Goal: Task Accomplishment & Management: Use online tool/utility

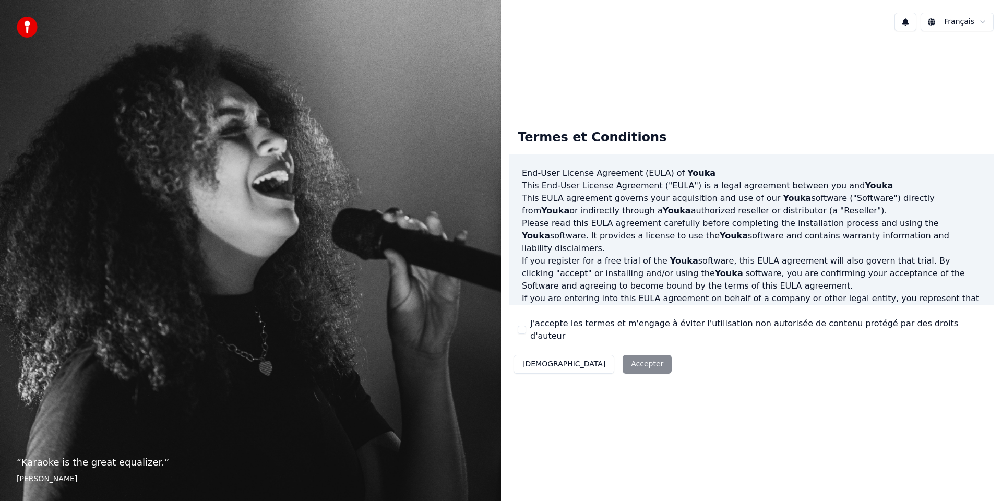
click at [527, 329] on div "J'accepte les termes et m'engage à éviter l'utilisation non autorisée de conten…" at bounding box center [752, 329] width 468 height 25
click at [524, 331] on button "J'accepte les termes et m'engage à éviter l'utilisation non autorisée de conten…" at bounding box center [522, 330] width 8 height 8
click at [623, 361] on button "Accepter" at bounding box center [647, 364] width 49 height 19
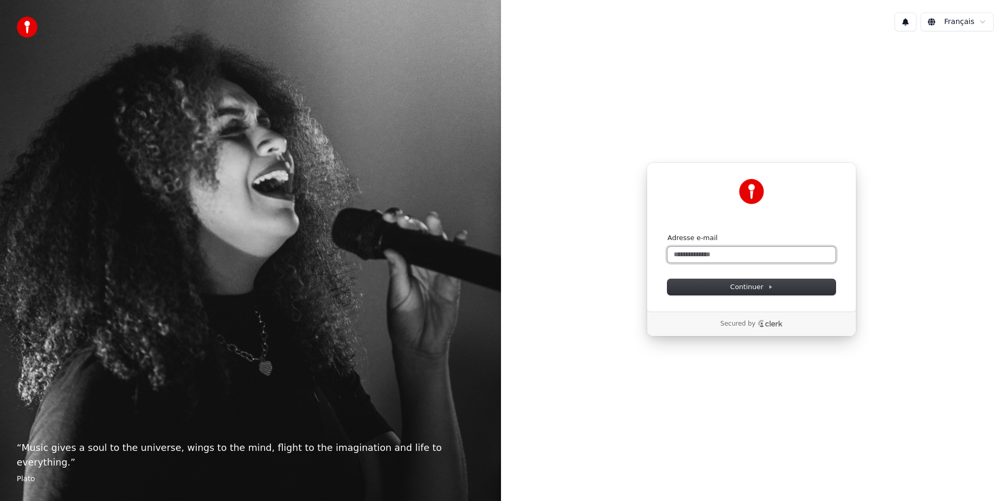
click at [717, 255] on input "Adresse e-mail" at bounding box center [752, 255] width 168 height 16
click at [786, 291] on button "Continuer" at bounding box center [752, 287] width 168 height 16
type input "**********"
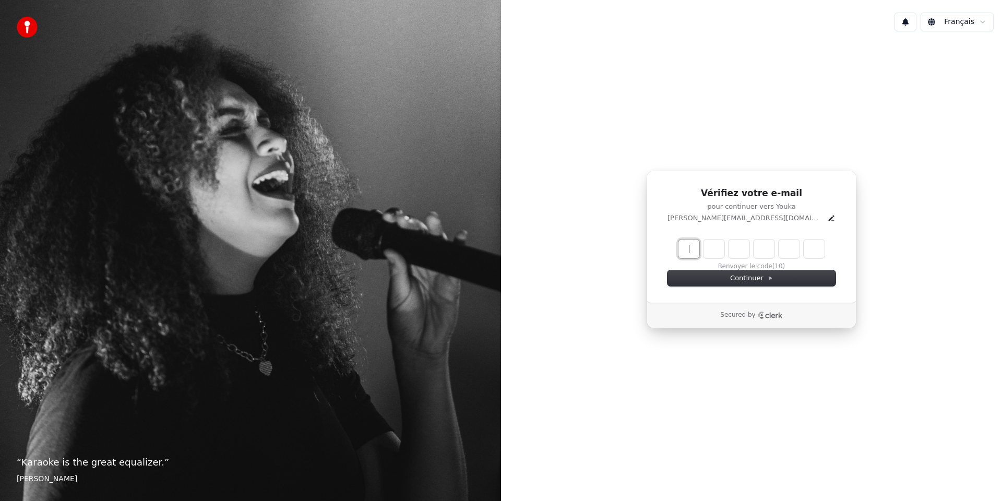
click at [684, 251] on input "Enter verification code" at bounding box center [762, 249] width 167 height 19
type input "******"
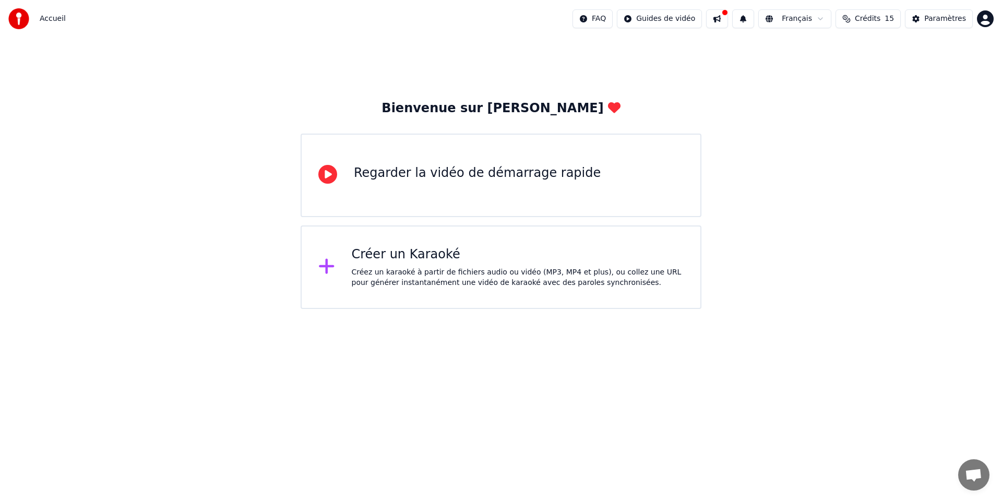
click at [456, 280] on div "Créez un karaoké à partir de fichiers audio ou vidéo (MP3, MP4 et plus), ou col…" at bounding box center [518, 277] width 333 height 21
click at [926, 21] on div "Paramètres" at bounding box center [946, 19] width 42 height 10
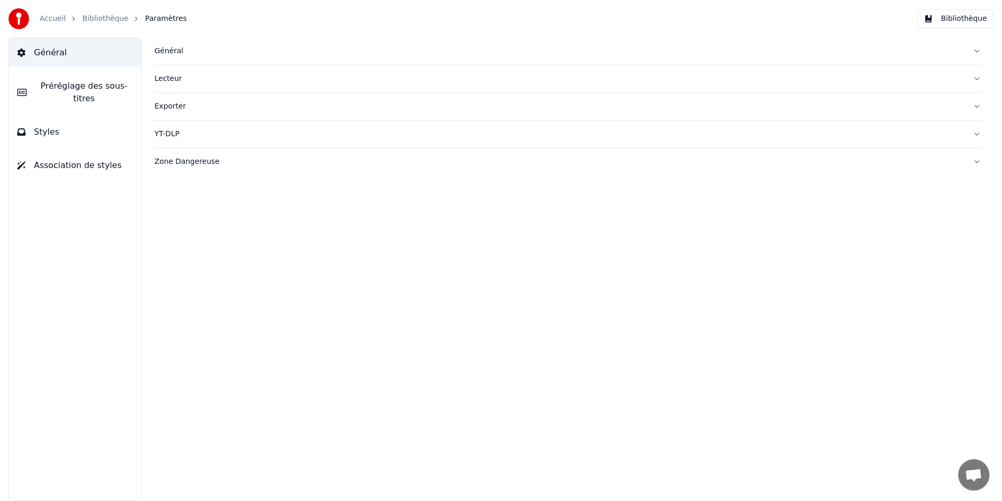
click at [84, 96] on span "Préréglage des sous-titres" at bounding box center [84, 92] width 98 height 25
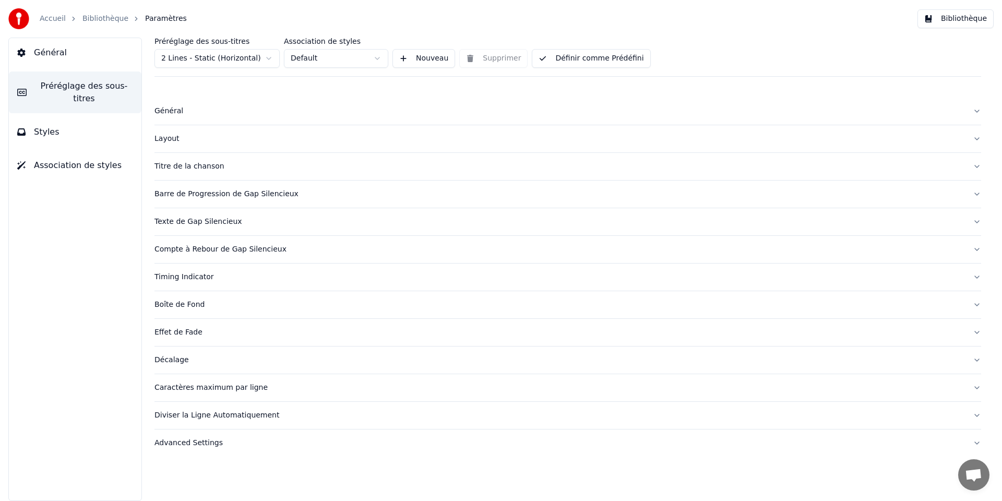
click at [180, 115] on div "Général" at bounding box center [560, 111] width 810 height 10
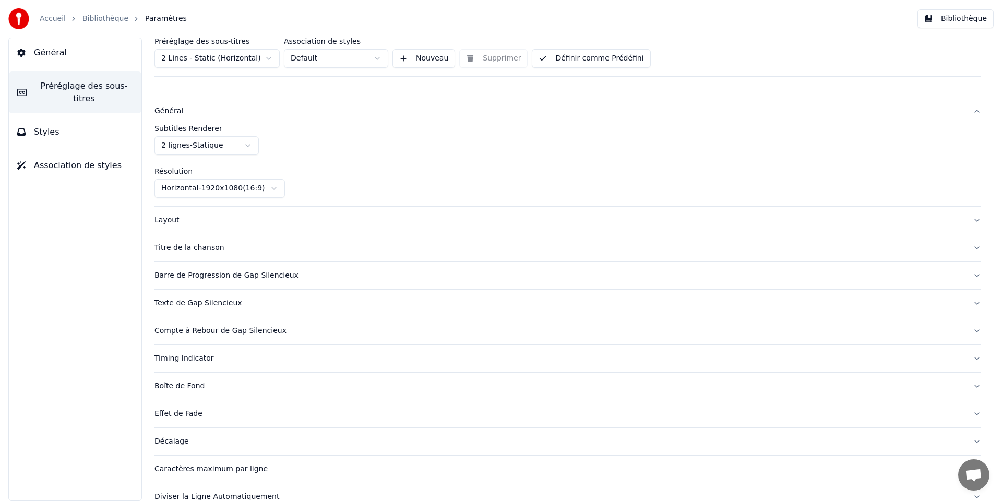
click at [192, 222] on div "Layout" at bounding box center [560, 220] width 810 height 10
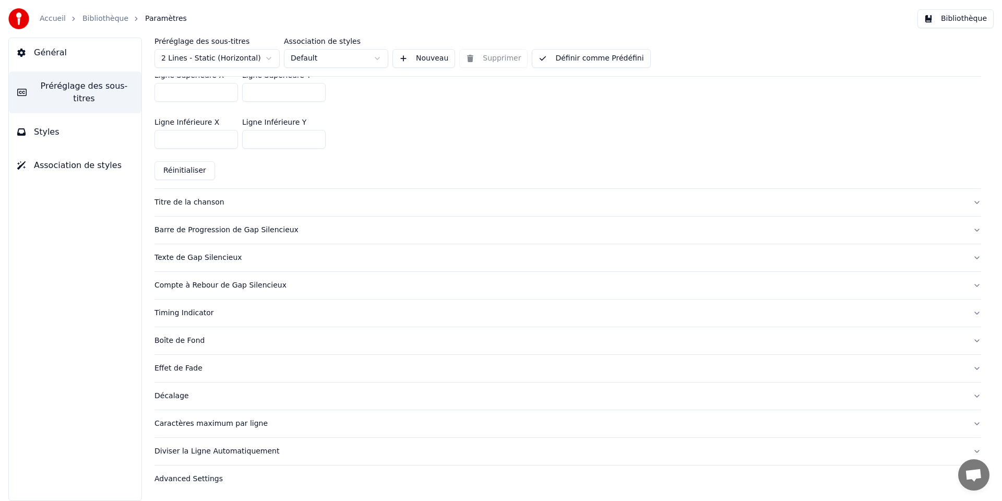
scroll to position [361, 0]
click at [173, 477] on div "Advanced Settings" at bounding box center [560, 479] width 810 height 10
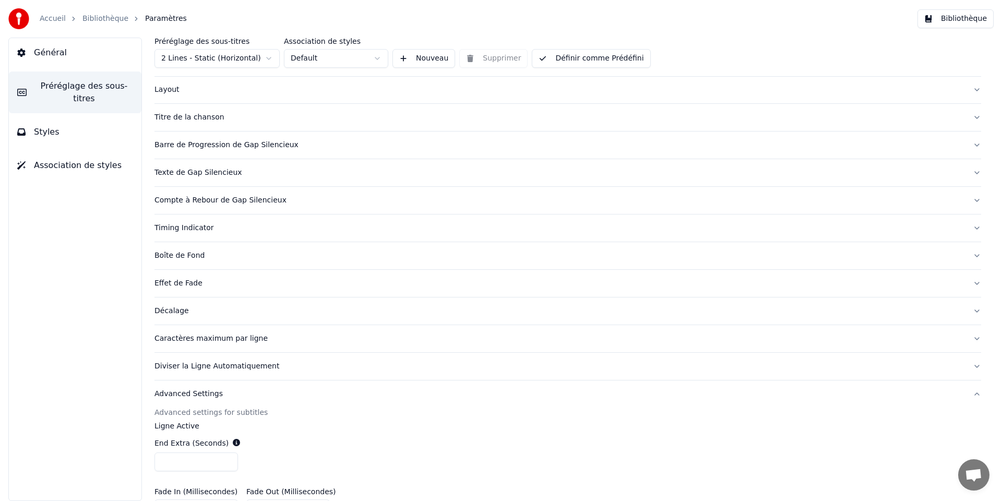
scroll to position [0, 0]
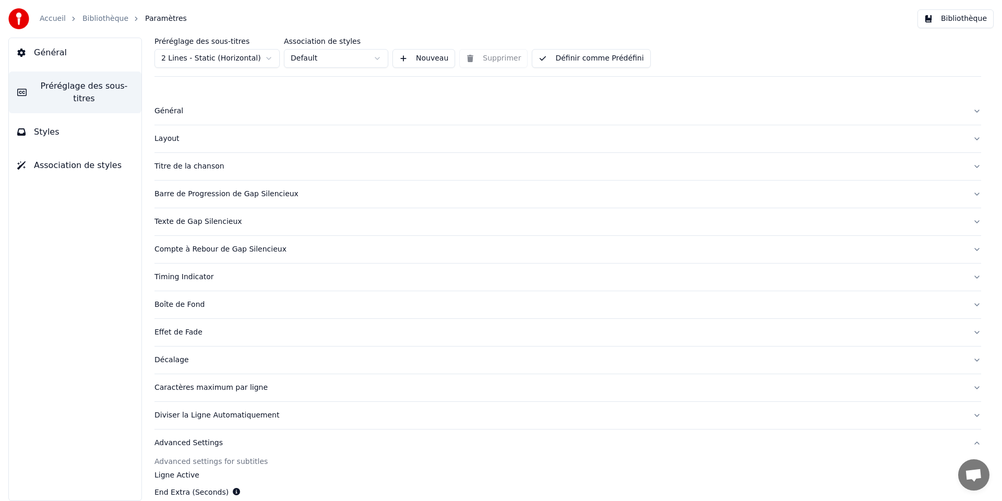
click at [110, 136] on button "Styles" at bounding box center [75, 131] width 133 height 29
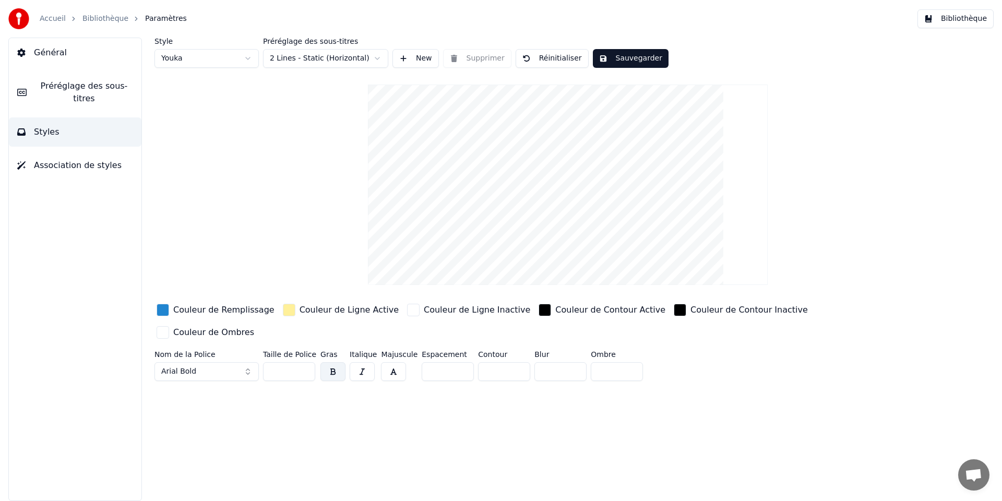
click at [238, 374] on button "Arial Bold" at bounding box center [207, 371] width 104 height 19
click at [250, 374] on button "Arial Bold" at bounding box center [207, 371] width 104 height 19
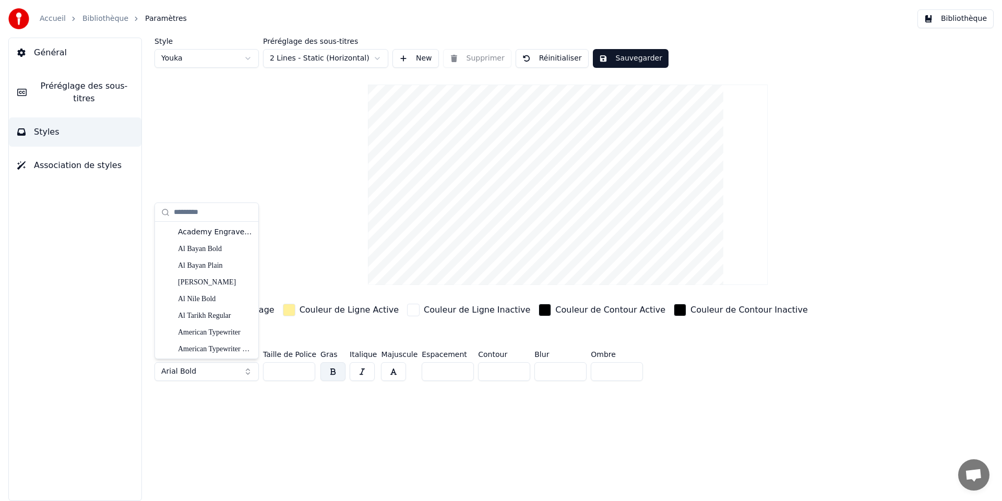
click at [233, 369] on button "Arial Bold" at bounding box center [207, 371] width 104 height 19
click at [233, 370] on button "Arial Bold" at bounding box center [207, 371] width 104 height 19
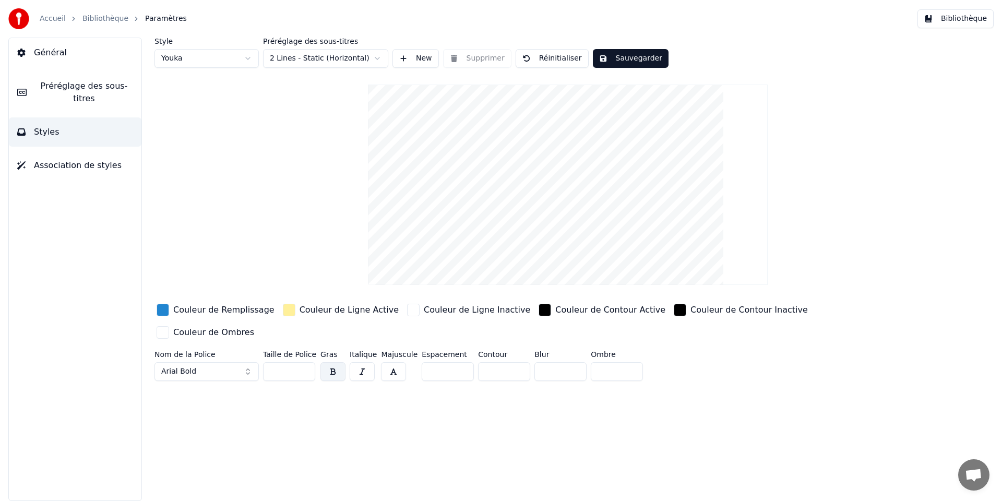
click at [237, 372] on button "Arial Bold" at bounding box center [207, 371] width 104 height 19
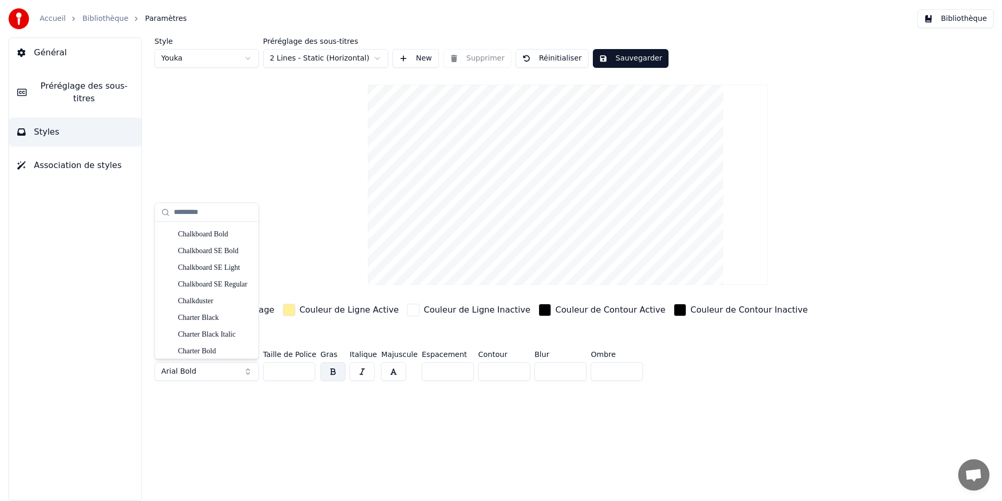
scroll to position [1999, 0]
click at [228, 431] on div "Style Youka Préréglage des sous-titres 2 Lines - Static (Horizontal) New Suppri…" at bounding box center [568, 270] width 869 height 464
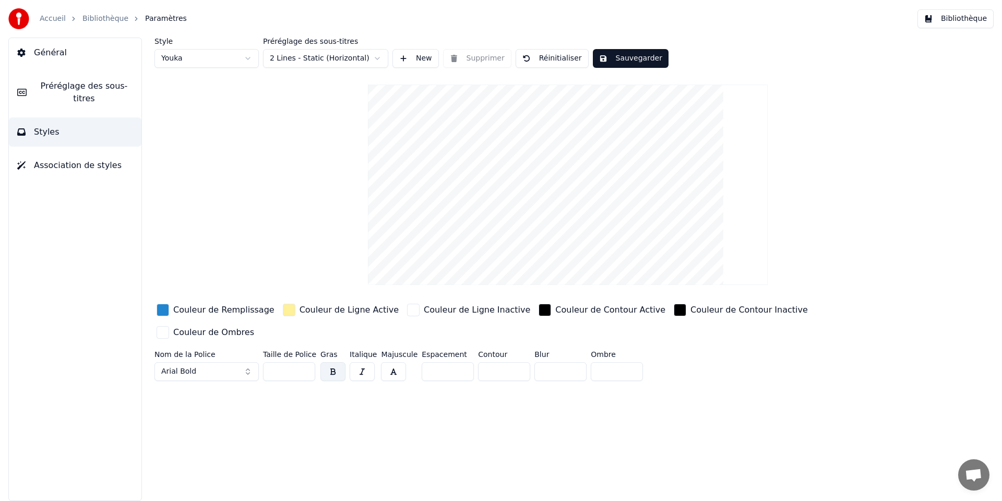
click at [953, 21] on button "Bibliothèque" at bounding box center [956, 18] width 76 height 19
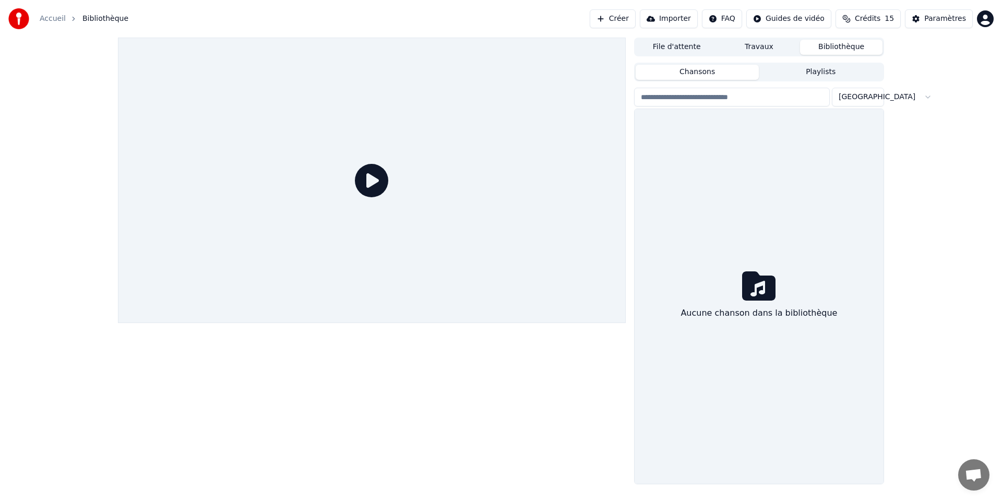
click at [382, 193] on icon at bounding box center [371, 180] width 33 height 33
click at [840, 75] on button "Playlists" at bounding box center [821, 72] width 124 height 15
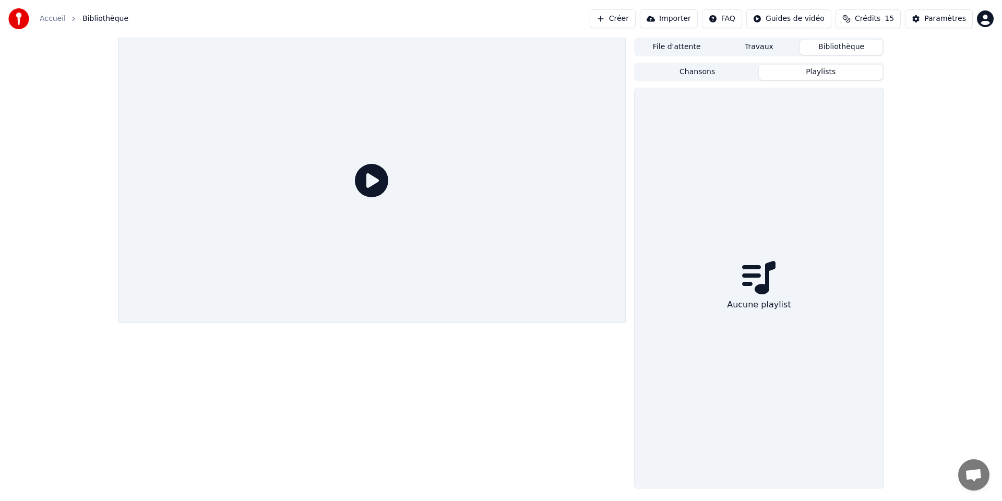
click at [728, 69] on button "Chansons" at bounding box center [698, 72] width 124 height 15
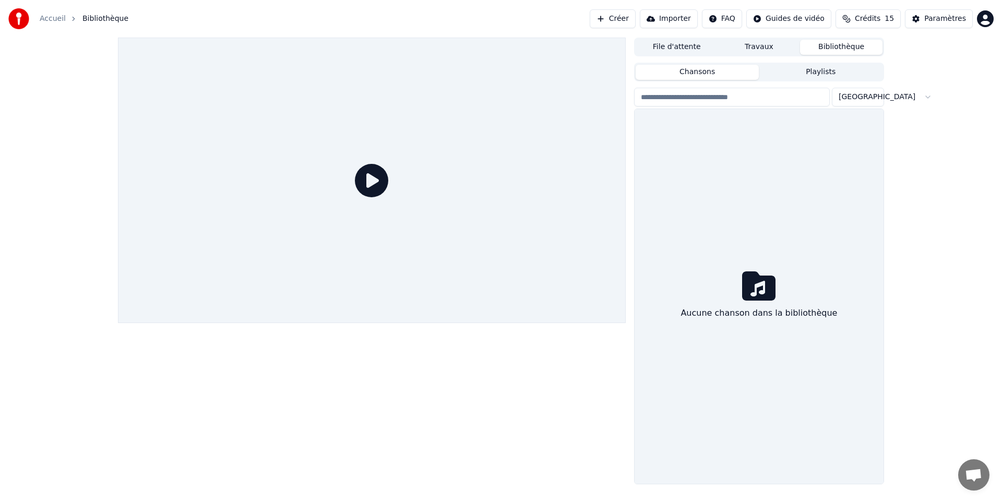
click at [757, 44] on button "Travaux" at bounding box center [759, 47] width 82 height 15
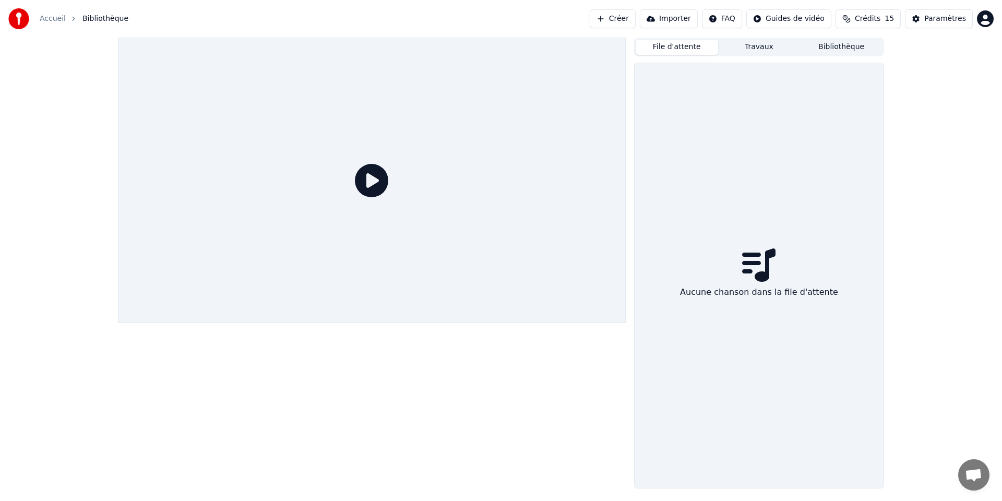
click at [697, 48] on button "File d'attente" at bounding box center [677, 47] width 82 height 15
click at [853, 50] on button "Bibliothèque" at bounding box center [841, 47] width 82 height 15
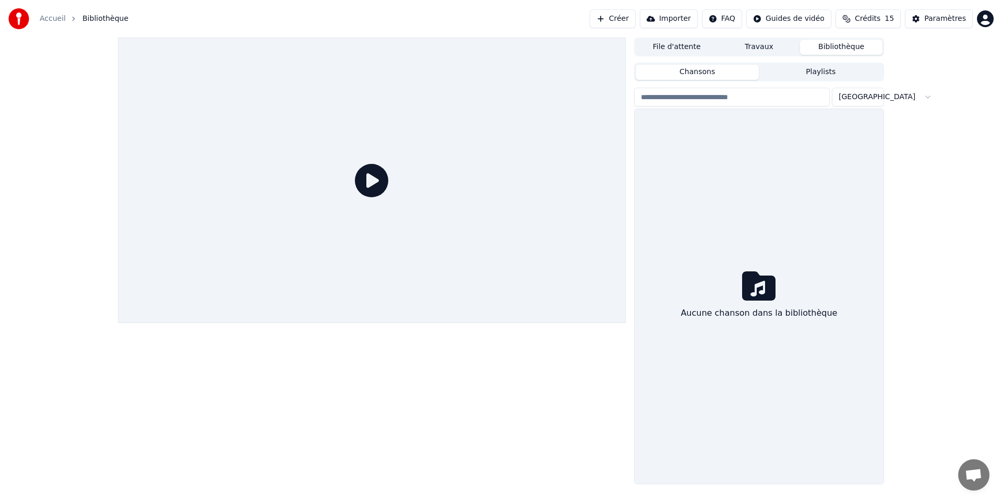
click at [694, 19] on button "Importer" at bounding box center [669, 18] width 58 height 19
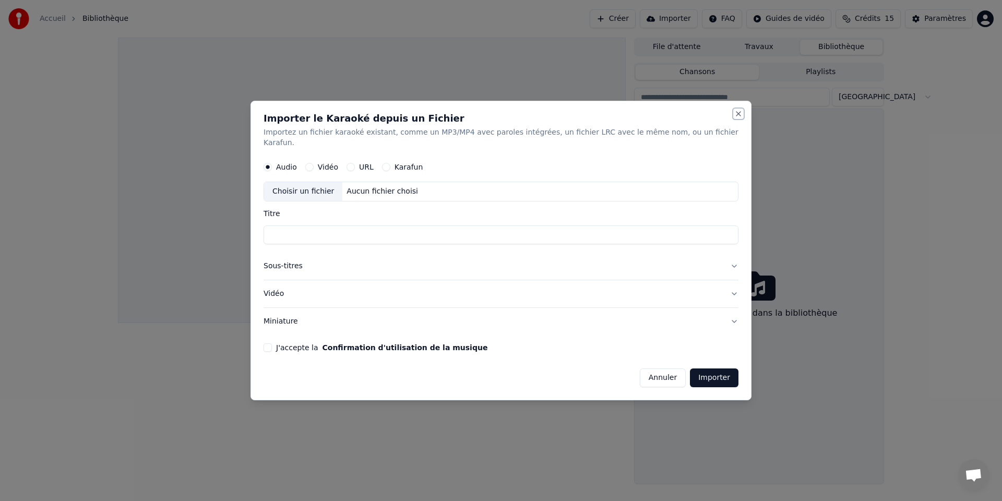
click at [735, 118] on button "Close" at bounding box center [739, 114] width 8 height 8
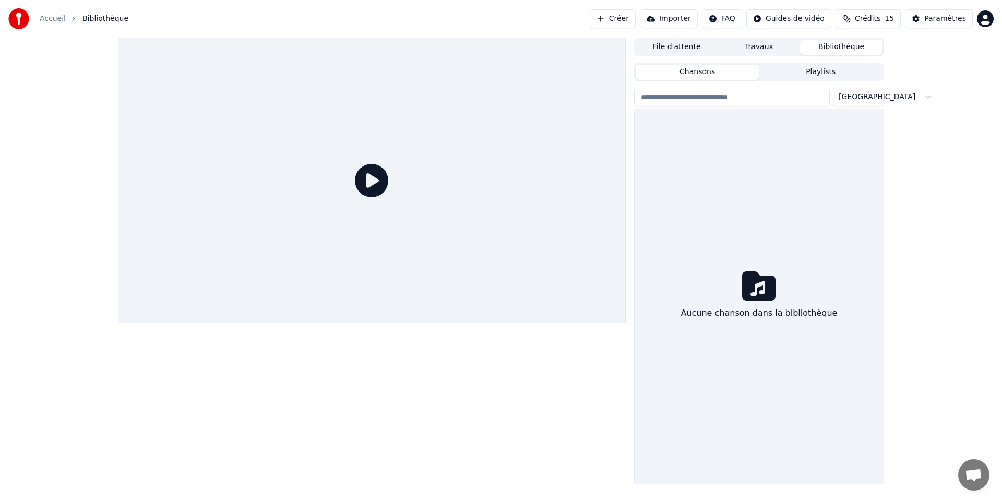
click at [56, 22] on link "Accueil" at bounding box center [53, 19] width 26 height 10
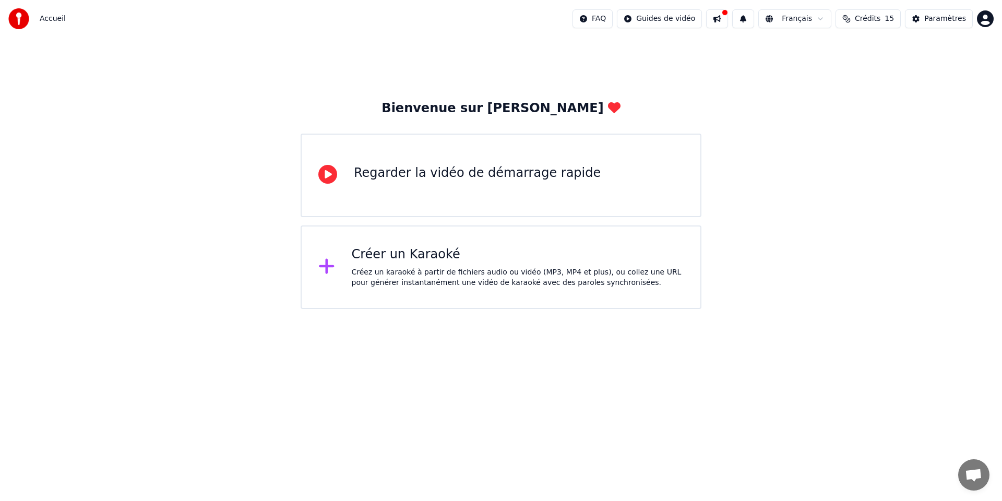
click at [408, 257] on div "Créer un Karaoké" at bounding box center [518, 254] width 333 height 17
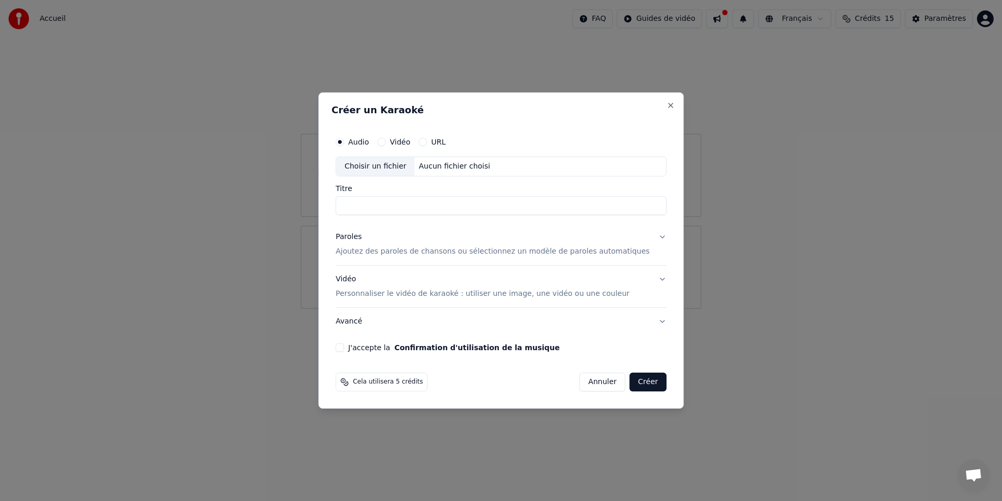
click at [389, 171] on div "Choisir un fichier" at bounding box center [375, 166] width 78 height 19
type input "**********"
click at [433, 251] on p "Ajoutez des paroles de chansons ou sélectionnez un modèle de paroles automatiqu…" at bounding box center [493, 251] width 314 height 10
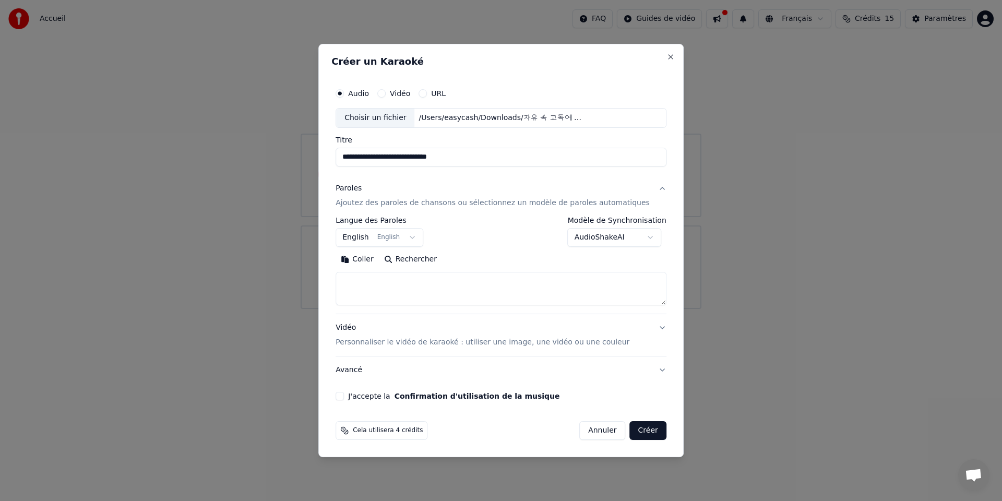
click at [423, 233] on button "English English" at bounding box center [380, 237] width 88 height 19
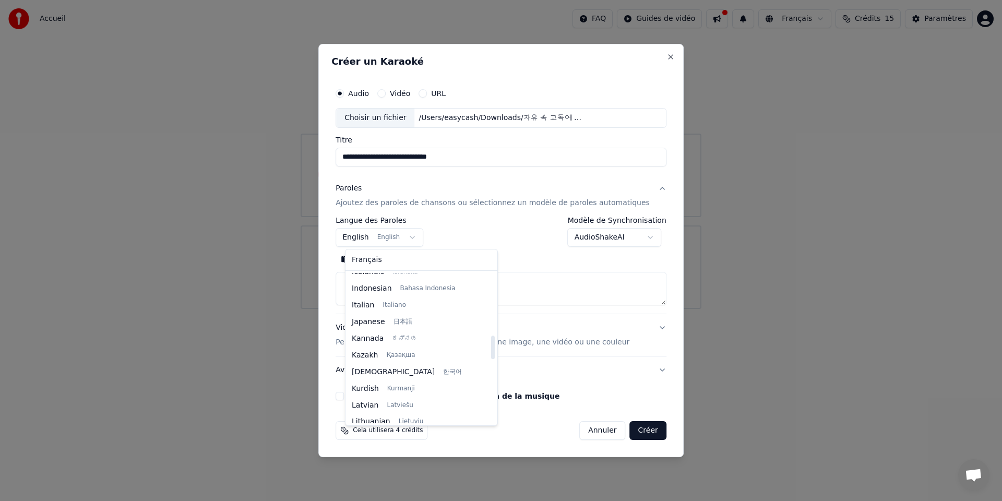
scroll to position [393, 0]
select select "**"
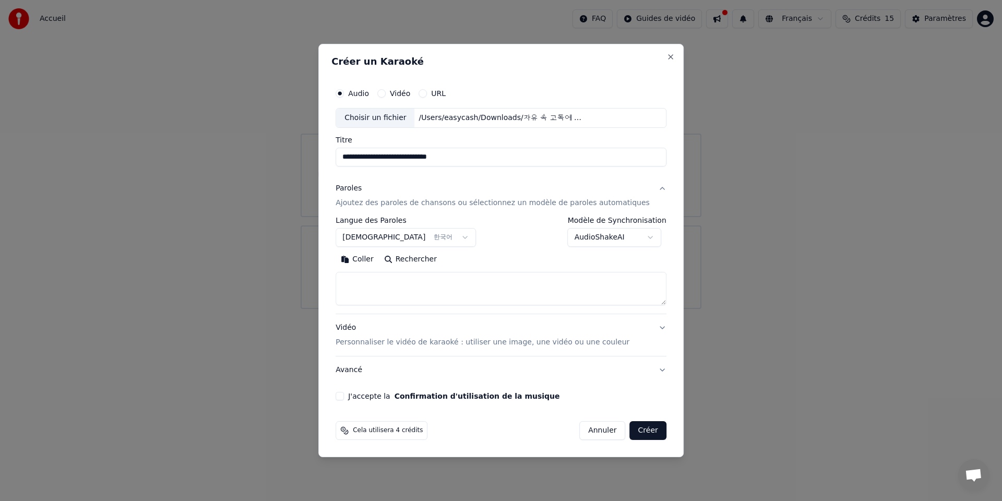
click at [407, 276] on textarea at bounding box center [501, 288] width 331 height 33
paste textarea "**********"
type textarea "**********"
paste textarea "**********"
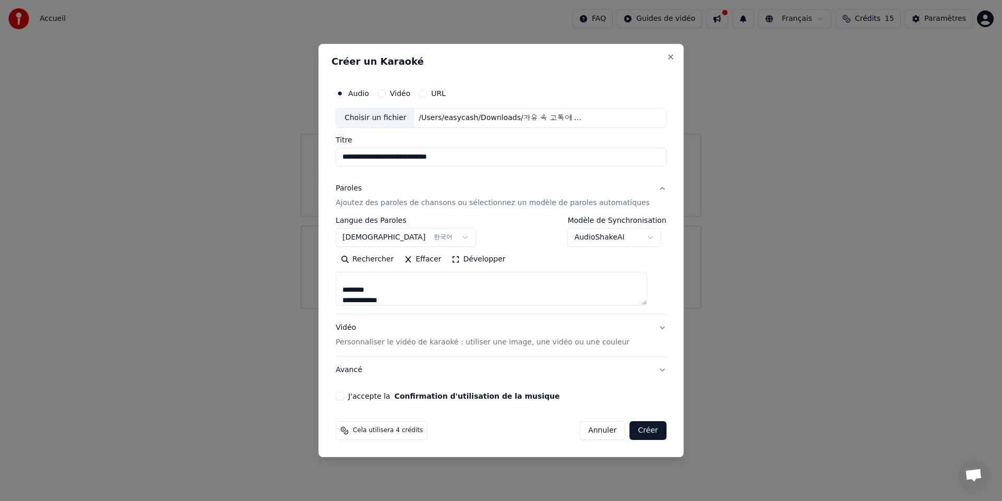
click at [351, 288] on textarea "**********" at bounding box center [492, 288] width 312 height 33
drag, startPoint x: 352, startPoint y: 292, endPoint x: 504, endPoint y: 282, distance: 152.2
click at [504, 282] on textarea "**********" at bounding box center [492, 288] width 312 height 33
click at [375, 300] on textarea "**********" at bounding box center [492, 288] width 312 height 33
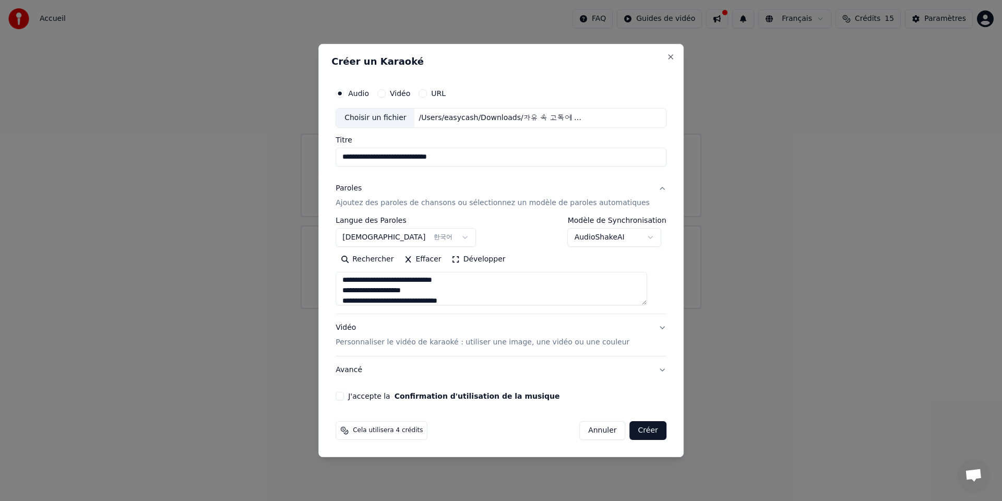
scroll to position [213, 0]
drag, startPoint x: 351, startPoint y: 302, endPoint x: 348, endPoint y: 294, distance: 8.3
click at [348, 294] on textarea "**********" at bounding box center [492, 288] width 312 height 33
click at [354, 287] on textarea "**********" at bounding box center [492, 288] width 312 height 33
drag, startPoint x: 353, startPoint y: 277, endPoint x: 354, endPoint y: 289, distance: 12.6
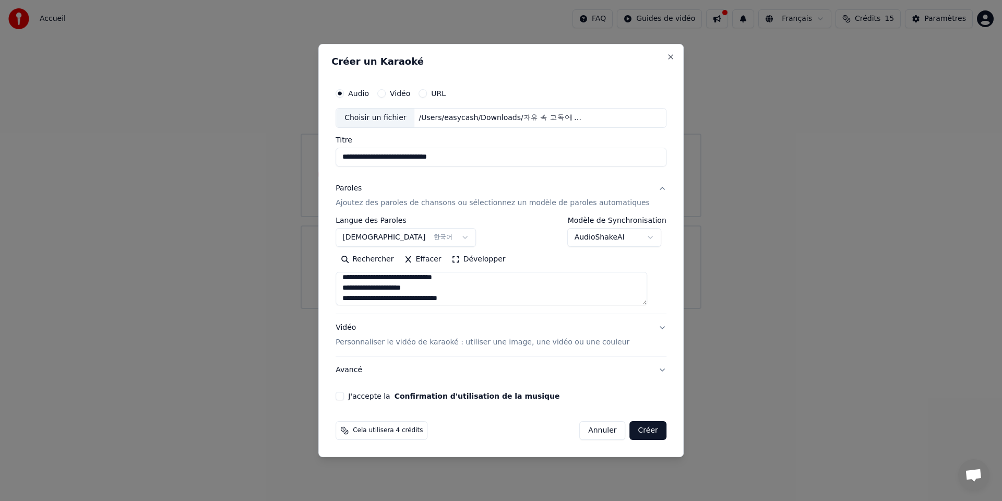
click at [353, 277] on textarea "**********" at bounding box center [492, 288] width 312 height 33
drag, startPoint x: 374, startPoint y: 294, endPoint x: 352, endPoint y: 279, distance: 26.6
click at [352, 279] on textarea "**********" at bounding box center [492, 288] width 312 height 33
click at [383, 294] on textarea "**********" at bounding box center [492, 288] width 312 height 33
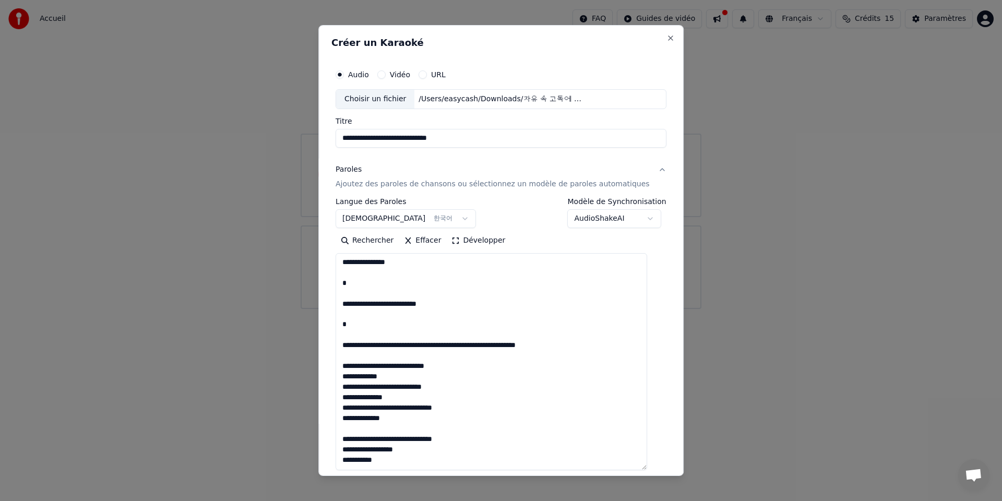
scroll to position [261, 0]
drag, startPoint x: 654, startPoint y: 301, endPoint x: 676, endPoint y: 447, distance: 147.8
click at [708, 309] on body "**********" at bounding box center [501, 154] width 1002 height 309
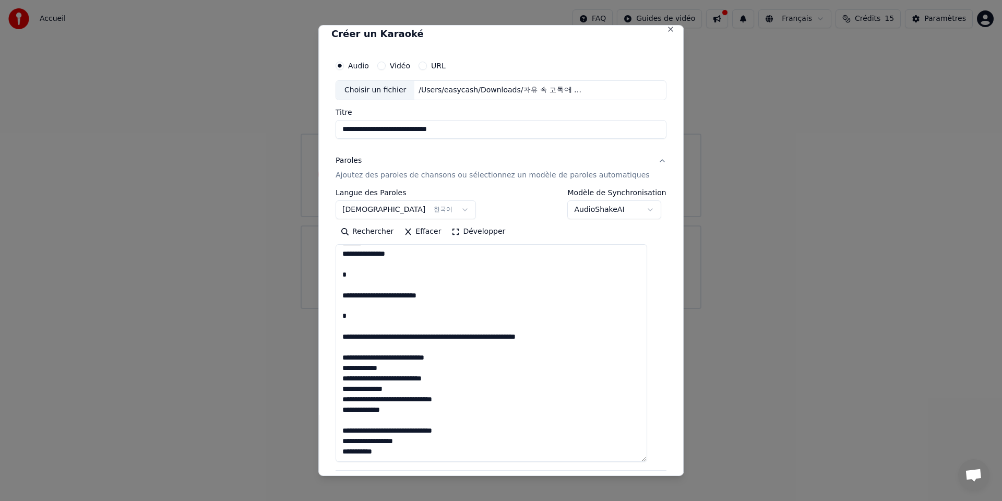
scroll to position [27, 0]
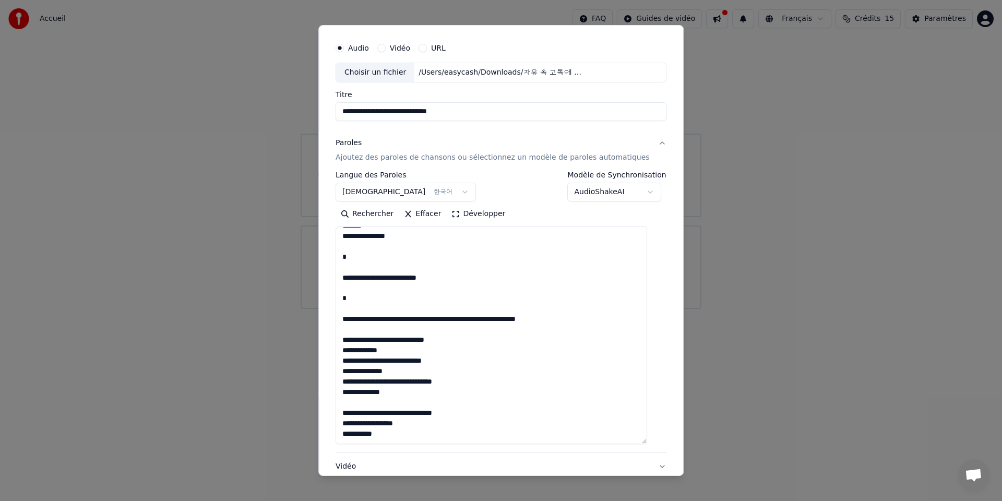
drag, startPoint x: 349, startPoint y: 316, endPoint x: 349, endPoint y: 248, distance: 68.4
click at [349, 248] on textarea "**********" at bounding box center [492, 336] width 312 height 218
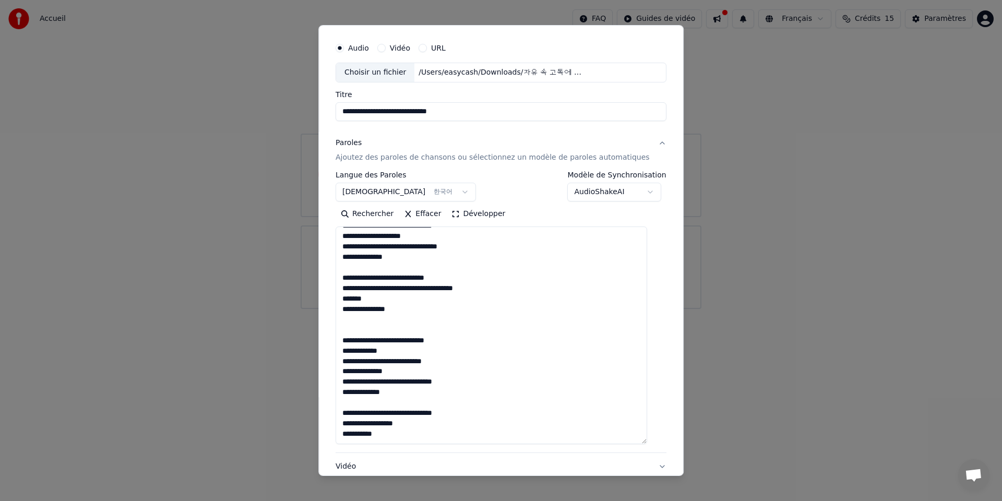
scroll to position [188, 0]
paste textarea "**********"
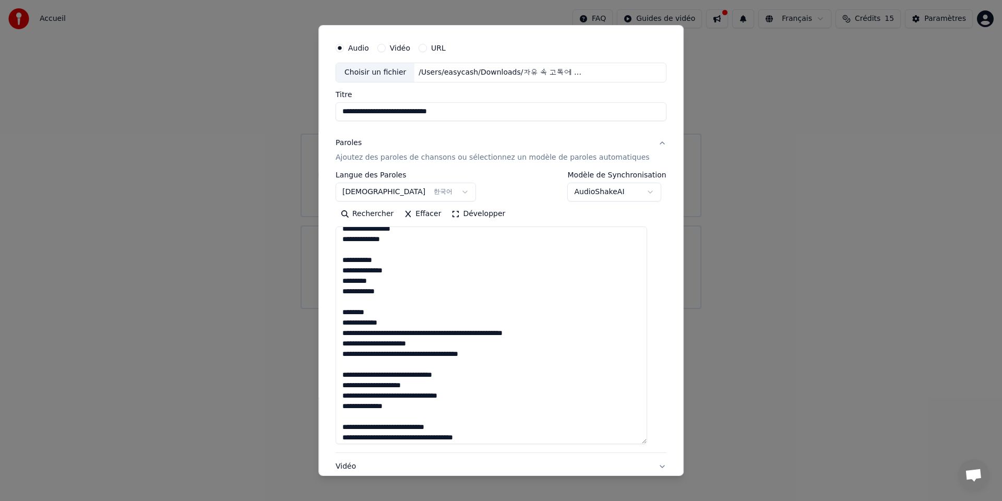
scroll to position [0, 0]
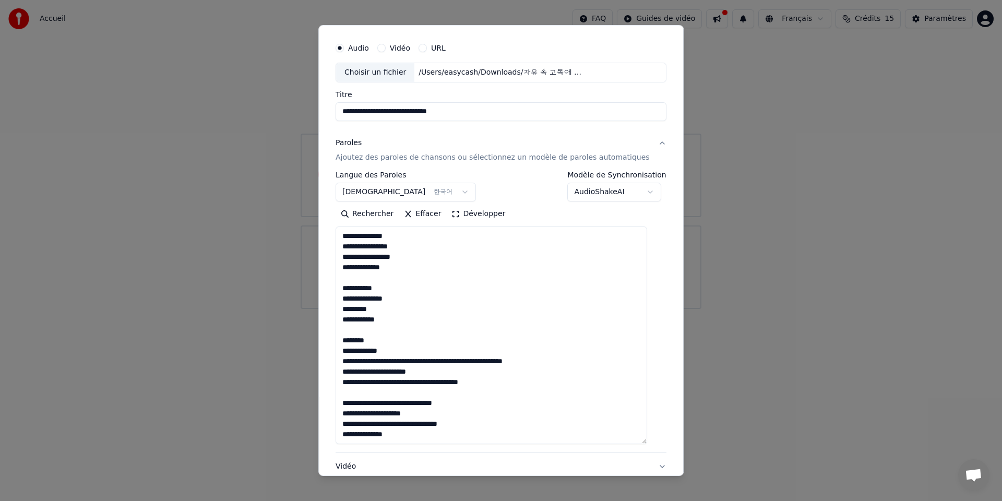
click at [359, 280] on textarea "**********" at bounding box center [492, 336] width 312 height 218
click at [357, 333] on textarea "**********" at bounding box center [492, 336] width 312 height 218
click at [367, 393] on textarea "**********" at bounding box center [492, 336] width 312 height 218
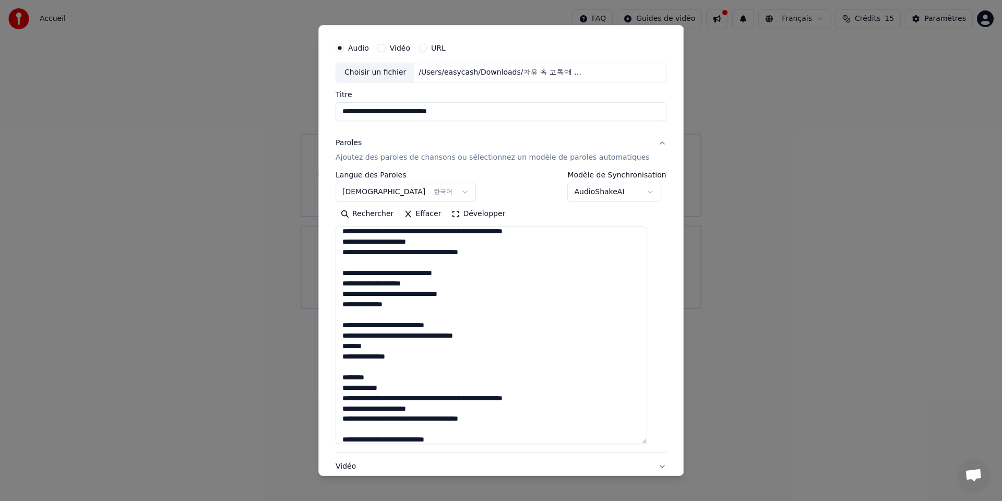
scroll to position [129, 0]
click at [371, 362] on textarea "**********" at bounding box center [492, 336] width 312 height 218
click at [372, 366] on textarea "**********" at bounding box center [492, 336] width 312 height 218
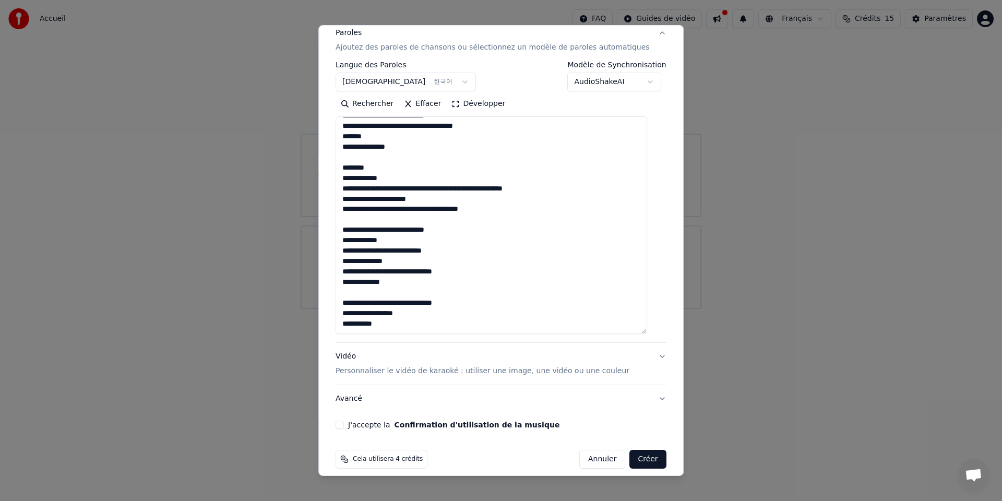
scroll to position [147, 0]
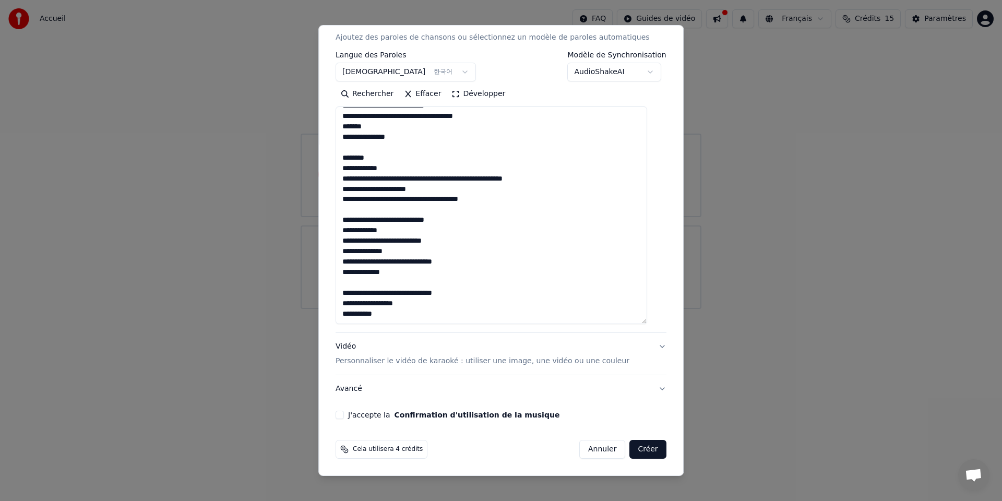
type textarea "**********"
click at [427, 362] on p "Personnaliser le vidéo de karaoké : utiliser une image, une vidéo ou une couleur" at bounding box center [483, 361] width 294 height 10
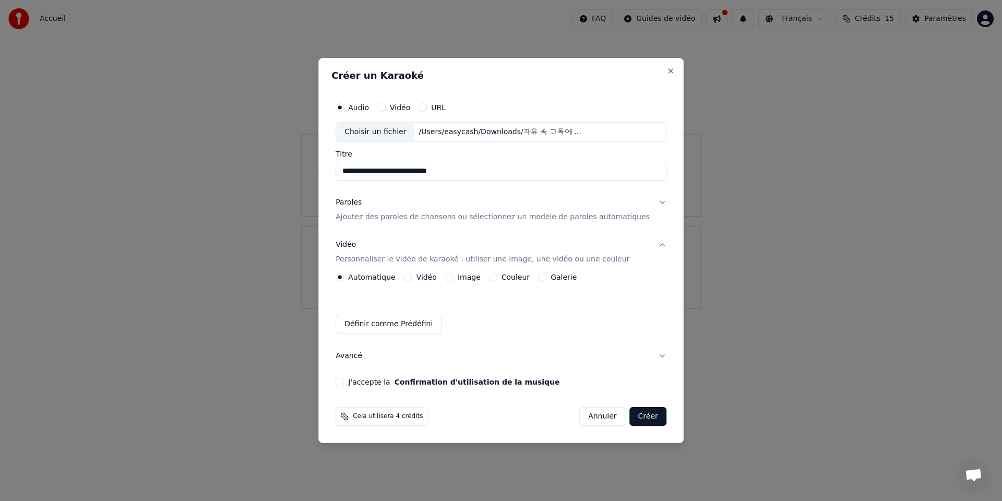
click at [547, 277] on button "Galerie" at bounding box center [542, 277] width 8 height 8
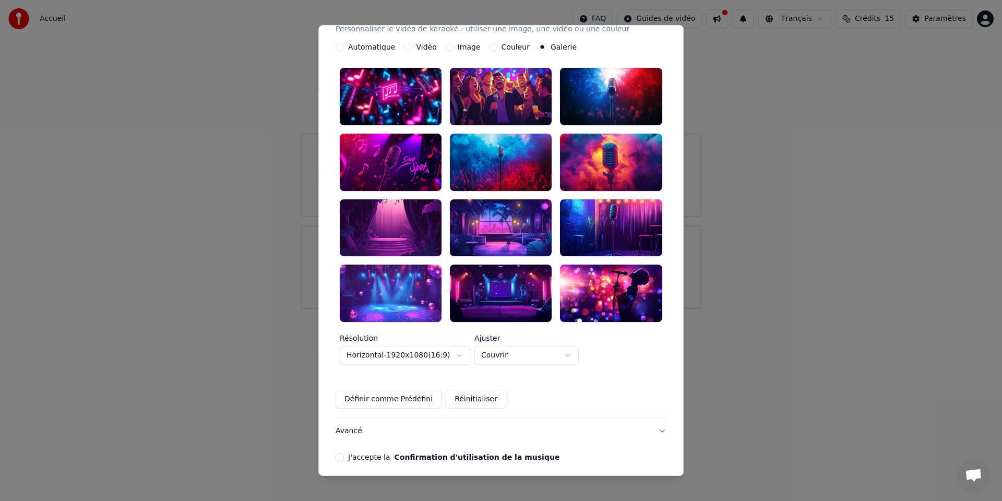
scroll to position [181, 0]
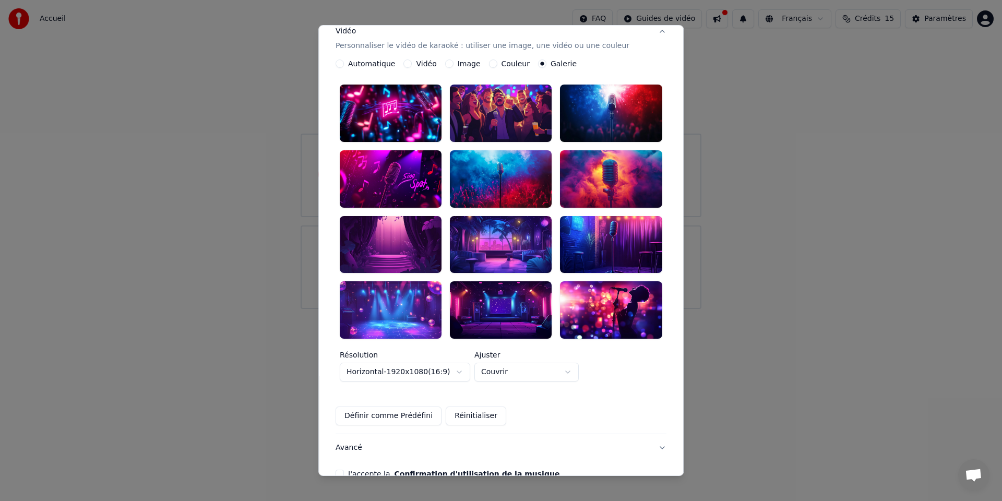
click at [397, 294] on div at bounding box center [391, 309] width 102 height 57
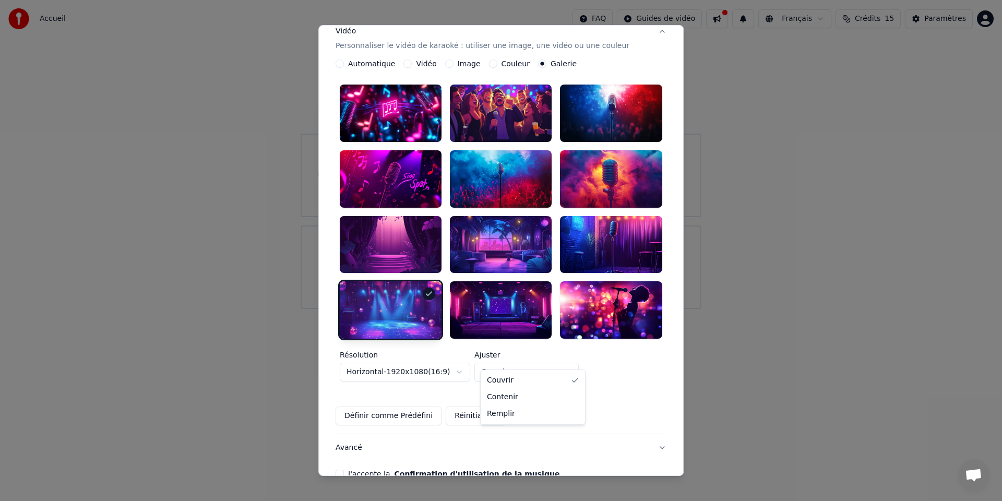
click at [544, 309] on body "**********" at bounding box center [501, 154] width 1002 height 309
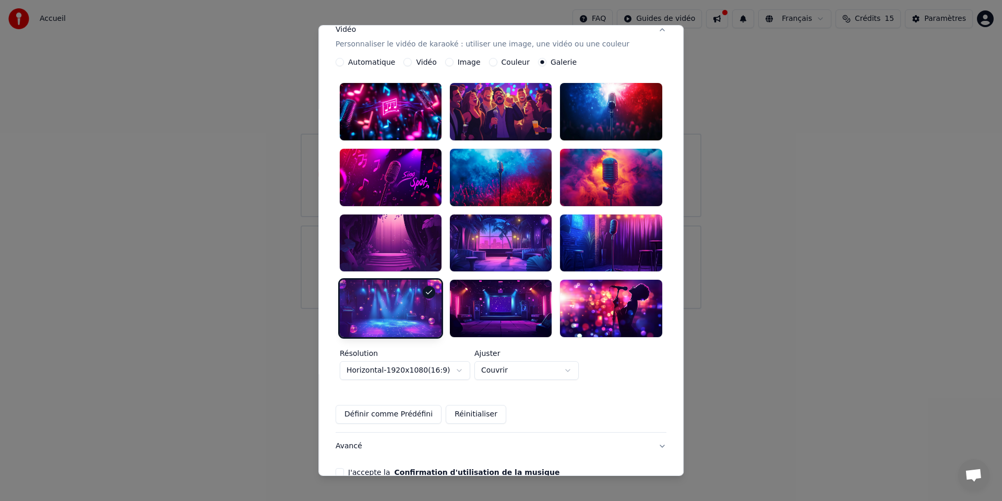
scroll to position [183, 0]
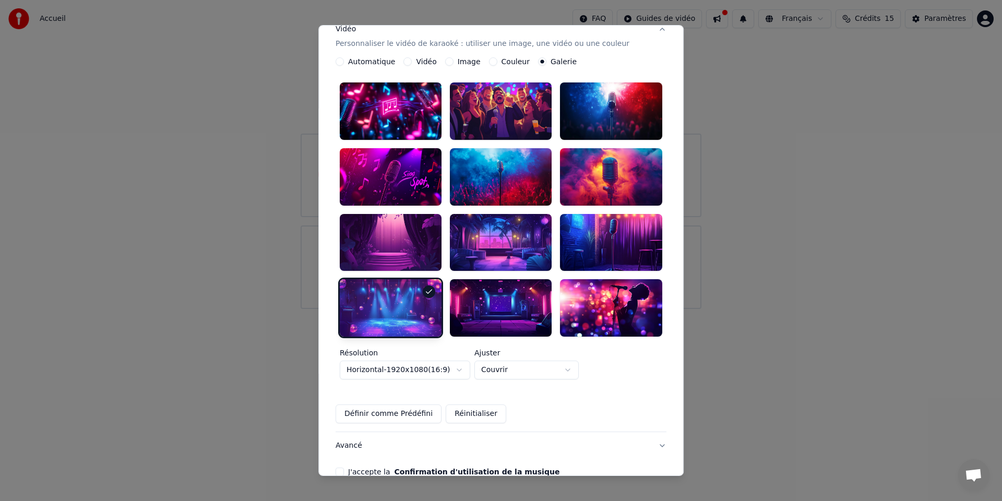
click at [420, 405] on button "Définir comme Prédéfini" at bounding box center [389, 414] width 106 height 19
click at [344, 468] on button "J'accepte la Confirmation d'utilisation de la musique" at bounding box center [340, 472] width 8 height 8
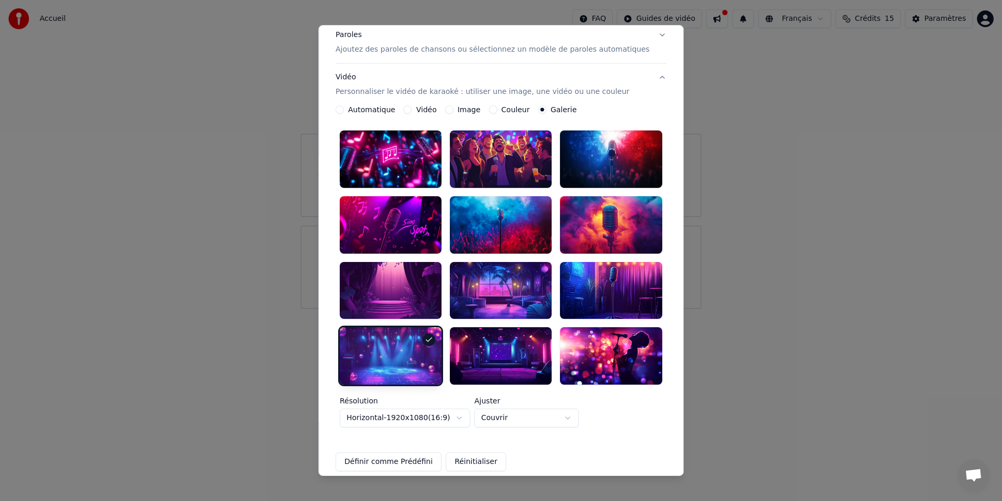
scroll to position [226, 0]
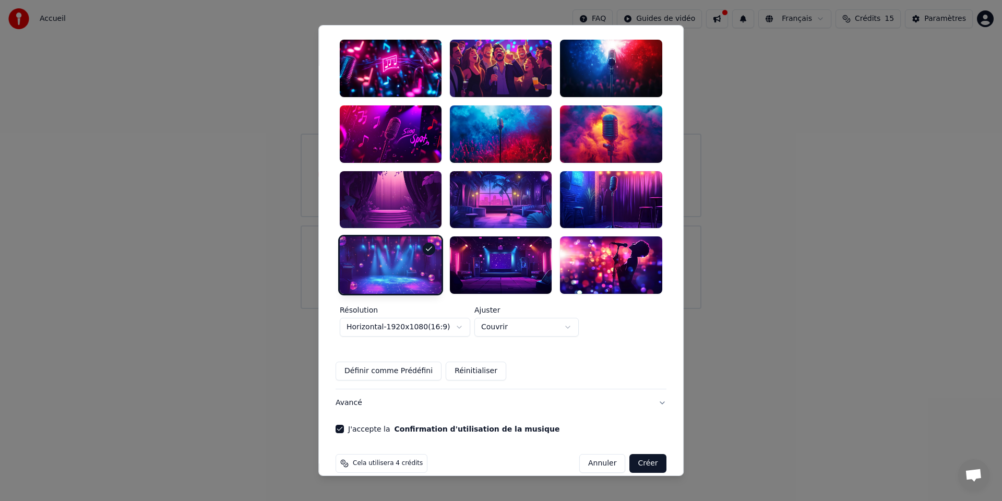
click at [632, 454] on button "Créer" at bounding box center [648, 463] width 37 height 19
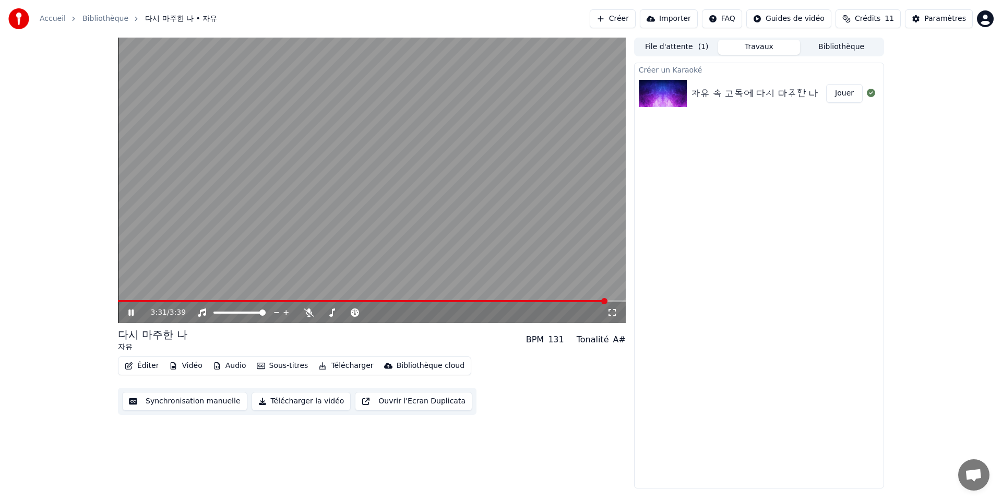
click at [129, 313] on icon at bounding box center [130, 313] width 5 height 6
click at [140, 371] on button "Éditer" at bounding box center [142, 366] width 42 height 15
click at [85, 372] on div "3:31 / 3:39 다시 마주한 나 자유 BPM 131 Tonalité A# Éditer Vidéo Audio Sous-titres Télé…" at bounding box center [501, 263] width 1002 height 451
click at [153, 334] on div "다시 마주한 나" at bounding box center [152, 334] width 69 height 15
click at [147, 369] on button "Éditer" at bounding box center [142, 366] width 42 height 15
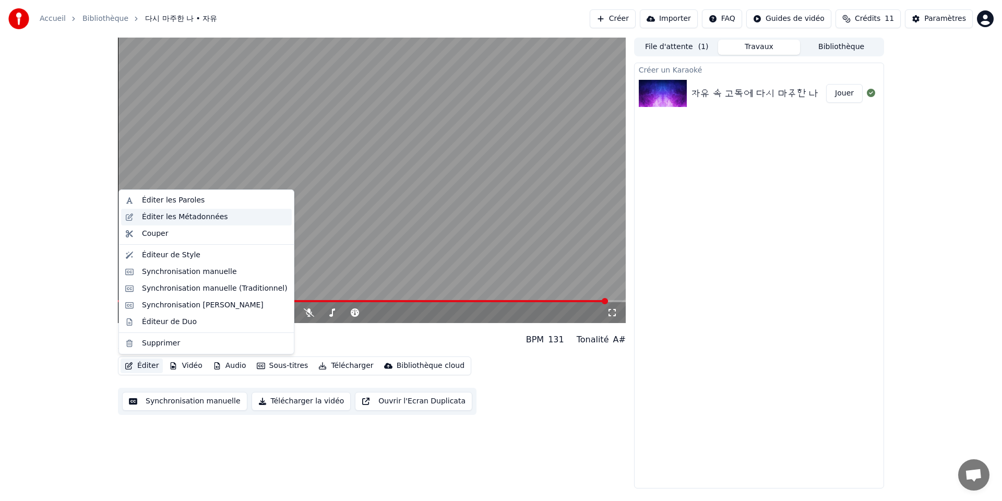
click at [188, 214] on div "Éditer les Métadonnées" at bounding box center [185, 217] width 86 height 10
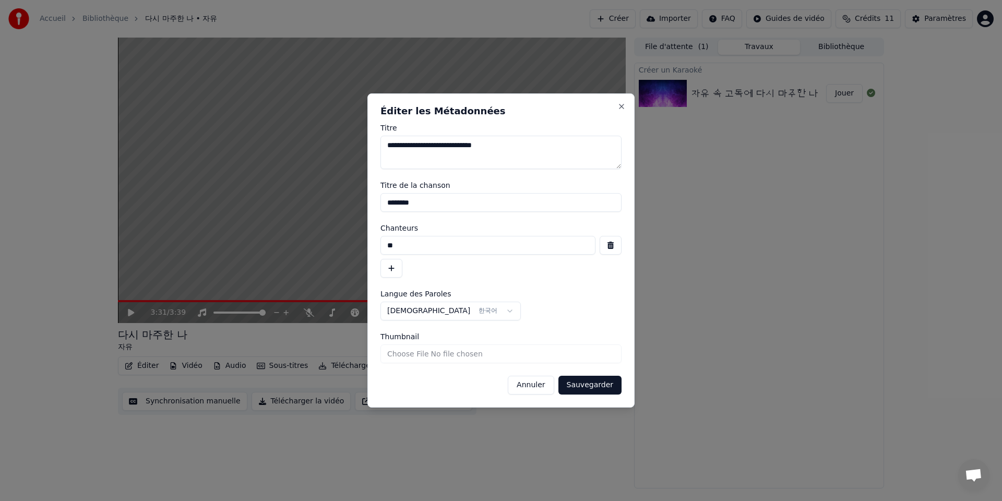
click at [486, 146] on textarea "**********" at bounding box center [501, 152] width 241 height 33
type textarea "**********"
click at [435, 202] on input "********" at bounding box center [501, 202] width 241 height 19
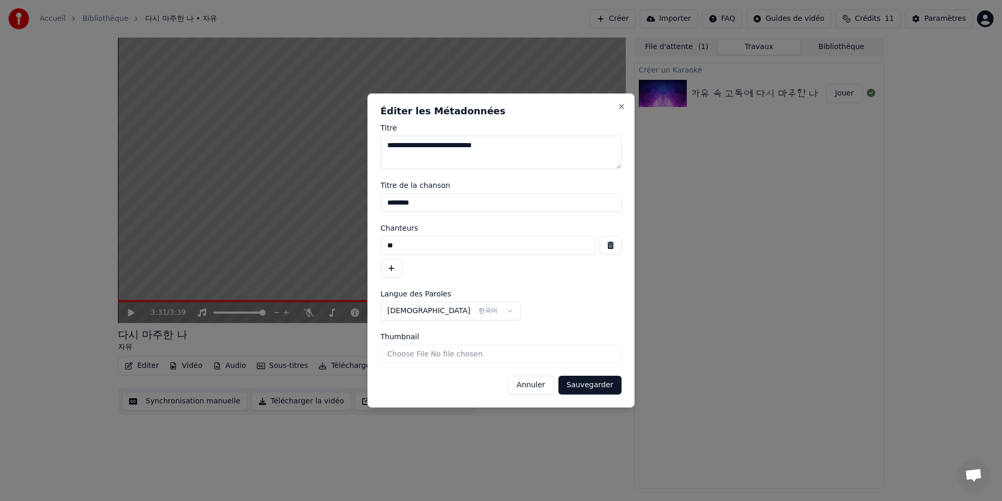
click at [435, 202] on input "********" at bounding box center [501, 202] width 241 height 19
paste input "**********"
type input "**********"
click at [478, 246] on input "**" at bounding box center [488, 245] width 215 height 19
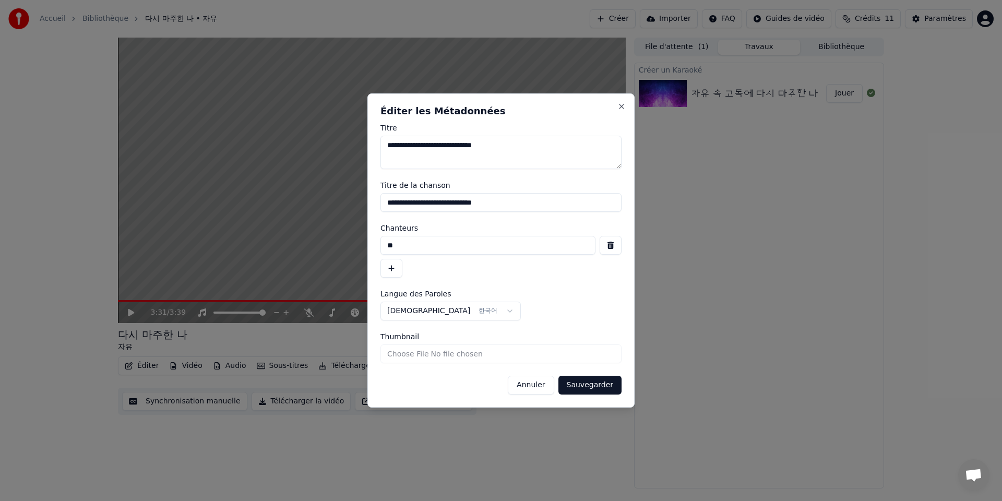
click at [478, 246] on input "**" at bounding box center [488, 245] width 215 height 19
type input "*****"
click at [470, 252] on input "*****" at bounding box center [488, 245] width 215 height 19
type input "**********"
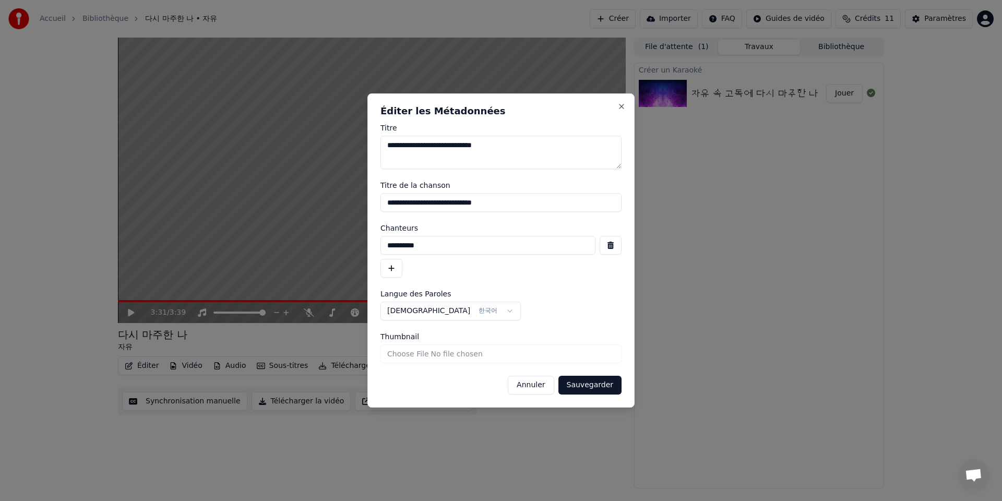
click at [598, 388] on button "Sauvegarder" at bounding box center [590, 385] width 63 height 19
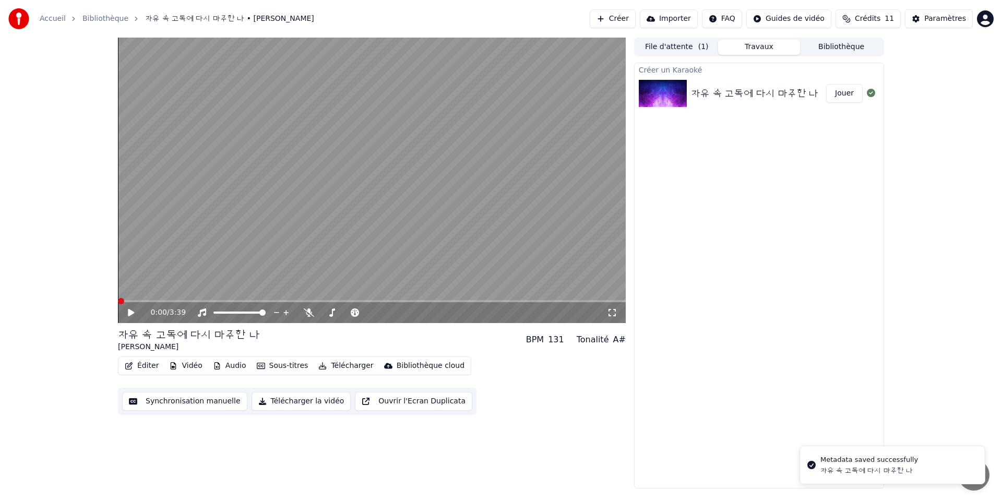
click at [129, 314] on icon at bounding box center [131, 312] width 6 height 7
click at [125, 301] on span at bounding box center [121, 301] width 7 height 2
click at [118, 302] on span at bounding box center [121, 301] width 6 height 6
click at [133, 311] on icon at bounding box center [130, 313] width 5 height 6
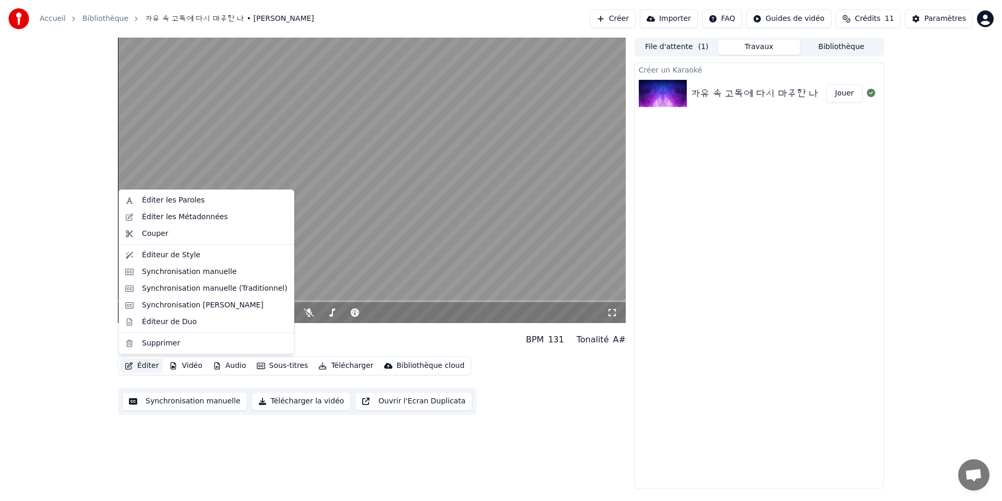
click at [144, 363] on button "Éditer" at bounding box center [142, 366] width 42 height 15
click at [189, 195] on div "Éditer les Paroles" at bounding box center [173, 200] width 63 height 10
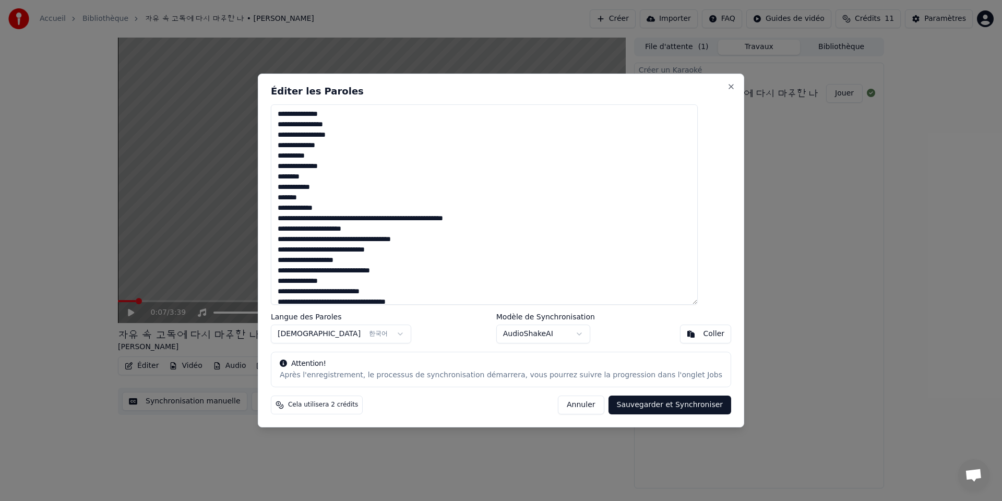
click at [442, 240] on textarea "**********" at bounding box center [484, 204] width 427 height 200
click at [362, 157] on textarea "**********" at bounding box center [484, 204] width 427 height 200
click at [321, 167] on textarea "**********" at bounding box center [484, 204] width 427 height 200
click at [351, 180] on textarea "**********" at bounding box center [484, 204] width 427 height 200
click at [325, 188] on textarea "**********" at bounding box center [484, 204] width 427 height 200
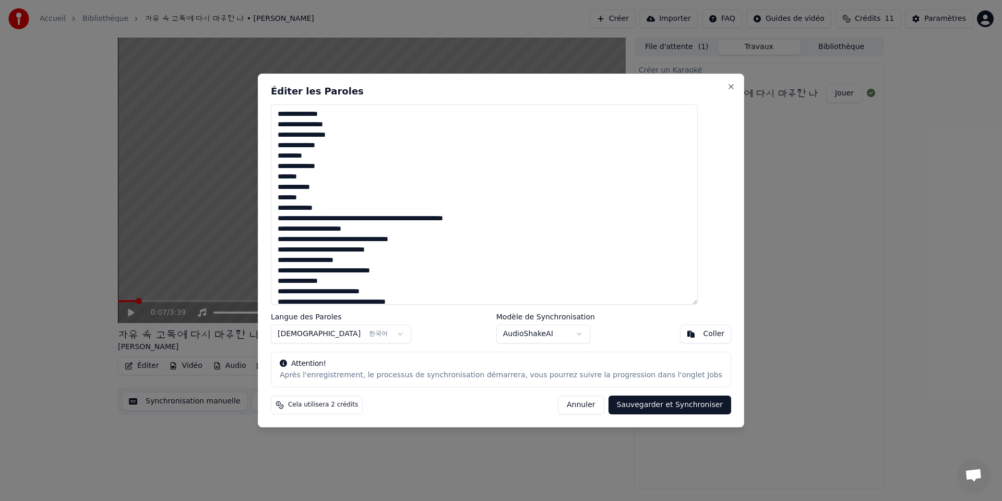
click at [368, 189] on textarea "**********" at bounding box center [484, 204] width 427 height 200
click at [350, 199] on textarea "**********" at bounding box center [484, 204] width 427 height 200
click at [471, 219] on textarea "**********" at bounding box center [484, 204] width 427 height 200
click at [356, 229] on textarea "**********" at bounding box center [484, 204] width 427 height 200
click at [357, 187] on textarea "**********" at bounding box center [484, 204] width 427 height 200
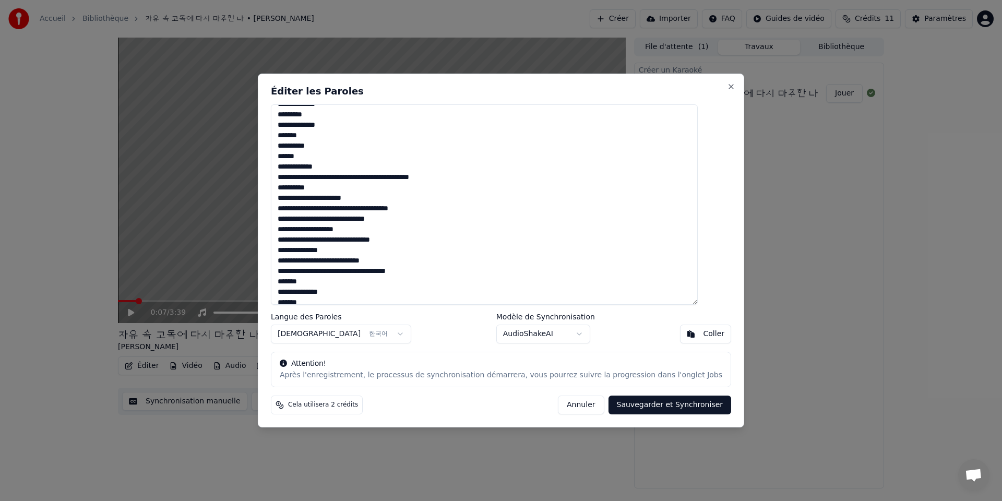
scroll to position [42, 0]
click at [439, 208] on textarea "**********" at bounding box center [484, 204] width 427 height 200
click at [419, 231] on textarea "**********" at bounding box center [484, 204] width 427 height 200
click at [404, 237] on textarea "**********" at bounding box center [484, 204] width 427 height 200
click at [343, 240] on textarea "**********" at bounding box center [484, 204] width 427 height 200
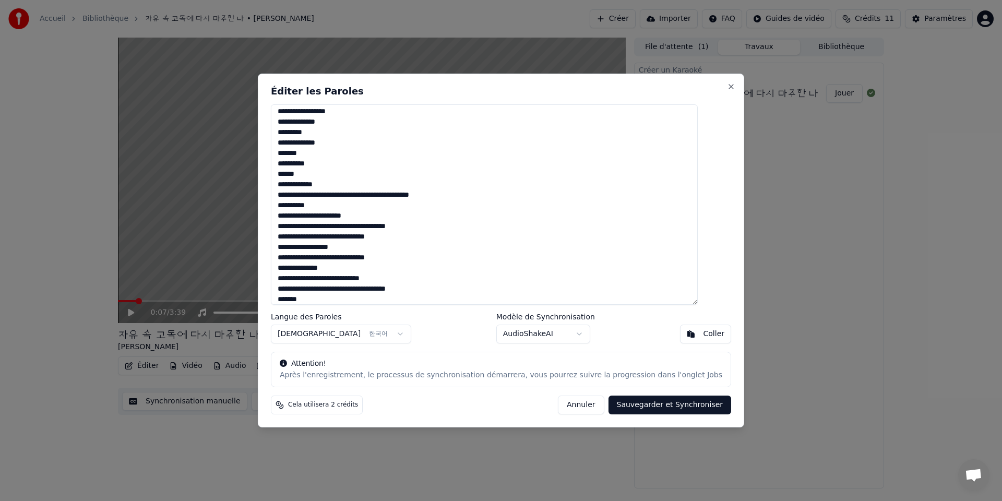
scroll to position [0, 0]
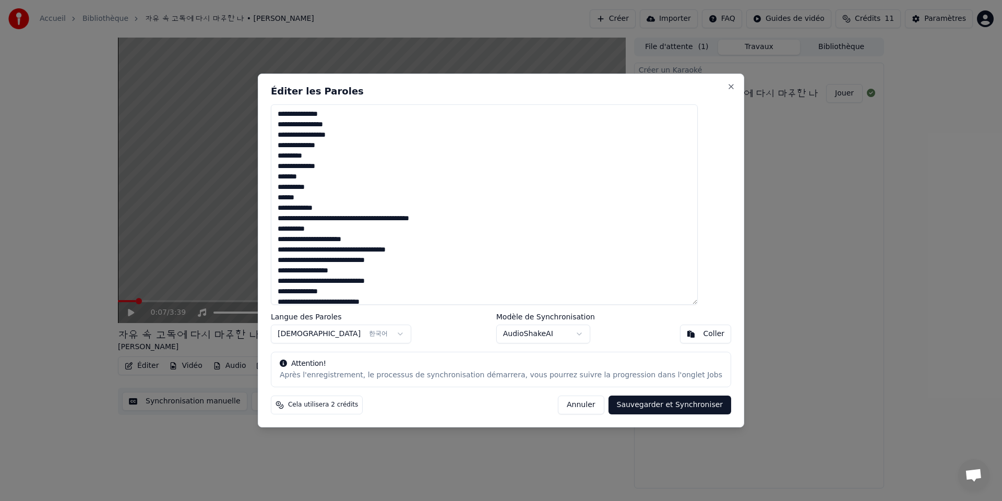
click at [316, 167] on textarea "**********" at bounding box center [484, 204] width 427 height 200
drag, startPoint x: 323, startPoint y: 187, endPoint x: 333, endPoint y: 191, distance: 10.6
click at [323, 187] on textarea "**********" at bounding box center [484, 204] width 427 height 200
click at [341, 238] on textarea "**********" at bounding box center [484, 204] width 427 height 200
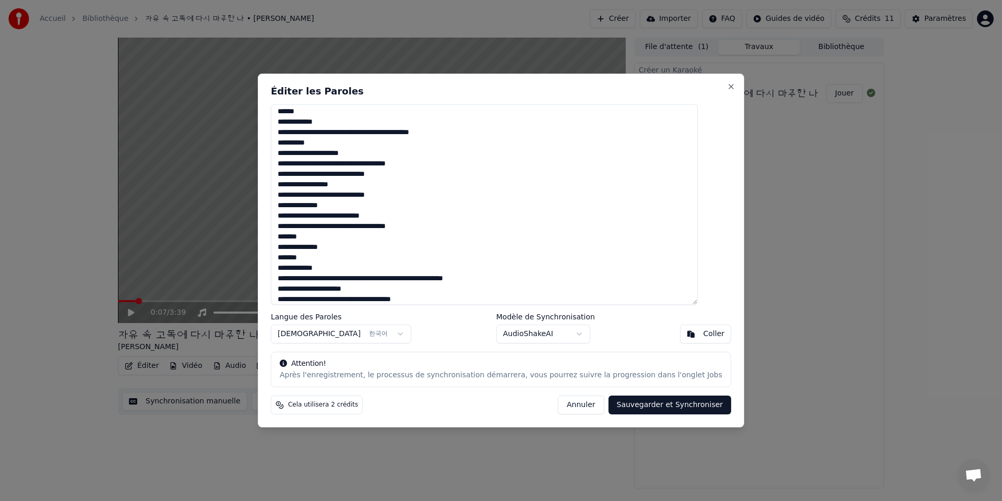
scroll to position [100, 0]
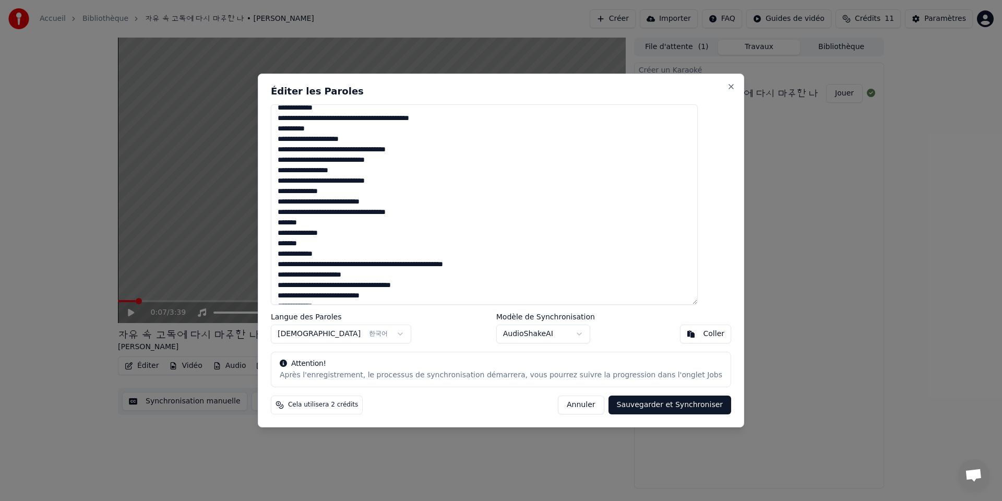
click at [357, 191] on textarea "**********" at bounding box center [484, 204] width 427 height 200
drag, startPoint x: 356, startPoint y: 203, endPoint x: 363, endPoint y: 212, distance: 11.6
click at [357, 204] on textarea "**********" at bounding box center [484, 204] width 427 height 200
drag, startPoint x: 364, startPoint y: 211, endPoint x: 367, endPoint y: 216, distance: 6.1
click at [364, 211] on textarea "**********" at bounding box center [484, 204] width 427 height 200
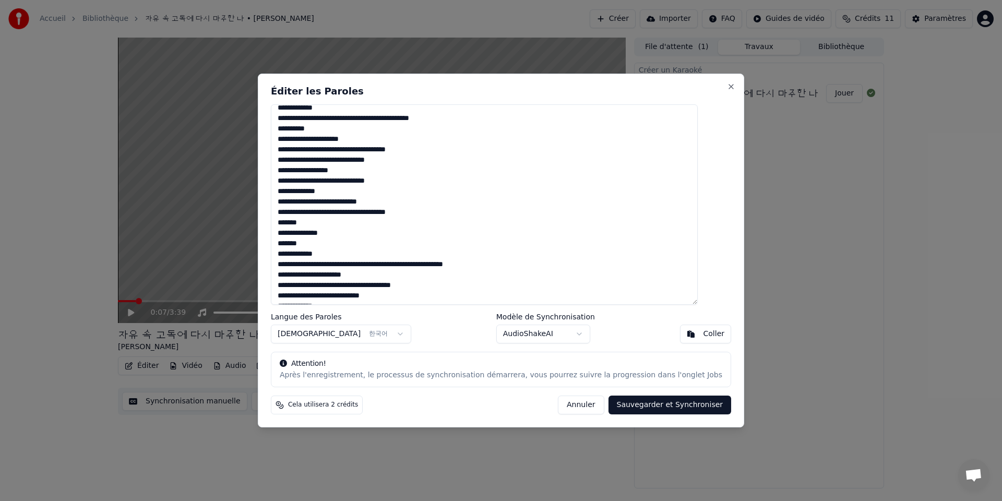
click at [430, 212] on textarea "**********" at bounding box center [484, 204] width 427 height 200
click at [329, 233] on textarea "**********" at bounding box center [484, 204] width 427 height 200
click at [353, 243] on textarea "**********" at bounding box center [484, 204] width 427 height 200
click at [470, 265] on textarea "**********" at bounding box center [484, 204] width 427 height 200
click at [361, 273] on textarea "**********" at bounding box center [484, 204] width 427 height 200
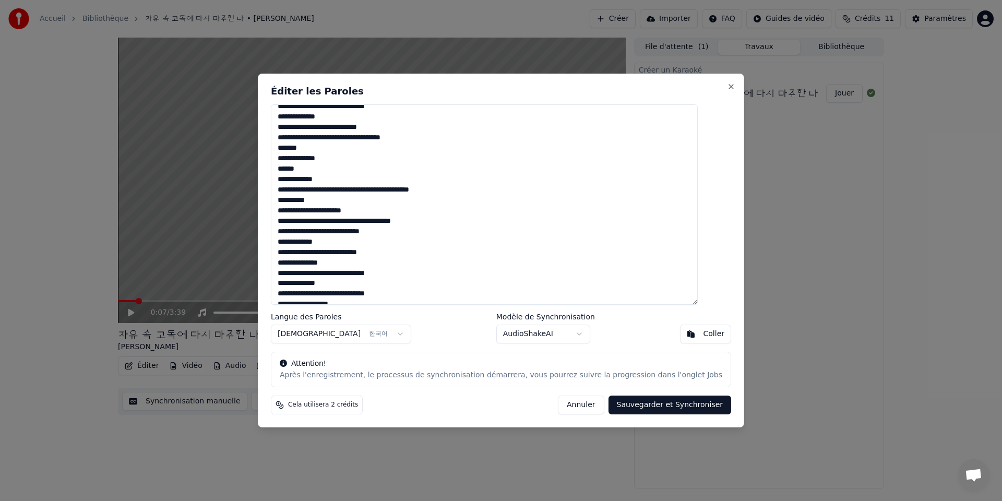
scroll to position [188, 0]
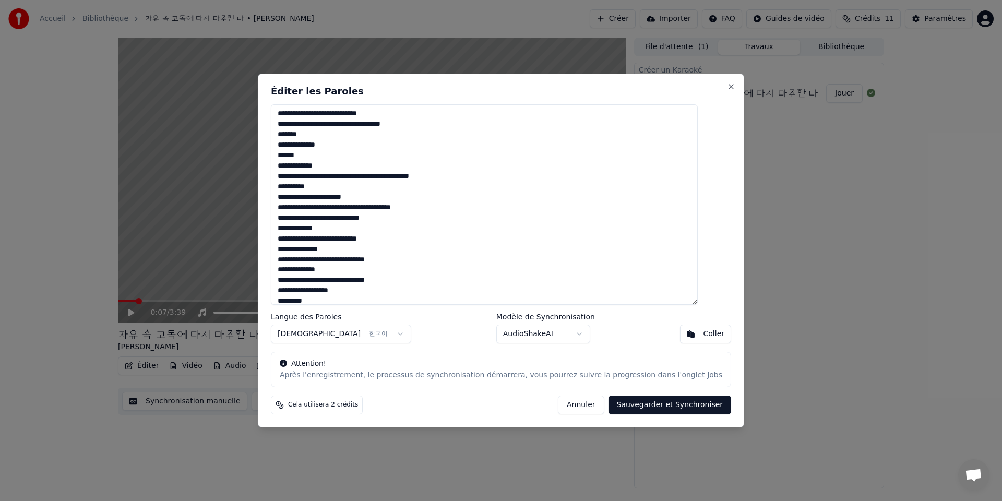
click at [341, 197] on textarea "**********" at bounding box center [484, 204] width 427 height 200
click at [442, 211] on textarea "**********" at bounding box center [484, 204] width 427 height 200
click at [402, 250] on textarea "**********" at bounding box center [484, 204] width 427 height 200
click at [327, 251] on textarea "**********" at bounding box center [484, 204] width 427 height 200
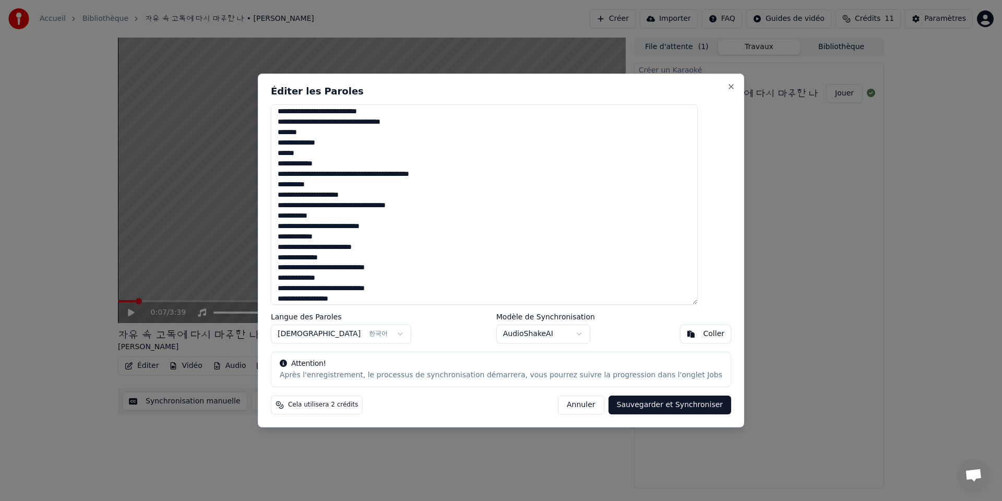
click at [350, 269] on textarea "**********" at bounding box center [484, 204] width 427 height 200
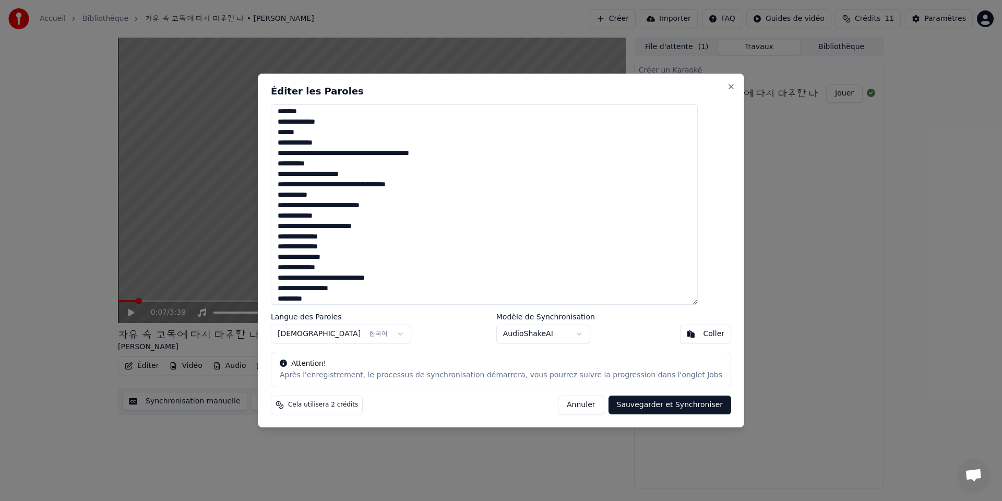
scroll to position [216, 0]
click at [360, 254] on textarea "**********" at bounding box center [484, 204] width 427 height 200
click at [351, 275] on textarea "**********" at bounding box center [484, 204] width 427 height 200
click at [359, 286] on textarea "**********" at bounding box center [484, 204] width 427 height 200
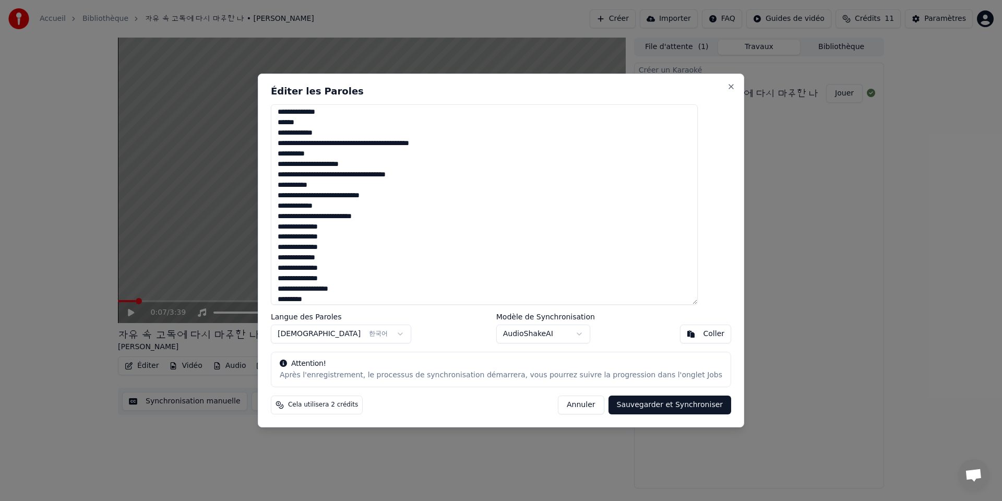
scroll to position [226, 0]
click at [319, 283] on textarea "**********" at bounding box center [484, 204] width 427 height 200
click at [342, 285] on textarea "**********" at bounding box center [484, 204] width 427 height 200
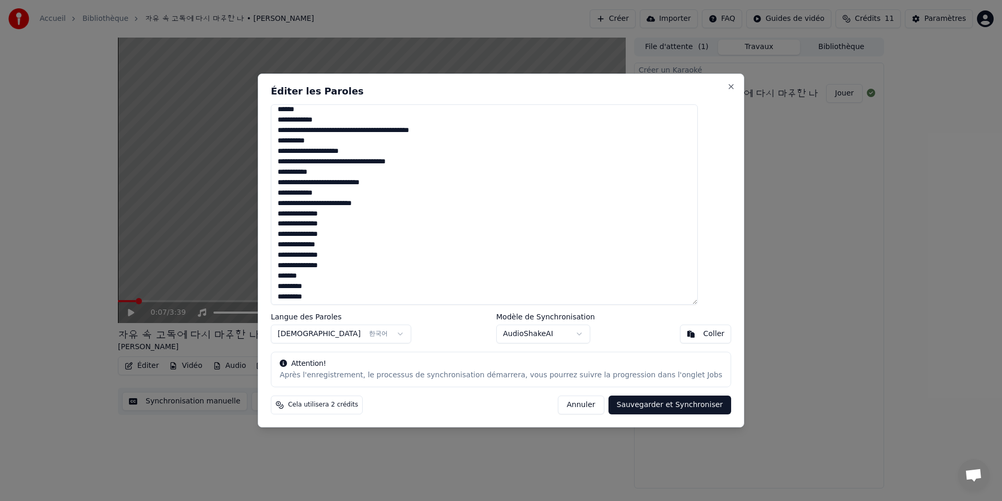
scroll to position [237, 0]
click at [407, 257] on textarea "**********" at bounding box center [484, 204] width 427 height 200
type textarea "**********"
click at [632, 410] on button "Sauvegarder et Synchroniser" at bounding box center [670, 405] width 123 height 19
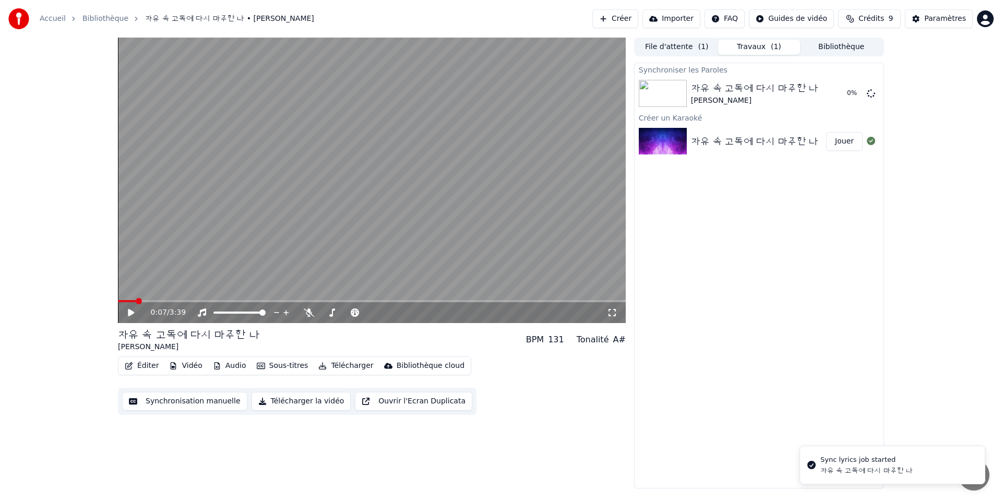
click at [135, 313] on icon at bounding box center [138, 313] width 25 height 8
click at [133, 312] on icon at bounding box center [130, 313] width 5 height 6
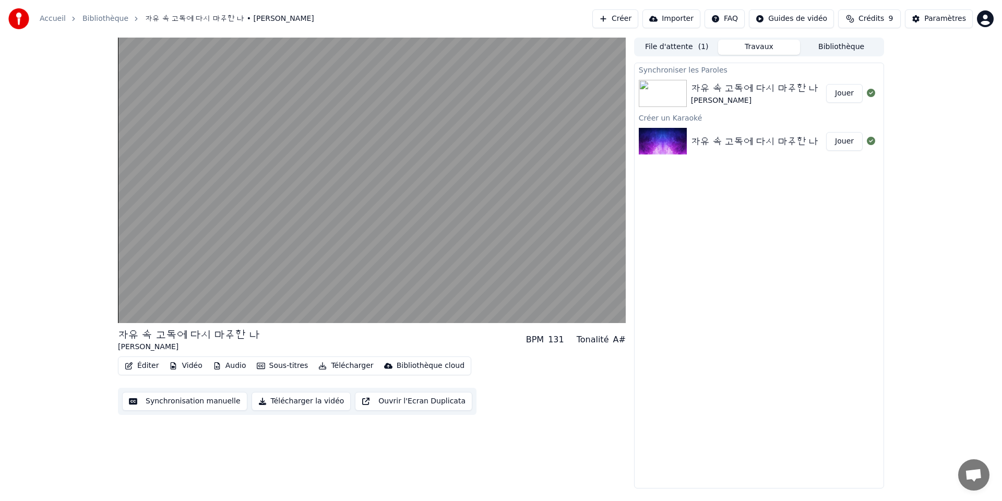
click at [169, 405] on button "Synchronisation manuelle" at bounding box center [184, 401] width 125 height 19
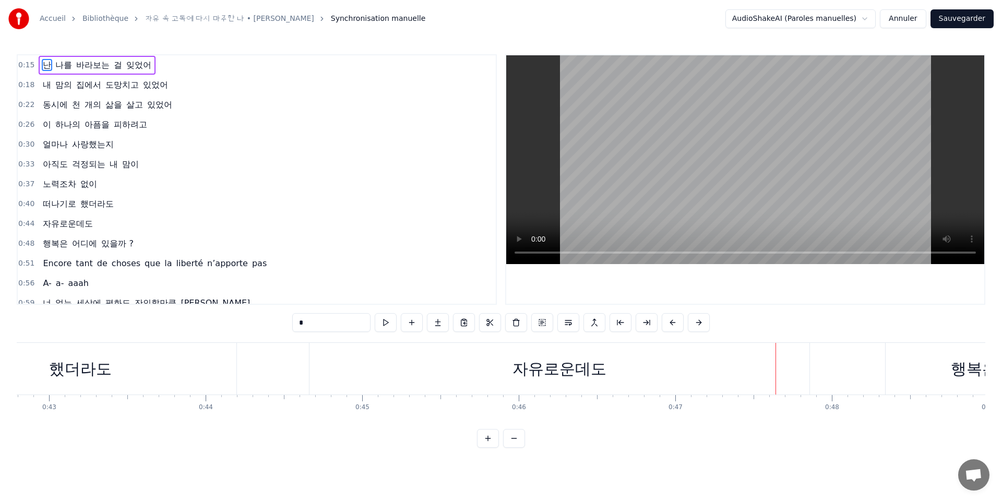
click at [68, 88] on span "맘의" at bounding box center [63, 85] width 19 height 13
click at [44, 65] on span "난" at bounding box center [47, 65] width 10 height 12
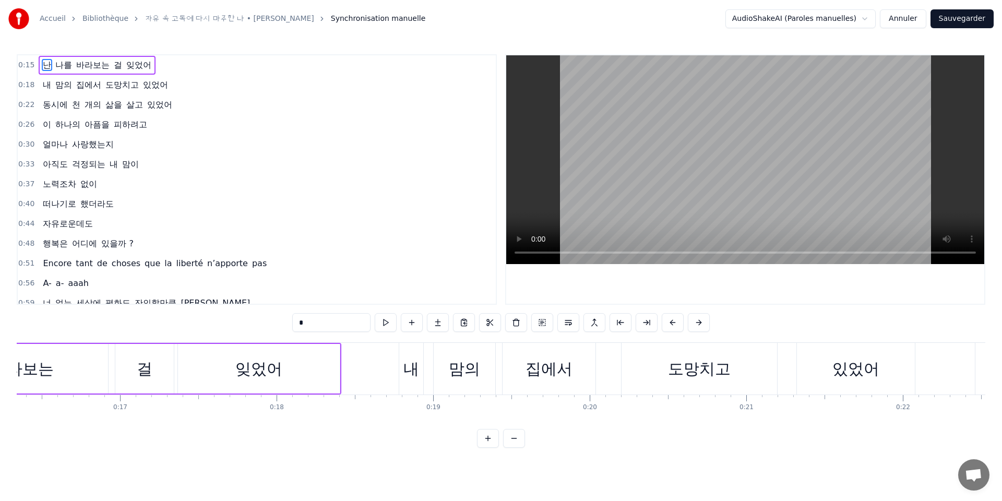
scroll to position [0, 2316]
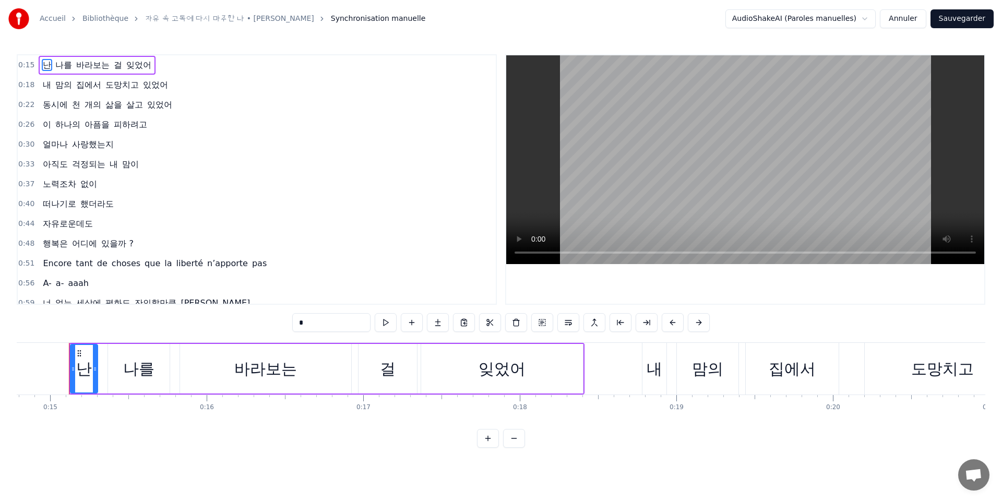
click at [63, 227] on span "자유로운데도" at bounding box center [68, 224] width 52 height 12
type input "******"
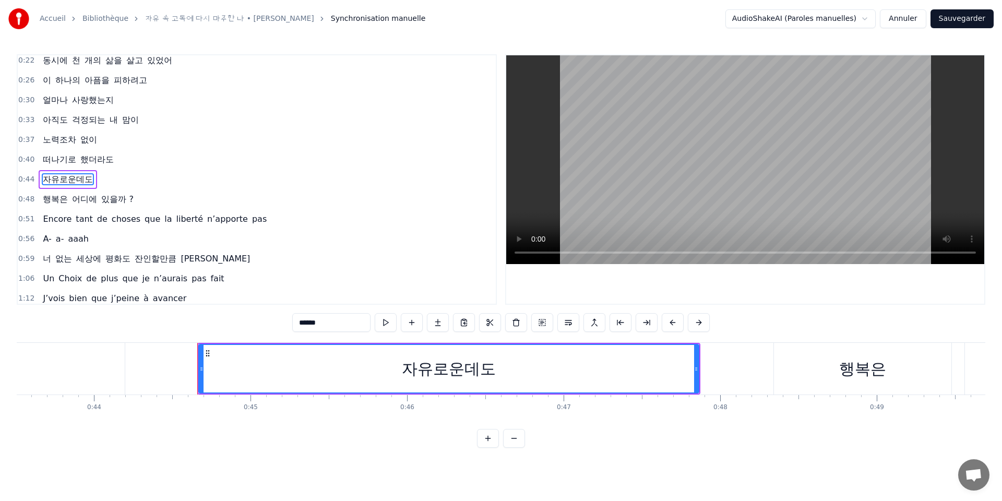
scroll to position [0, 6943]
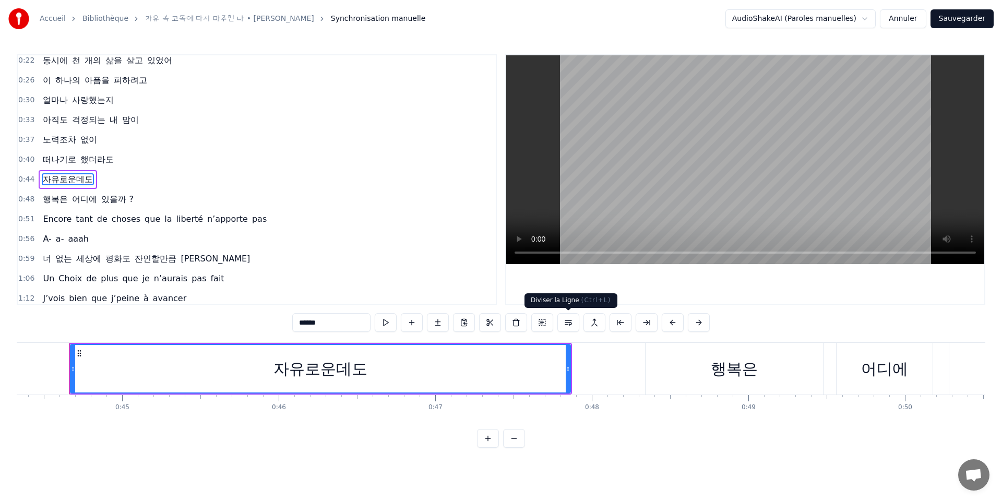
click at [566, 325] on button at bounding box center [569, 322] width 22 height 19
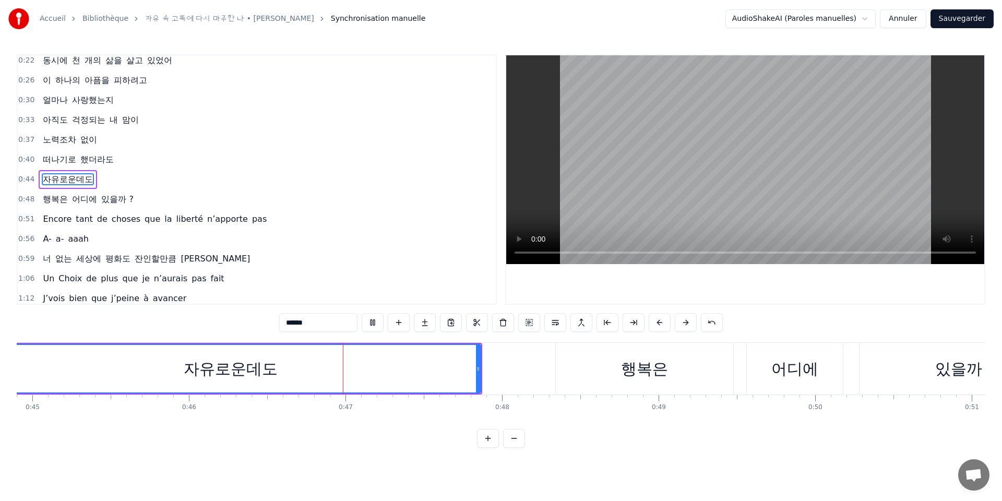
scroll to position [0, 7227]
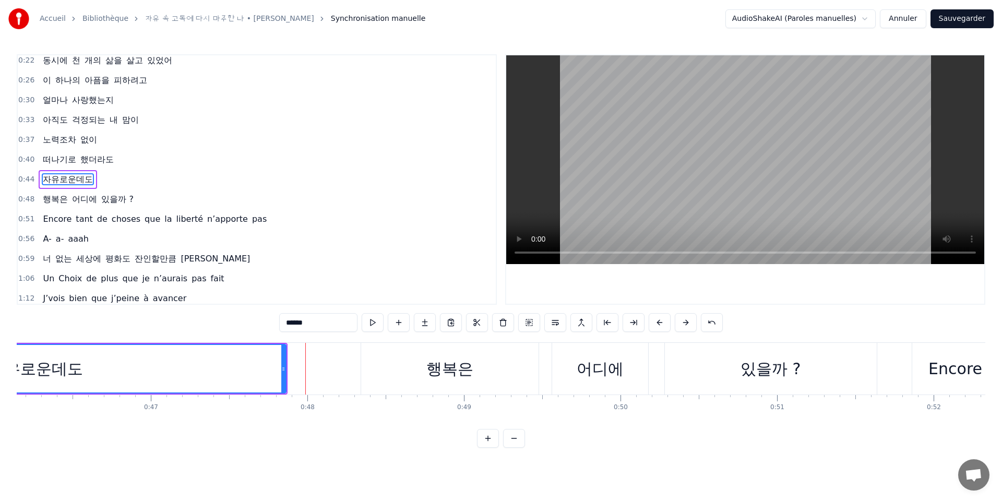
click at [231, 374] on div "자유로운데도" at bounding box center [35, 369] width 499 height 48
click at [84, 178] on span "자유로운데도" at bounding box center [68, 179] width 52 height 12
click at [87, 196] on span "어디에" at bounding box center [84, 199] width 27 height 12
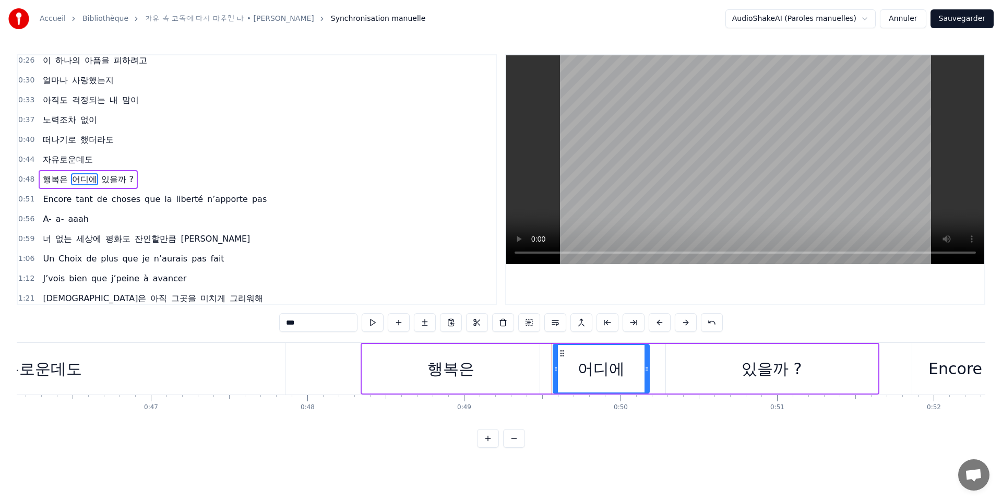
click at [60, 164] on span "자유로운데도" at bounding box center [68, 159] width 52 height 12
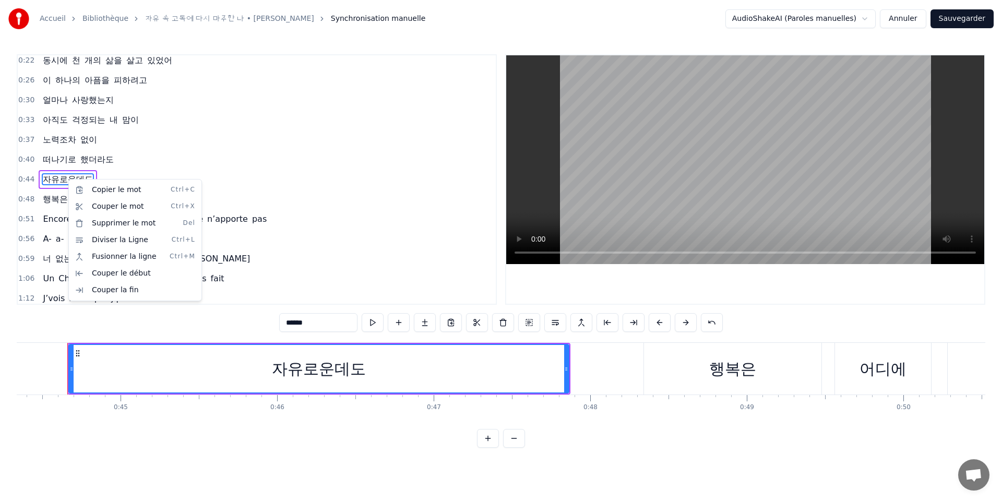
scroll to position [0, 6943]
click at [71, 162] on html "Accueil Bibliothèque 자유 속 고독에 다시 마주한 나 • FlorYann K Synchronisat…" at bounding box center [501, 232] width 1002 height 465
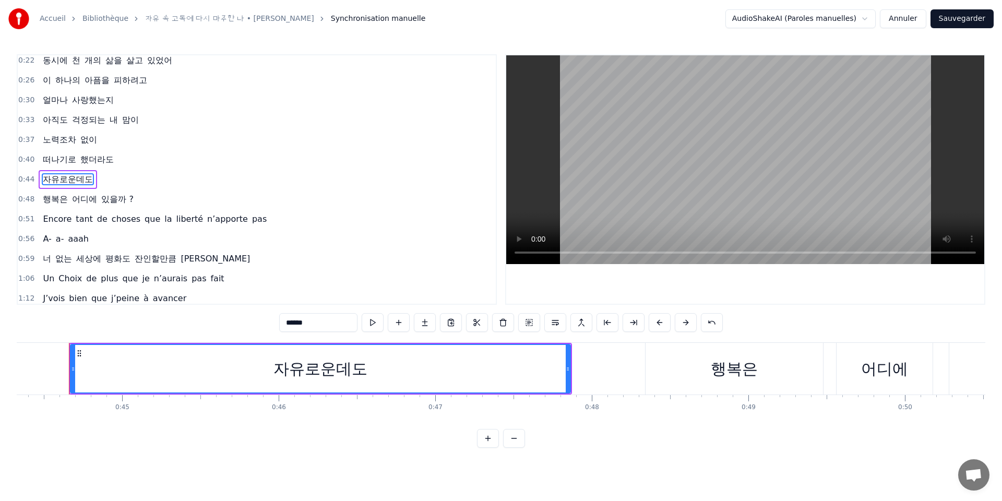
click at [86, 163] on span "했더라도" at bounding box center [97, 159] width 36 height 12
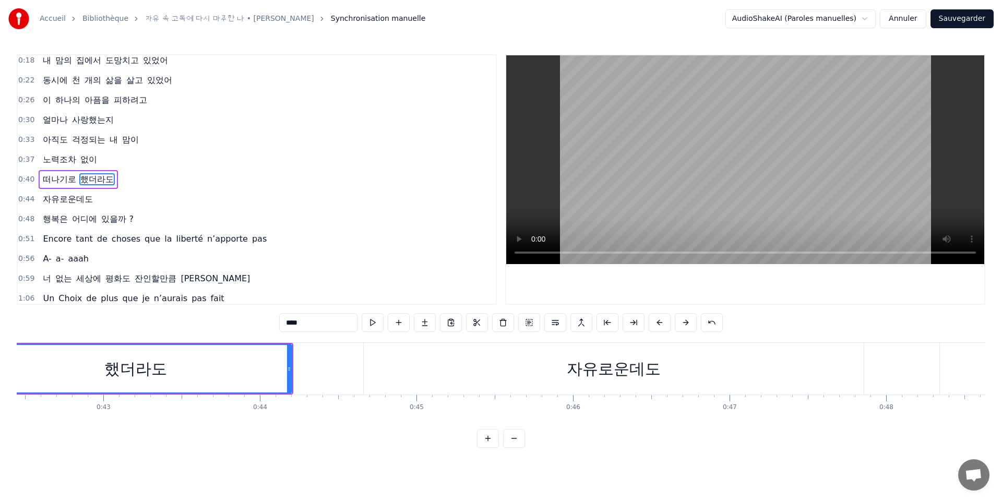
scroll to position [0, 6557]
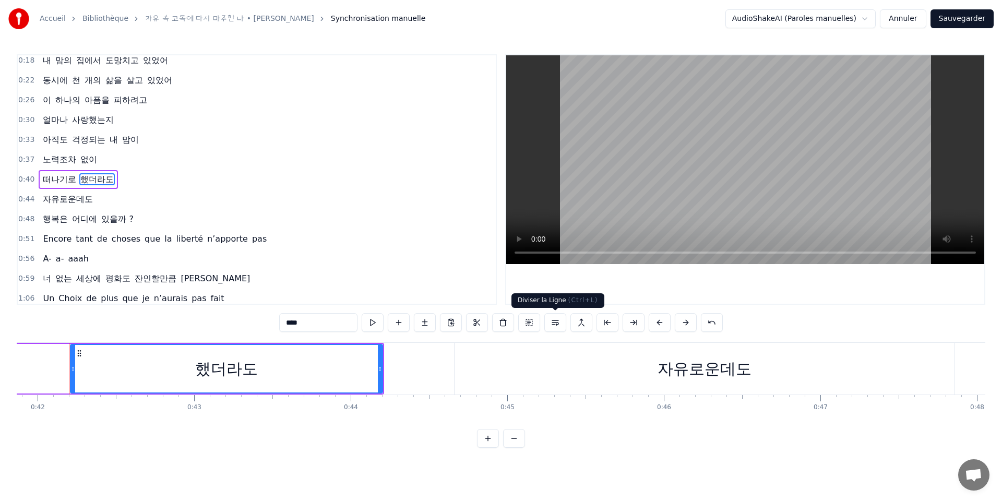
click at [552, 324] on button at bounding box center [556, 322] width 22 height 19
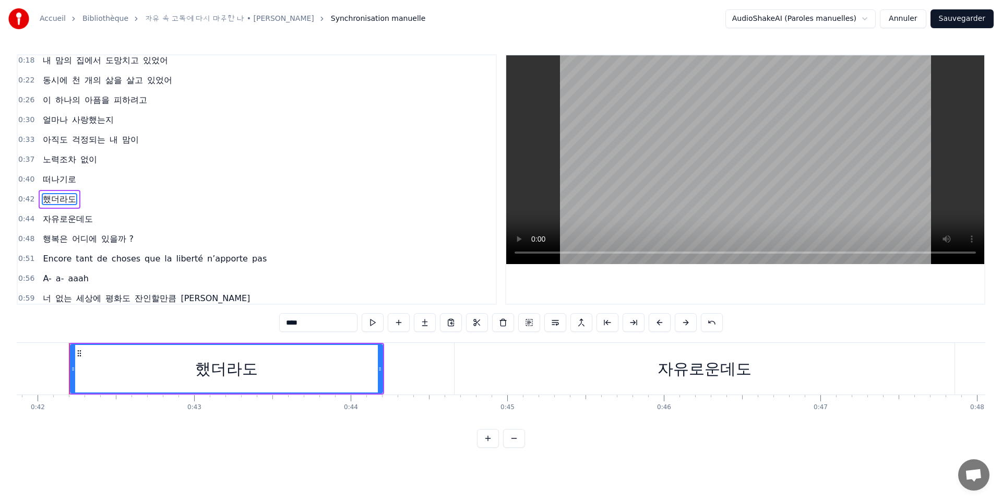
scroll to position [44, 0]
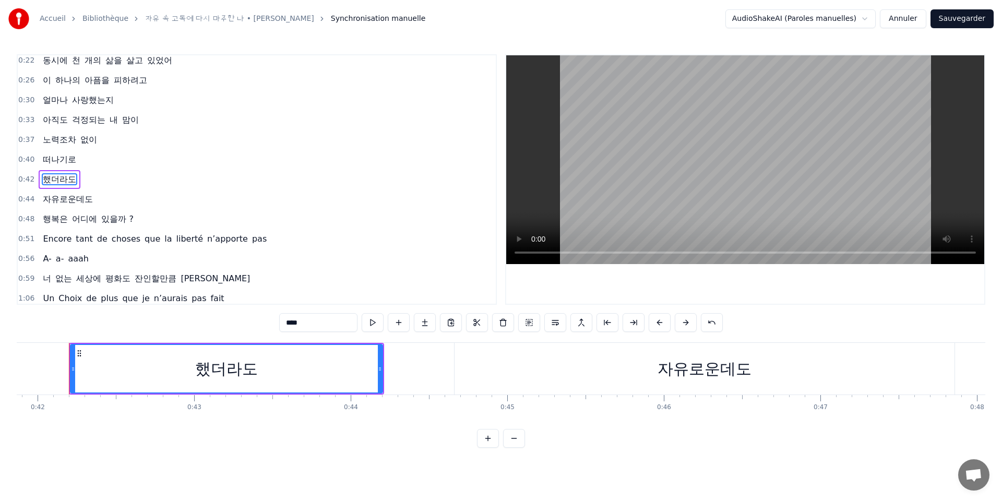
click at [60, 144] on span "노력조차" at bounding box center [60, 140] width 36 height 12
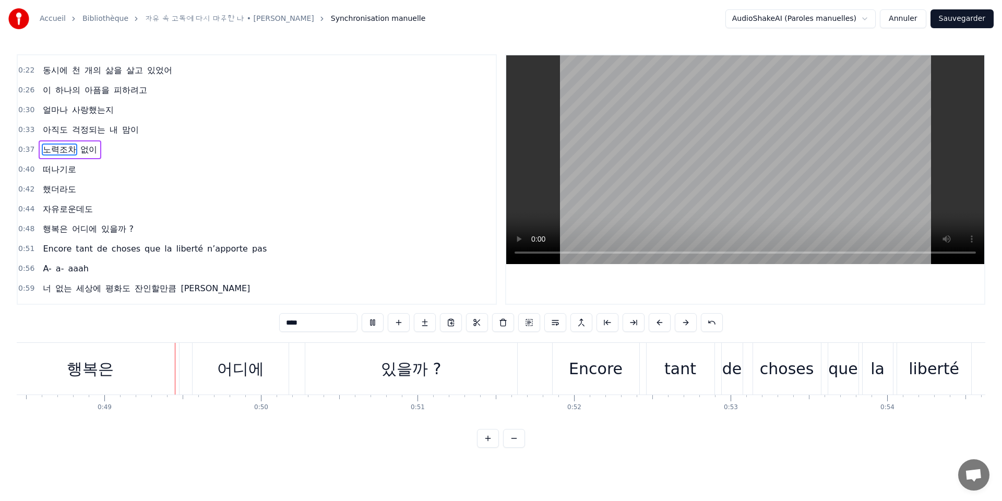
scroll to position [0, 7612]
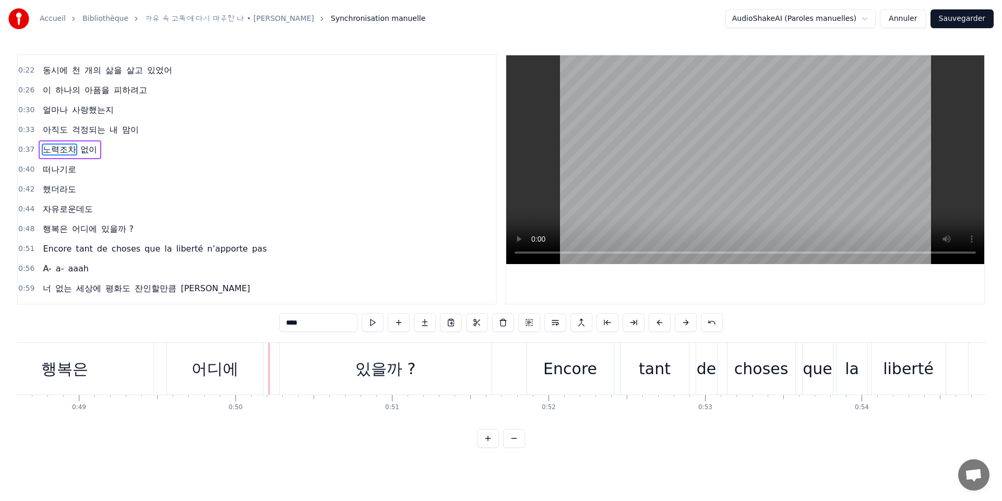
click at [52, 169] on span "떠나기로" at bounding box center [60, 169] width 36 height 12
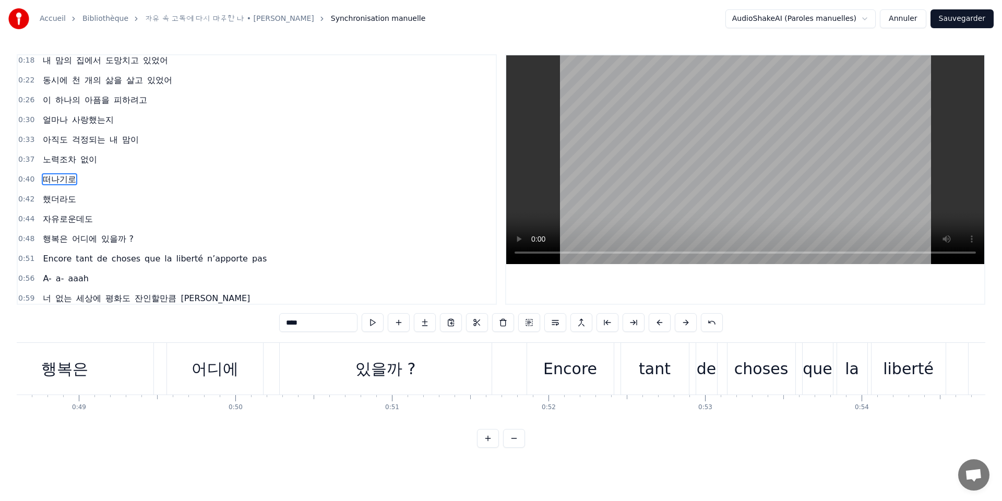
click at [50, 194] on span "했더라도" at bounding box center [60, 199] width 36 height 12
type input "****"
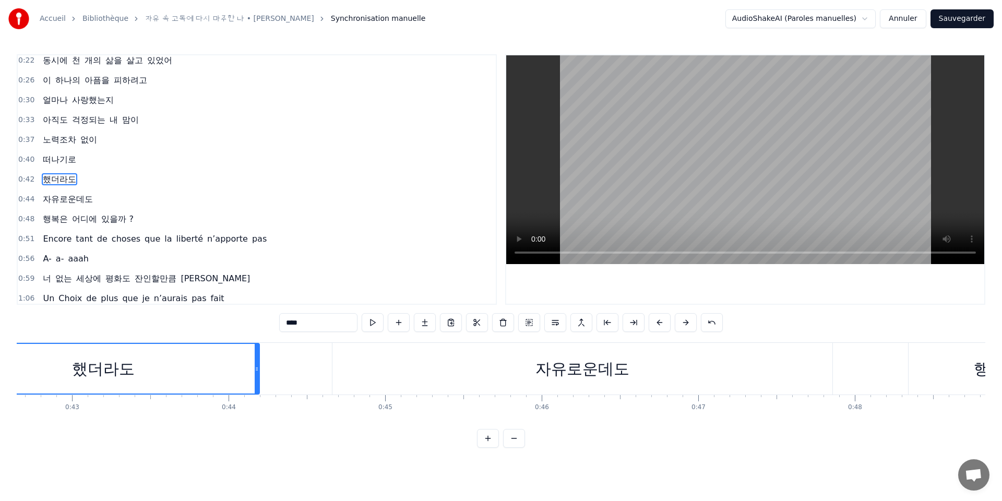
scroll to position [0, 6557]
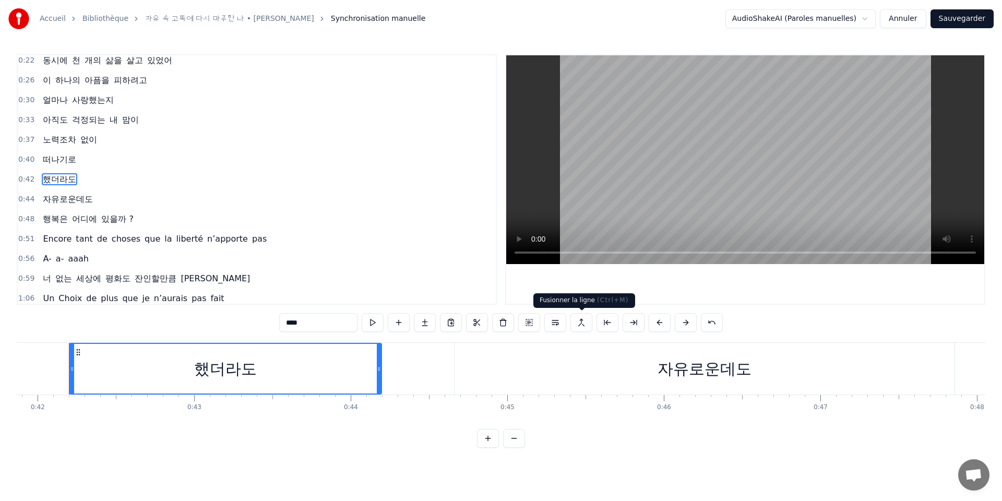
click at [578, 322] on button at bounding box center [582, 322] width 22 height 19
drag, startPoint x: 60, startPoint y: 179, endPoint x: 49, endPoint y: 163, distance: 19.5
click at [49, 163] on div "0:15 난 나를 바라보는 걸 잊었어 0:18 내 맘의 집에서 도망치고 있었어 0:22 동시에 천 개의 삶을 살고 있었어 0:26 이 하나의 …" at bounding box center [257, 179] width 480 height 251
click at [65, 166] on div "떠나기로" at bounding box center [60, 159] width 42 height 19
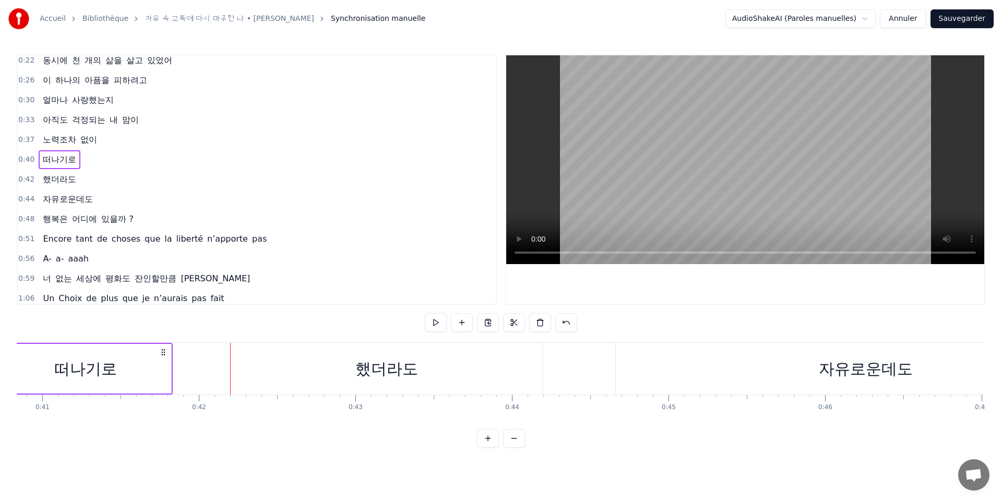
scroll to position [0, 6326]
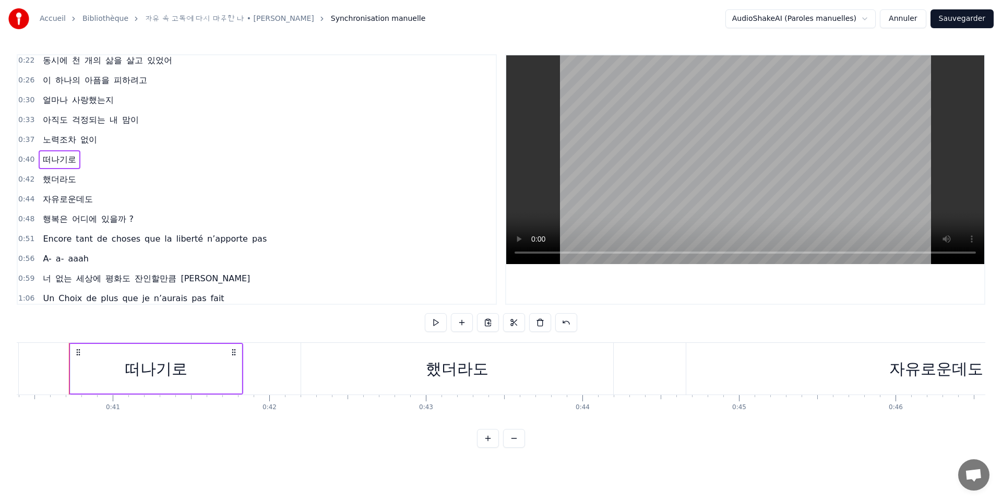
click at [62, 182] on span "했더라도" at bounding box center [60, 179] width 36 height 12
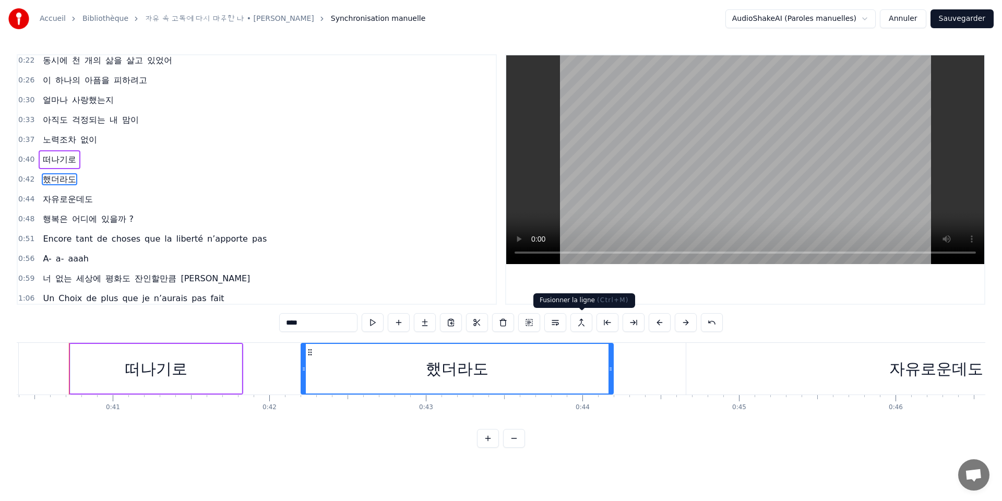
click at [580, 326] on button at bounding box center [582, 322] width 22 height 19
click at [217, 367] on div "떠나기로" at bounding box center [155, 369] width 171 height 50
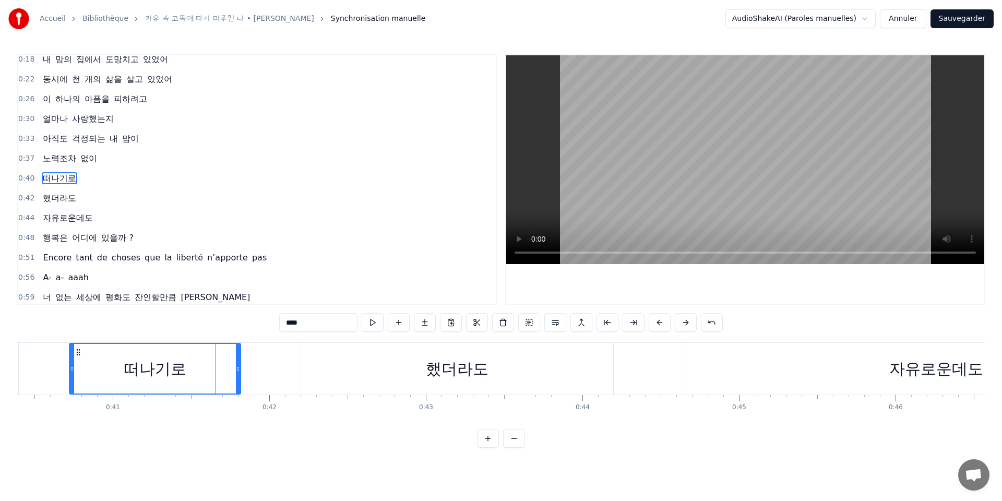
scroll to position [25, 0]
click at [347, 368] on div "했더라도" at bounding box center [457, 369] width 312 height 52
type input "****"
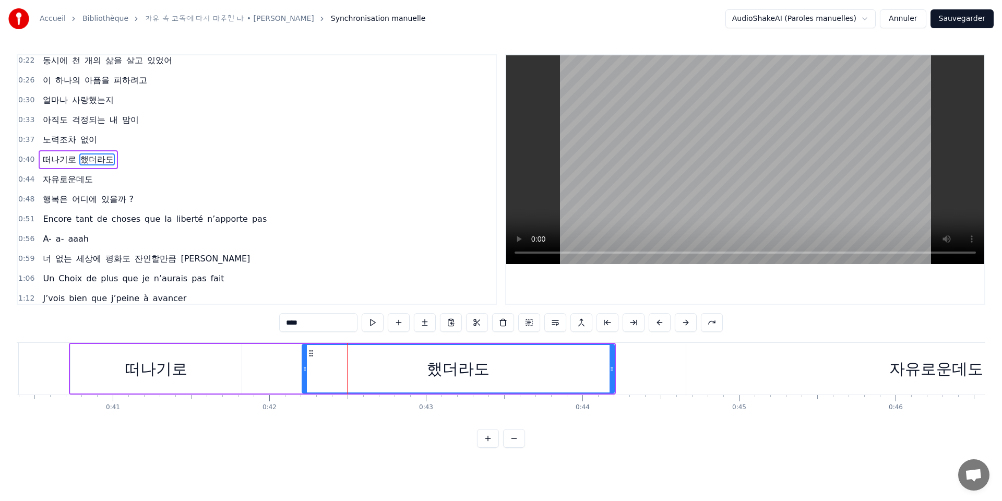
click at [115, 159] on div "0:40 떠나기로 했더라도" at bounding box center [257, 160] width 478 height 20
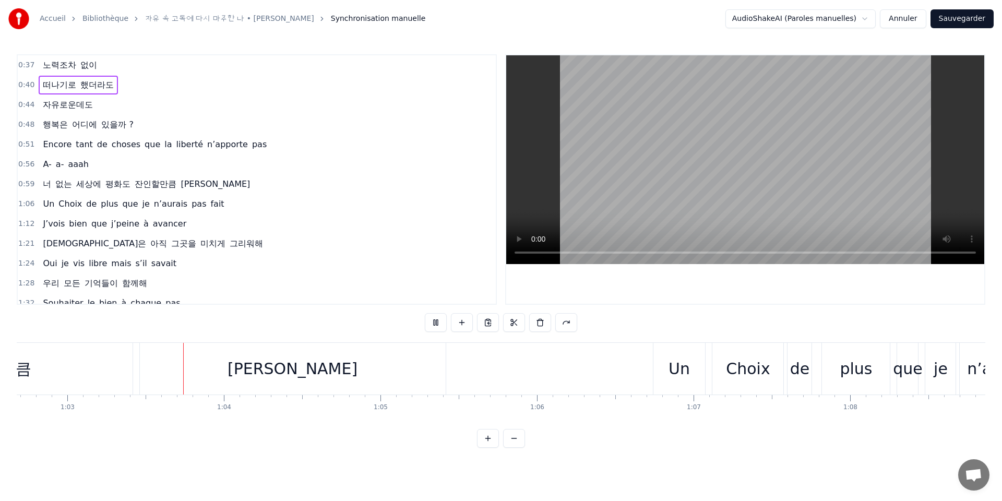
scroll to position [0, 9817]
click at [126, 204] on span "que" at bounding box center [130, 204] width 18 height 12
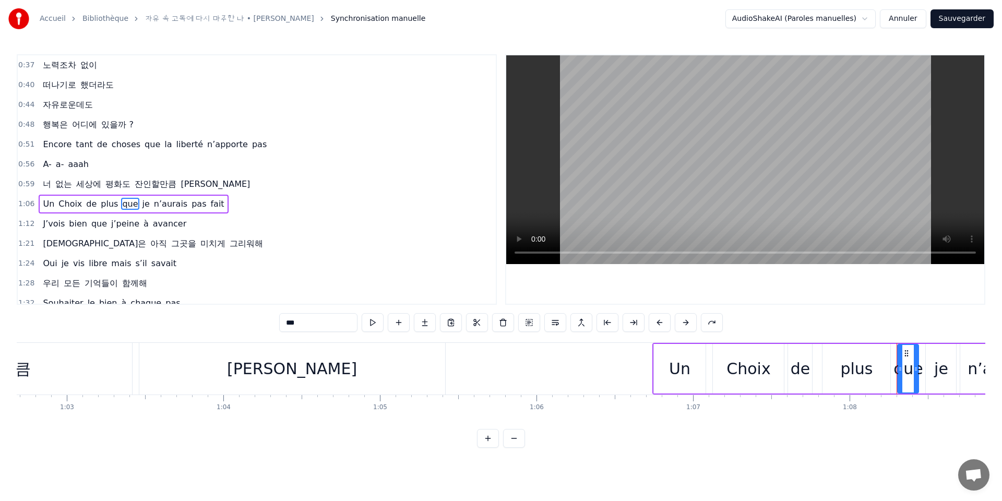
scroll to position [144, 0]
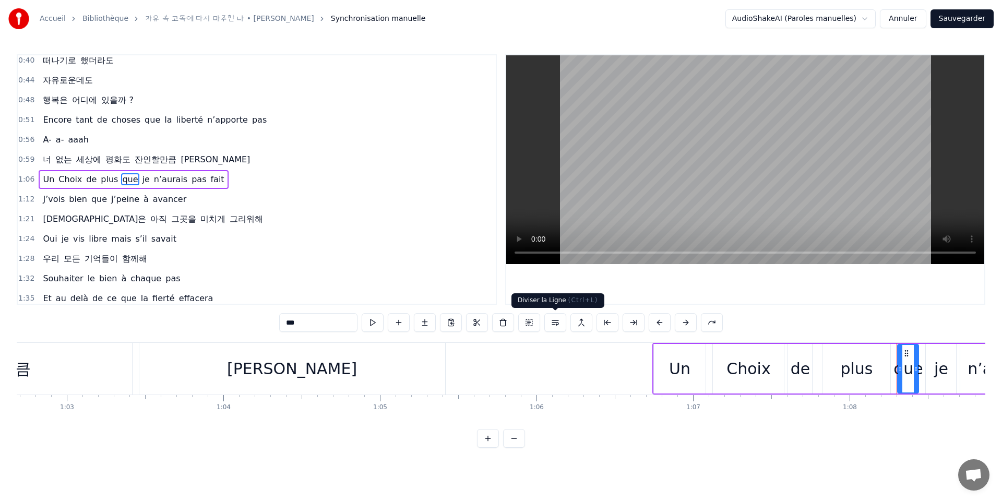
click at [560, 326] on button at bounding box center [556, 322] width 22 height 19
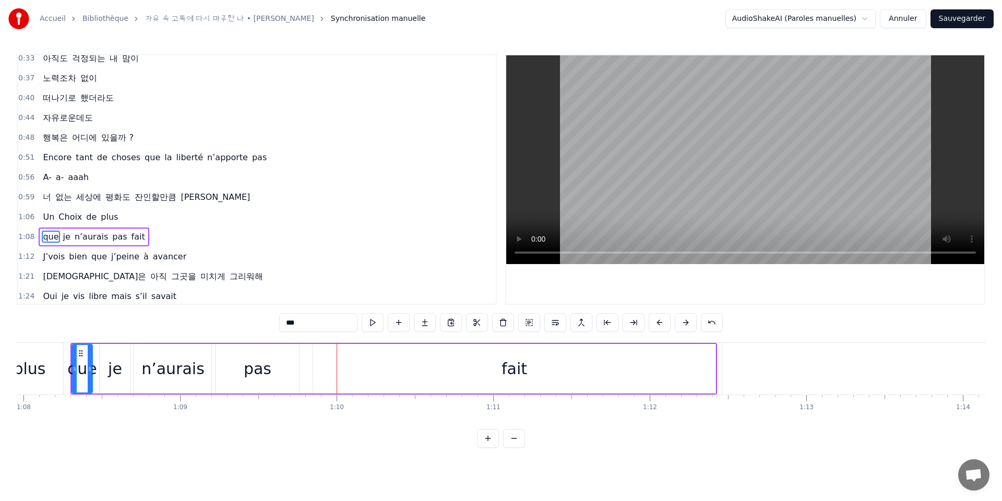
scroll to position [104, 0]
drag, startPoint x: 48, startPoint y: 122, endPoint x: 55, endPoint y: 105, distance: 18.2
click at [55, 105] on div "0:15 난 나를 바라보는 걸 잊었어 0:18 내 맘의 집에서 도망치고 있었어 0:22 동시에 천 개의 삶을 살고 있었어 0:26 이 하나의 …" at bounding box center [257, 179] width 480 height 251
click at [55, 114] on span "자유로운데도" at bounding box center [68, 120] width 52 height 12
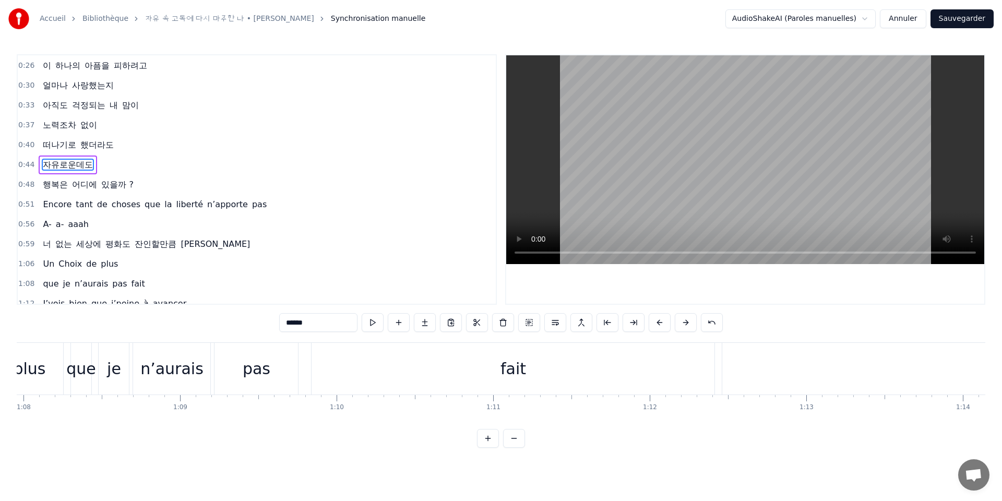
scroll to position [44, 0]
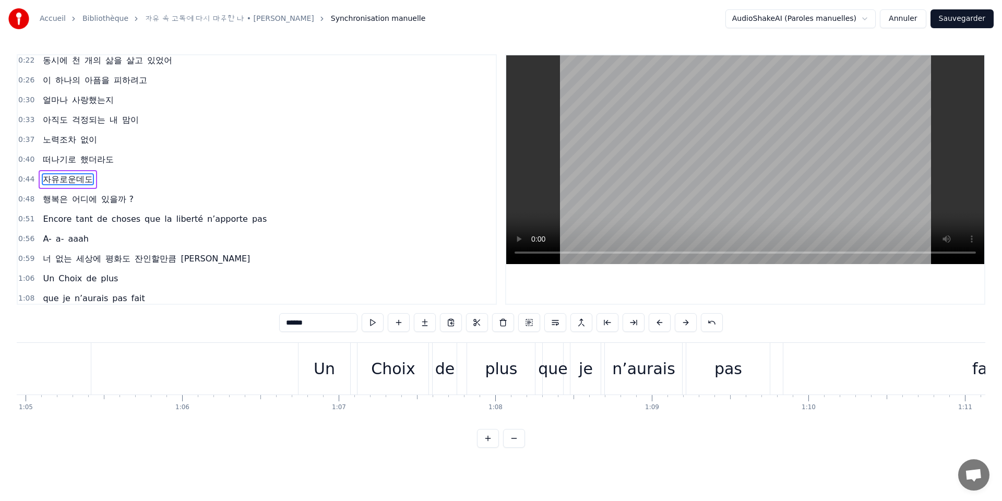
click at [94, 157] on span "했더라도" at bounding box center [97, 159] width 36 height 12
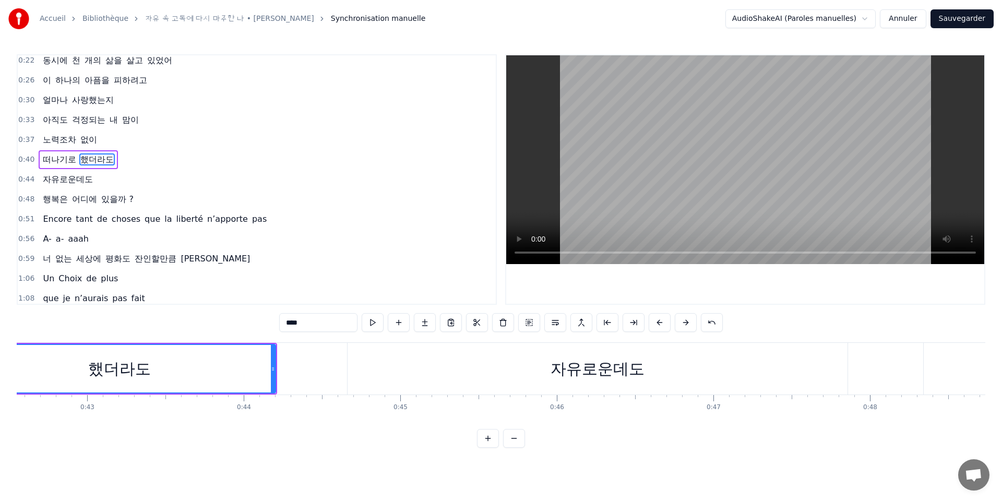
scroll to position [0, 6557]
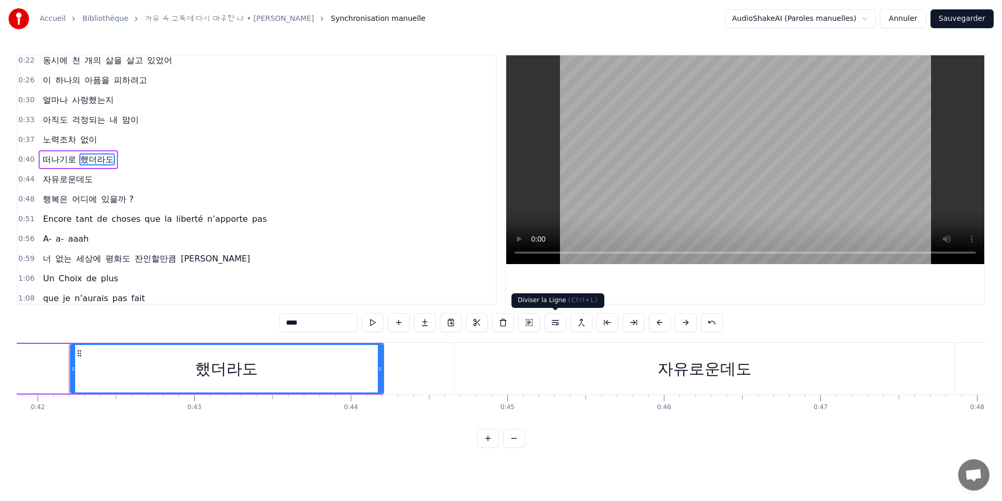
click at [552, 326] on button at bounding box center [556, 322] width 22 height 19
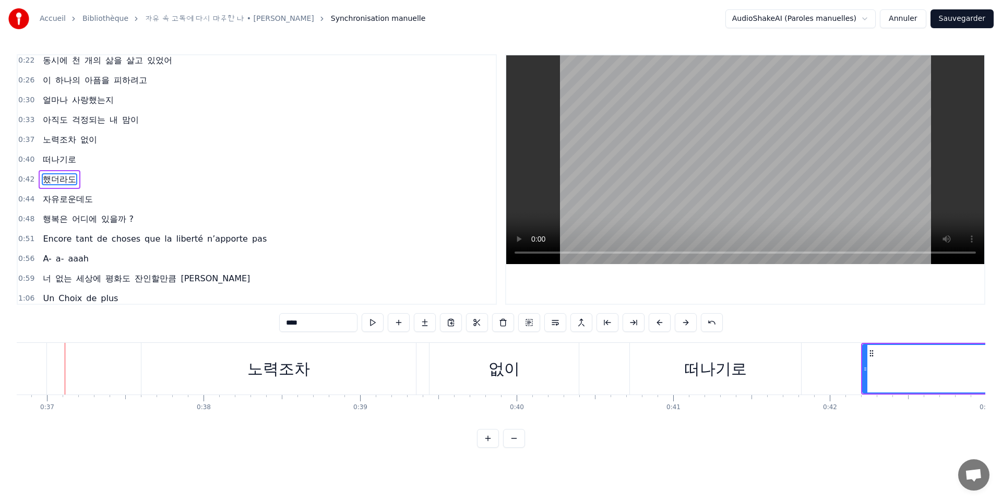
scroll to position [0, 5761]
drag, startPoint x: 71, startPoint y: 200, endPoint x: 54, endPoint y: 162, distance: 42.1
click at [54, 162] on div "0:15 난 나를 바라보는 걸 잊었어 0:18 내 맘의 집에서 도망치고 있었어 0:22 동시에 천 개의 삶을 살고 있었어 0:26 이 하나의 …" at bounding box center [257, 179] width 480 height 251
click at [57, 158] on span "떠나기로" at bounding box center [60, 159] width 36 height 12
type input "****"
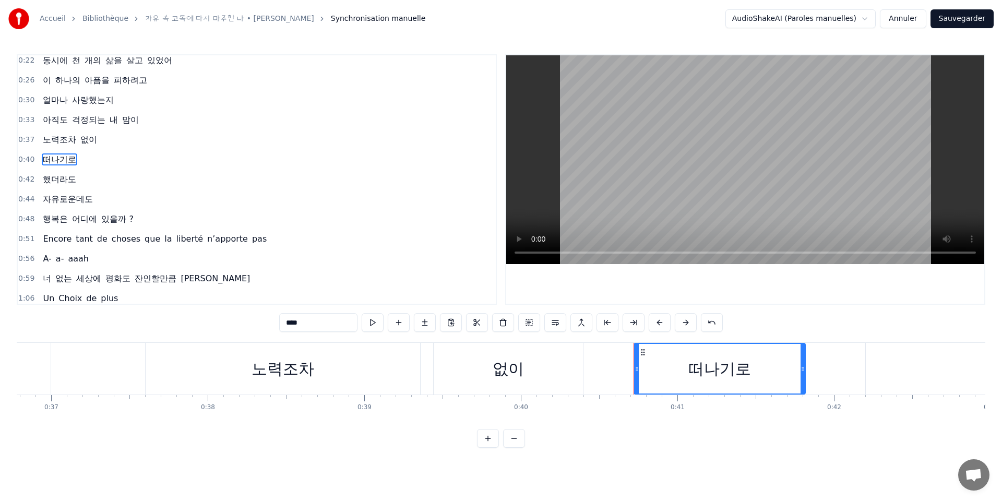
scroll to position [25, 0]
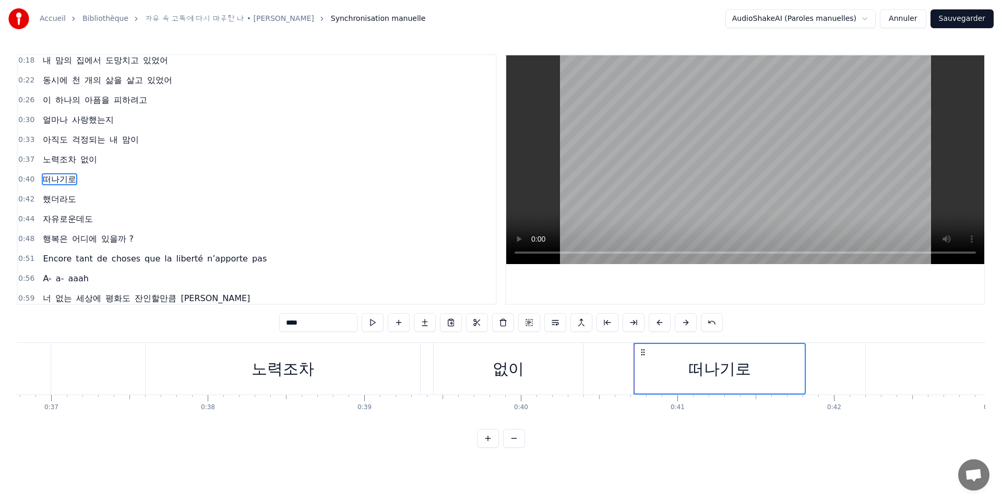
click at [76, 222] on span "자유로운데도" at bounding box center [68, 219] width 52 height 12
drag, startPoint x: 57, startPoint y: 183, endPoint x: 64, endPoint y: 220, distance: 37.7
click at [64, 220] on div "0:15 난 나를 바라보는 걸 잊었어 0:18 내 맘의 집에서 도망치고 있었어 0:22 동시에 천 개의 삶을 살고 있었어 0:26 이 하나의 …" at bounding box center [257, 179] width 480 height 251
click at [56, 202] on span "했더라도" at bounding box center [60, 199] width 36 height 12
click at [101, 196] on div "0:42 했더라도" at bounding box center [257, 200] width 478 height 20
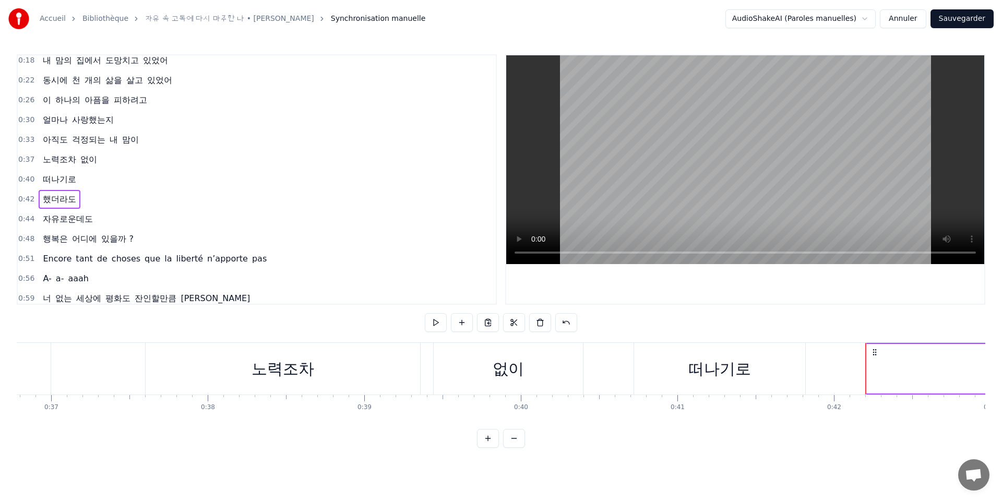
click at [50, 181] on span "떠나기로" at bounding box center [60, 179] width 36 height 12
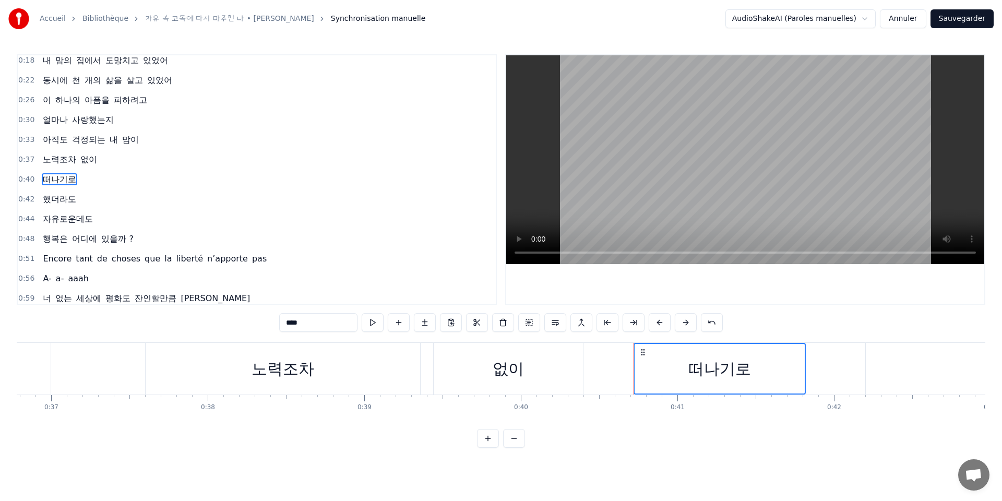
click at [56, 200] on span "했더라도" at bounding box center [60, 199] width 36 height 12
click at [65, 215] on span "자유로운데도" at bounding box center [68, 219] width 52 height 12
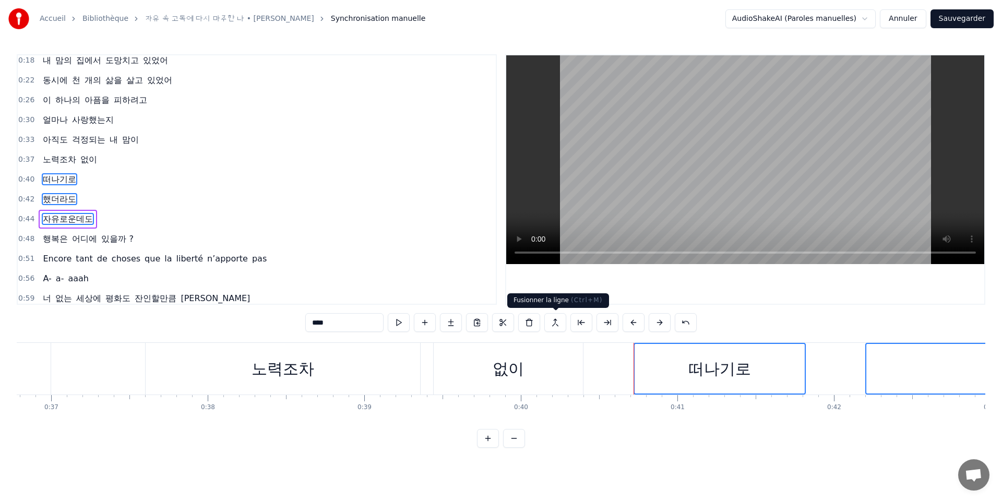
click at [558, 326] on button at bounding box center [556, 322] width 22 height 19
click at [51, 178] on span "떠나기로" at bounding box center [60, 179] width 36 height 12
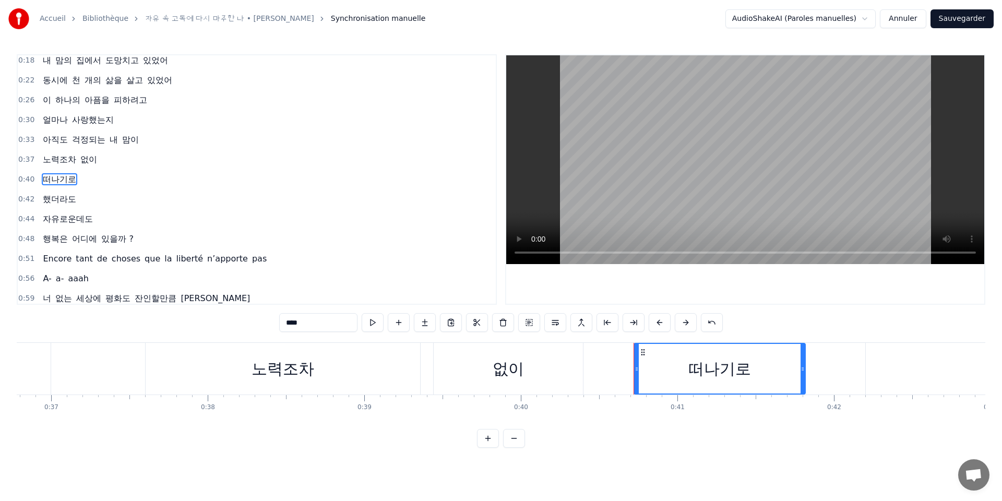
click at [63, 221] on span "자유로운데도" at bounding box center [68, 219] width 52 height 12
click at [55, 175] on span "떠나기로" at bounding box center [60, 179] width 36 height 12
type input "******"
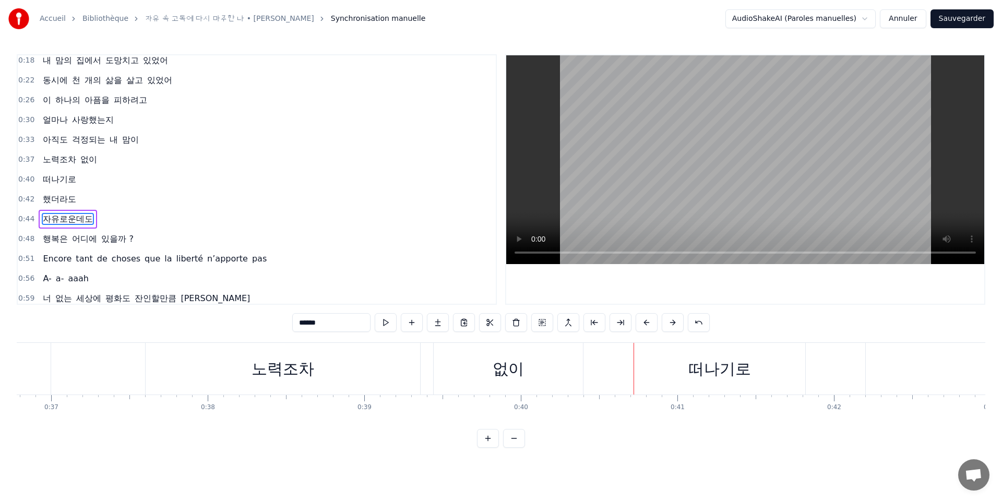
scroll to position [64, 0]
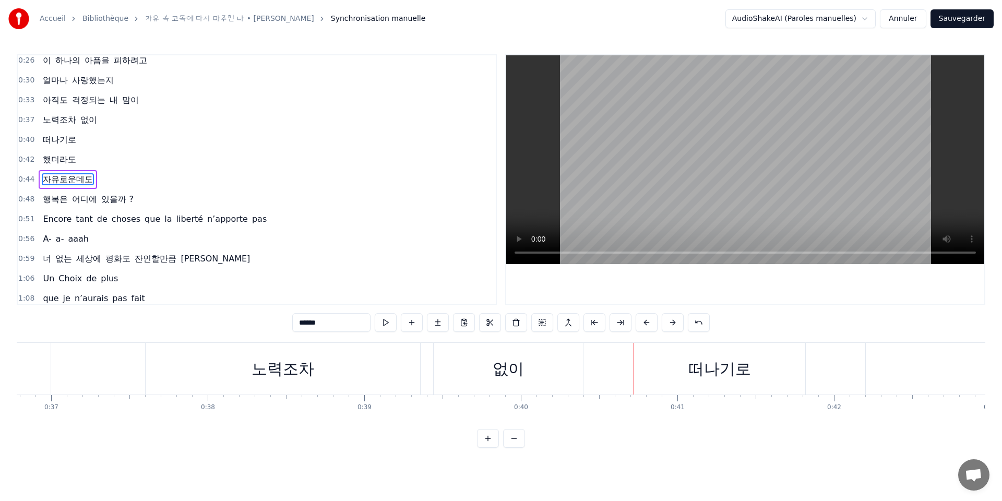
click at [66, 177] on span "자유로운데도" at bounding box center [68, 179] width 52 height 12
click at [62, 167] on div "했더라도" at bounding box center [60, 159] width 42 height 19
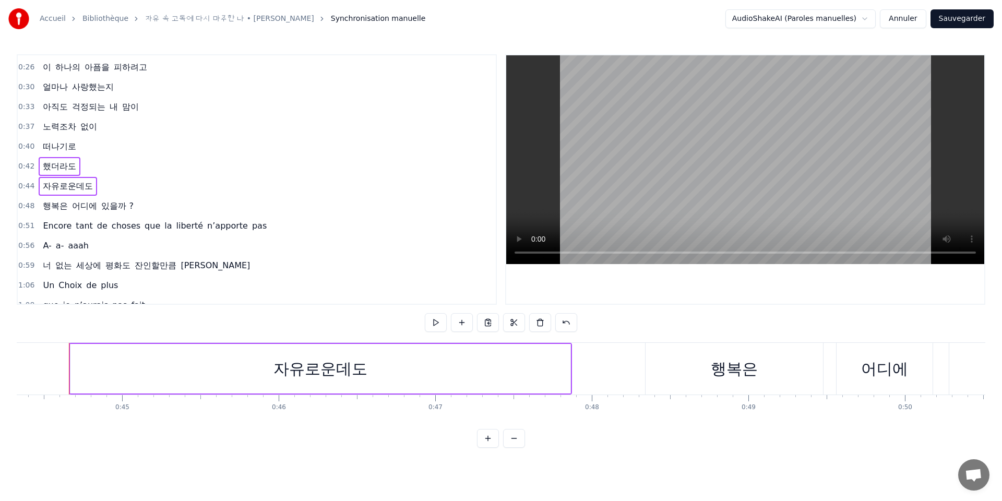
scroll to position [48, 0]
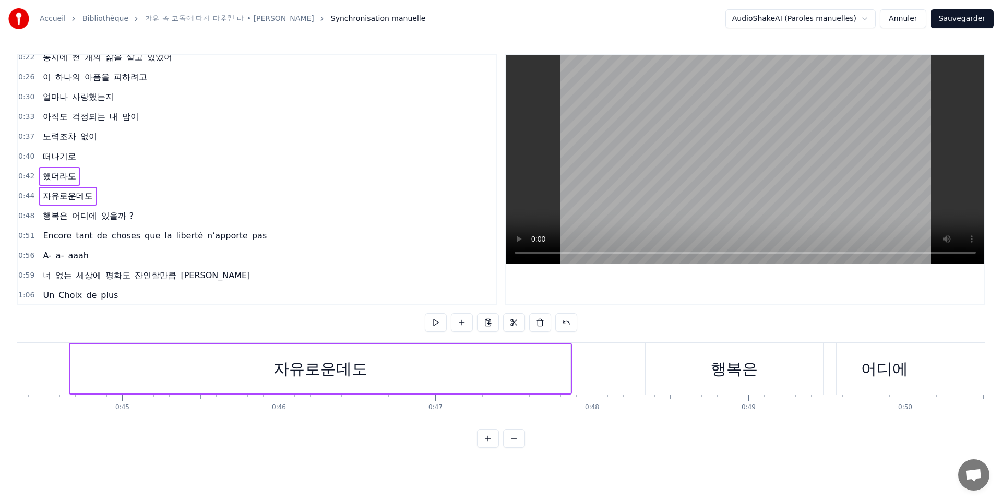
click at [63, 198] on span "자유로운데도" at bounding box center [68, 196] width 52 height 12
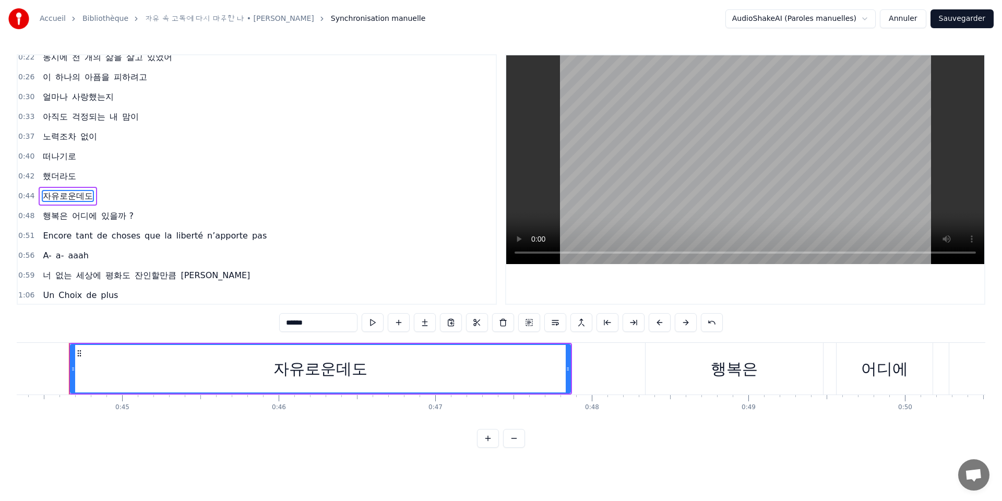
scroll to position [64, 0]
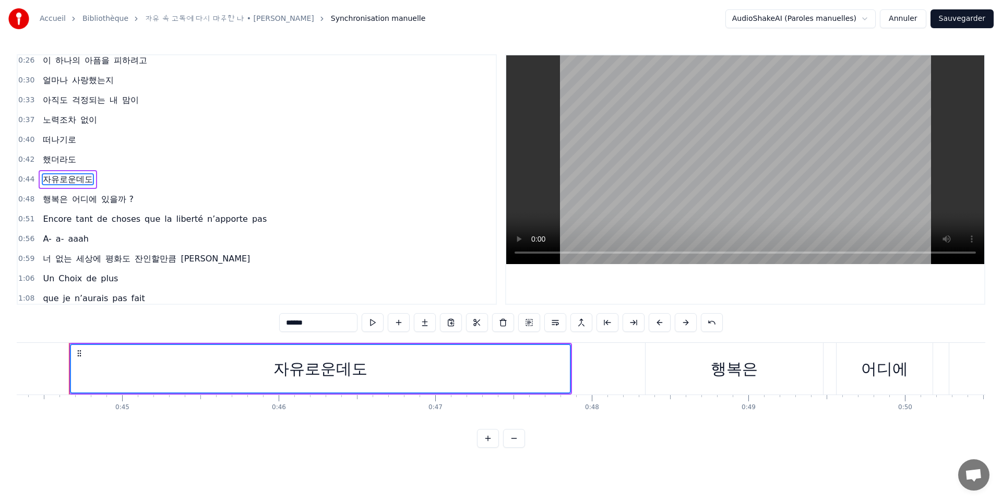
click at [58, 161] on span "했더라도" at bounding box center [60, 159] width 36 height 12
click at [555, 325] on button at bounding box center [556, 322] width 22 height 19
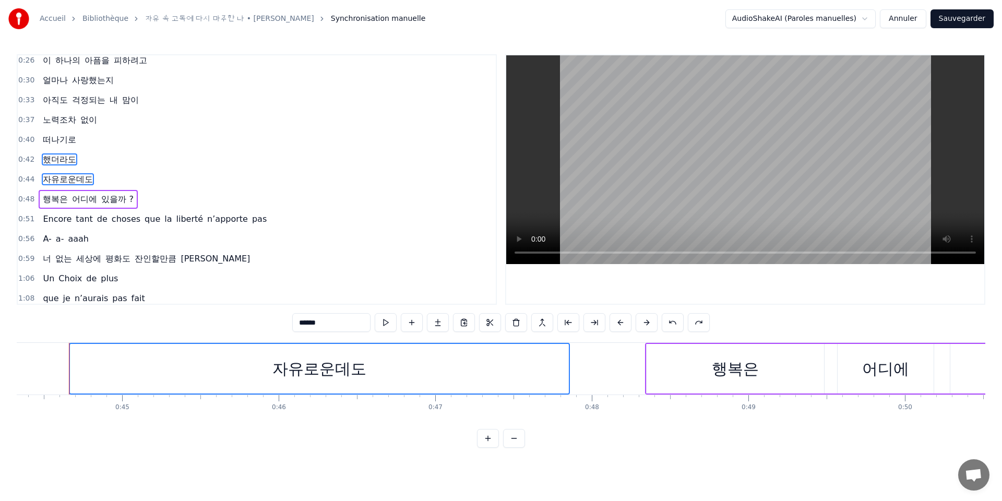
click at [97, 177] on div "0:44 자유로운데도" at bounding box center [257, 180] width 478 height 20
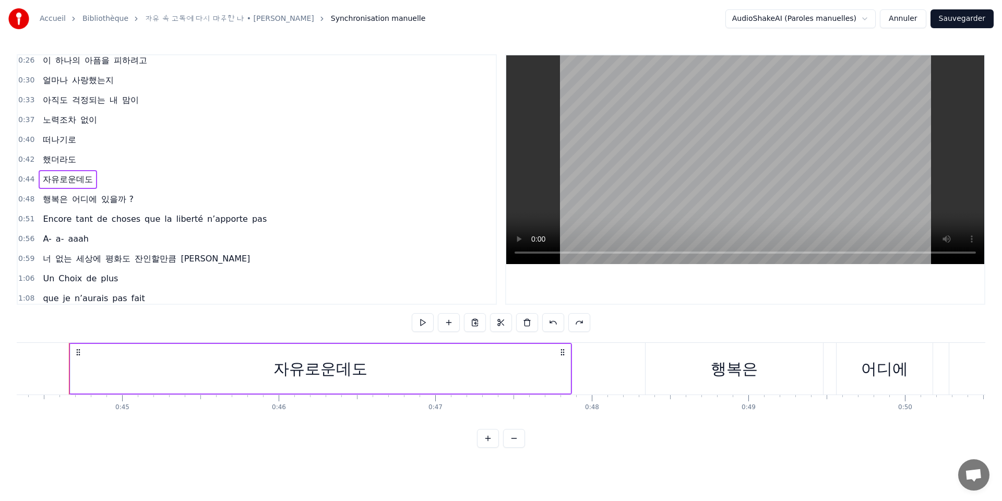
click at [64, 175] on span "자유로운데도" at bounding box center [68, 179] width 52 height 12
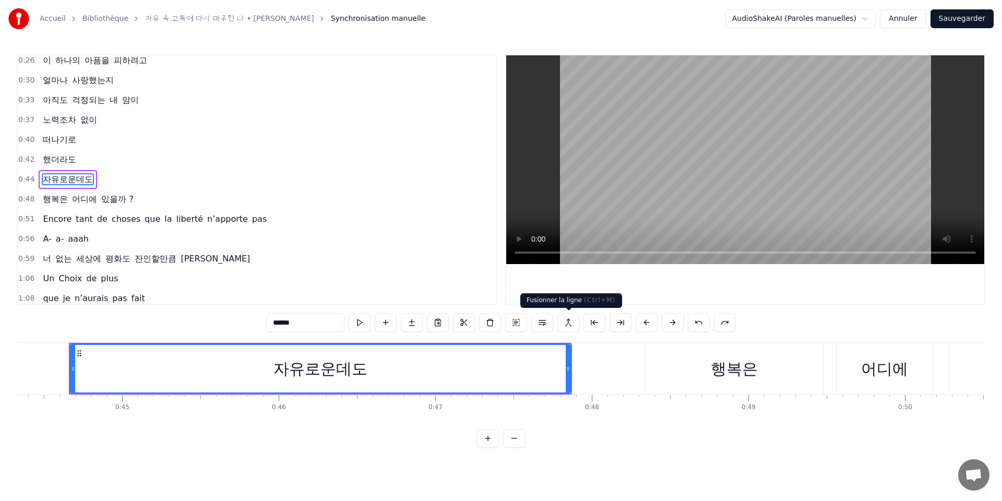
click at [566, 321] on button at bounding box center [569, 322] width 22 height 19
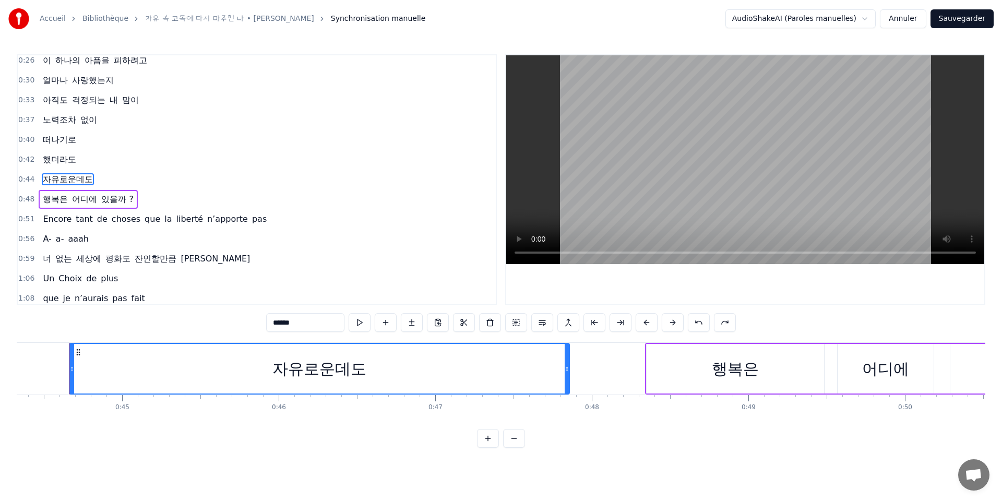
click at [63, 157] on span "했더라도" at bounding box center [60, 159] width 36 height 12
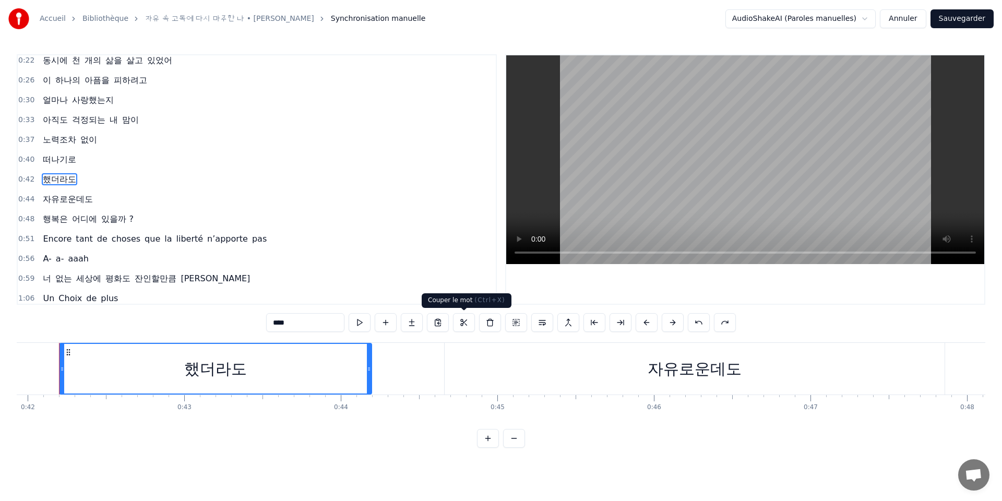
scroll to position [0, 6557]
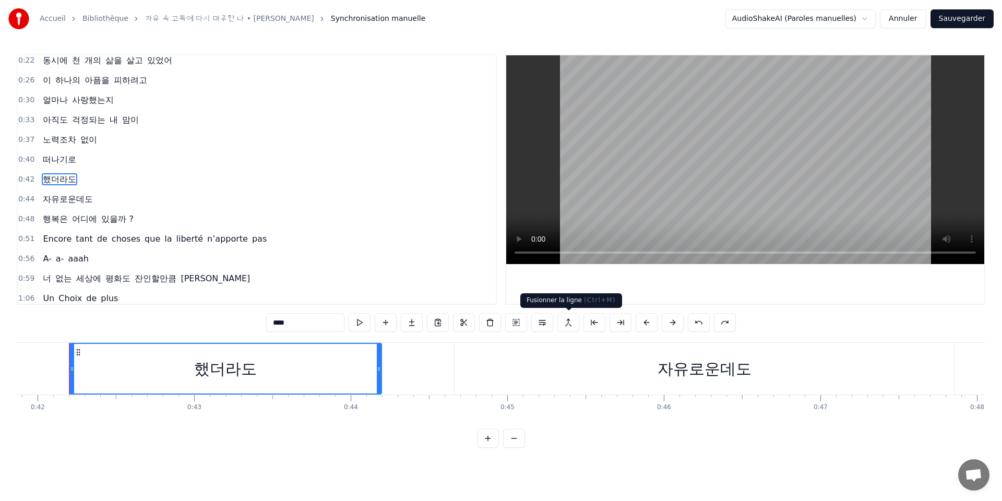
click at [566, 324] on button at bounding box center [569, 322] width 22 height 19
click at [59, 182] on span "했더라도" at bounding box center [60, 179] width 36 height 12
click at [568, 326] on button at bounding box center [569, 322] width 22 height 19
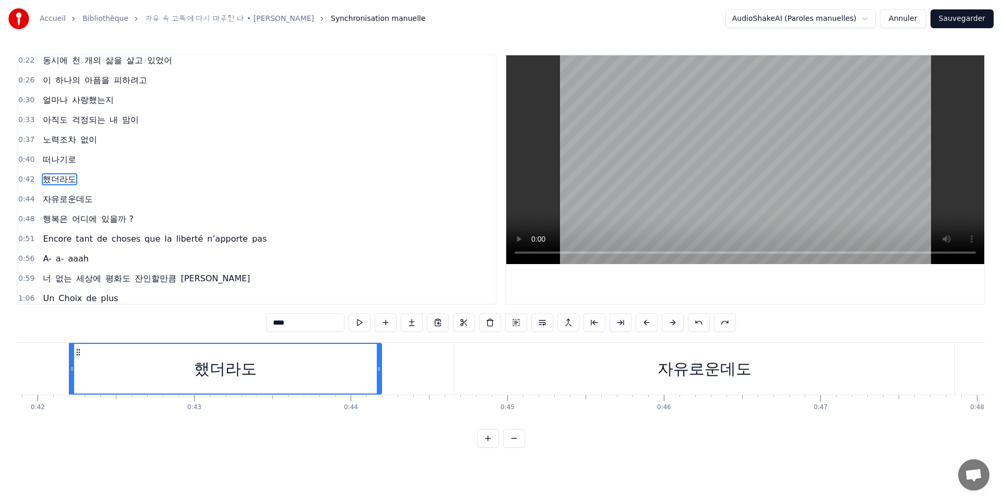
click at [568, 326] on button at bounding box center [569, 322] width 22 height 19
click at [73, 200] on span "자유로운데도" at bounding box center [68, 199] width 52 height 12
type input "******"
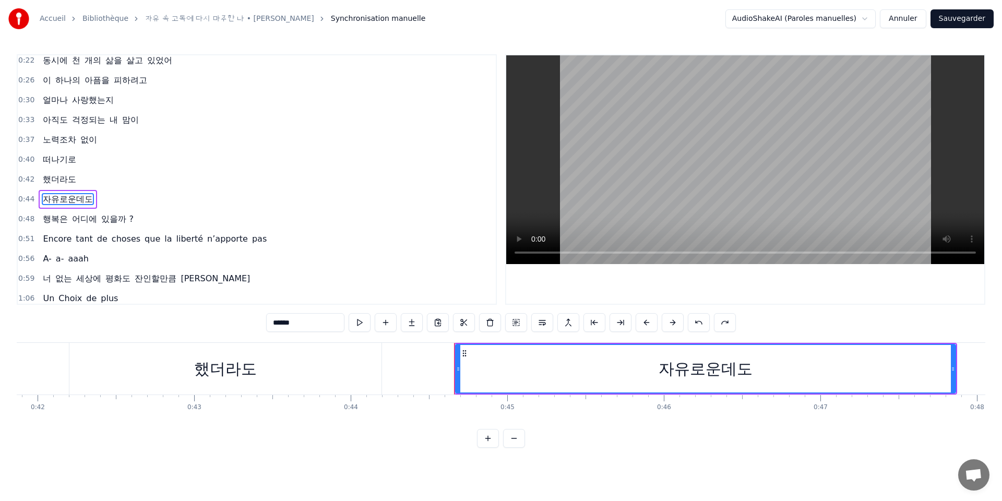
scroll to position [64, 0]
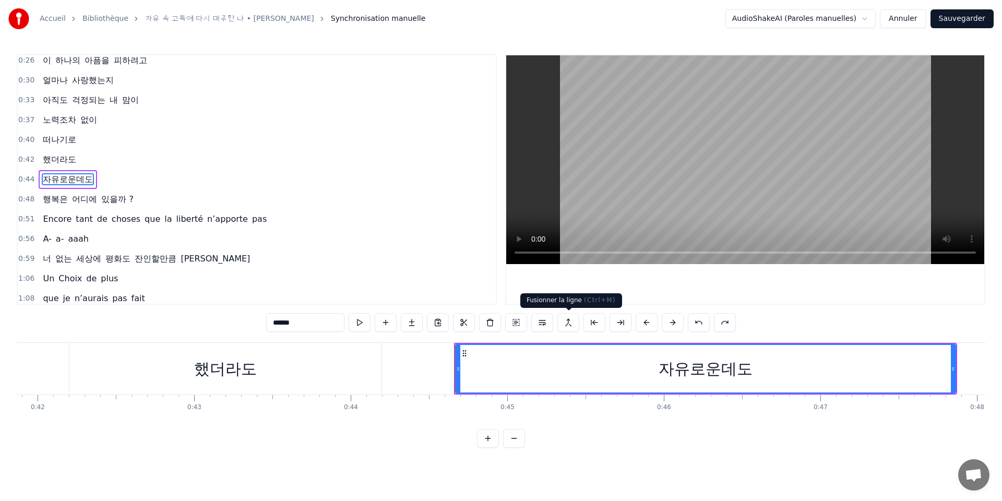
click at [573, 323] on button at bounding box center [569, 322] width 22 height 19
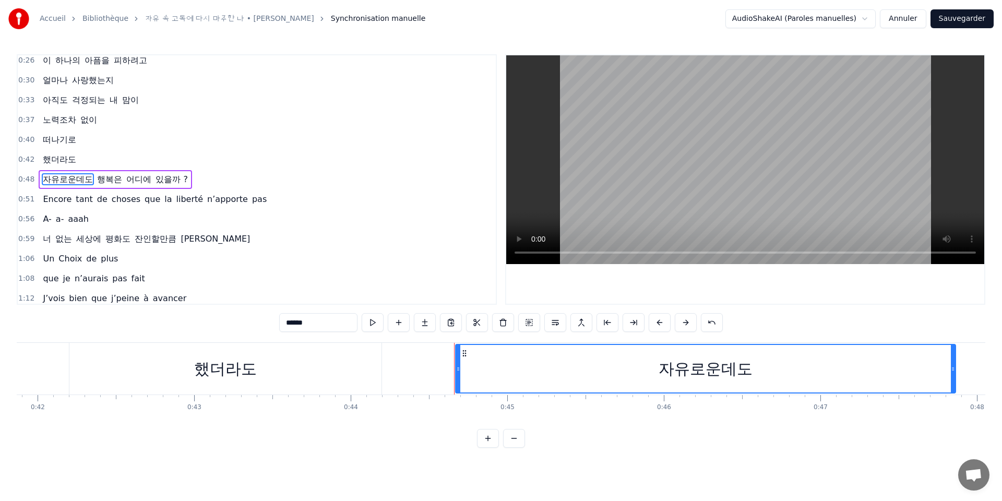
click at [85, 152] on div "0:42 했더라도" at bounding box center [257, 160] width 478 height 20
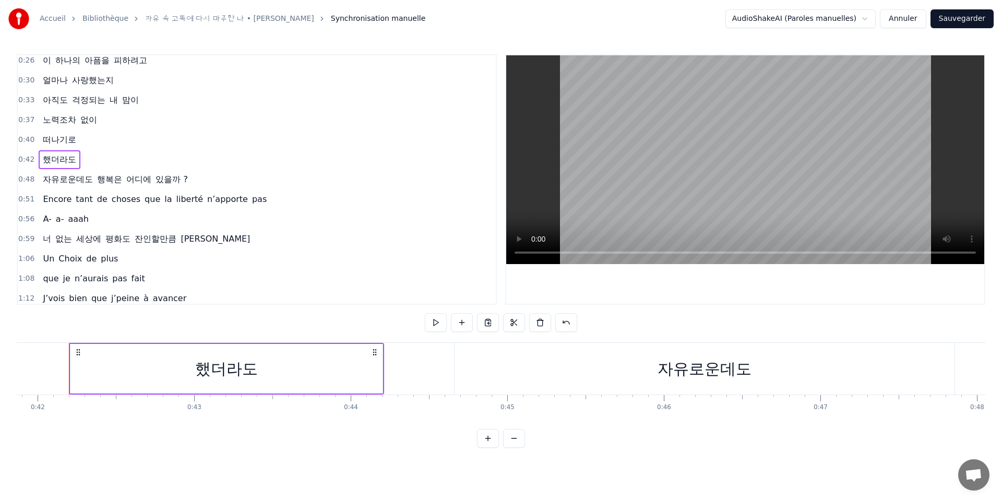
click at [57, 159] on span "했더라도" at bounding box center [60, 159] width 36 height 12
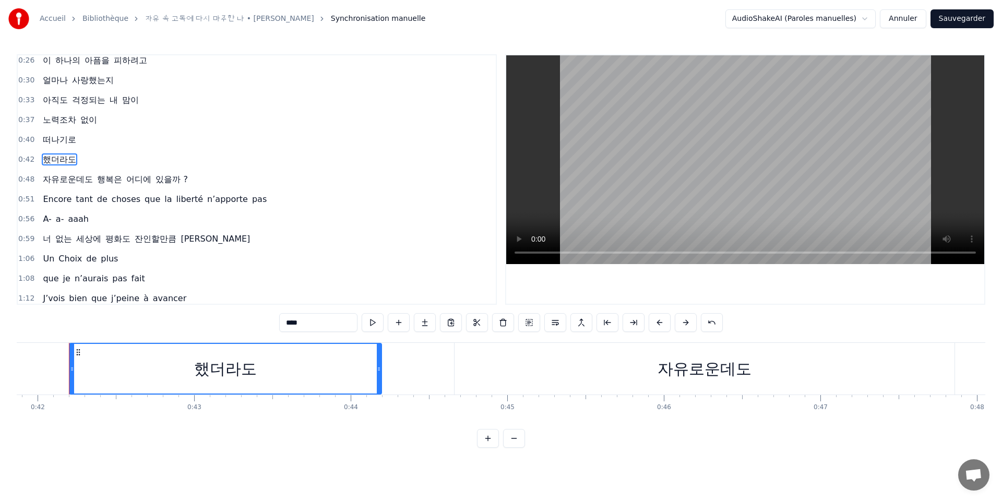
scroll to position [44, 0]
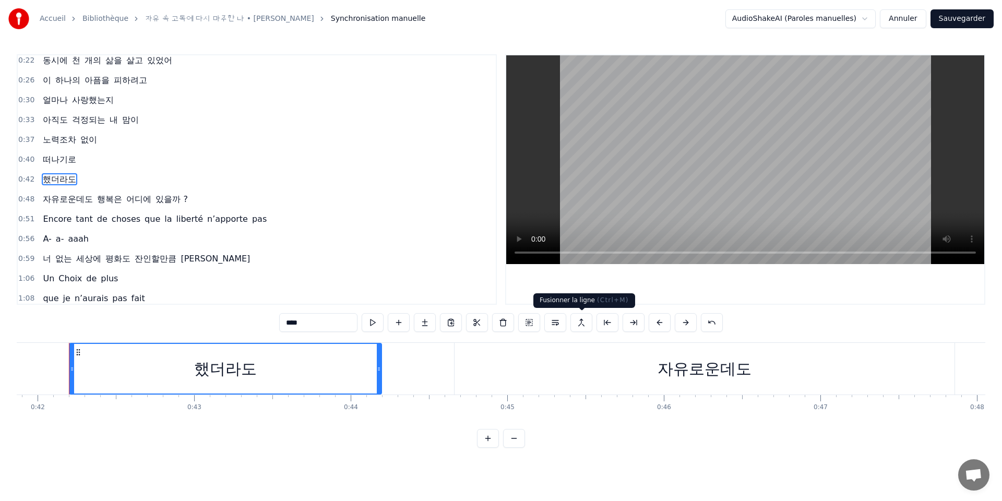
click at [583, 324] on button at bounding box center [582, 322] width 22 height 19
click at [58, 180] on span "했더라도" at bounding box center [60, 179] width 36 height 12
click at [584, 326] on button at bounding box center [582, 322] width 22 height 19
click at [54, 158] on span "떠나기로" at bounding box center [60, 159] width 36 height 12
type input "****"
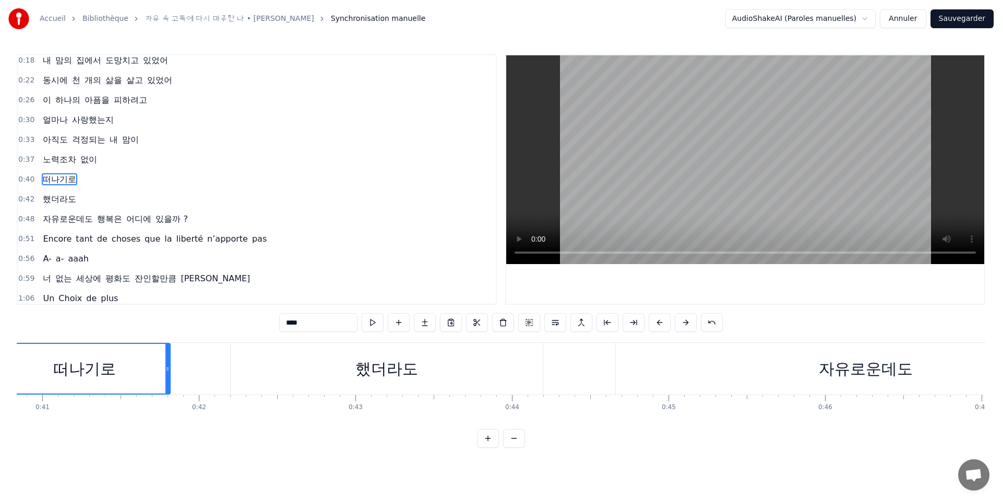
scroll to position [0, 6326]
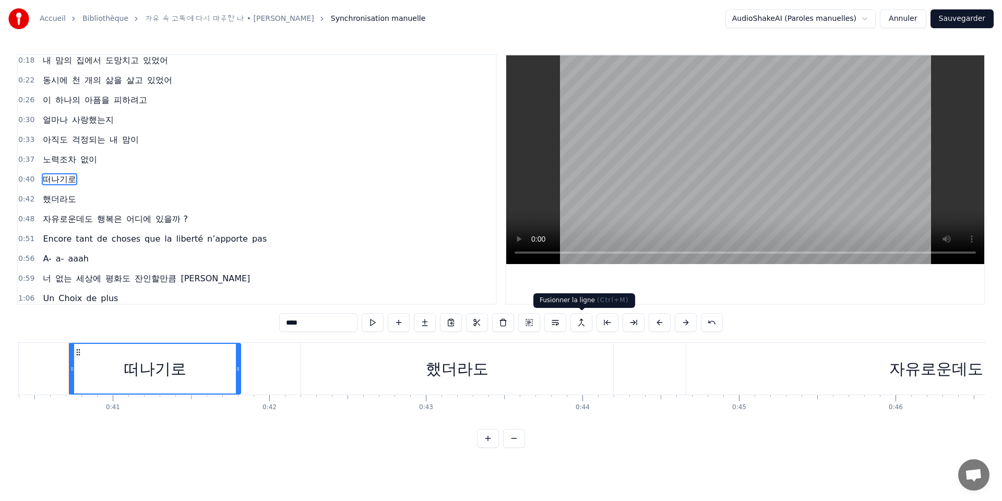
click at [582, 326] on button at bounding box center [582, 322] width 22 height 19
click at [101, 193] on div "0:42 했더라도" at bounding box center [257, 200] width 478 height 20
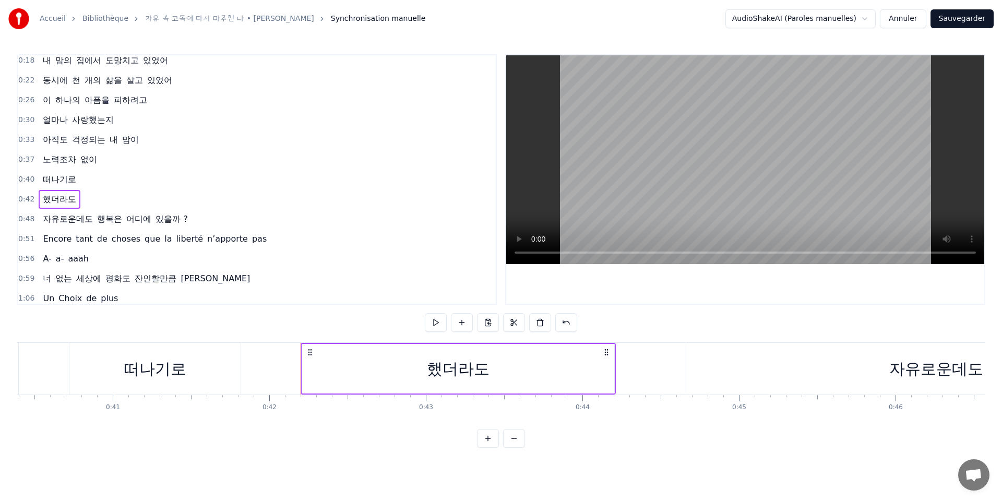
click at [65, 181] on span "떠나기로" at bounding box center [60, 179] width 36 height 12
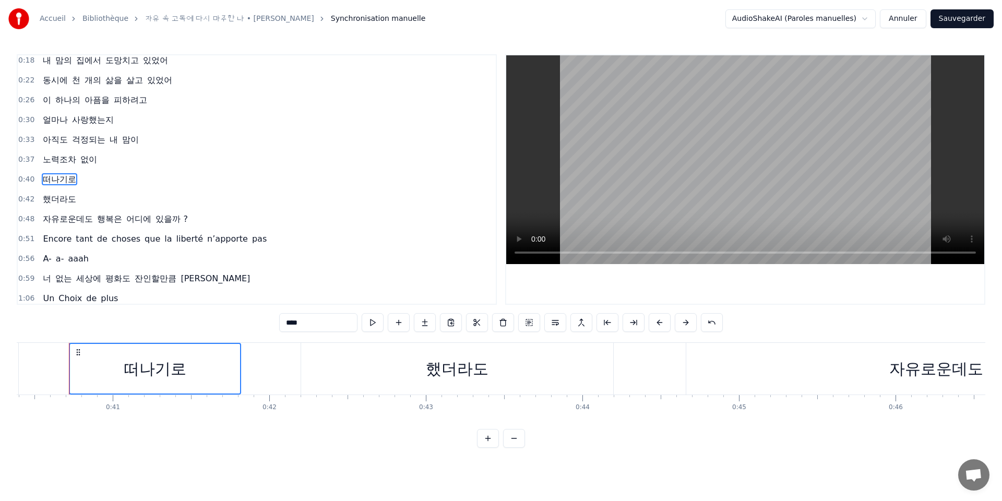
click at [63, 202] on span "했더라도" at bounding box center [60, 199] width 36 height 12
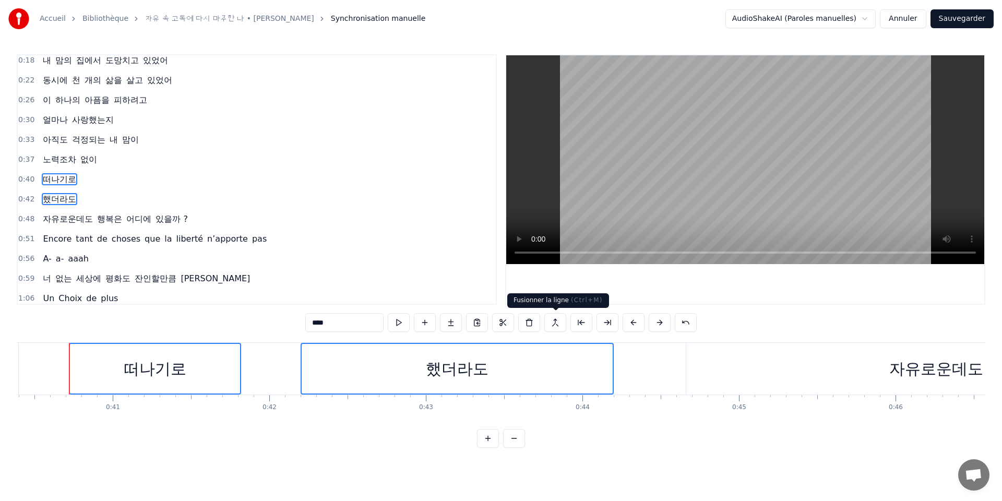
click at [552, 326] on button at bounding box center [556, 322] width 22 height 19
click at [553, 325] on button at bounding box center [556, 322] width 22 height 19
click at [87, 187] on div "0:40 떠나기로" at bounding box center [257, 180] width 478 height 20
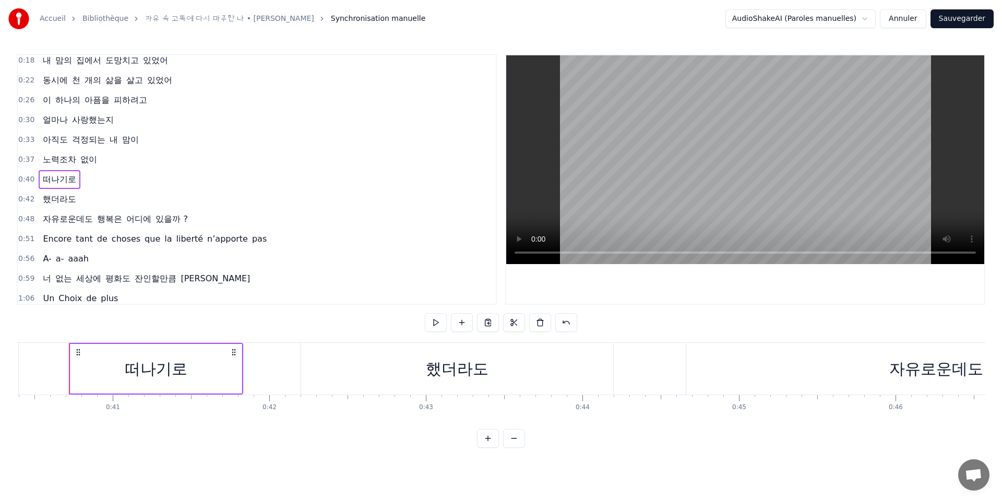
click at [65, 180] on span "떠나기로" at bounding box center [60, 179] width 36 height 12
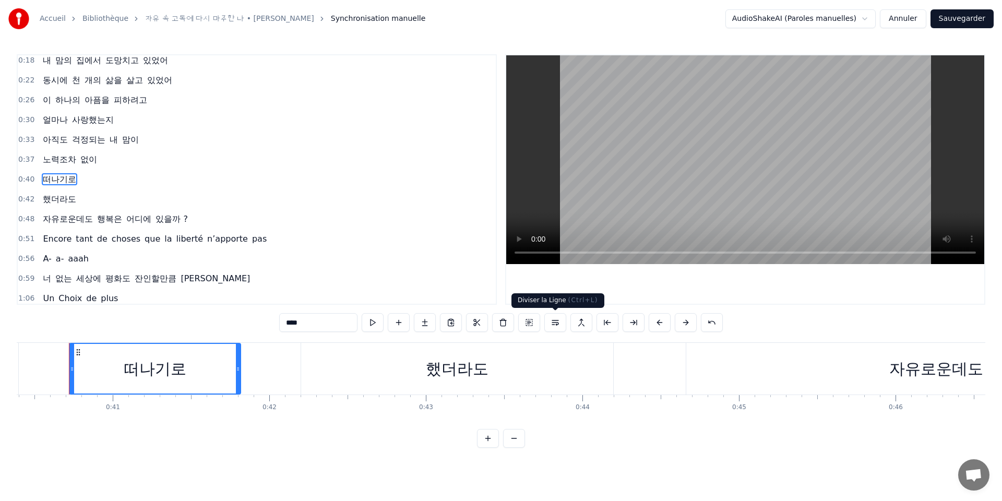
click at [559, 323] on button at bounding box center [556, 322] width 22 height 19
click at [60, 198] on span "했더라도" at bounding box center [60, 199] width 36 height 12
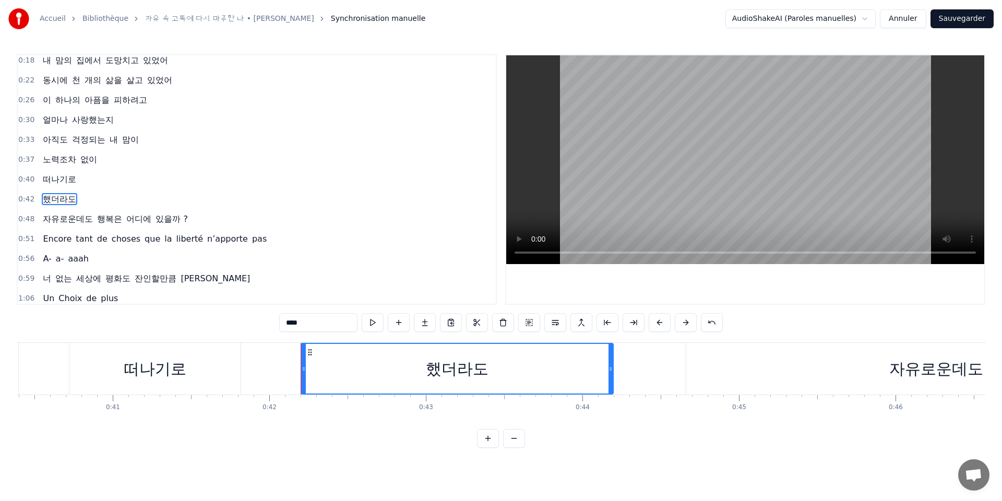
scroll to position [44, 0]
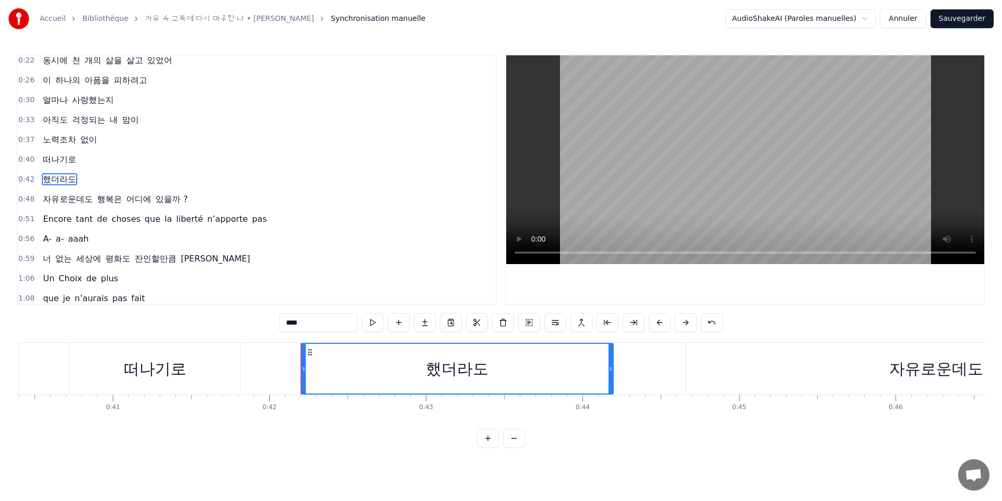
click at [61, 179] on span "했더라도" at bounding box center [60, 179] width 36 height 12
click at [552, 323] on button at bounding box center [556, 322] width 22 height 19
click at [556, 322] on button at bounding box center [556, 322] width 22 height 19
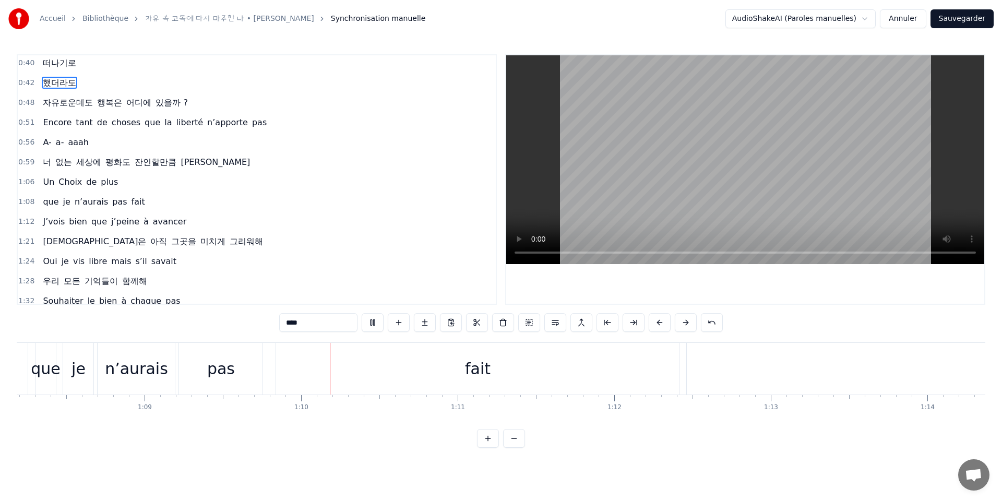
scroll to position [0, 10862]
click at [50, 221] on span "J’vois" at bounding box center [54, 222] width 24 height 12
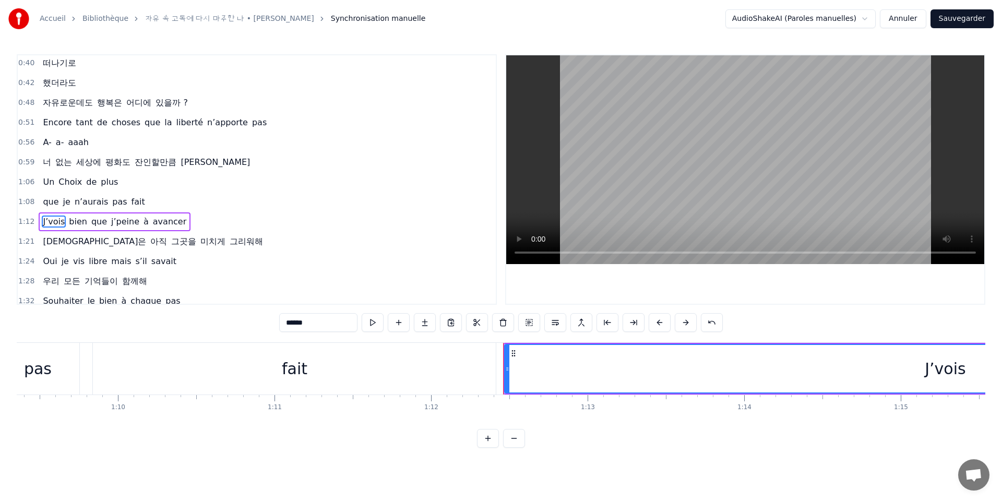
scroll to position [183, 0]
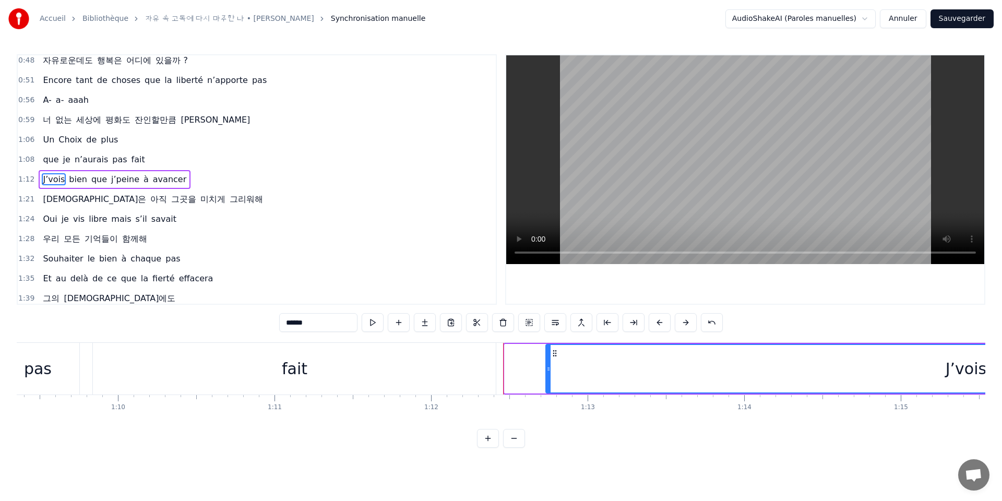
drag, startPoint x: 506, startPoint y: 369, endPoint x: 547, endPoint y: 372, distance: 40.8
click at [547, 372] on icon at bounding box center [549, 369] width 4 height 8
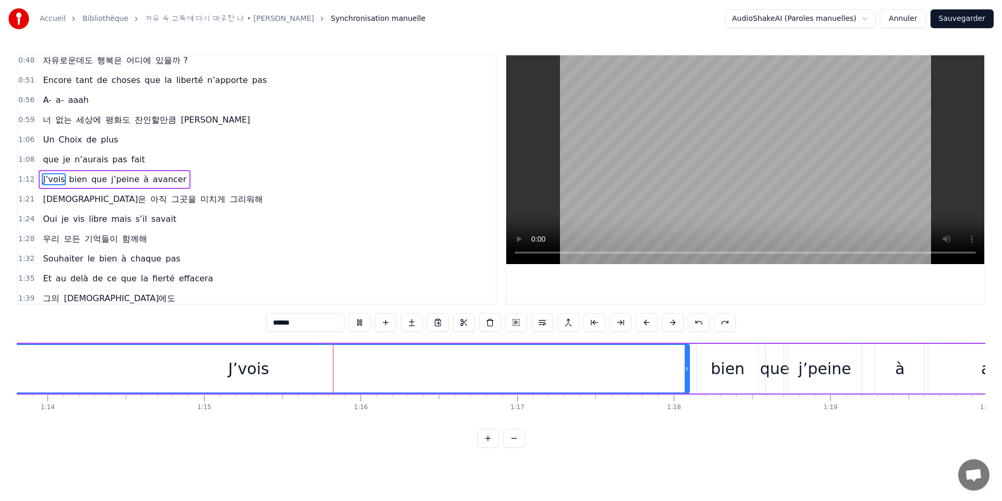
scroll to position [0, 11747]
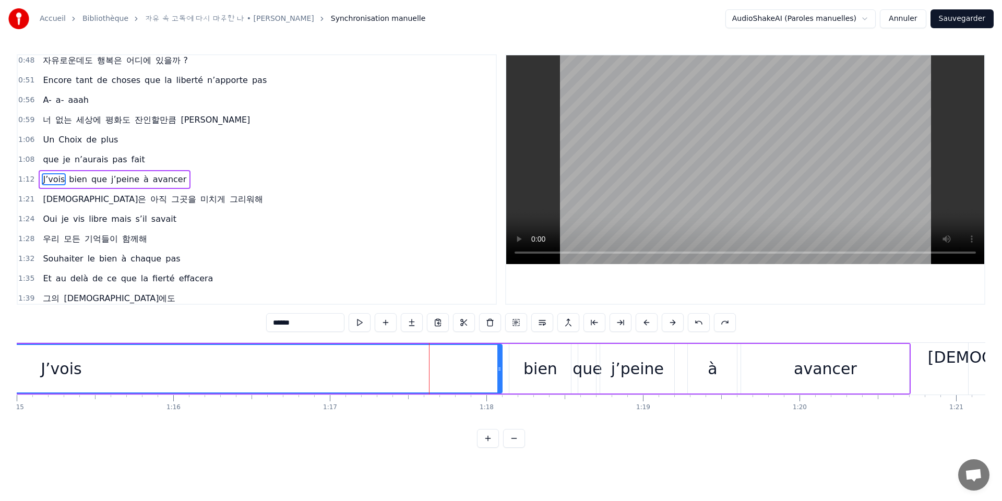
click at [52, 179] on span "J’vois" at bounding box center [54, 179] width 24 height 12
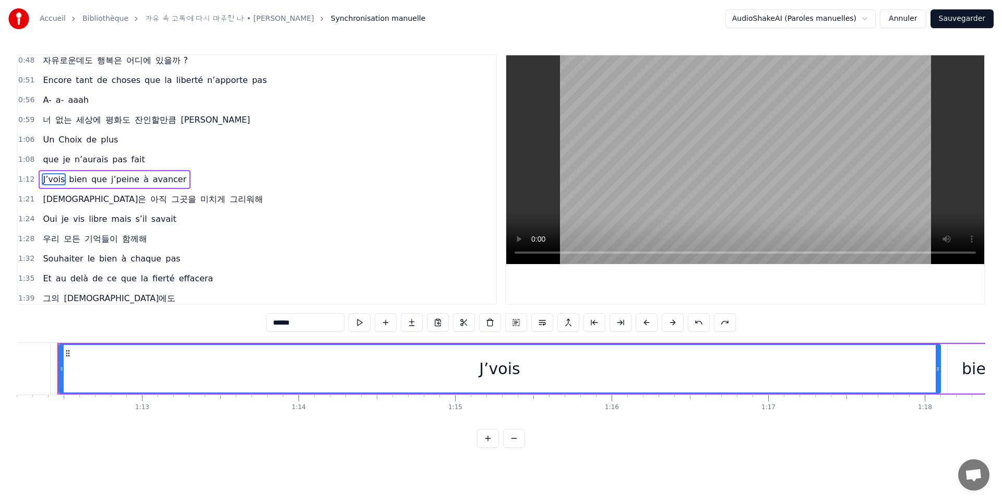
scroll to position [0, 11297]
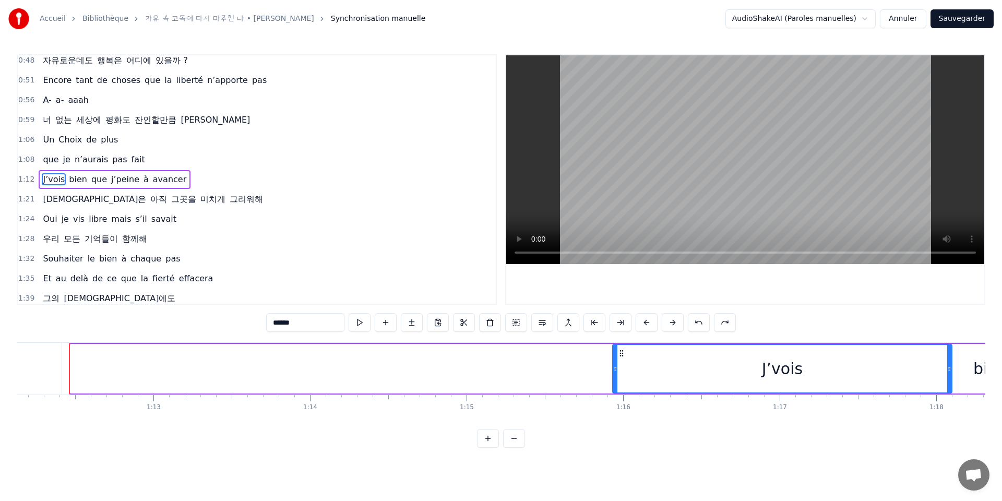
drag, startPoint x: 73, startPoint y: 371, endPoint x: 616, endPoint y: 401, distance: 543.3
click at [616, 401] on div "난 나를 바라보는 걸 잊었어 내 맘의 집에서 도망치고 있었어 동시에 천 개의 삶을 살고 있었어 이 하나의 아픔을 피하려고 얼마나 사랑했는지 아…" at bounding box center [501, 381] width 969 height 78
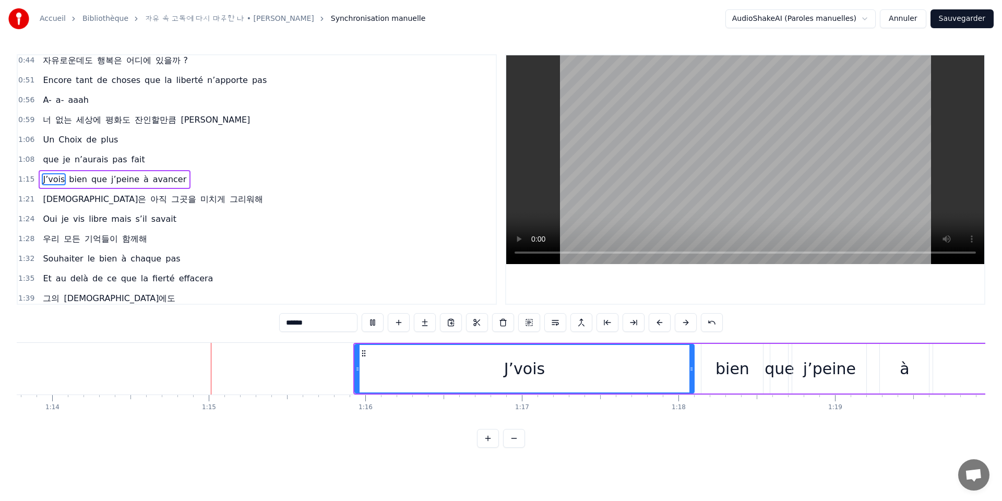
scroll to position [0, 11605]
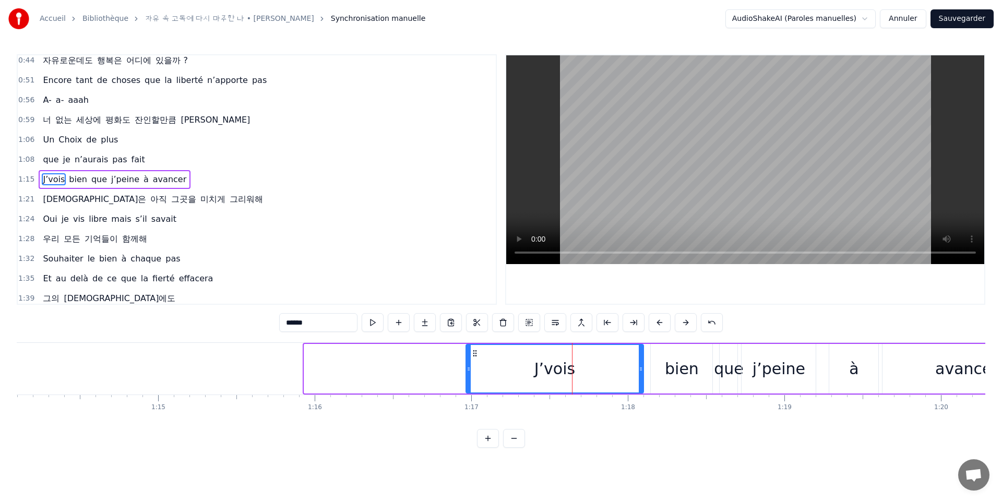
drag, startPoint x: 306, startPoint y: 372, endPoint x: 468, endPoint y: 383, distance: 162.3
click at [468, 383] on div at bounding box center [469, 369] width 4 height 48
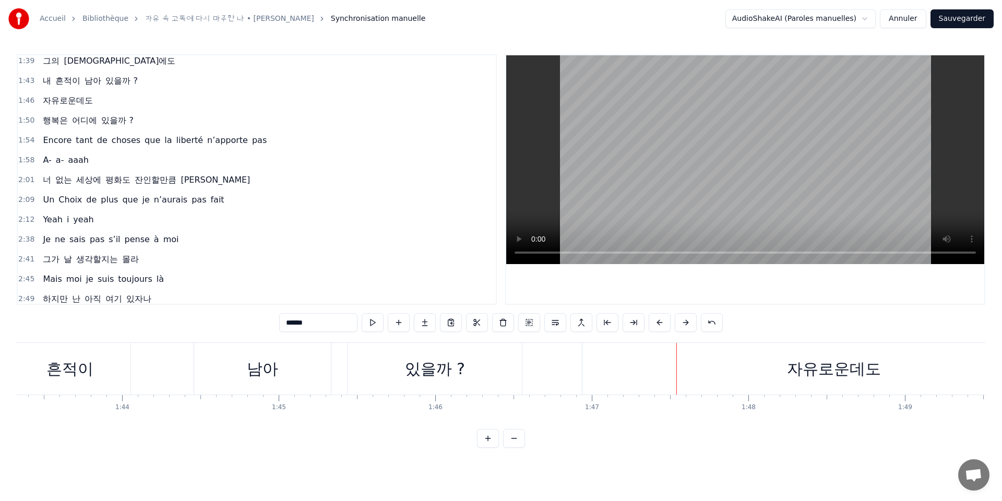
scroll to position [380, 0]
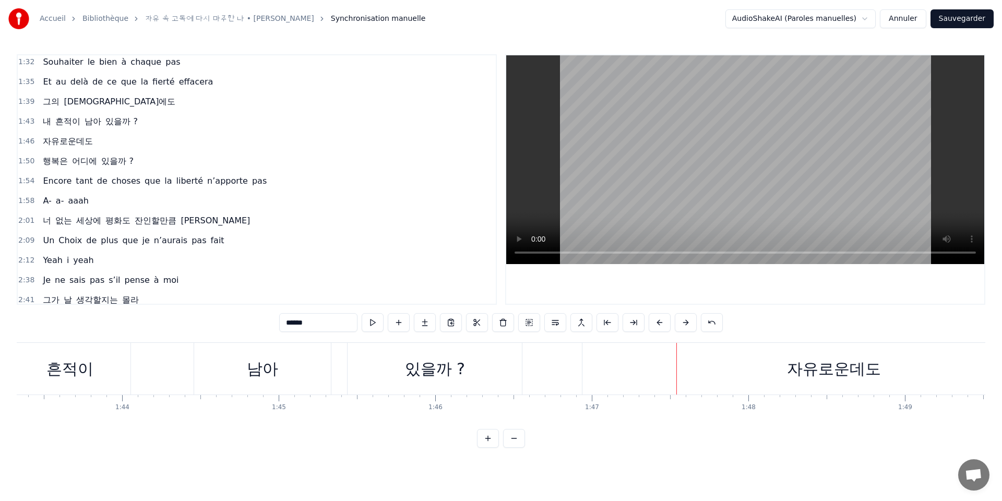
click at [80, 142] on span "자유로운데도" at bounding box center [68, 141] width 52 height 12
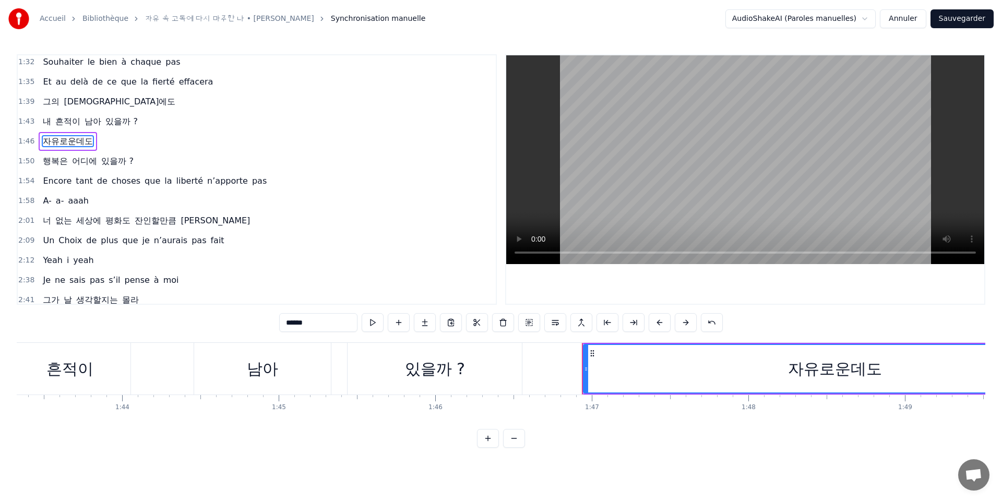
scroll to position [342, 0]
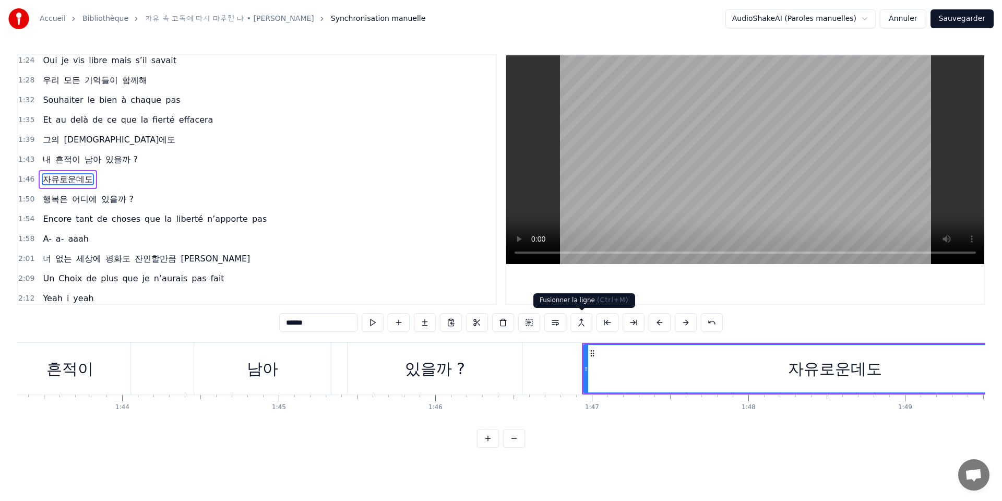
click at [583, 325] on button at bounding box center [582, 322] width 22 height 19
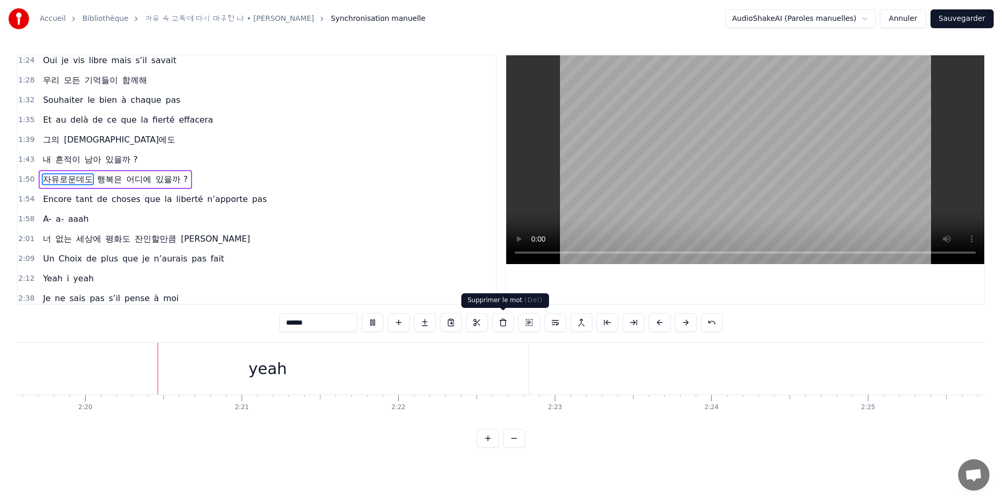
scroll to position [0, 21860]
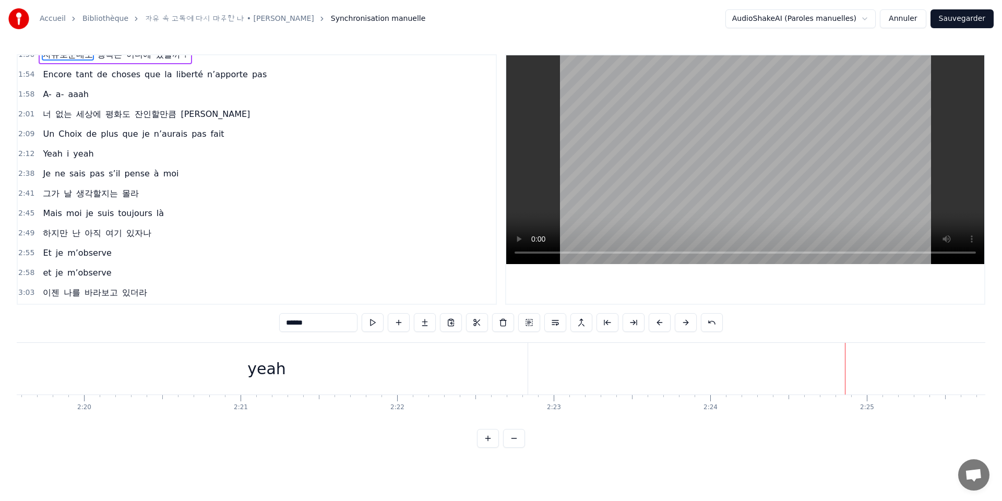
click at [49, 151] on span "Yeah" at bounding box center [52, 154] width 21 height 12
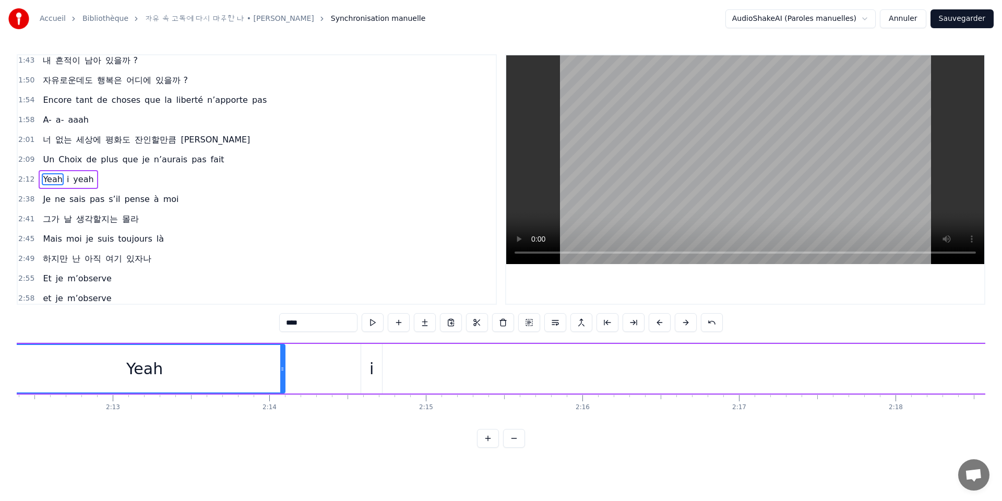
scroll to position [0, 20669]
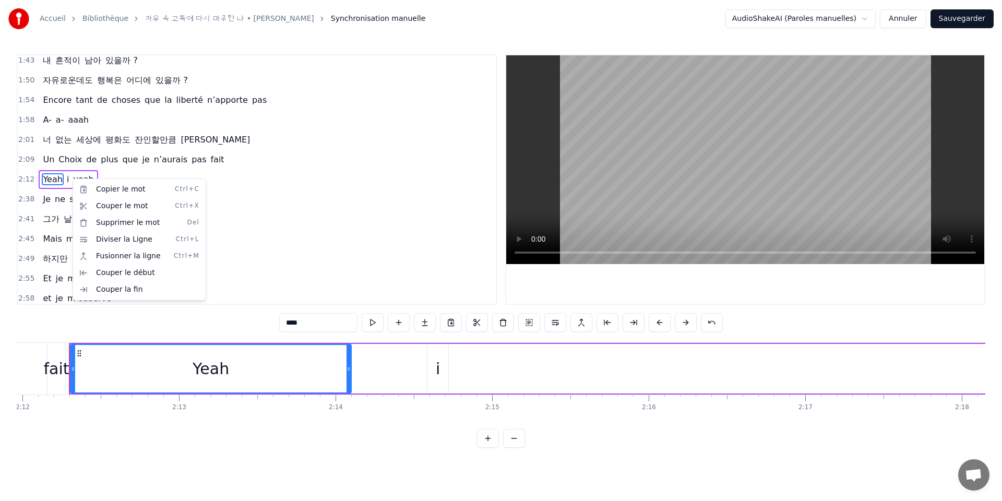
click at [111, 173] on html "Accueil Bibliothèque 자유 속 고독에 다시 마주한 나 • FlorYann K Synchronisat…" at bounding box center [501, 232] width 1002 height 465
click at [52, 179] on span "Yeah" at bounding box center [52, 179] width 21 height 12
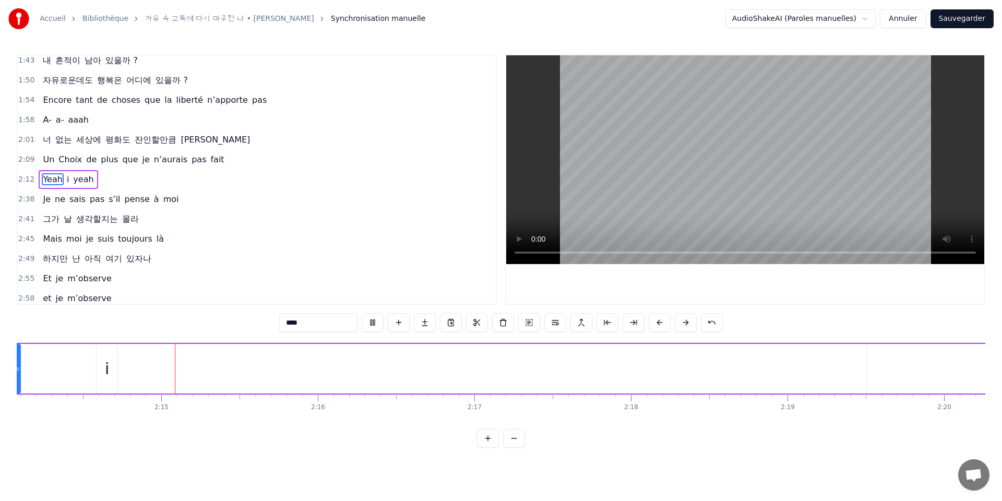
scroll to position [0, 21002]
click at [51, 181] on span "Yeah" at bounding box center [52, 179] width 21 height 12
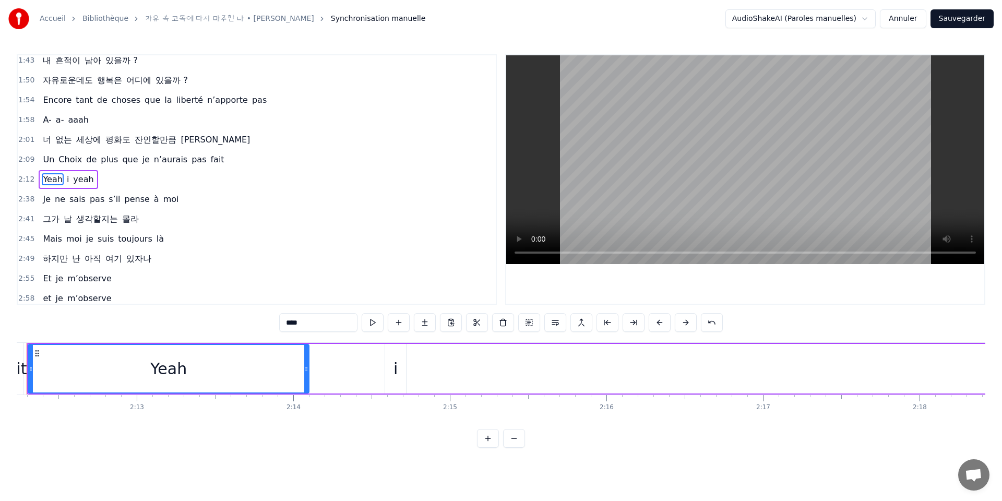
scroll to position [0, 20669]
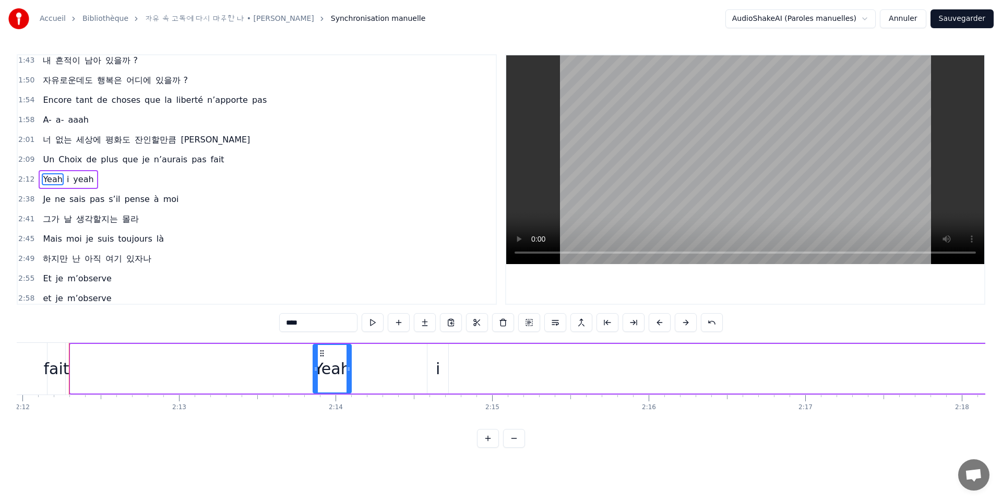
drag, startPoint x: 73, startPoint y: 368, endPoint x: 315, endPoint y: 376, distance: 242.4
click at [315, 376] on div at bounding box center [316, 369] width 4 height 48
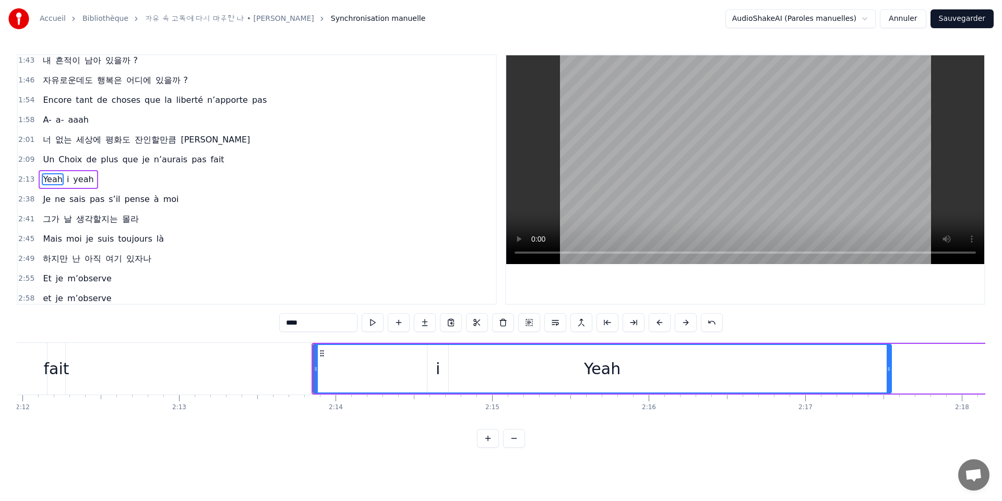
drag, startPoint x: 387, startPoint y: 377, endPoint x: 907, endPoint y: 372, distance: 520.5
click at [891, 370] on div at bounding box center [889, 369] width 4 height 48
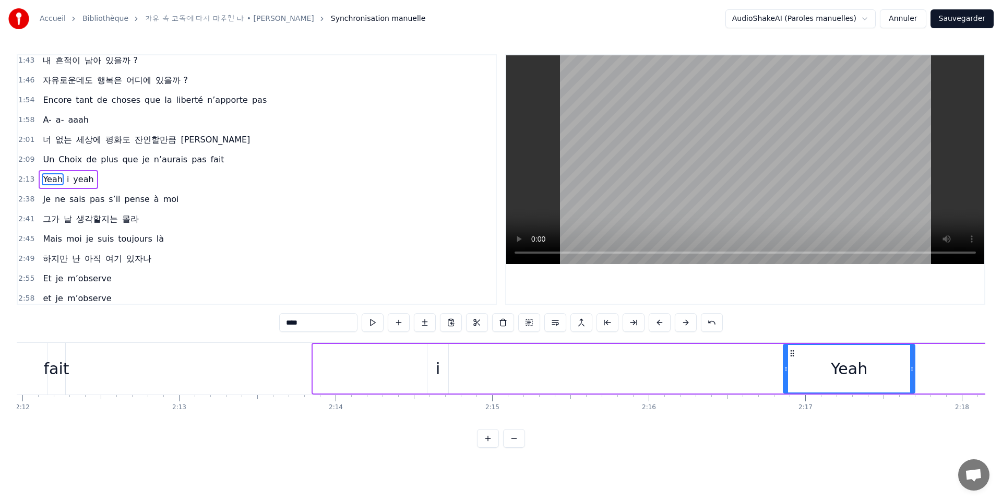
drag, startPoint x: 316, startPoint y: 368, endPoint x: 786, endPoint y: 400, distance: 471.5
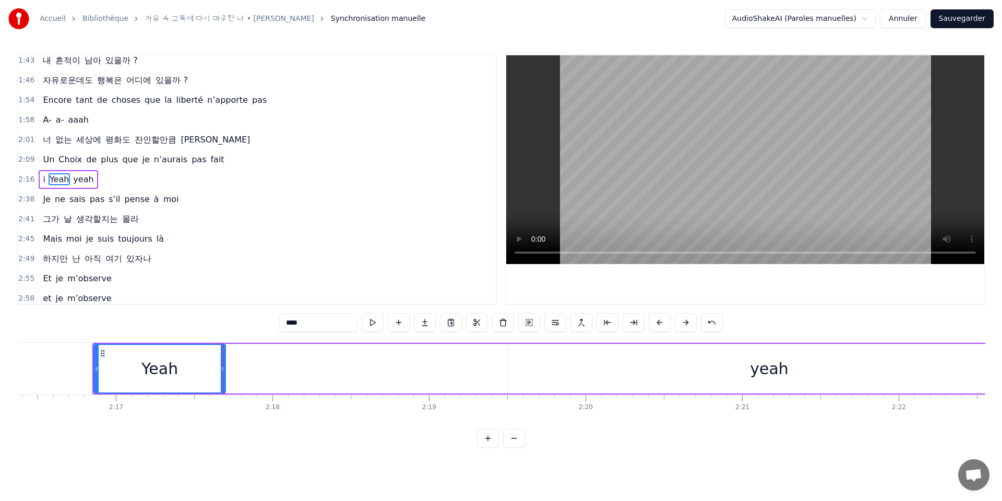
scroll to position [0, 21302]
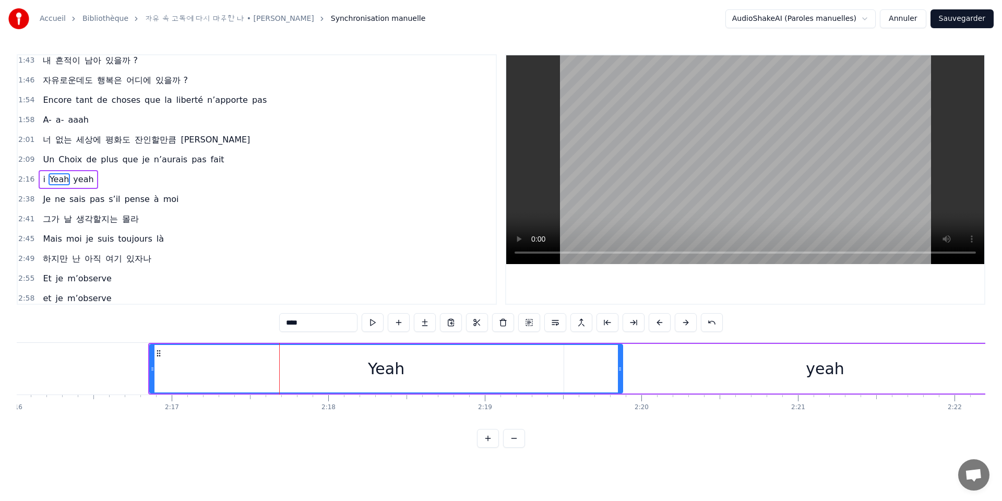
drag, startPoint x: 278, startPoint y: 374, endPoint x: 570, endPoint y: 373, distance: 291.8
click at [620, 370] on div at bounding box center [620, 369] width 4 height 48
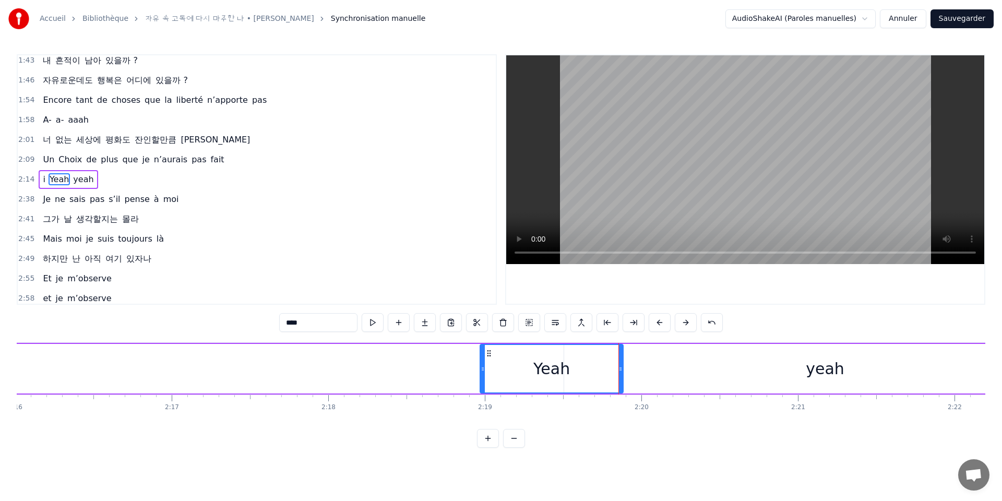
drag, startPoint x: 152, startPoint y: 369, endPoint x: 482, endPoint y: 397, distance: 331.2
click at [482, 397] on div "난 나를 바라보는 걸 잊었어 내 맘의 집에서 도망치고 있었어 동시에 천 개의 삶을 살고 있었어 이 하나의 아픔을 피하려고 얼마나 사랑했는지 아…" at bounding box center [501, 381] width 969 height 78
drag, startPoint x: 623, startPoint y: 373, endPoint x: 595, endPoint y: 376, distance: 28.3
click at [595, 376] on div "Yeah" at bounding box center [552, 369] width 144 height 50
click at [42, 180] on span "i" at bounding box center [44, 179] width 4 height 12
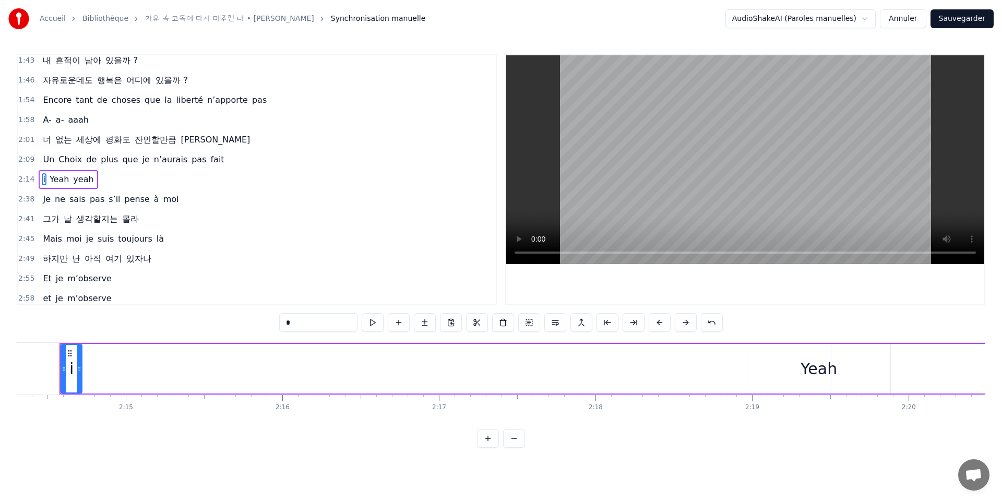
scroll to position [0, 21026]
drag, startPoint x: 72, startPoint y: 367, endPoint x: 88, endPoint y: 370, distance: 16.5
click at [75, 368] on icon at bounding box center [76, 369] width 4 height 8
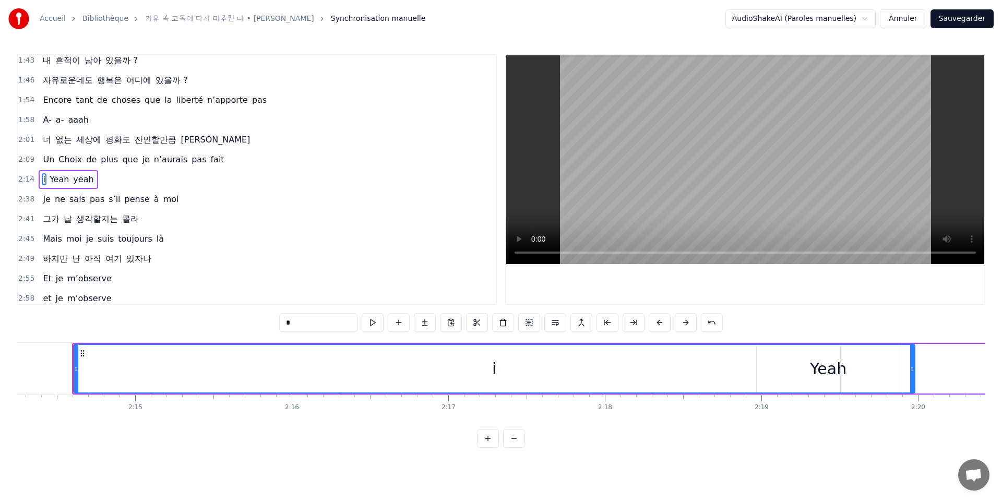
drag, startPoint x: 89, startPoint y: 370, endPoint x: 892, endPoint y: 367, distance: 803.5
click at [915, 356] on div at bounding box center [913, 369] width 4 height 48
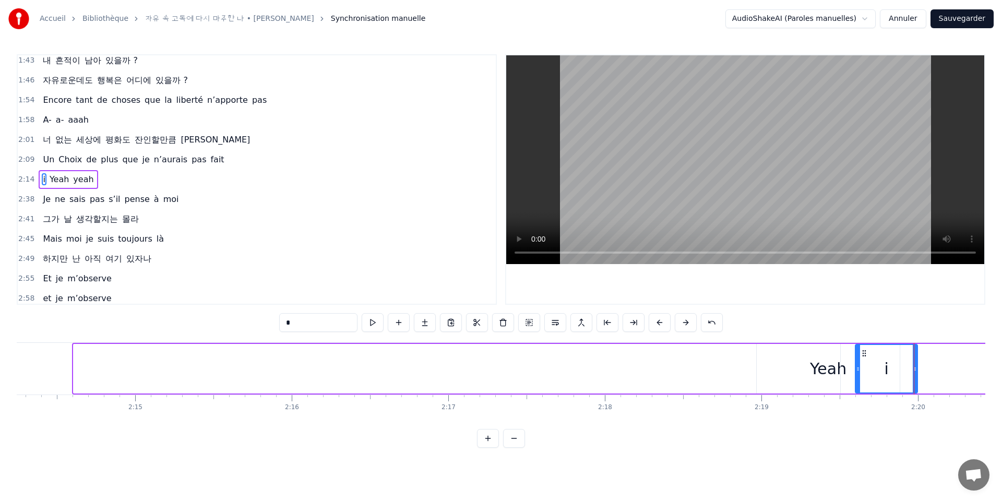
drag, startPoint x: 75, startPoint y: 369, endPoint x: 857, endPoint y: 394, distance: 782.5
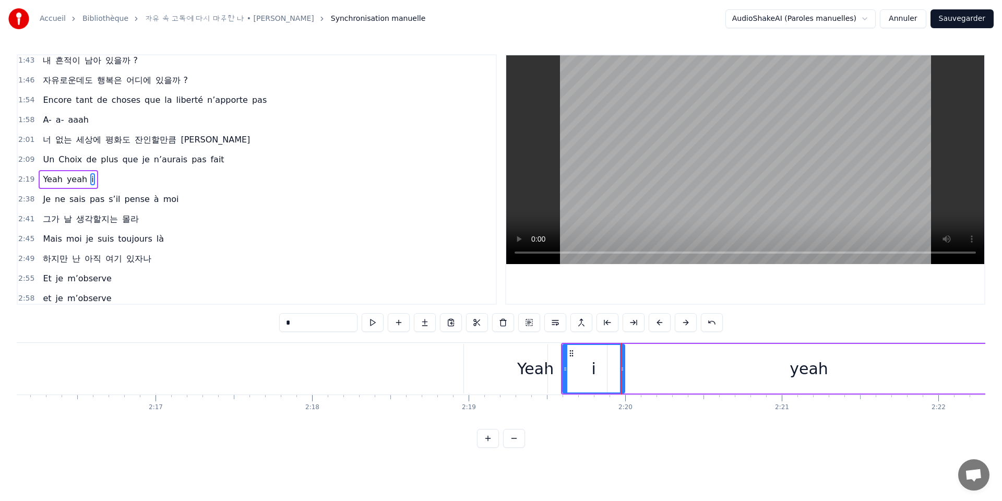
scroll to position [0, 21337]
click at [655, 375] on div "yeah" at bounding box center [791, 369] width 522 height 50
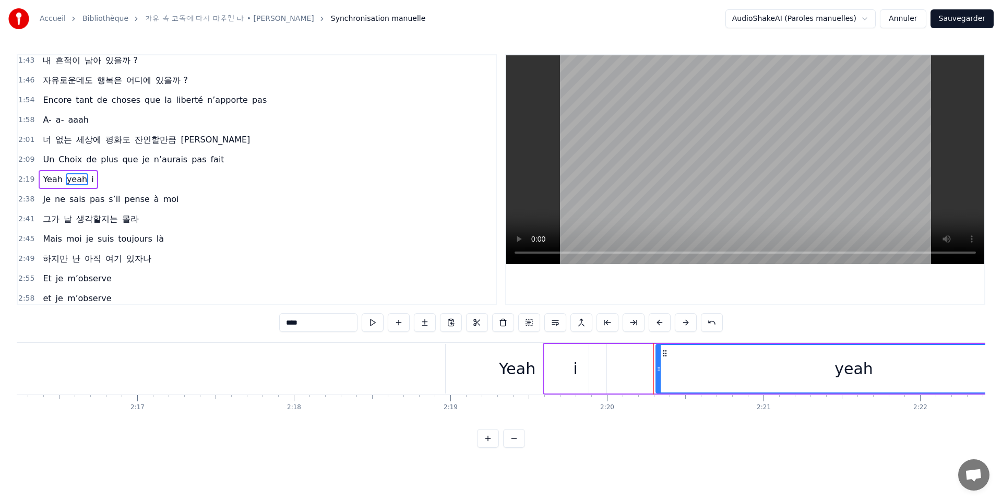
drag, startPoint x: 533, startPoint y: 375, endPoint x: 657, endPoint y: 376, distance: 124.8
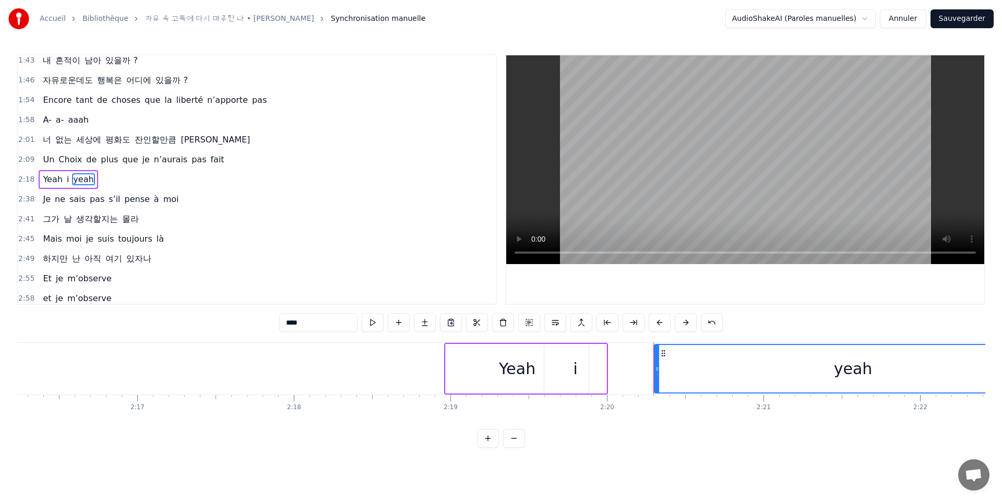
click at [581, 371] on div "i" at bounding box center [576, 369] width 62 height 50
type input "*"
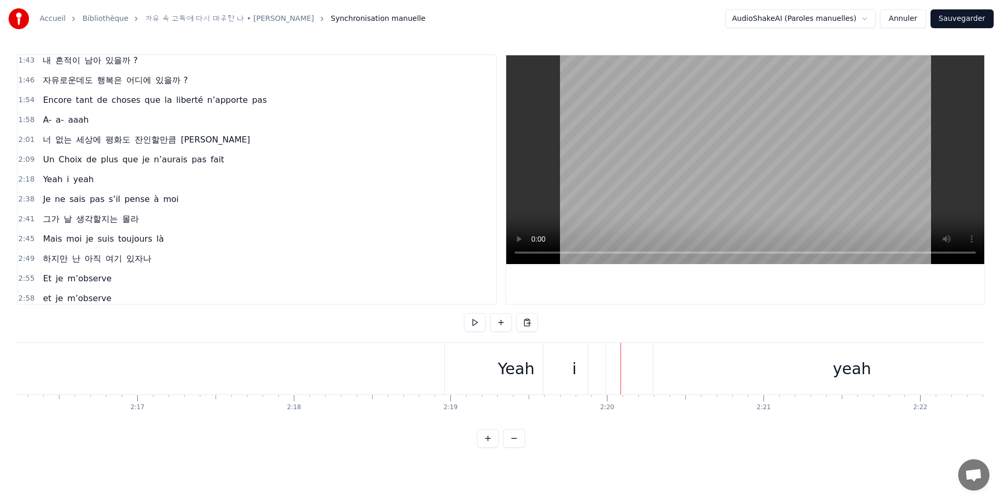
click at [587, 371] on div "i" at bounding box center [574, 369] width 62 height 52
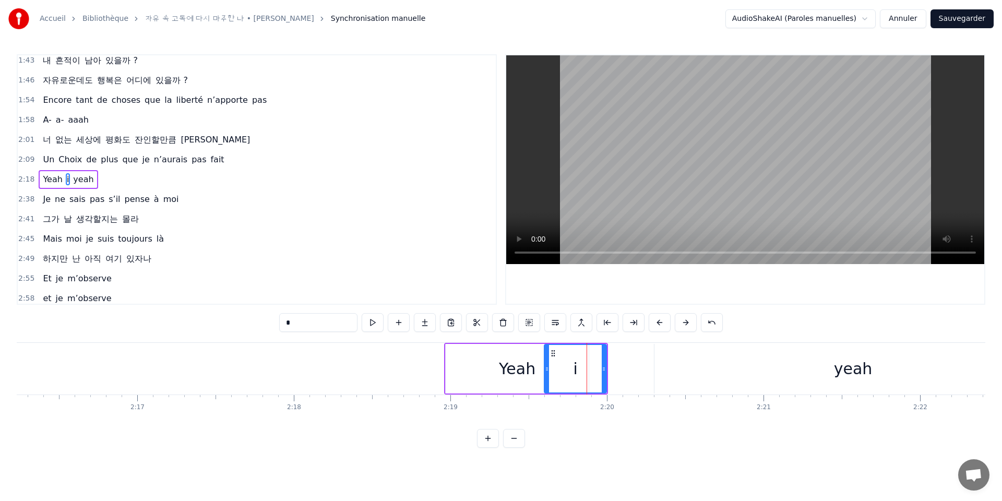
click at [683, 377] on div "yeah" at bounding box center [853, 369] width 397 height 50
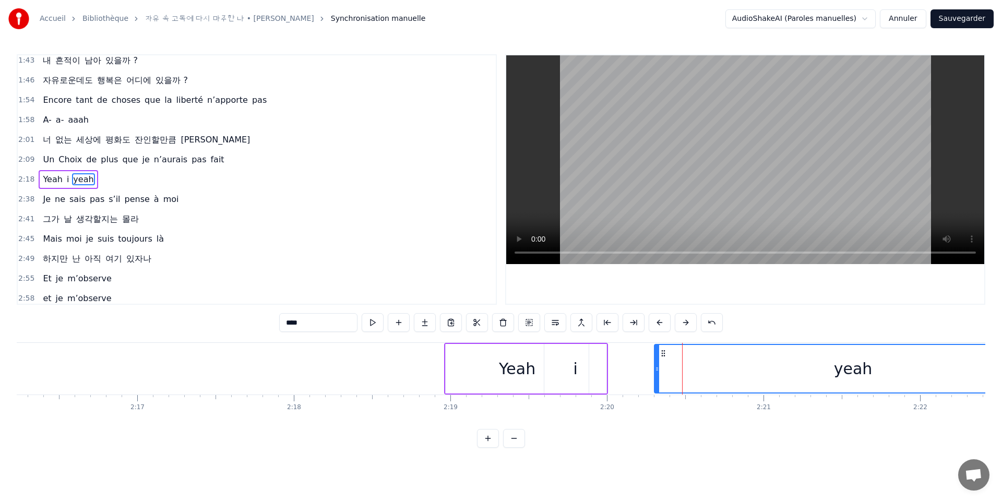
click at [571, 375] on div "i" at bounding box center [576, 369] width 62 height 50
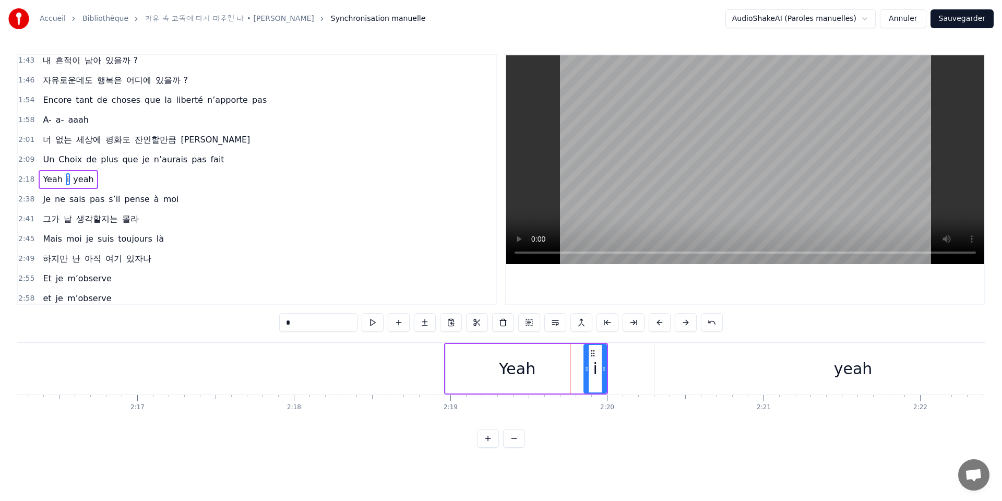
drag, startPoint x: 546, startPoint y: 369, endPoint x: 585, endPoint y: 370, distance: 39.7
click at [585, 370] on icon at bounding box center [587, 369] width 4 height 8
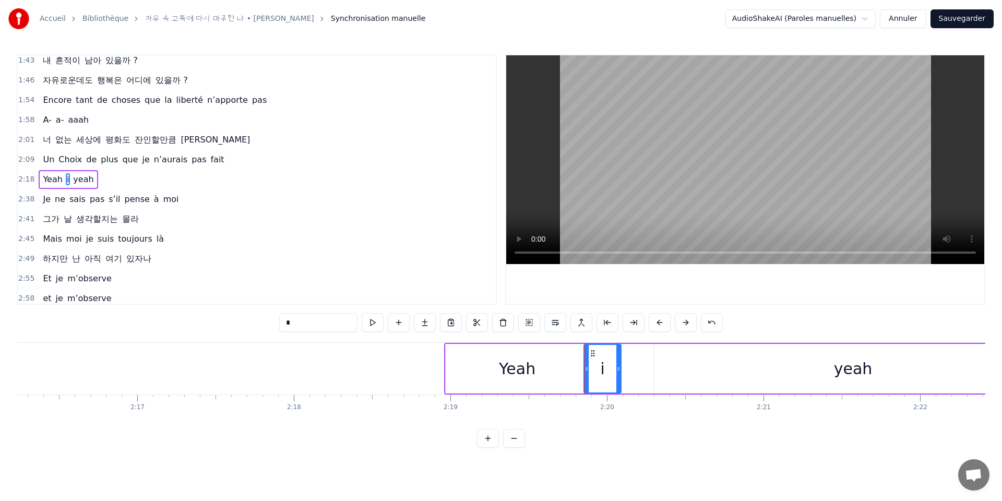
drag, startPoint x: 604, startPoint y: 372, endPoint x: 612, endPoint y: 374, distance: 8.0
click at [620, 373] on icon at bounding box center [619, 369] width 4 height 8
click at [460, 374] on div "Yeah" at bounding box center [517, 369] width 143 height 50
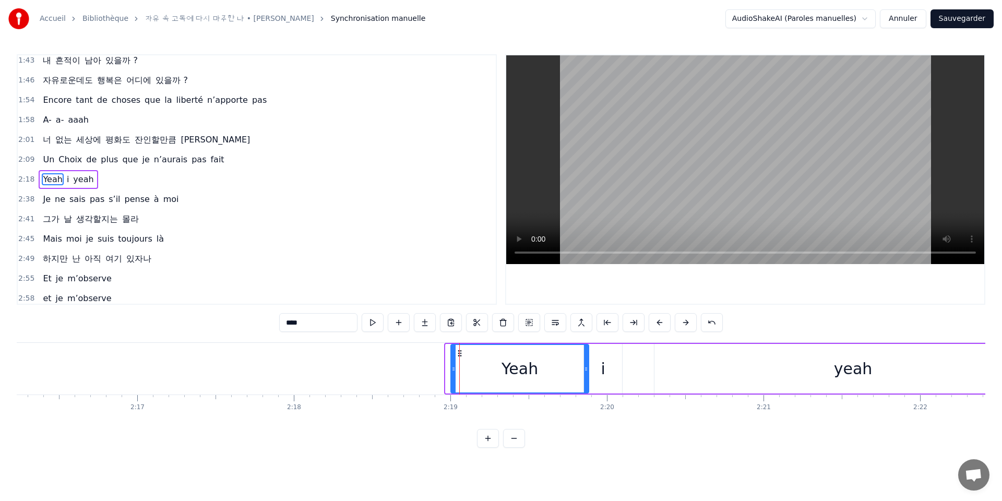
drag, startPoint x: 448, startPoint y: 372, endPoint x: 453, endPoint y: 372, distance: 5.2
click at [453, 372] on icon at bounding box center [454, 369] width 4 height 8
click at [549, 375] on div "Yeah" at bounding box center [520, 369] width 137 height 48
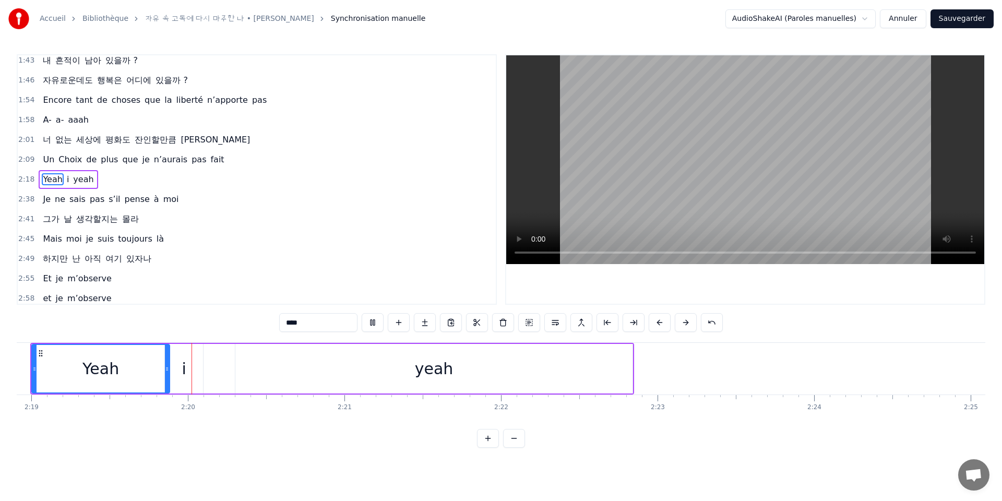
scroll to position [0, 21757]
click at [185, 376] on div "i" at bounding box center [183, 369] width 38 height 50
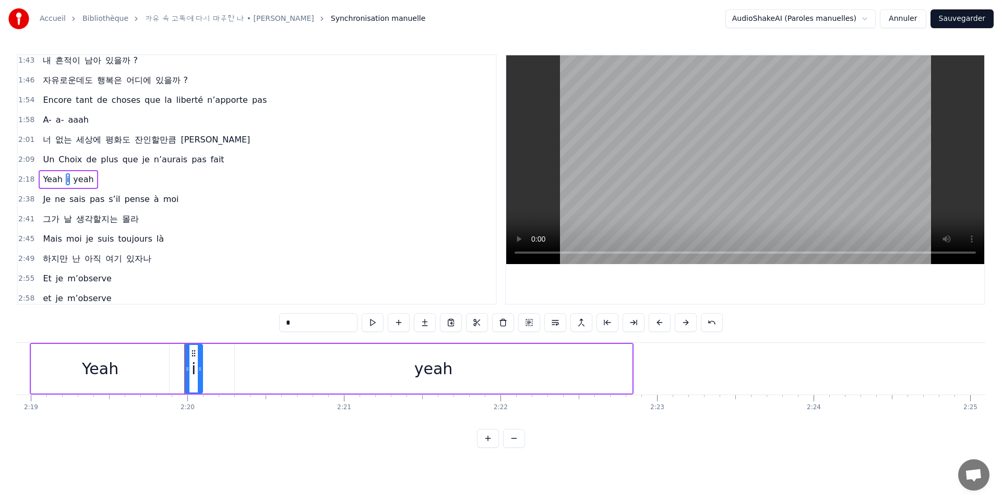
drag, startPoint x: 167, startPoint y: 374, endPoint x: 187, endPoint y: 375, distance: 19.8
click at [187, 375] on div at bounding box center [187, 369] width 4 height 48
drag, startPoint x: 202, startPoint y: 373, endPoint x: 238, endPoint y: 376, distance: 36.1
click at [238, 376] on div at bounding box center [237, 369] width 4 height 48
click at [293, 381] on div "yeah" at bounding box center [433, 369] width 397 height 50
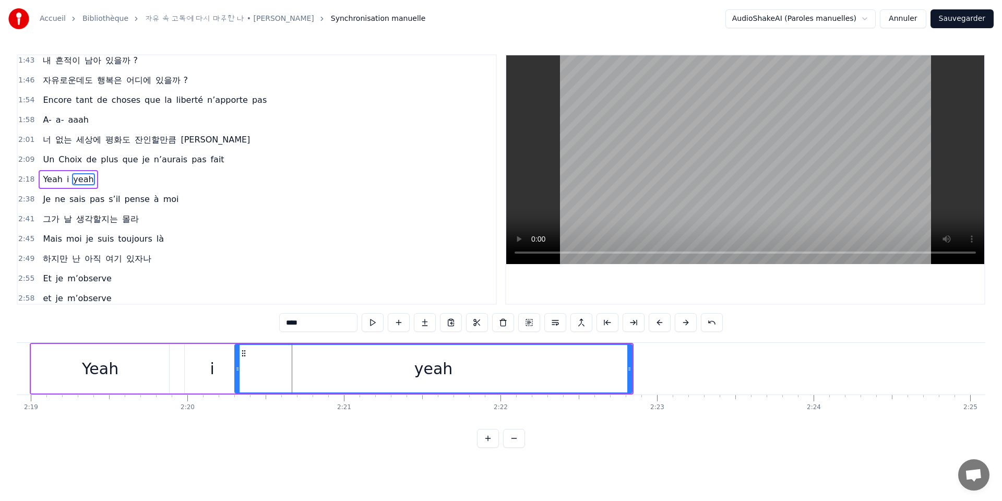
click at [45, 176] on span "Yeah" at bounding box center [52, 179] width 21 height 12
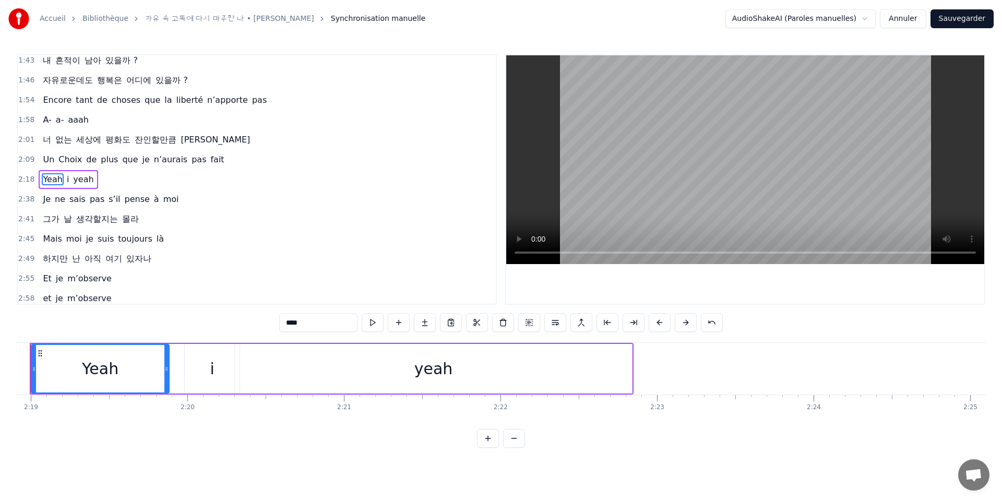
scroll to position [0, 21717]
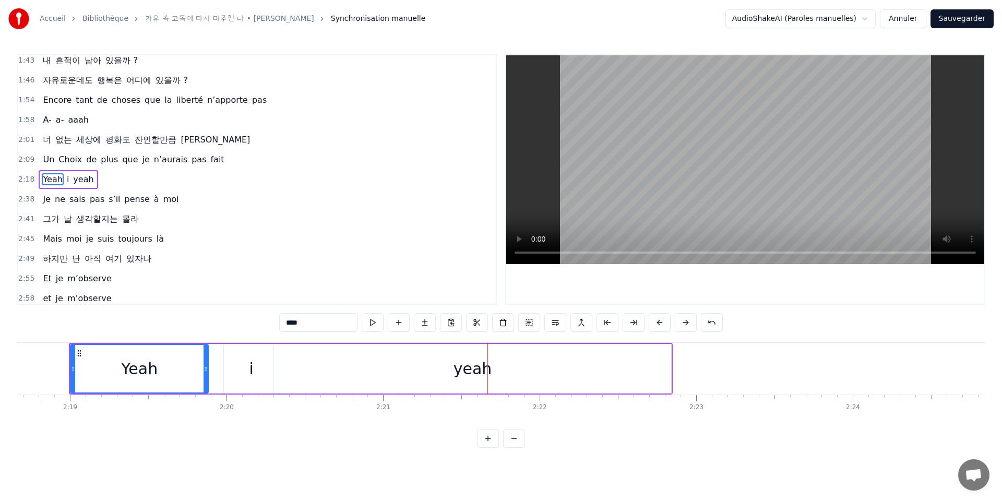
click at [231, 365] on div "i" at bounding box center [251, 369] width 55 height 50
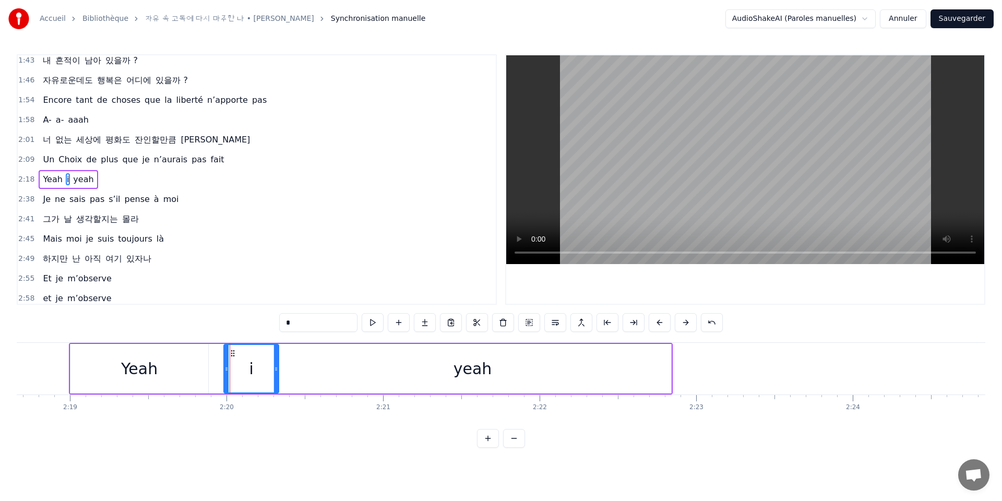
click at [311, 369] on div "yeah" at bounding box center [472, 369] width 397 height 50
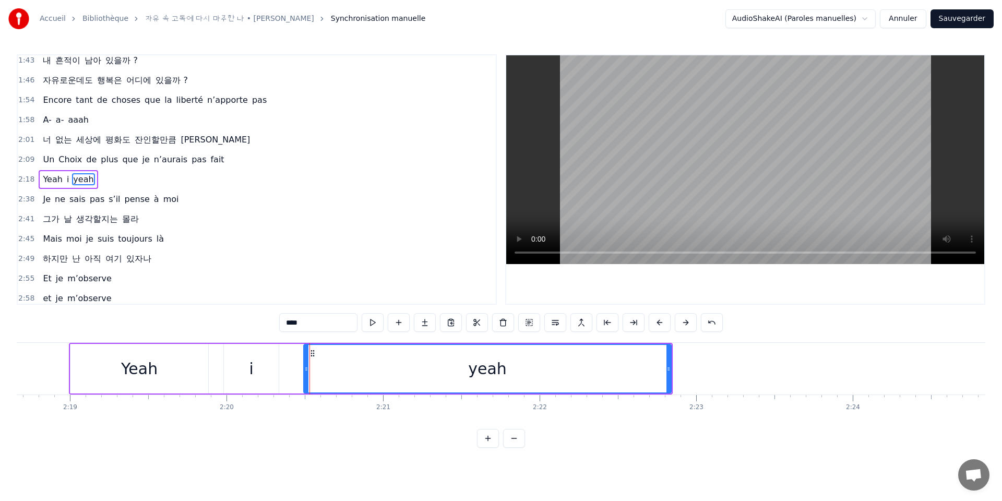
drag, startPoint x: 277, startPoint y: 367, endPoint x: 306, endPoint y: 368, distance: 29.8
click at [306, 368] on icon at bounding box center [306, 369] width 4 height 8
click at [234, 372] on div "i" at bounding box center [251, 369] width 55 height 50
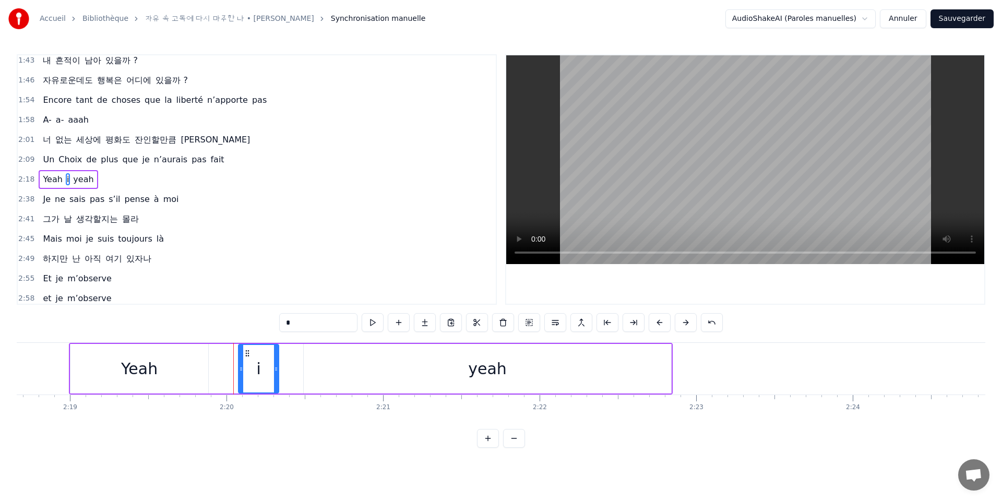
drag, startPoint x: 227, startPoint y: 371, endPoint x: 242, endPoint y: 371, distance: 15.1
click at [242, 371] on icon at bounding box center [241, 369] width 4 height 8
drag, startPoint x: 277, startPoint y: 370, endPoint x: 301, endPoint y: 370, distance: 23.5
click at [301, 370] on icon at bounding box center [300, 369] width 4 height 8
click at [124, 370] on div "Yeah" at bounding box center [139, 368] width 37 height 23
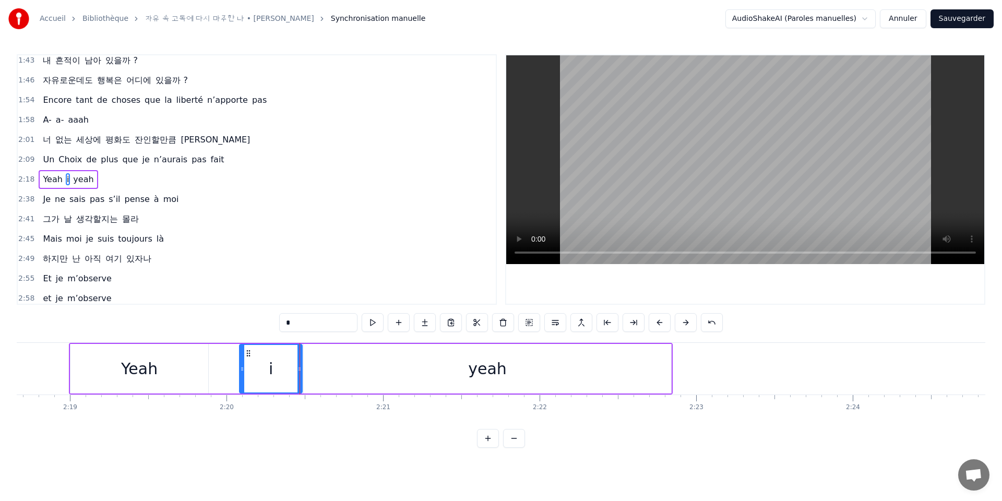
type input "****"
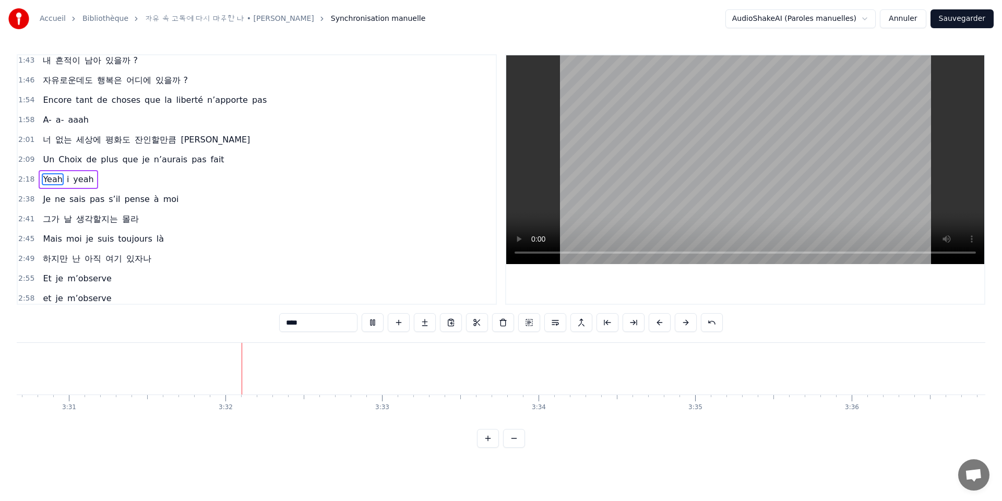
scroll to position [0, 33062]
click at [52, 181] on span "Yeah" at bounding box center [52, 179] width 21 height 12
click at [114, 160] on div "Un Choix de plus que je n’aurais pas fait" at bounding box center [134, 159] width 190 height 19
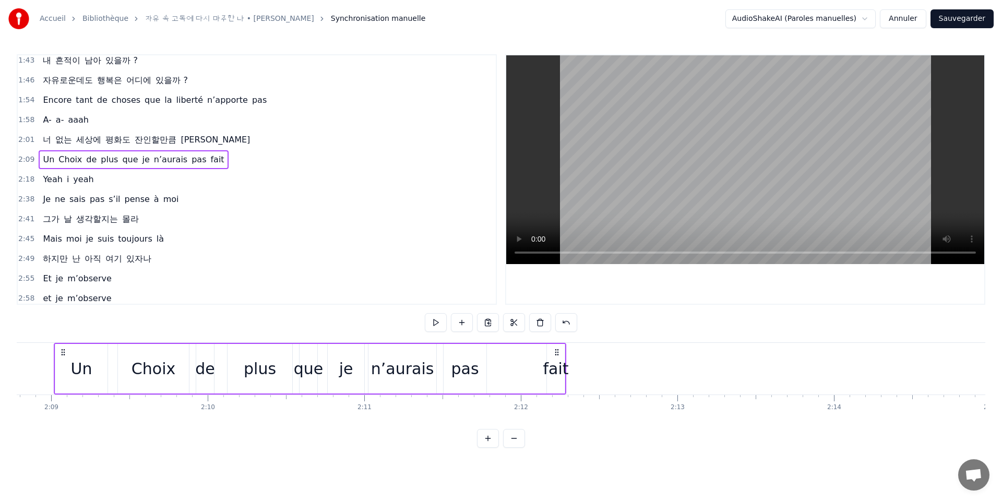
scroll to position [0, 20155]
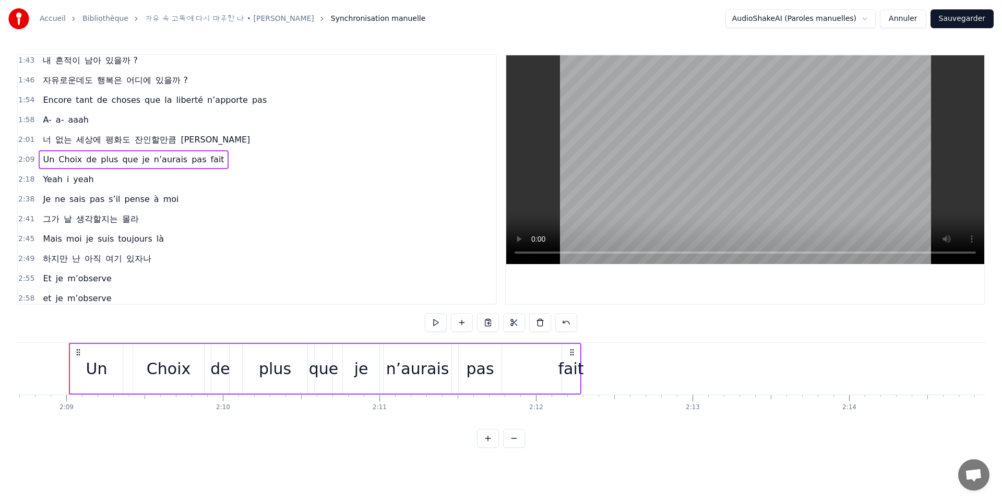
click at [209, 162] on span "fait" at bounding box center [217, 159] width 16 height 12
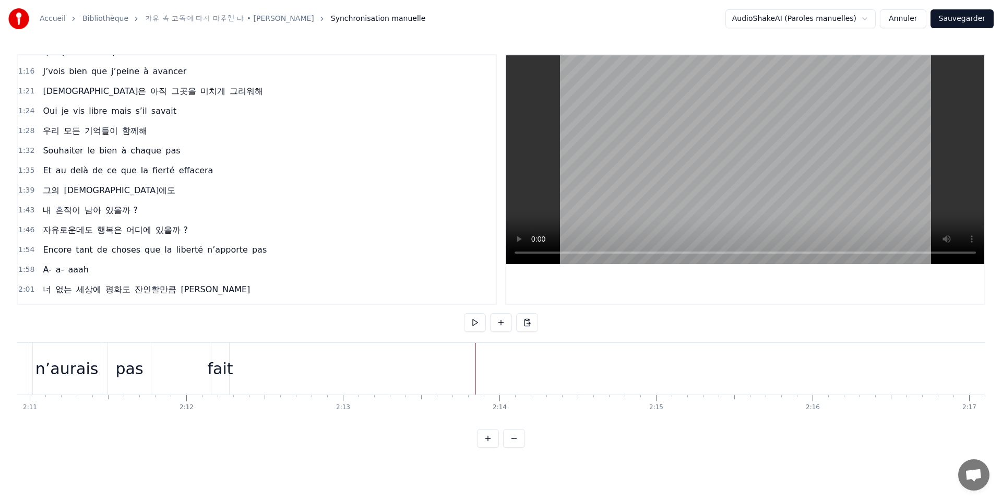
scroll to position [0, 0]
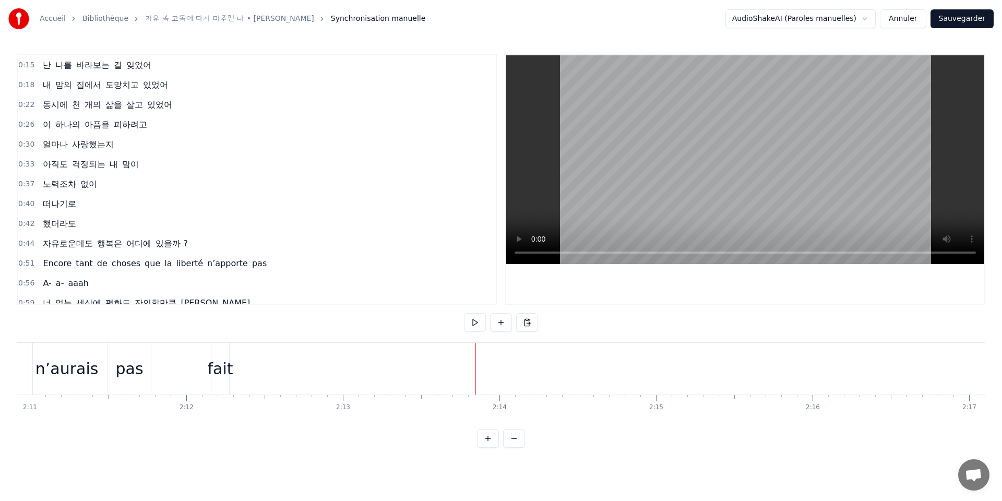
click at [958, 22] on button "Sauvegarder" at bounding box center [962, 18] width 63 height 19
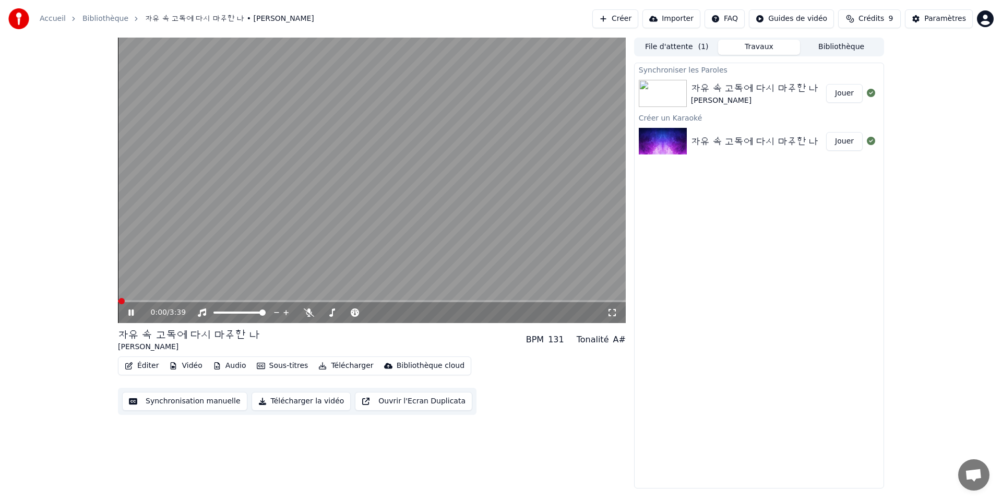
click at [131, 314] on icon at bounding box center [138, 313] width 25 height 8
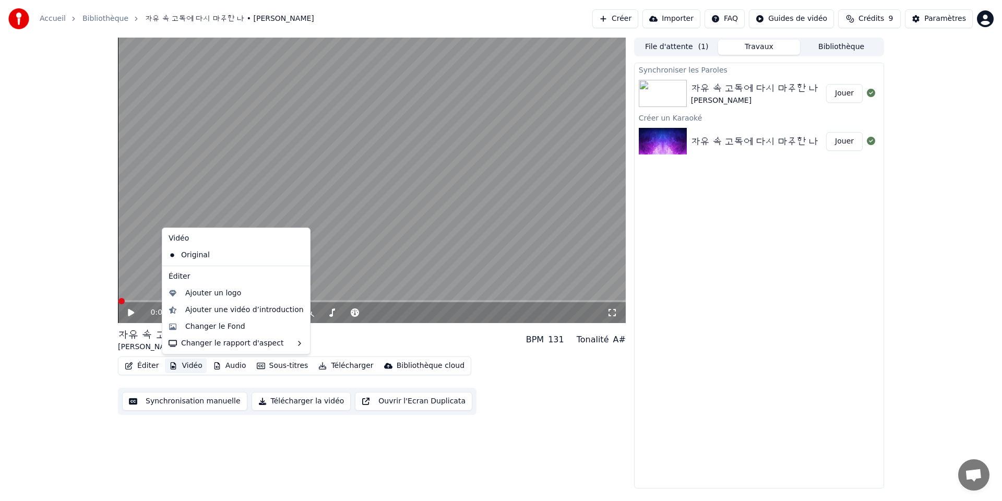
click at [195, 368] on button "Vidéo" at bounding box center [185, 366] width 41 height 15
click at [219, 344] on div "Changer le rapport d'aspect" at bounding box center [236, 343] width 144 height 17
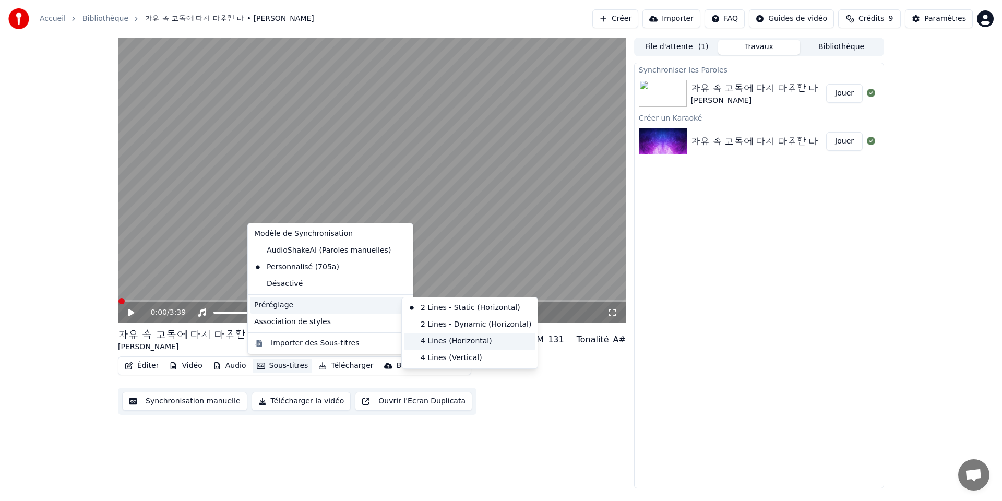
click at [433, 342] on div "4 Lines (Horizontal)" at bounding box center [470, 341] width 132 height 17
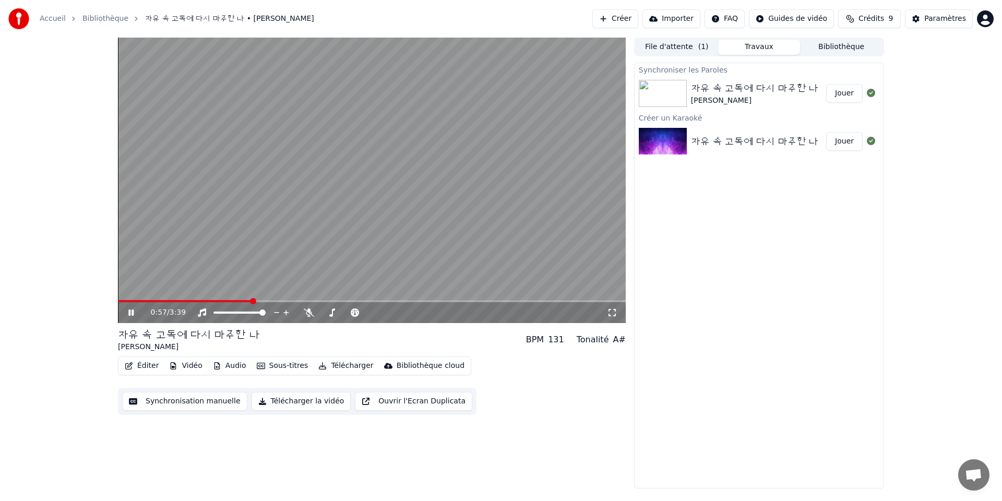
click at [297, 367] on button "Sous-titres" at bounding box center [283, 366] width 60 height 15
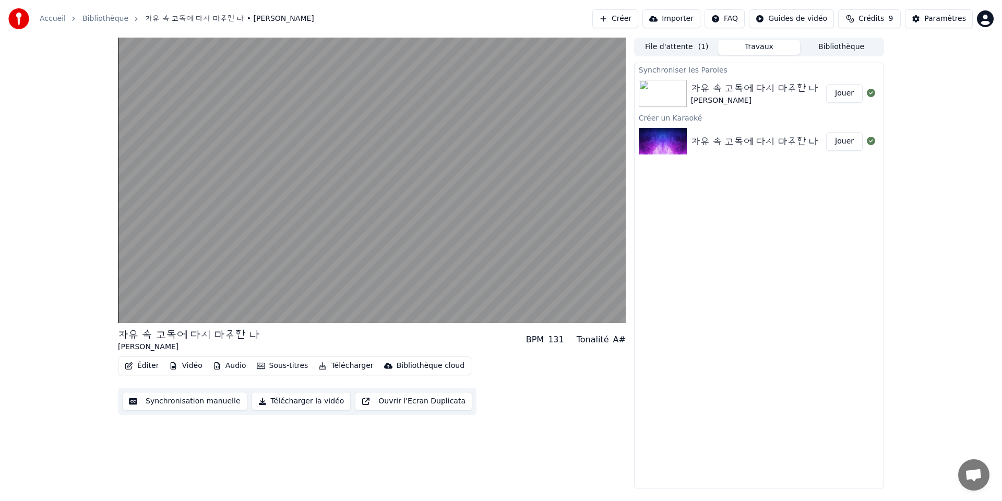
click at [501, 474] on div "자유 속 고독에 다시 마주한 나 FlorYann K BPM 131 Tonalité A# Éditer Vidéo Au…" at bounding box center [372, 263] width 508 height 451
click at [287, 366] on button "Sous-titres" at bounding box center [283, 366] width 60 height 15
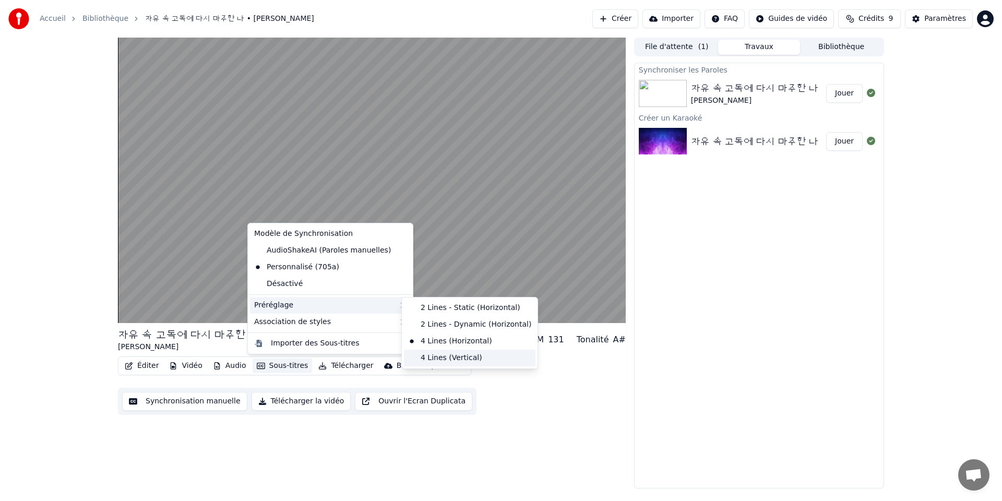
click at [446, 358] on div "4 Lines (Vertical)" at bounding box center [470, 358] width 132 height 17
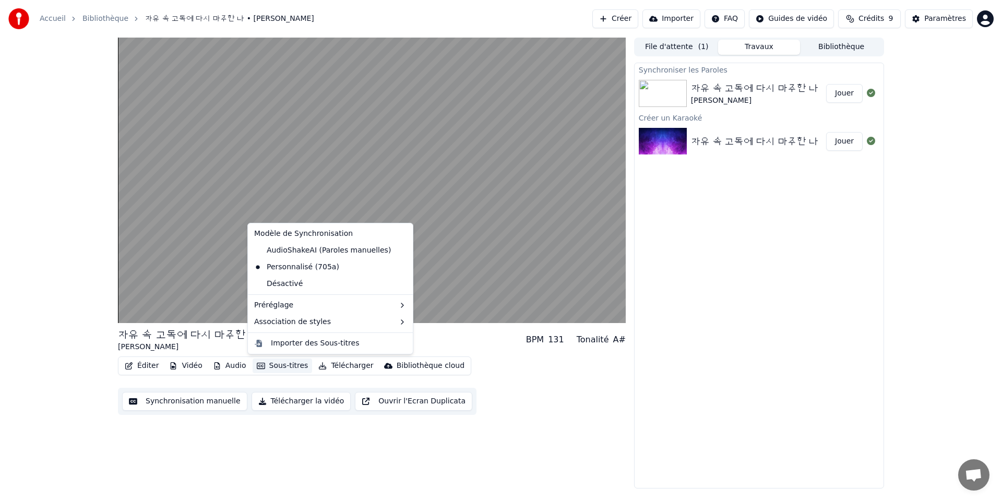
click at [289, 367] on button "Sous-titres" at bounding box center [283, 366] width 60 height 15
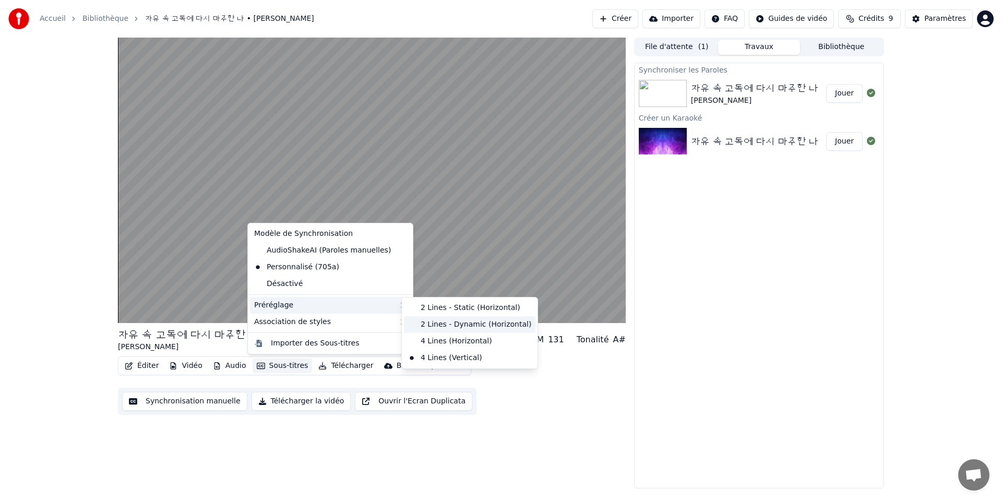
click at [463, 328] on div "2 Lines - Dynamic (Horizontal)" at bounding box center [470, 324] width 132 height 17
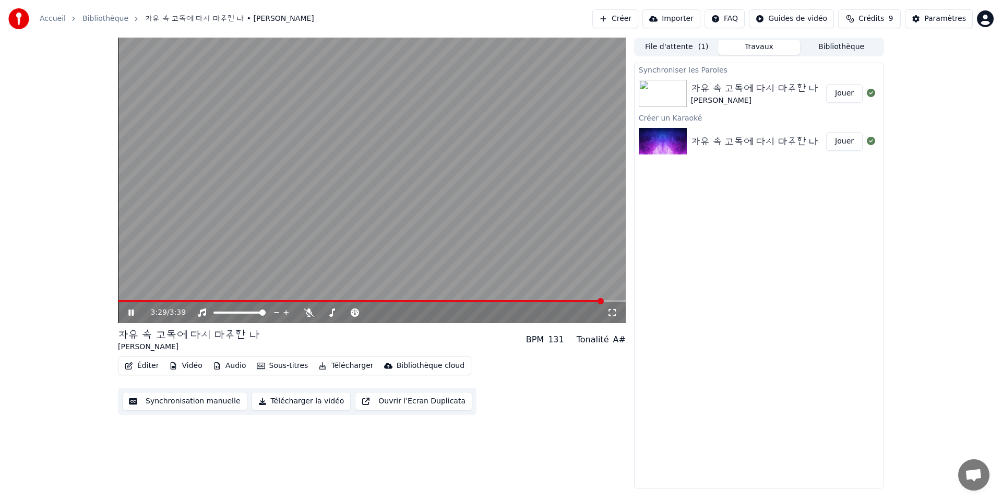
click at [131, 314] on icon at bounding box center [138, 313] width 25 height 8
click at [155, 367] on button "Éditer" at bounding box center [142, 366] width 42 height 15
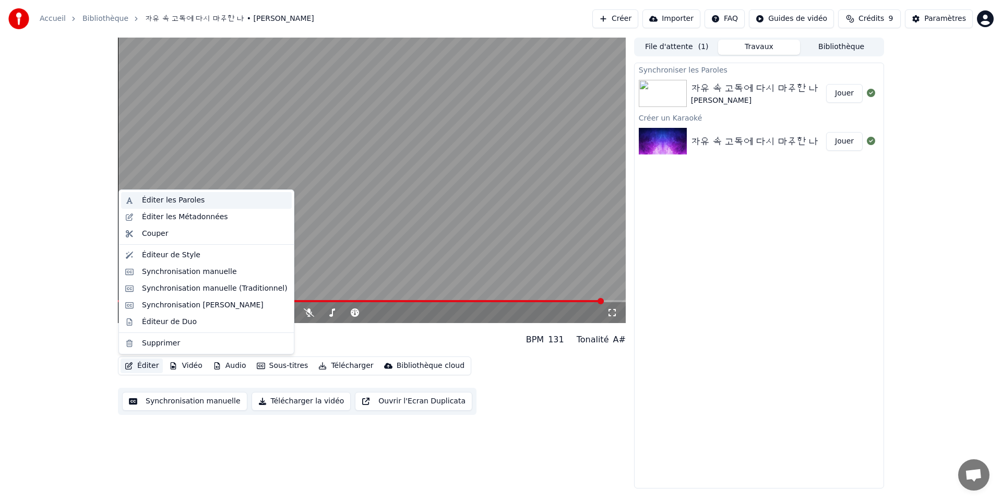
click at [210, 199] on div "Éditer les Paroles" at bounding box center [215, 200] width 146 height 10
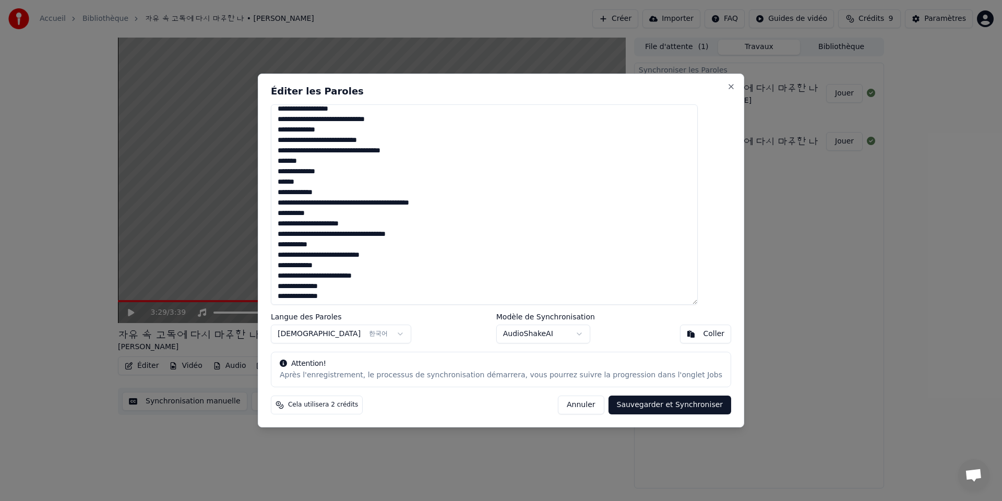
scroll to position [163, 0]
click at [315, 243] on textarea "**********" at bounding box center [484, 204] width 427 height 200
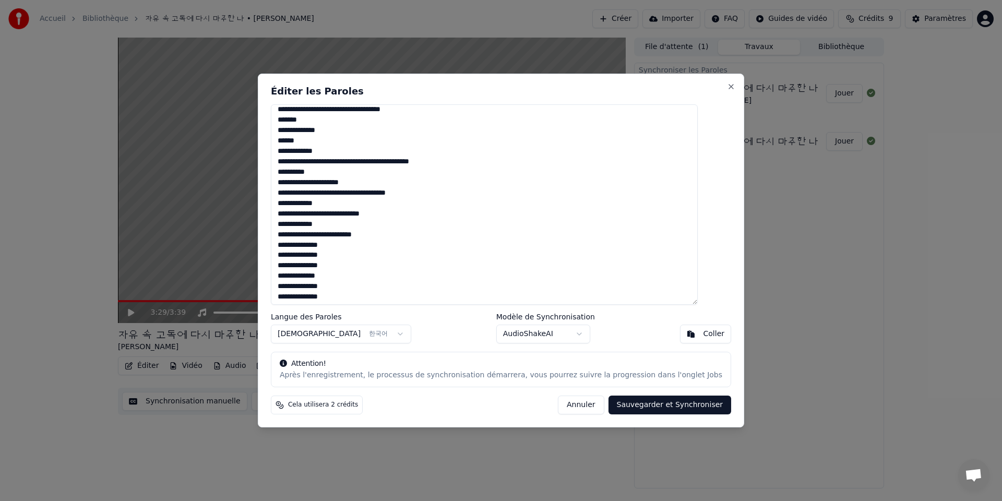
scroll to position [228, 0]
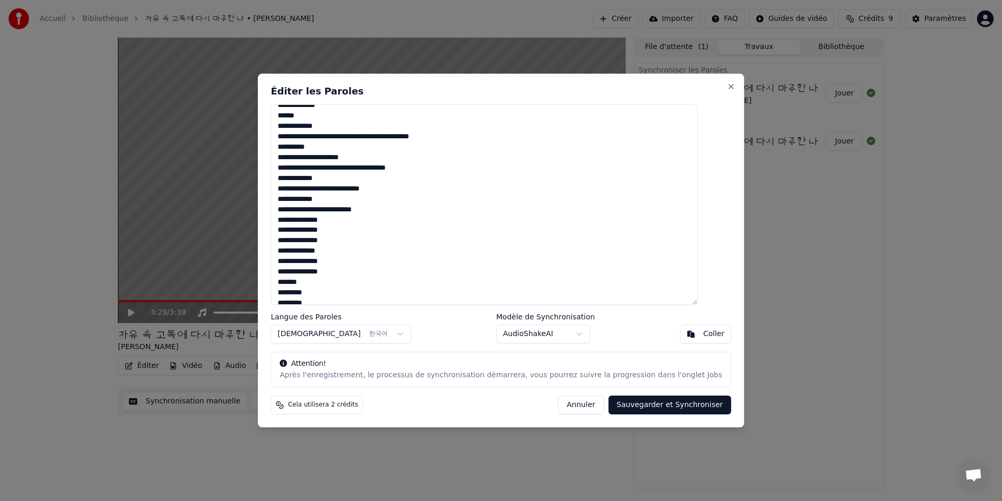
click at [297, 242] on textarea "**********" at bounding box center [484, 204] width 427 height 200
click at [298, 270] on textarea "**********" at bounding box center [484, 204] width 427 height 200
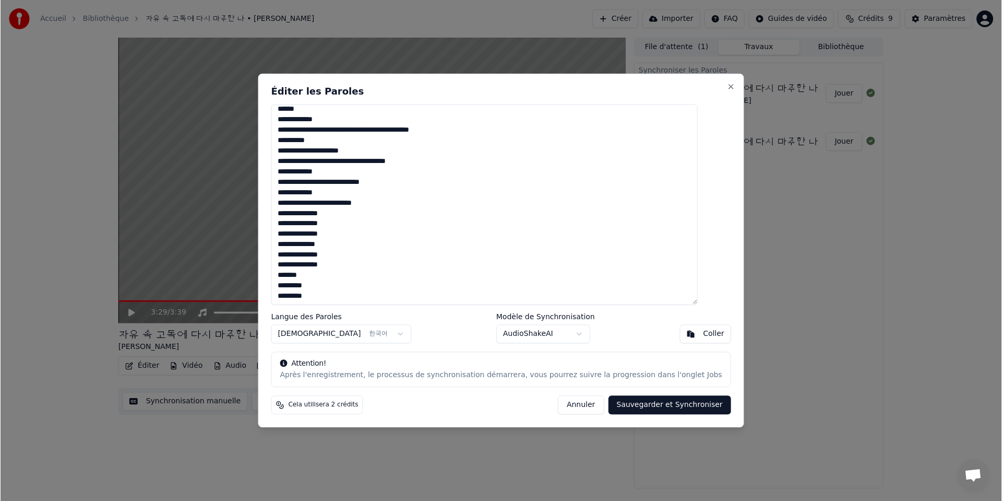
scroll to position [237, 0]
type textarea "**********"
click at [635, 406] on button "Sauvegarder et Synchroniser" at bounding box center [670, 405] width 123 height 19
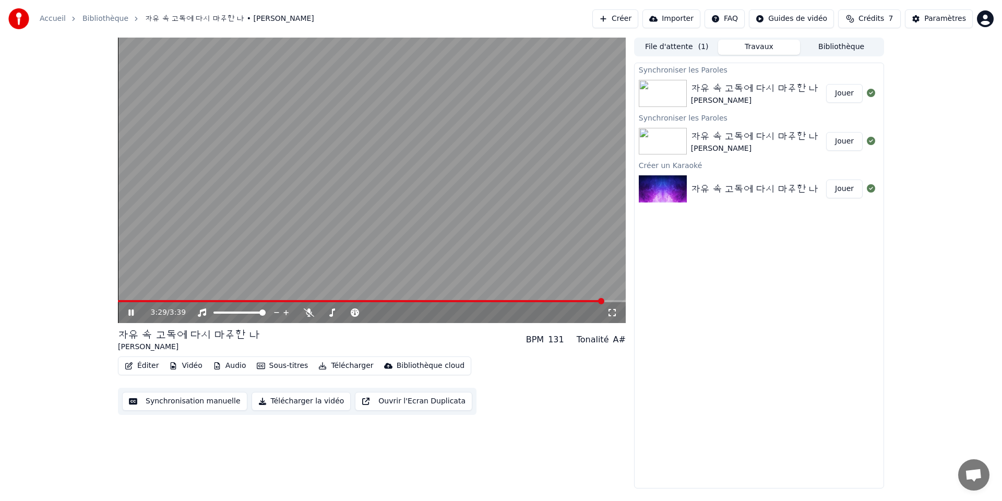
click at [134, 312] on icon at bounding box center [130, 313] width 5 height 6
click at [835, 96] on button "Jouer" at bounding box center [844, 93] width 37 height 19
click at [536, 301] on span at bounding box center [372, 301] width 508 height 2
click at [130, 315] on icon at bounding box center [130, 313] width 5 height 6
click at [287, 368] on button "Sous-titres" at bounding box center [283, 366] width 60 height 15
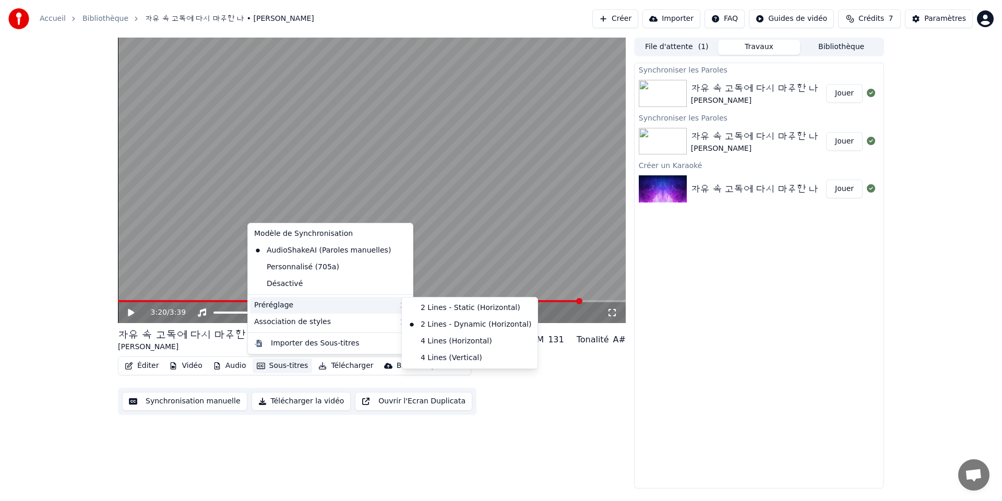
click at [527, 417] on div "3:20 / 3:39 자유 속 고독에 다시 마주한 나 FlorYann K BPM 131 Tonalité A# Édi…" at bounding box center [372, 263] width 508 height 451
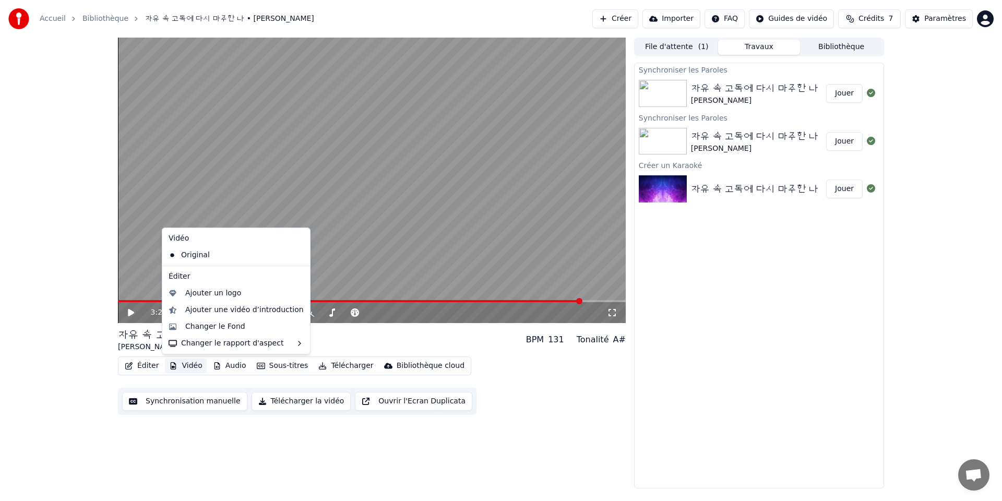
click at [181, 369] on button "Vidéo" at bounding box center [185, 366] width 41 height 15
click at [208, 291] on div "Ajouter un logo" at bounding box center [213, 293] width 56 height 10
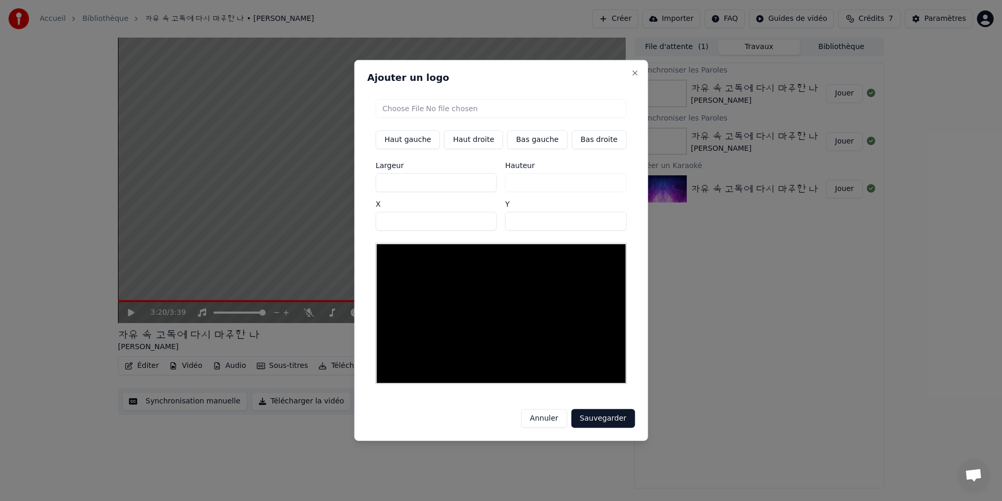
click at [401, 115] on input "file" at bounding box center [501, 108] width 251 height 19
type input "**********"
click at [531, 144] on button "Bas gauche" at bounding box center [537, 139] width 60 height 19
type input "***"
click at [621, 415] on button "Sauvegarder" at bounding box center [603, 418] width 63 height 19
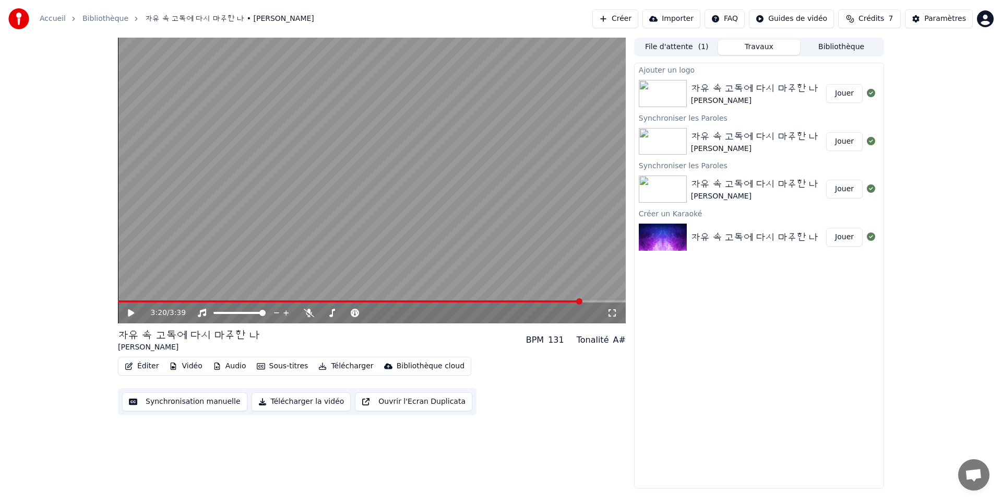
click at [842, 91] on button "Jouer" at bounding box center [844, 93] width 37 height 19
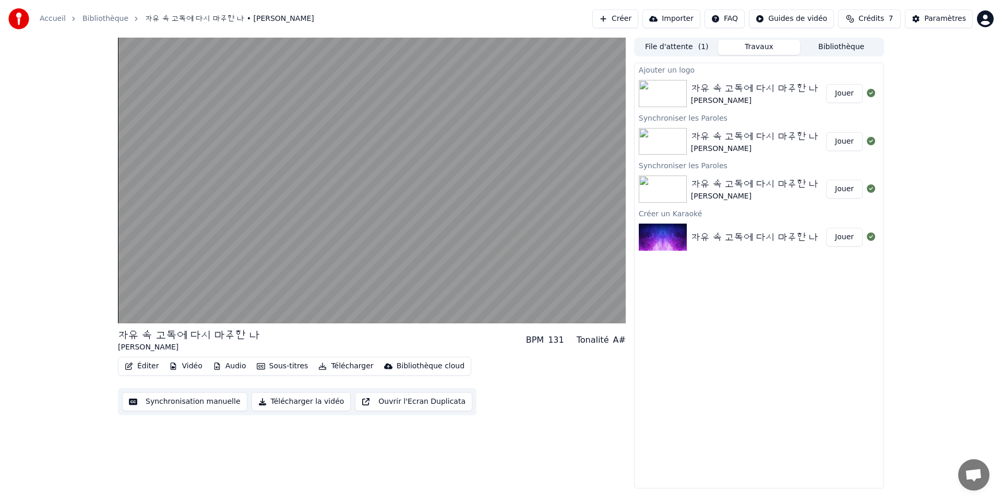
click at [826, 84] on button "Jouer" at bounding box center [844, 93] width 37 height 19
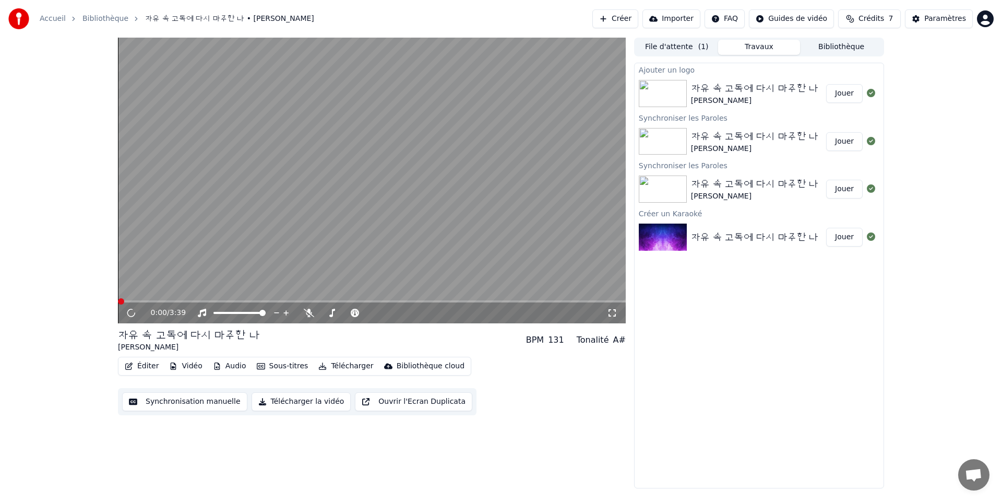
click at [195, 365] on button "Vidéo" at bounding box center [185, 366] width 41 height 15
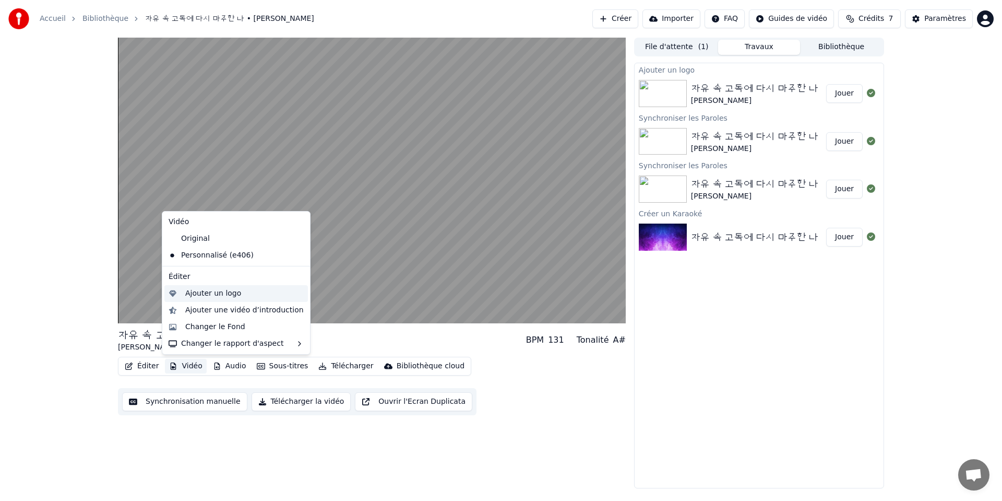
click at [208, 295] on div "Ajouter un logo" at bounding box center [213, 293] width 56 height 10
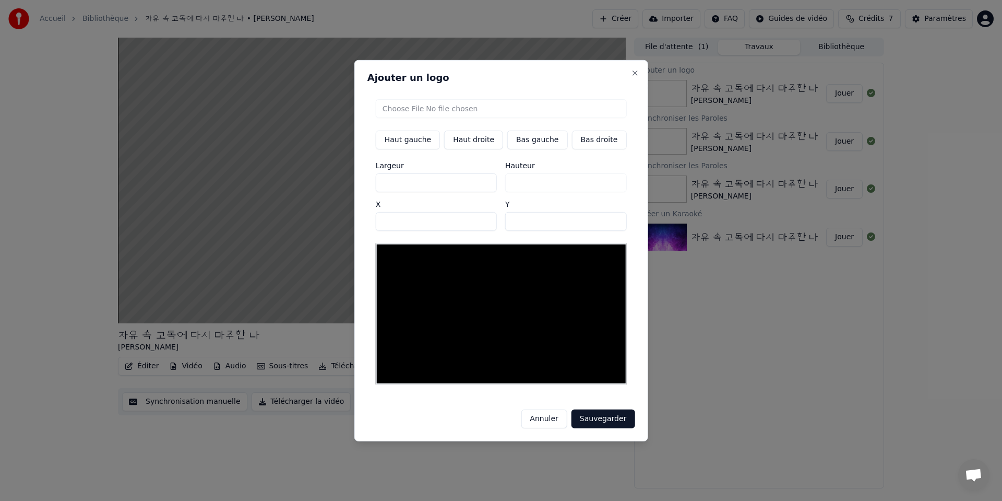
click at [468, 113] on input "file" at bounding box center [501, 108] width 251 height 19
type input "**********"
click at [445, 186] on input "***" at bounding box center [436, 182] width 121 height 19
type input "***"
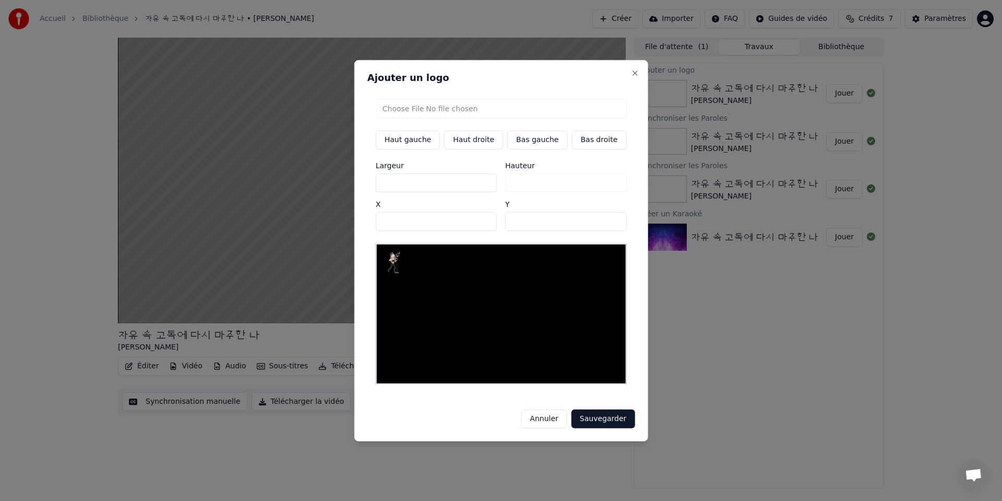
click at [486, 185] on input "***" at bounding box center [436, 182] width 121 height 19
type input "***"
click at [486, 184] on input "***" at bounding box center [436, 182] width 121 height 19
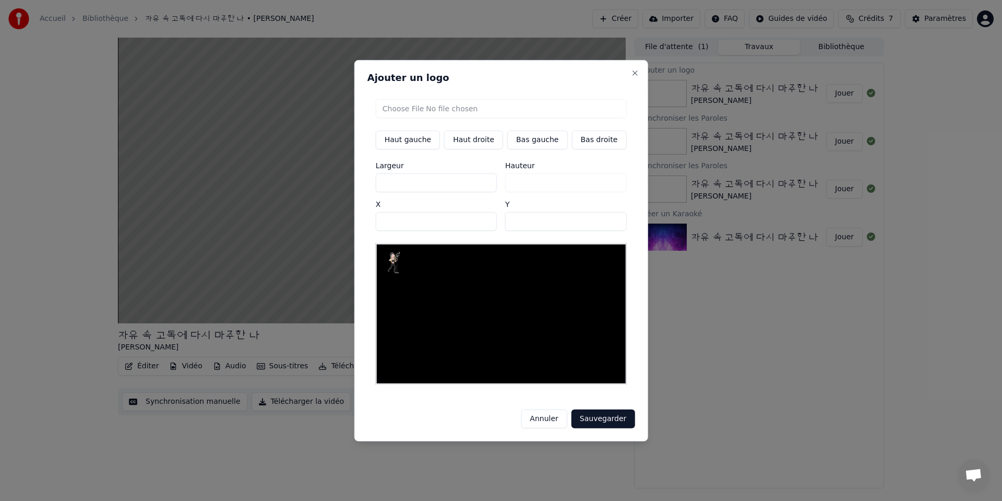
type input "***"
click at [486, 184] on input "***" at bounding box center [436, 182] width 121 height 19
type input "***"
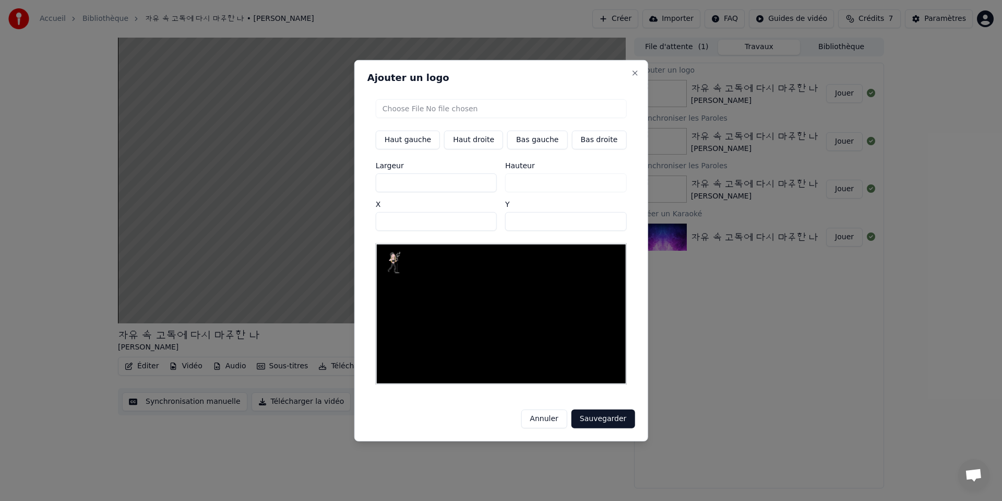
click at [486, 184] on input "***" at bounding box center [436, 182] width 121 height 19
click at [436, 189] on input "***" at bounding box center [436, 182] width 121 height 19
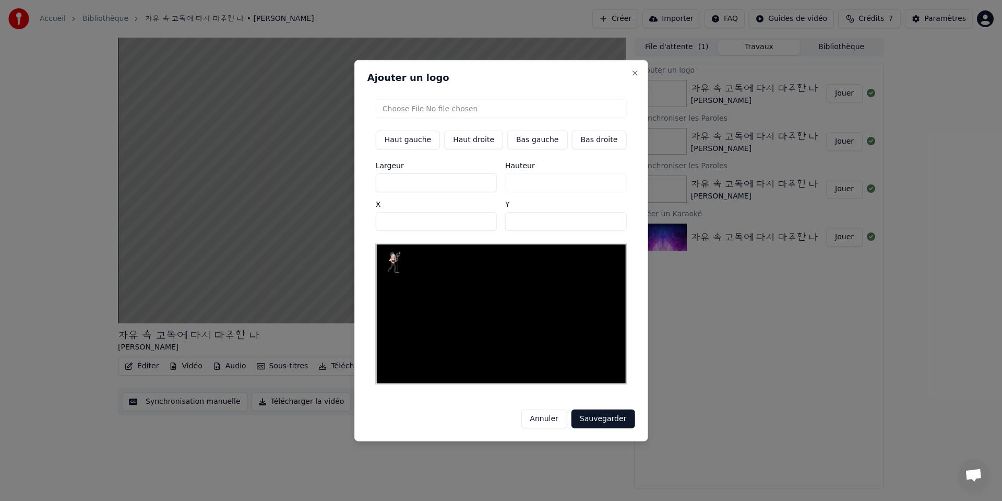
type input "*"
type input "**"
type input "*"
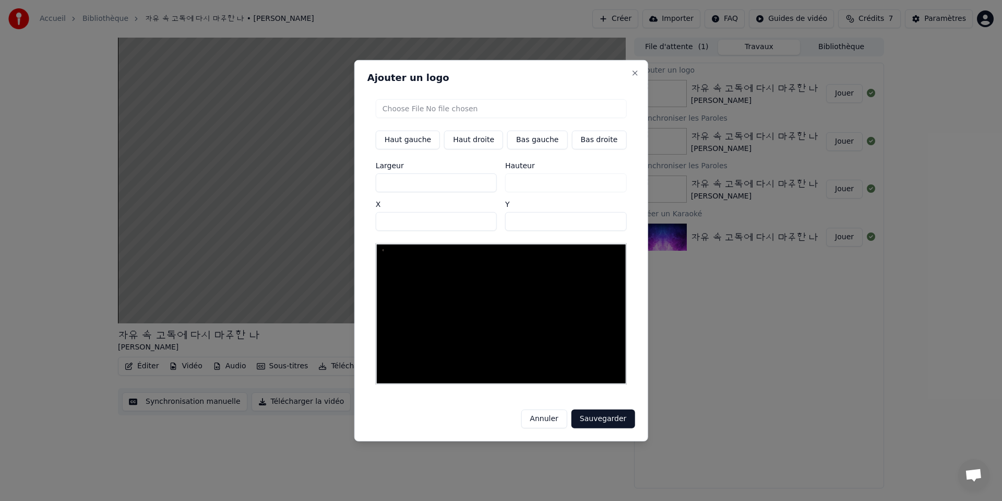
type input "*"
type input "**"
type input "*"
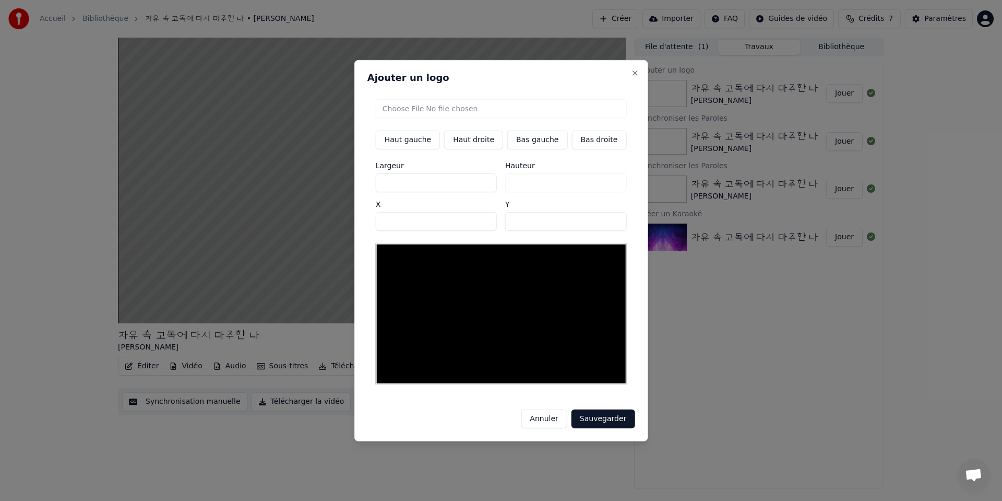
type input "***"
type input "**"
type input "*"
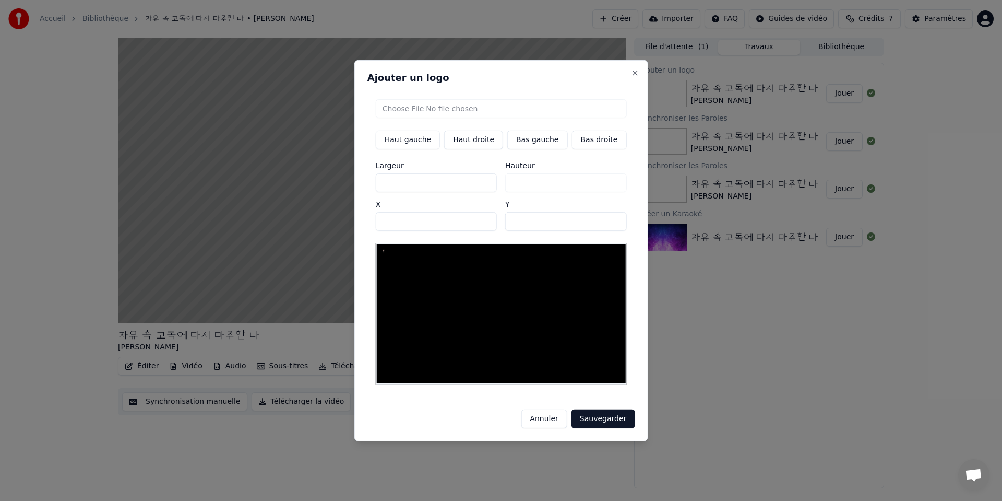
type input "*"
type input "**"
type input "*"
type input "***"
type input "**"
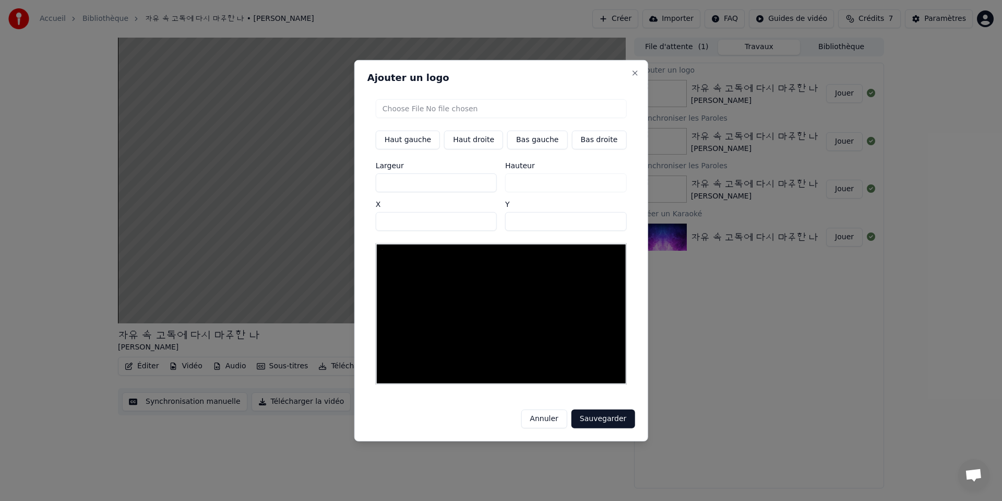
type input "****"
type input "***"
type input "**"
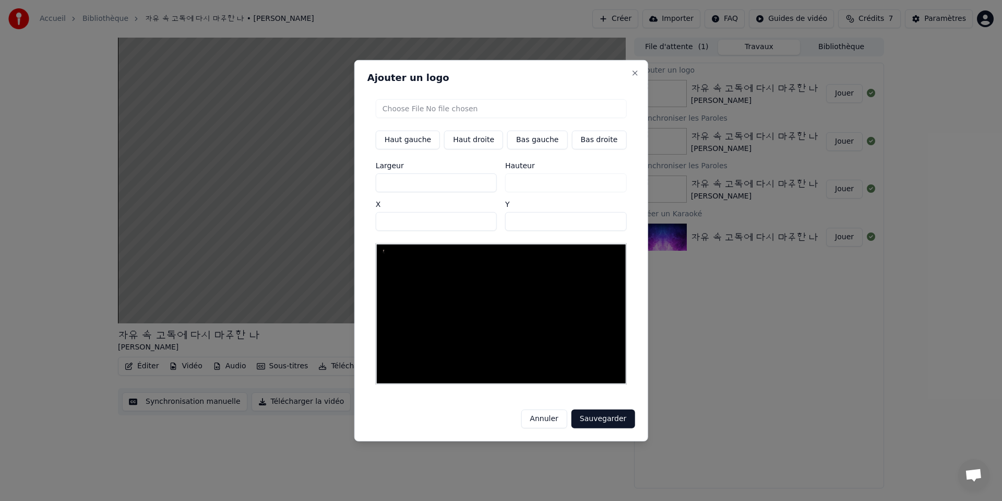
type input "*"
type input "**"
type input "*"
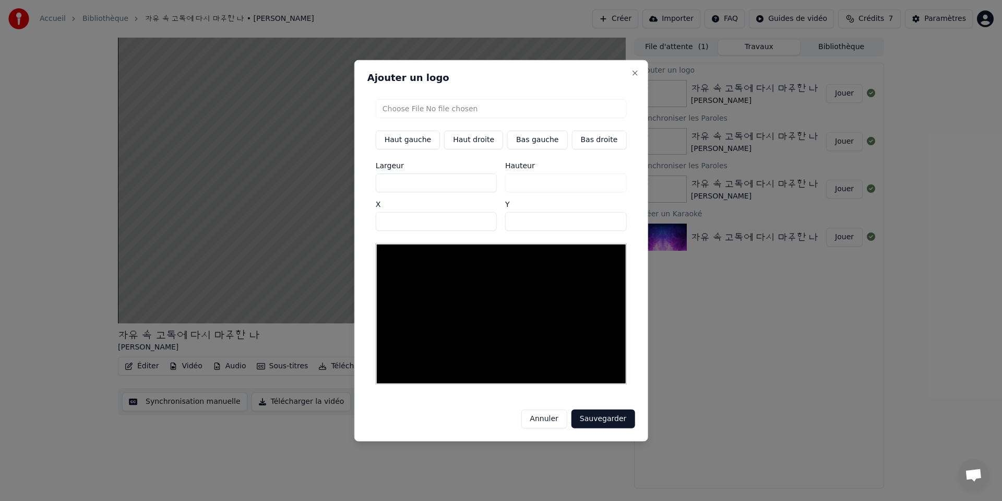
type input "*"
type input "**"
type input "***"
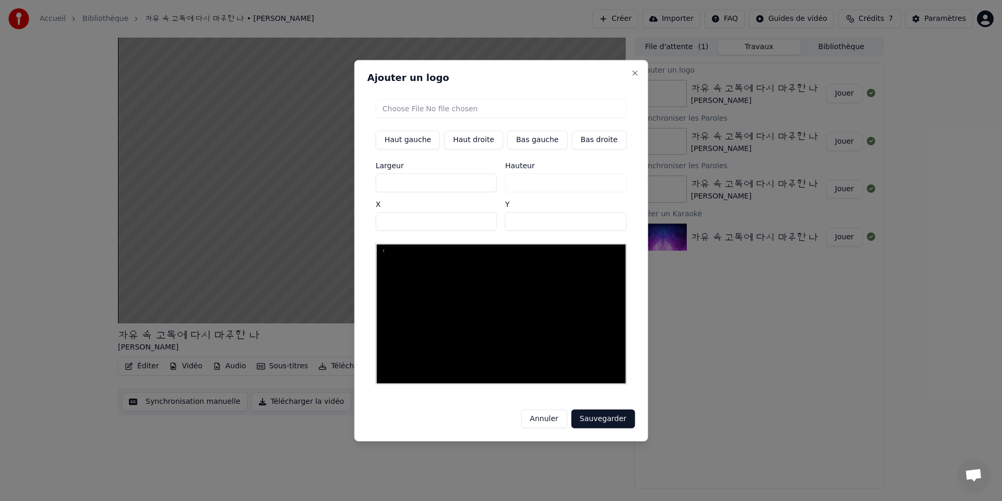
type input "***"
click at [411, 185] on input "***" at bounding box center [436, 182] width 121 height 19
type input "*"
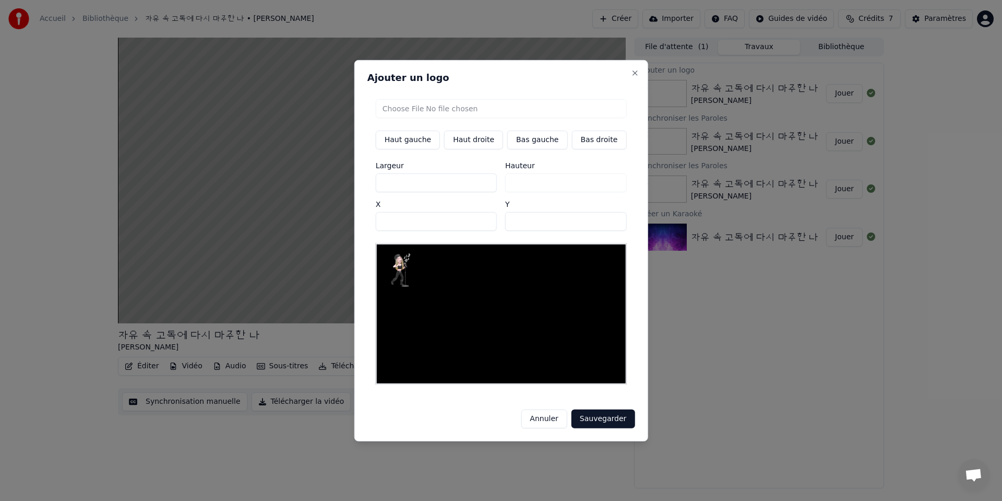
type input "*"
type input "**"
type input "***"
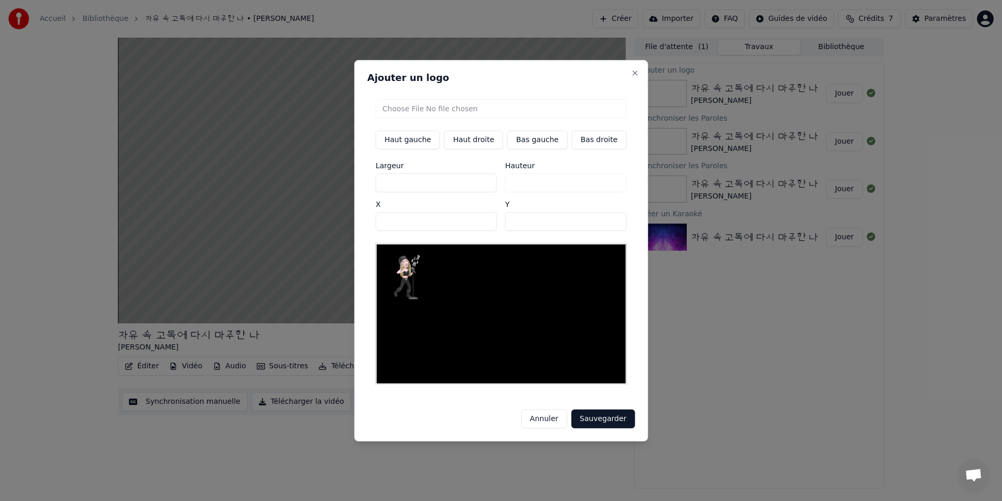
type input "***"
click at [542, 146] on button "Bas gauche" at bounding box center [537, 139] width 60 height 19
click at [518, 224] on input "***" at bounding box center [565, 220] width 121 height 19
click at [543, 139] on button "Bas gauche" at bounding box center [537, 139] width 60 height 19
type input "***"
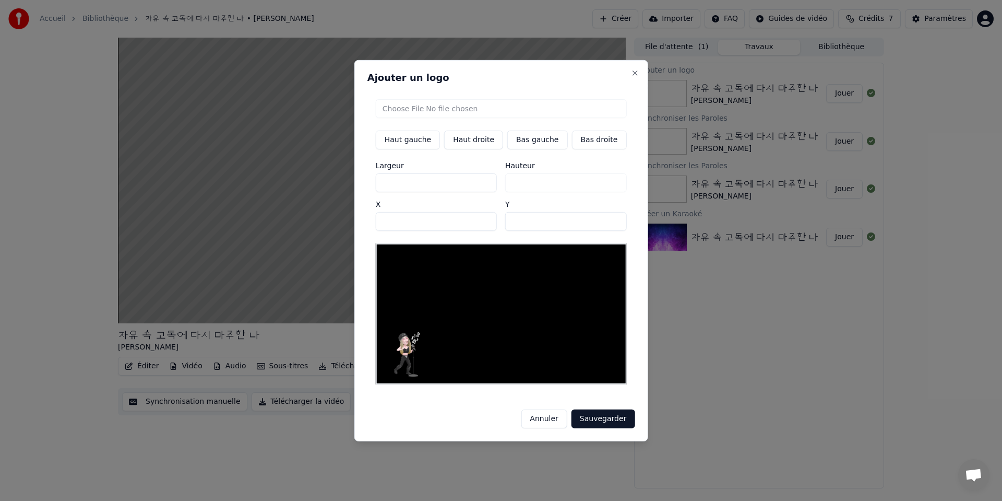
click at [410, 225] on input "**" at bounding box center [436, 220] width 121 height 19
type input "*"
click at [600, 417] on button "Sauvegarder" at bounding box center [603, 418] width 63 height 19
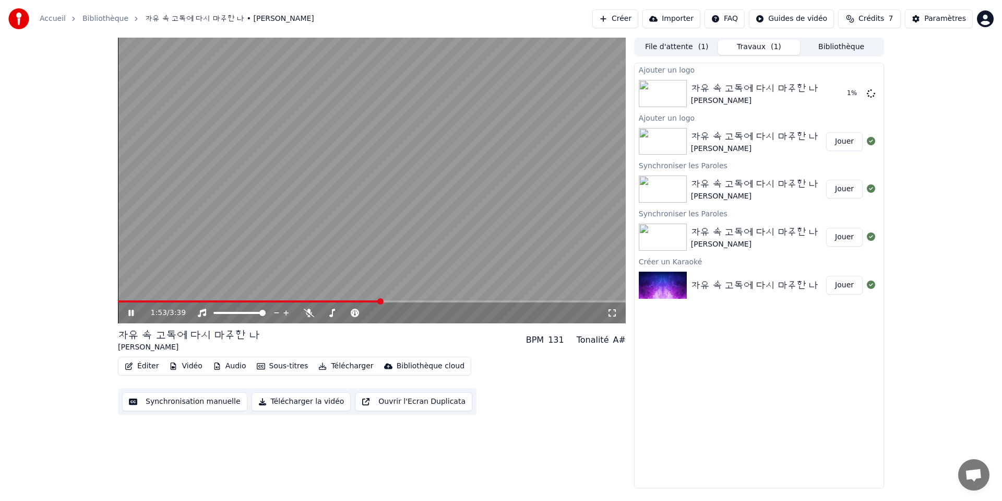
click at [132, 313] on icon at bounding box center [130, 313] width 5 height 6
click at [277, 367] on button "Sous-titres" at bounding box center [283, 366] width 60 height 15
click at [311, 427] on div "1:53 / 3:39 자유 속 고독에 다시 마주한 나 FlorYann K BPM 131 Tonalité A# Édi…" at bounding box center [372, 263] width 508 height 451
click at [239, 367] on button "Audio" at bounding box center [230, 366] width 42 height 15
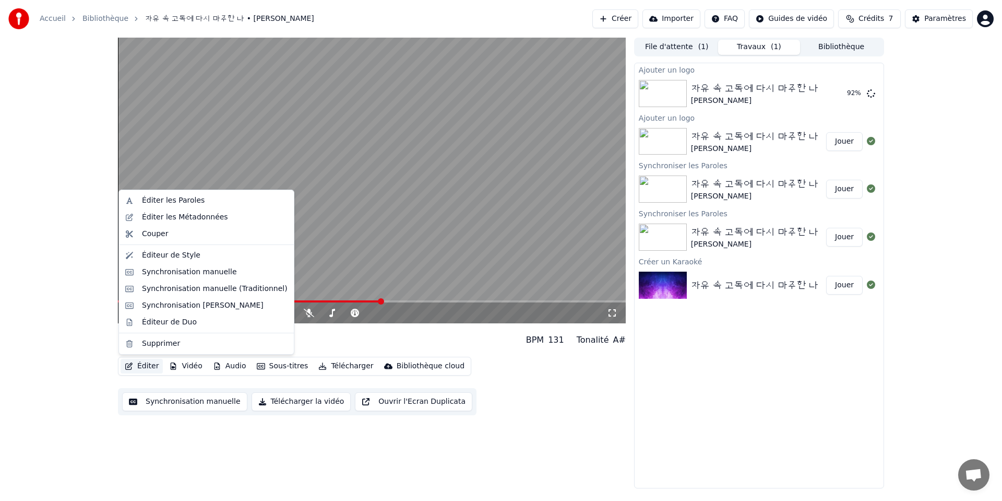
click at [97, 385] on div "1:53 / 3:39 자유 속 고독에 다시 마주한 나 FlorYann K BPM 131 Tonalité A# Édi…" at bounding box center [501, 263] width 1002 height 451
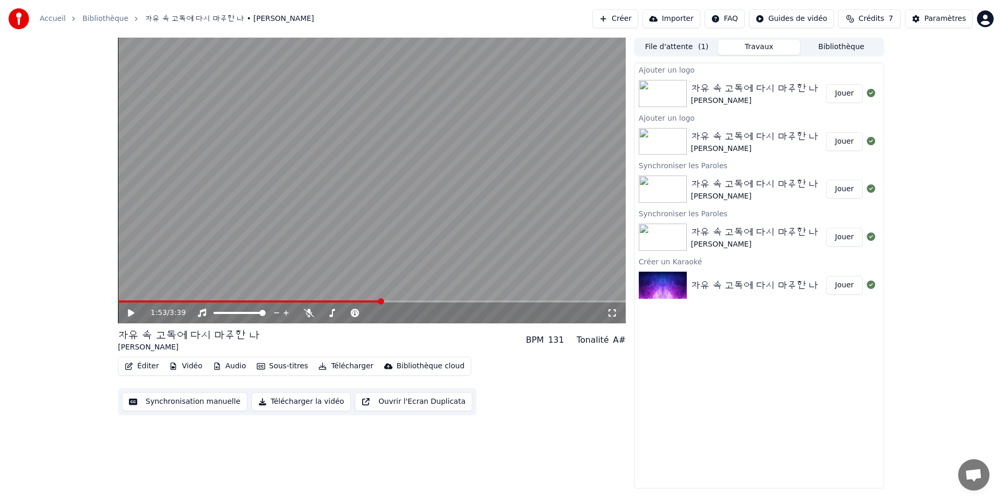
click at [846, 94] on button "Jouer" at bounding box center [844, 93] width 37 height 19
click at [769, 129] on div "자유 속 고독에 다시 마주한 나" at bounding box center [755, 136] width 128 height 15
click at [880, 138] on div "자유 속 고독에 다시 마주한 나 [PERSON_NAME]" at bounding box center [759, 142] width 249 height 36
click at [872, 142] on icon at bounding box center [871, 141] width 8 height 8
click at [132, 312] on icon at bounding box center [130, 313] width 5 height 6
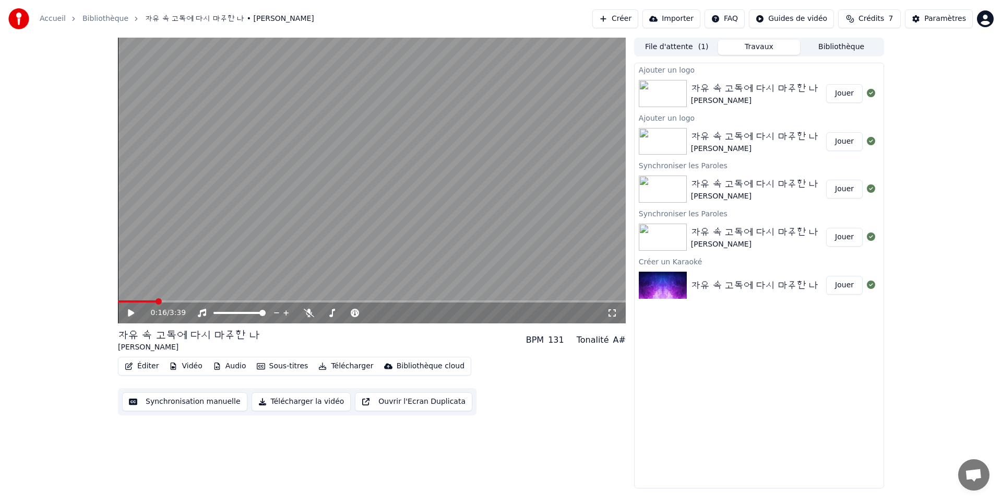
click at [149, 286] on video at bounding box center [372, 181] width 508 height 286
click at [134, 312] on icon at bounding box center [138, 313] width 25 height 8
click at [753, 147] on div "[PERSON_NAME]" at bounding box center [755, 149] width 128 height 10
click at [846, 145] on button "Jouer" at bounding box center [844, 141] width 37 height 19
click at [129, 313] on icon at bounding box center [130, 313] width 5 height 6
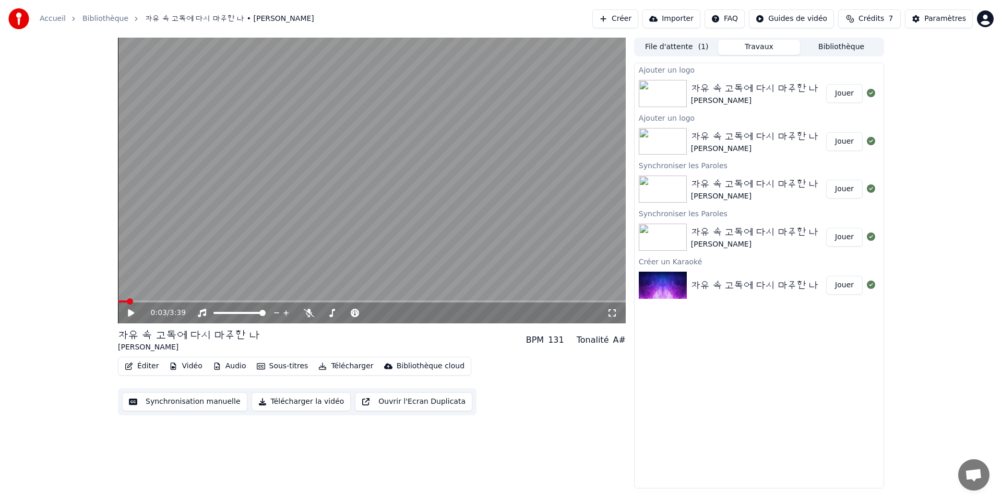
click at [196, 365] on button "Vidéo" at bounding box center [185, 366] width 41 height 15
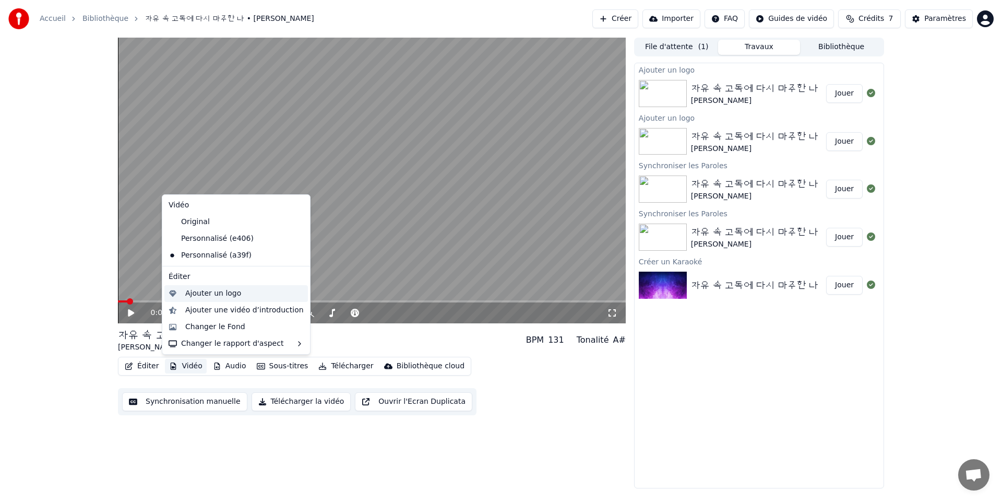
click at [230, 295] on div "Ajouter un logo" at bounding box center [213, 293] width 56 height 10
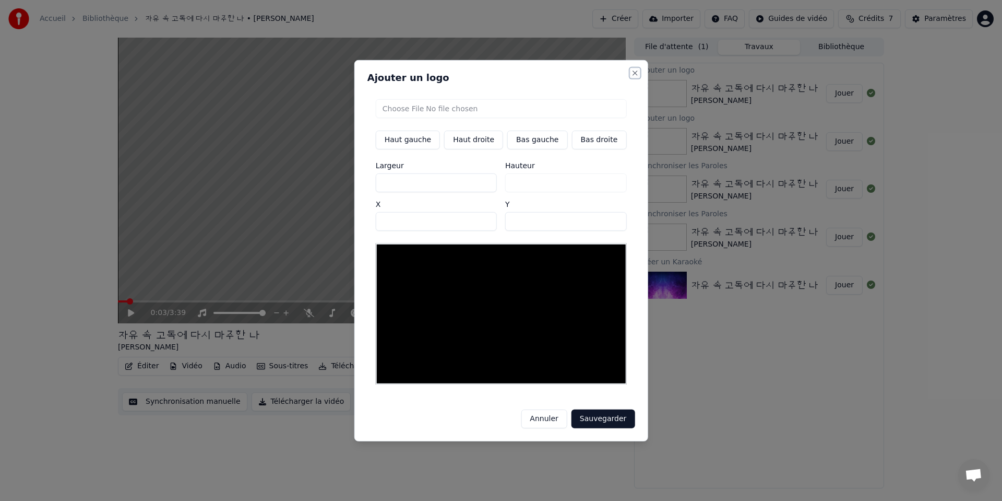
click at [632, 76] on button "Close" at bounding box center [635, 72] width 8 height 8
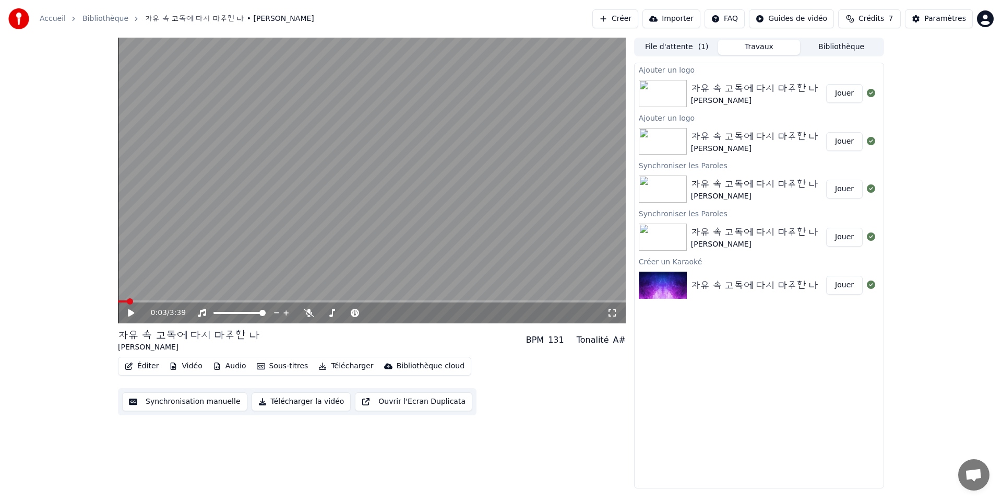
click at [724, 132] on div "자유 속 고독에 다시 마주한 나" at bounding box center [755, 136] width 128 height 15
click at [699, 49] on span "( 1 )" at bounding box center [704, 47] width 10 height 10
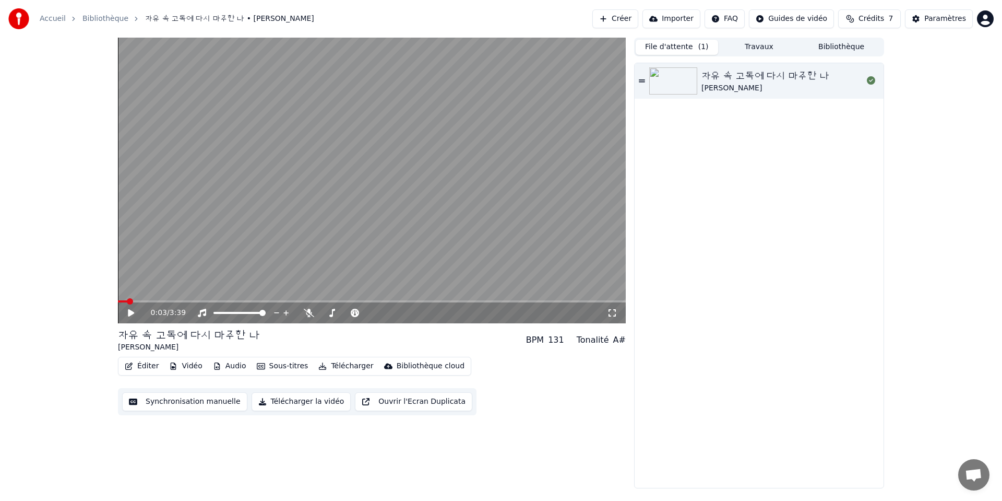
click at [758, 49] on button "Travaux" at bounding box center [759, 47] width 82 height 15
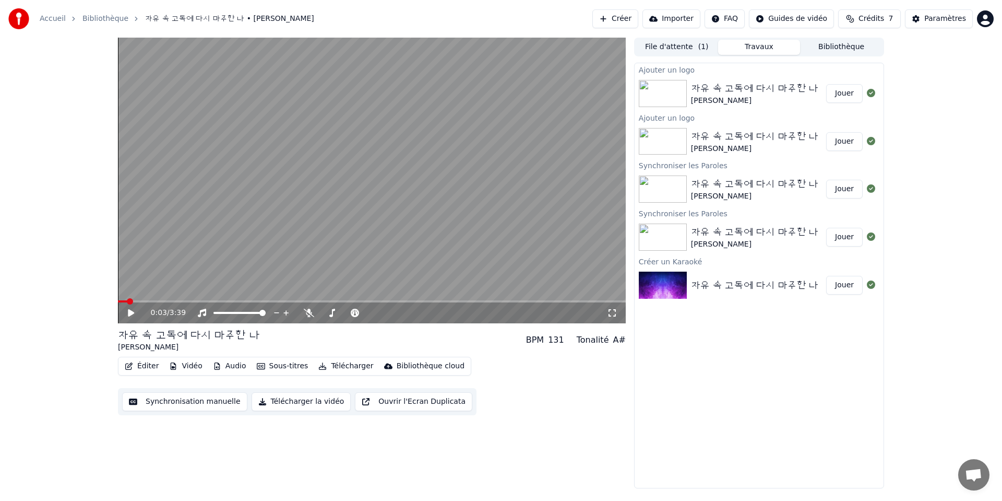
click at [929, 26] on button "Paramètres" at bounding box center [939, 18] width 68 height 19
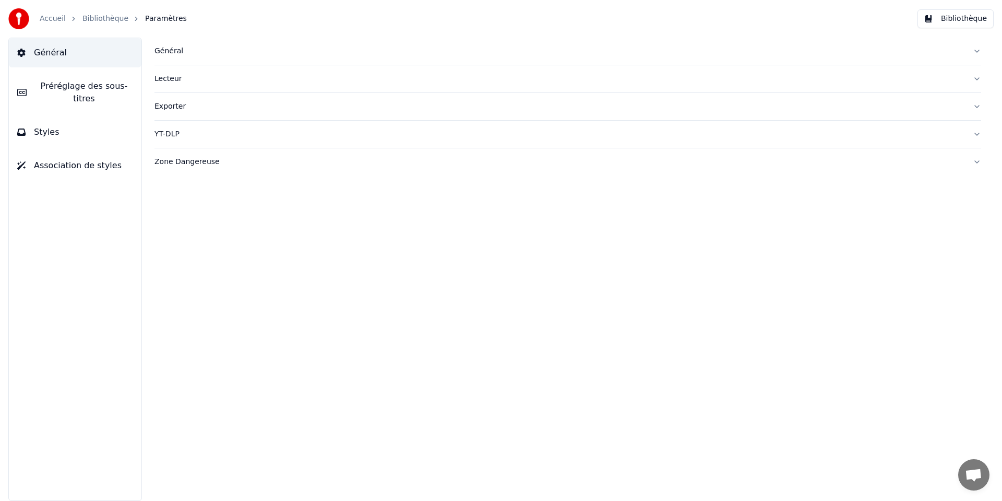
click at [103, 17] on link "Bibliothèque" at bounding box center [105, 19] width 46 height 10
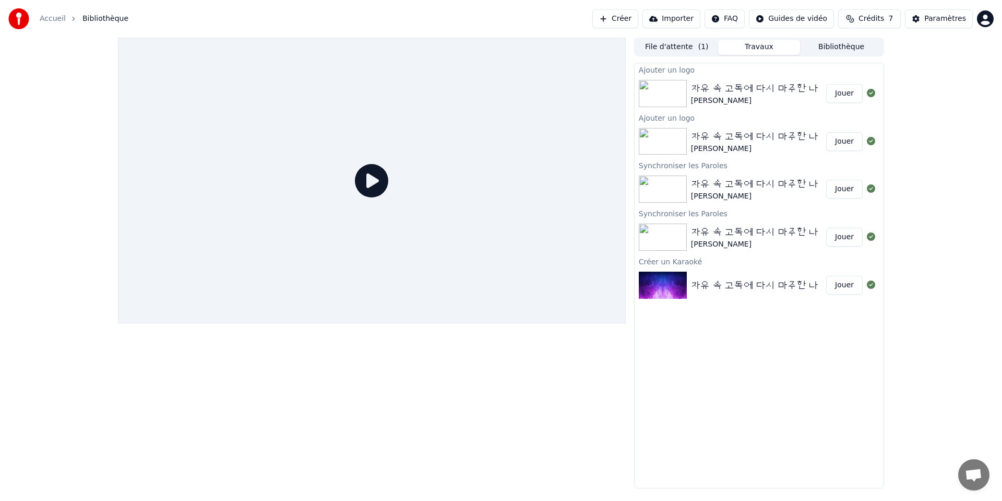
click at [785, 93] on div "자유 속 고독에 다시 마주한 나" at bounding box center [755, 88] width 128 height 15
click at [844, 97] on button "Jouer" at bounding box center [844, 93] width 37 height 19
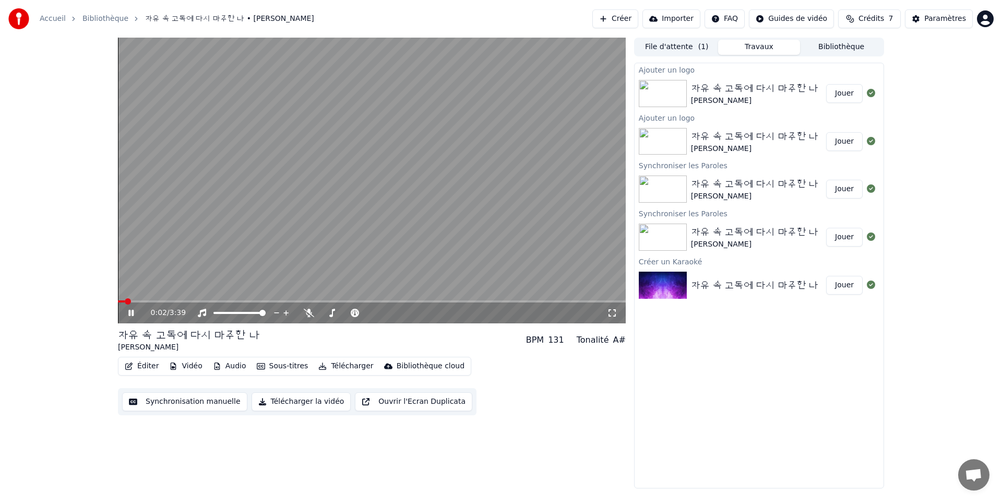
click at [418, 246] on video at bounding box center [372, 181] width 508 height 286
click at [813, 23] on html "Accueil Bibliothèque 자유 속 고독에 다시 마주한 나 • FlorYann K Créer Import…" at bounding box center [501, 250] width 1002 height 501
click at [738, 324] on html "Accueil Bibliothèque 자유 속 고독에 다시 마주한 나 • FlorYann K Créer Import…" at bounding box center [501, 250] width 1002 height 501
click at [798, 146] on div "[PERSON_NAME]" at bounding box center [755, 149] width 128 height 10
click at [765, 194] on div "[PERSON_NAME]" at bounding box center [755, 196] width 128 height 10
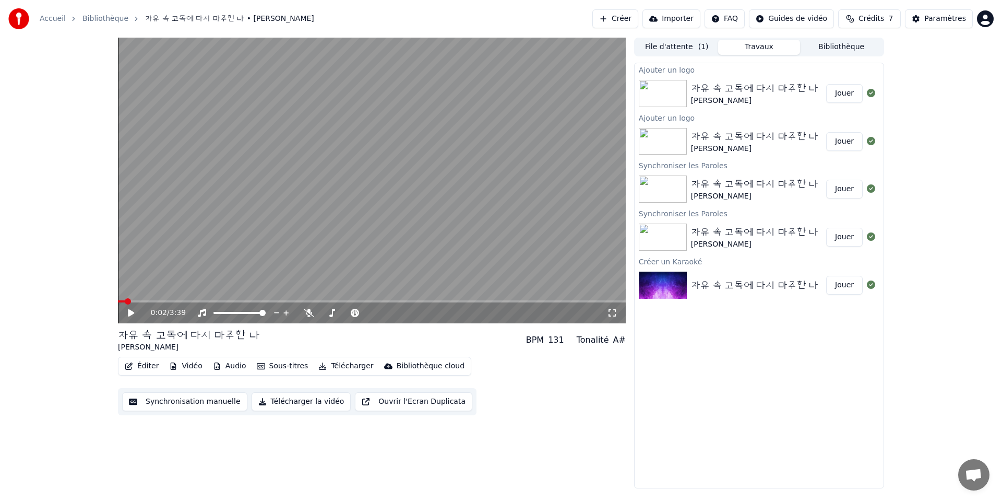
click at [773, 149] on div "[PERSON_NAME]" at bounding box center [755, 149] width 128 height 10
click at [776, 88] on div "자유 속 고독에 다시 마주한 나" at bounding box center [755, 88] width 128 height 15
click at [51, 113] on div "0:02 / 3:39 자유 속 고독에 다시 마주한 나 FlorYann K BPM 131 Tonalité A# Édi…" at bounding box center [501, 263] width 1002 height 451
click at [76, 318] on div "0:02 / 3:39 자유 속 고독에 다시 마주한 나 FlorYann K BPM 131 Tonalité A# Édi…" at bounding box center [501, 263] width 1002 height 451
click at [615, 314] on icon at bounding box center [612, 312] width 7 height 7
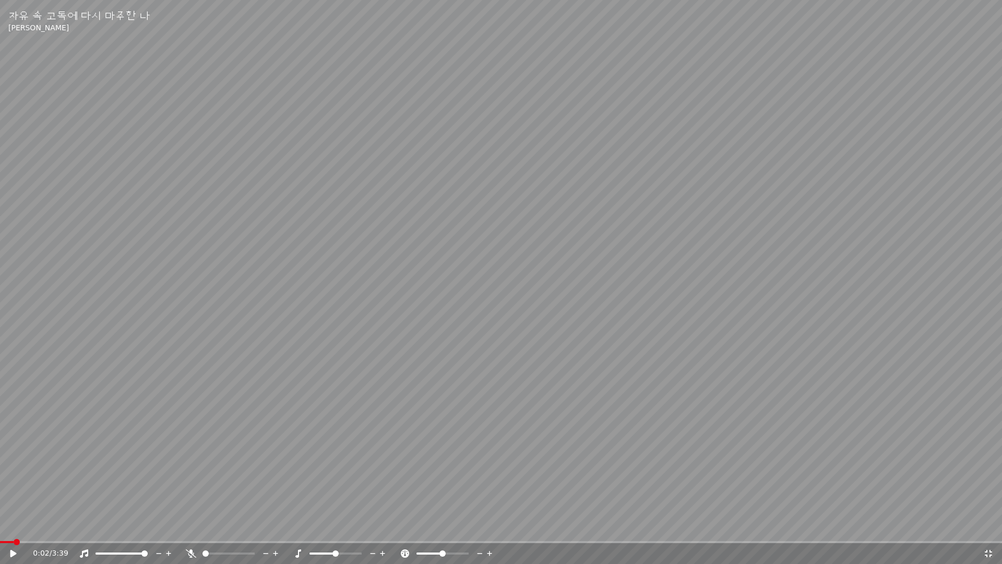
click at [67, 476] on video at bounding box center [501, 282] width 1002 height 564
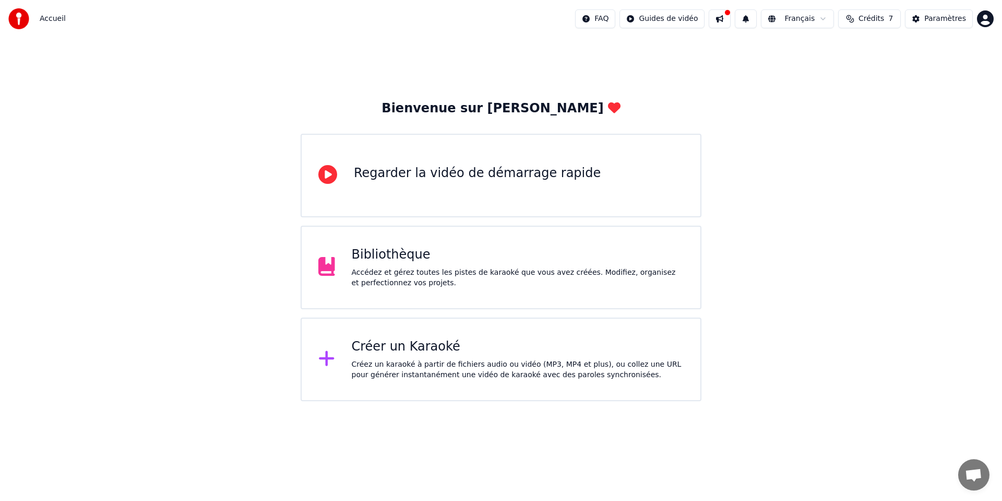
click at [390, 274] on div "Accédez et gérez toutes les pistes de karaoké que vous avez créées. Modifiez, o…" at bounding box center [518, 277] width 333 height 21
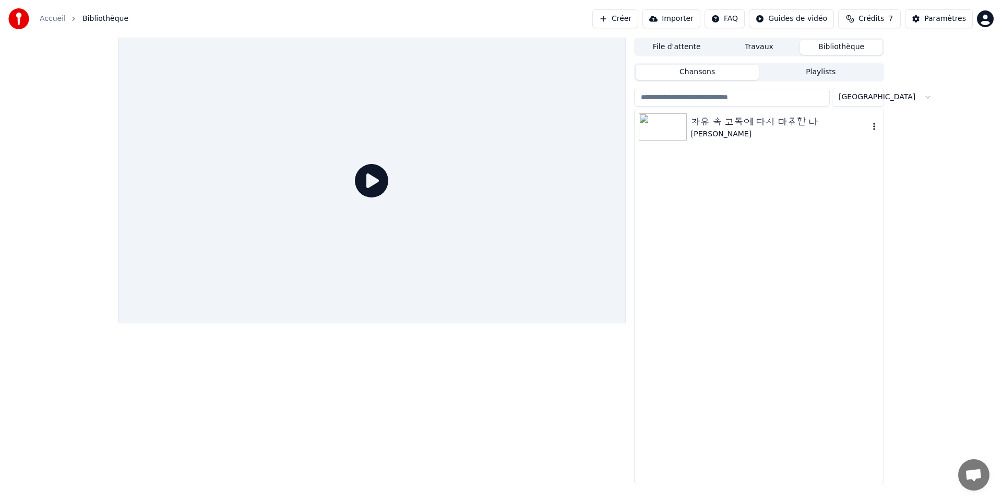
click at [747, 131] on div "[PERSON_NAME]" at bounding box center [780, 134] width 178 height 10
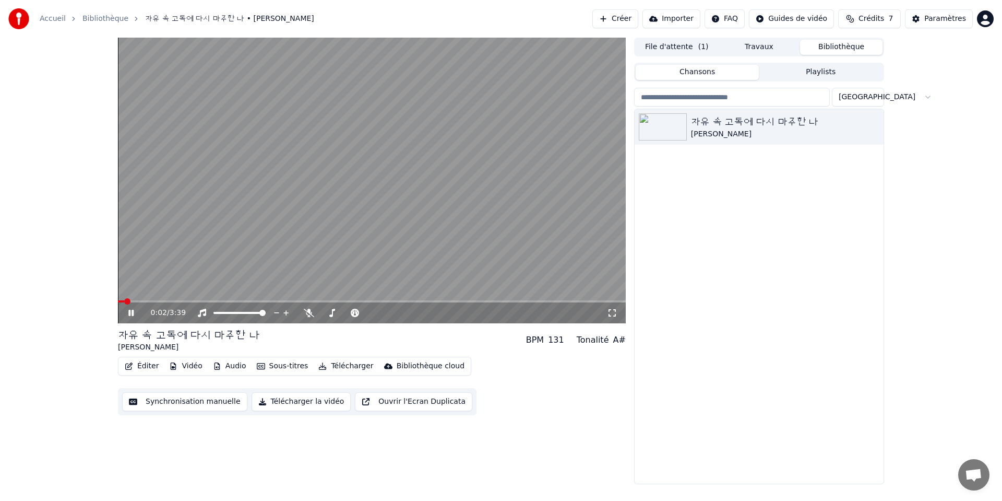
click at [771, 43] on button "Travaux" at bounding box center [759, 47] width 82 height 15
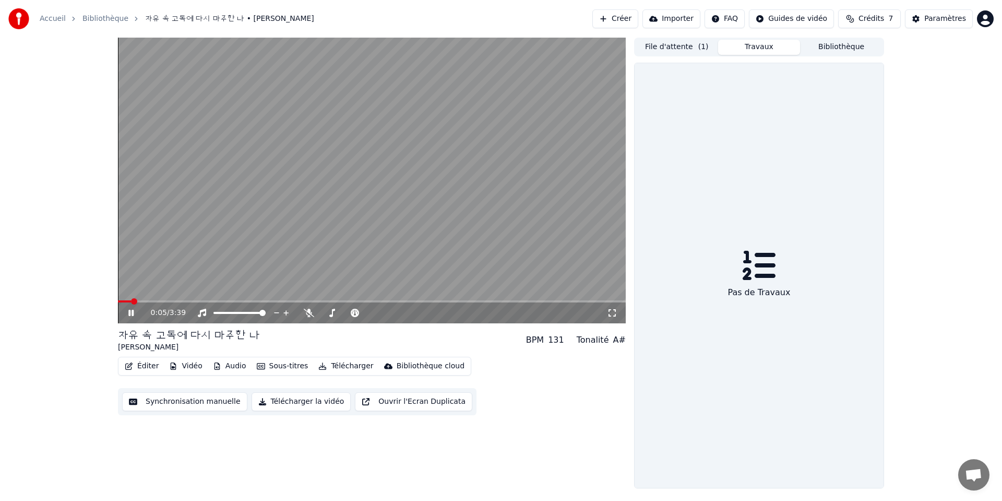
click at [718, 40] on button "Travaux" at bounding box center [759, 47] width 82 height 15
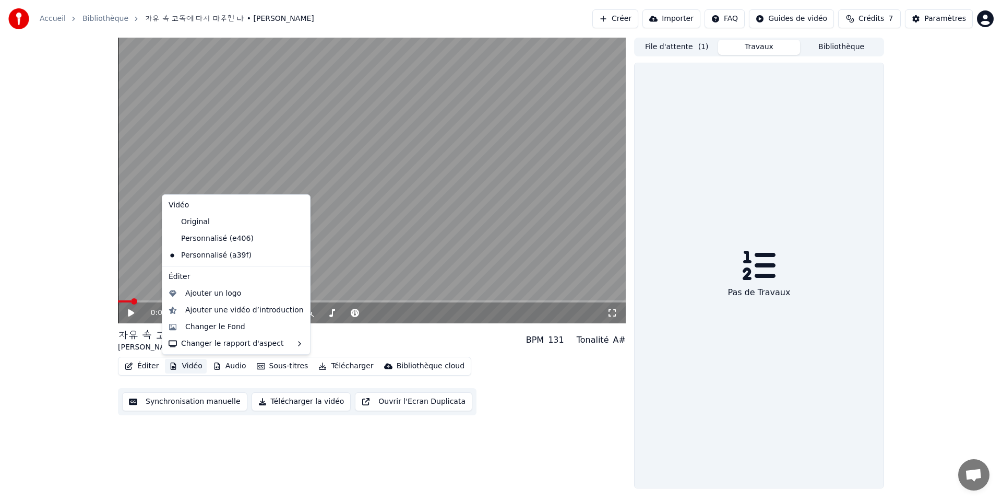
click at [191, 366] on button "Vidéo" at bounding box center [185, 366] width 41 height 15
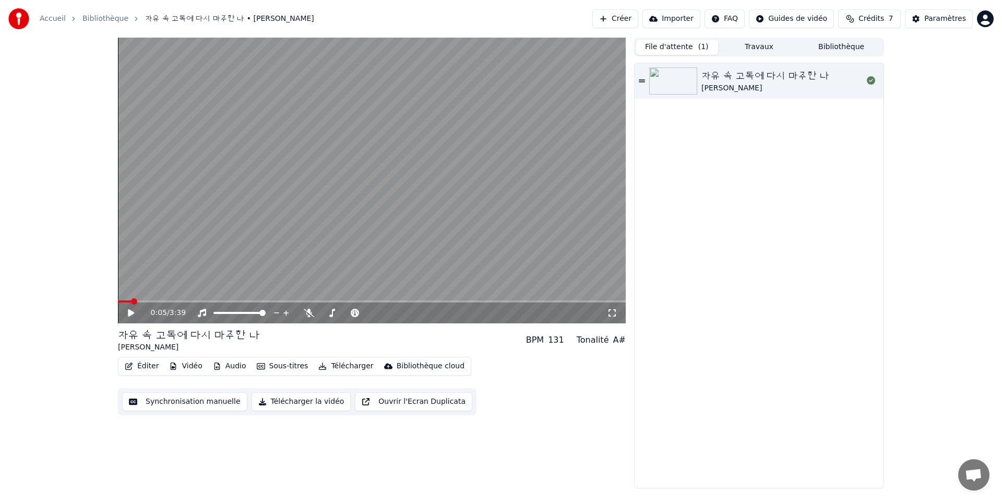
click at [689, 42] on button "File d'attente ( 1 )" at bounding box center [677, 47] width 82 height 15
click at [756, 53] on button "Travaux" at bounding box center [759, 47] width 82 height 15
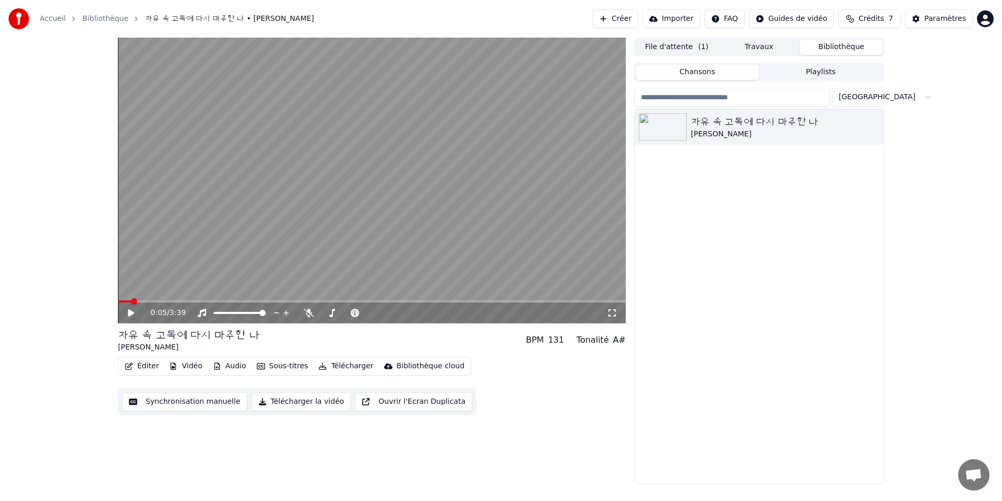
click at [873, 46] on button "Bibliothèque" at bounding box center [841, 47] width 82 height 15
click at [765, 49] on button "Travaux" at bounding box center [759, 47] width 82 height 15
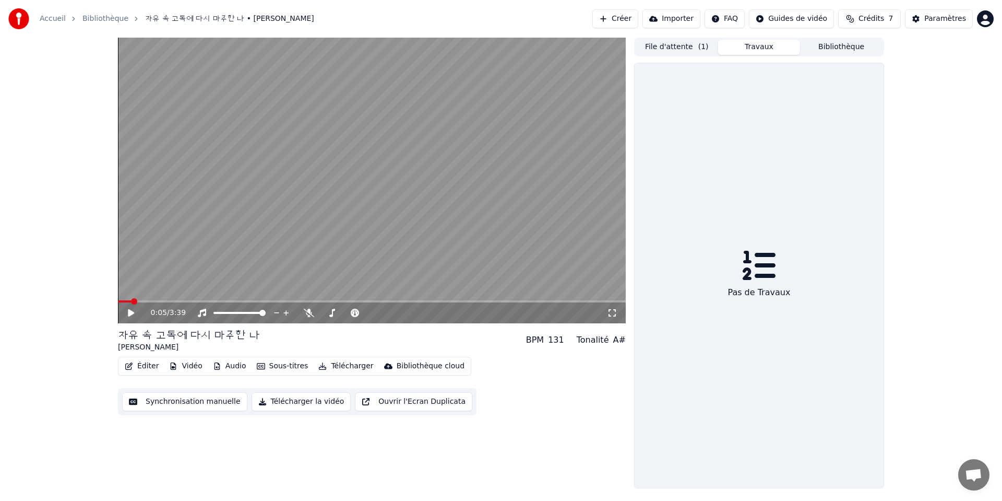
click at [673, 51] on button "File d'attente ( 1 )" at bounding box center [677, 47] width 82 height 15
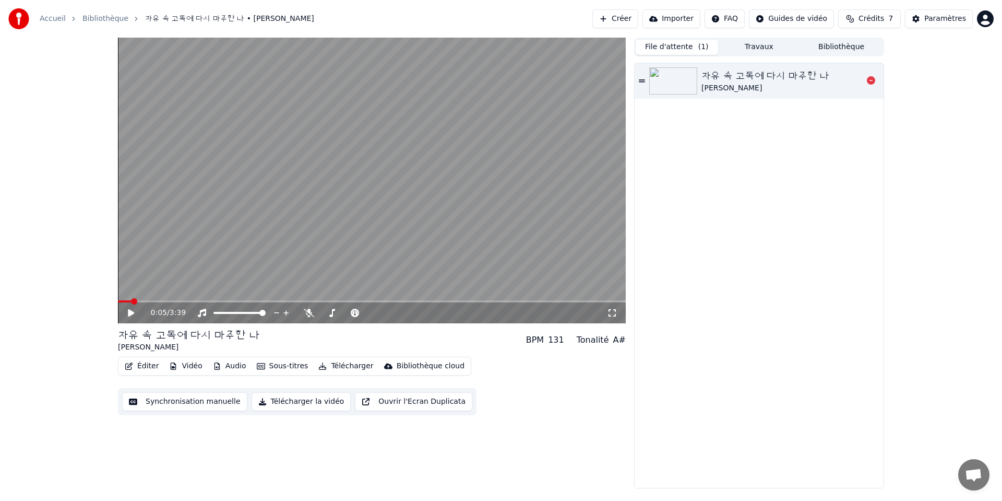
click at [736, 87] on div "[PERSON_NAME]" at bounding box center [766, 88] width 128 height 10
click at [411, 402] on button "Ouvrir l'Ecran Duplicata" at bounding box center [413, 401] width 117 height 19
click at [355, 392] on button "Ouvrir l'Ecran Duplicata" at bounding box center [413, 401] width 117 height 19
click at [723, 20] on html "Accueil Bibliothèque 자유 속 고독에 다시 마주한 나 • FlorYann K Créer Import…" at bounding box center [501, 250] width 1002 height 501
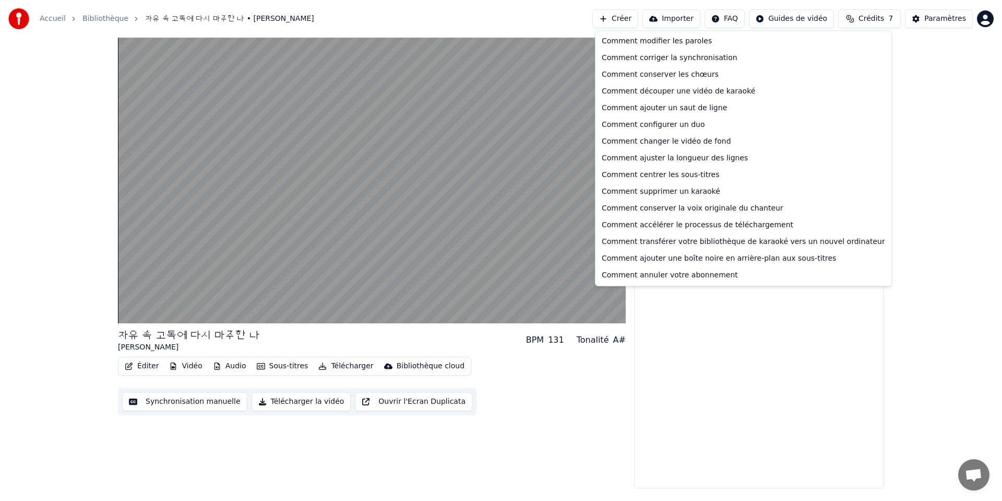
click at [731, 351] on html "Accueil Bibliothèque 자유 속 고독에 다시 마주한 나 • FlorYann K Créer Import…" at bounding box center [501, 250] width 1002 height 501
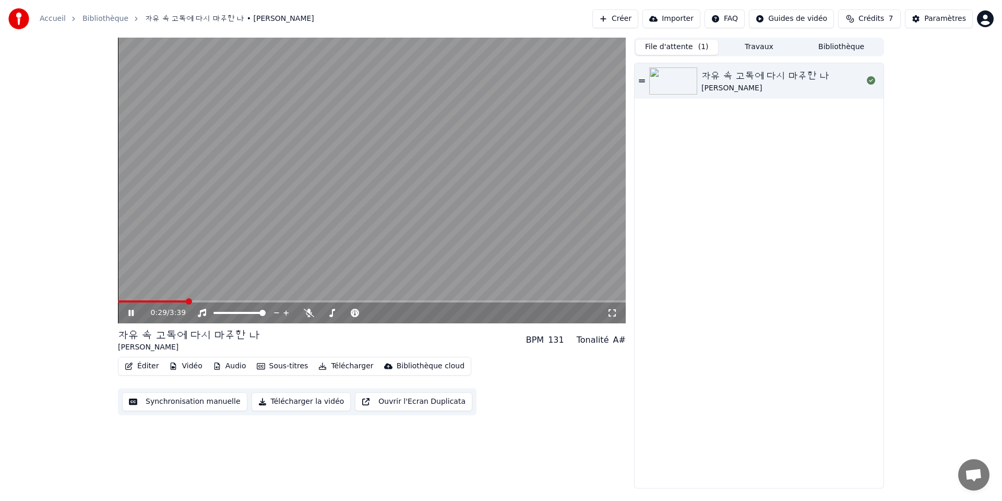
click at [133, 312] on icon at bounding box center [130, 313] width 5 height 6
click at [625, 22] on button "Créer" at bounding box center [616, 18] width 46 height 19
click at [781, 42] on button "Travaux" at bounding box center [759, 47] width 82 height 15
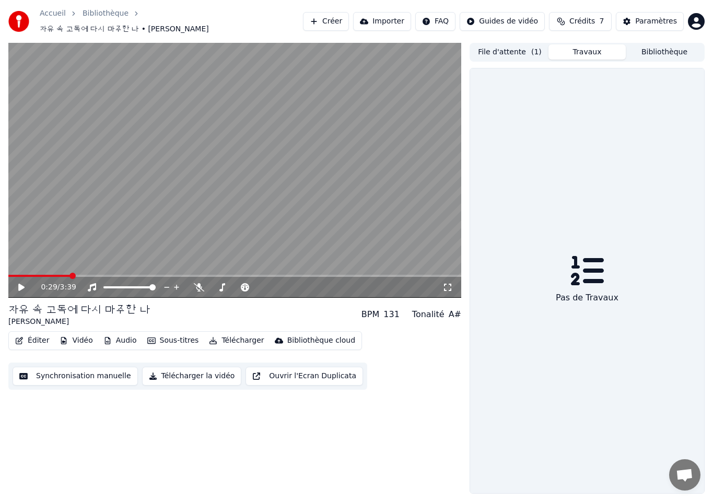
click at [53, 237] on video at bounding box center [234, 170] width 453 height 255
click at [34, 257] on video at bounding box center [234, 170] width 453 height 255
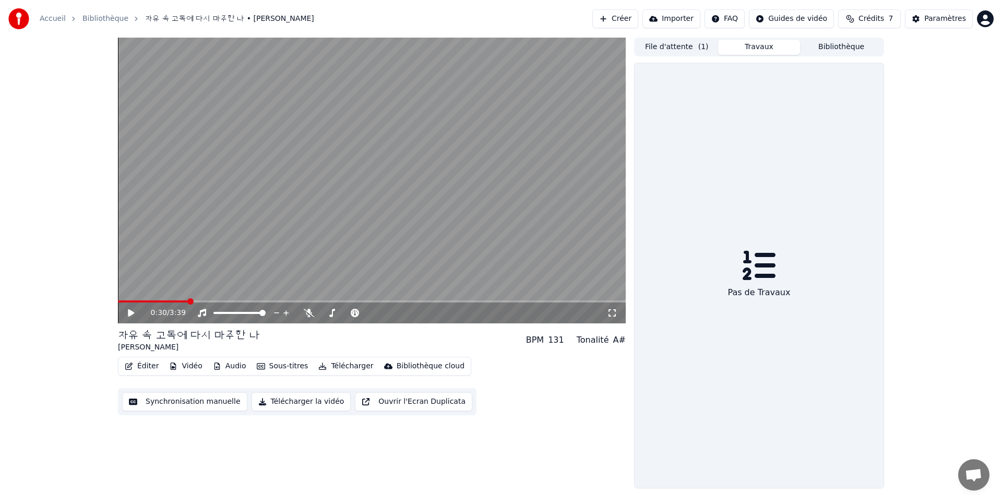
click at [142, 369] on button "Éditer" at bounding box center [142, 366] width 42 height 15
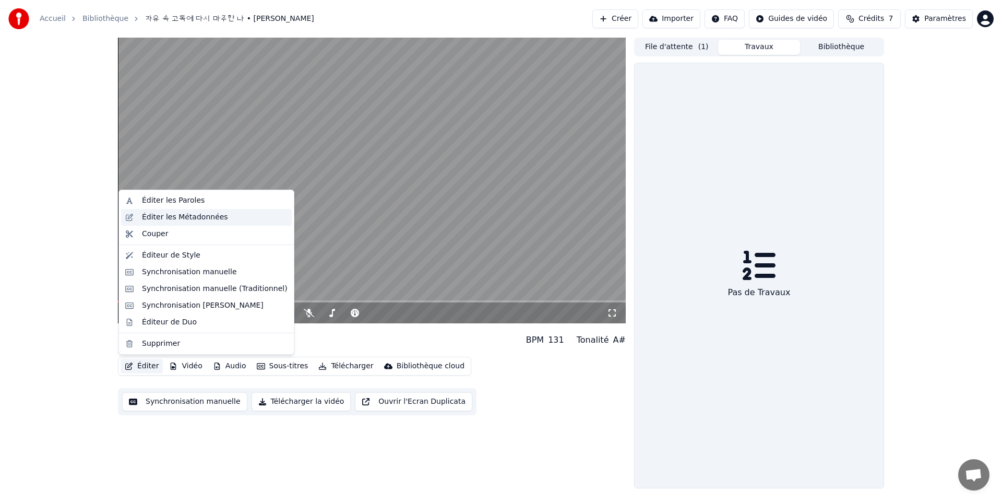
click at [206, 215] on div "Éditer les Métadonnées" at bounding box center [185, 217] width 86 height 10
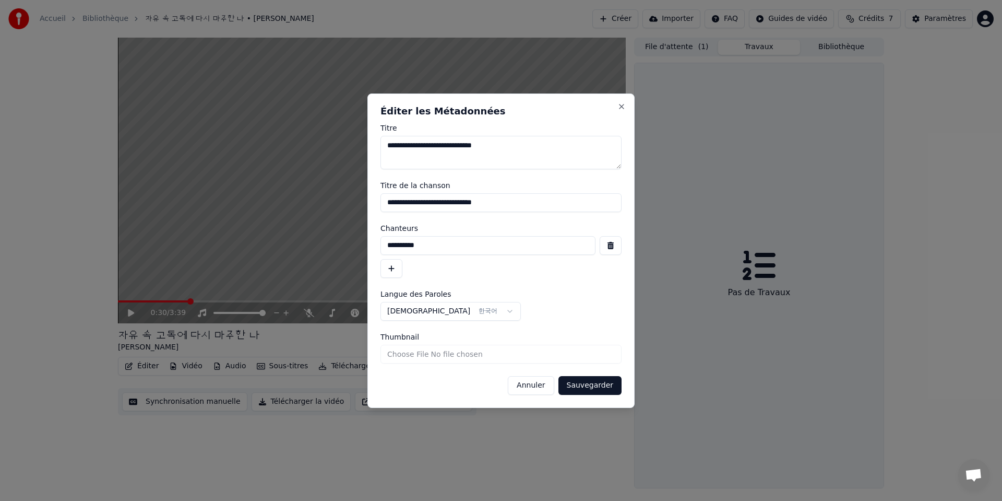
click at [535, 390] on button "Annuler" at bounding box center [531, 385] width 46 height 19
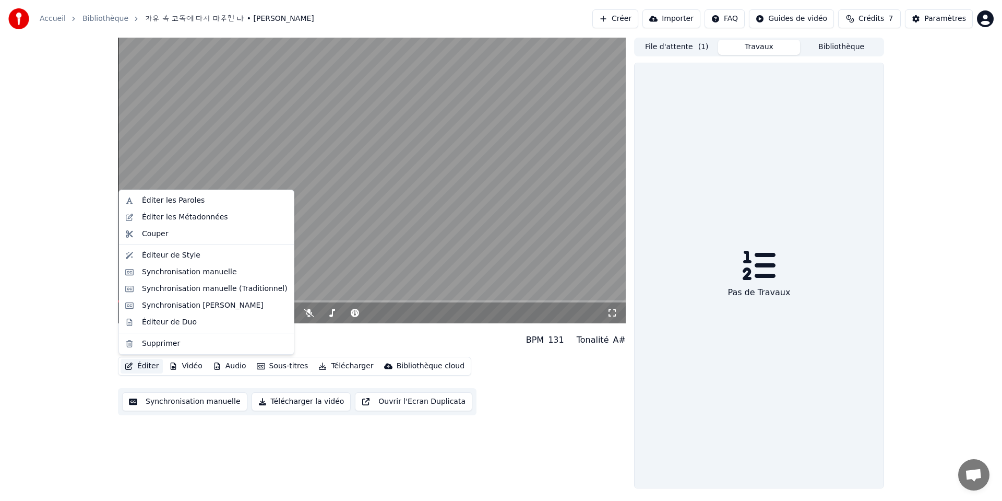
click at [146, 369] on button "Éditer" at bounding box center [142, 366] width 42 height 15
click at [207, 229] on div "Couper" at bounding box center [215, 234] width 146 height 10
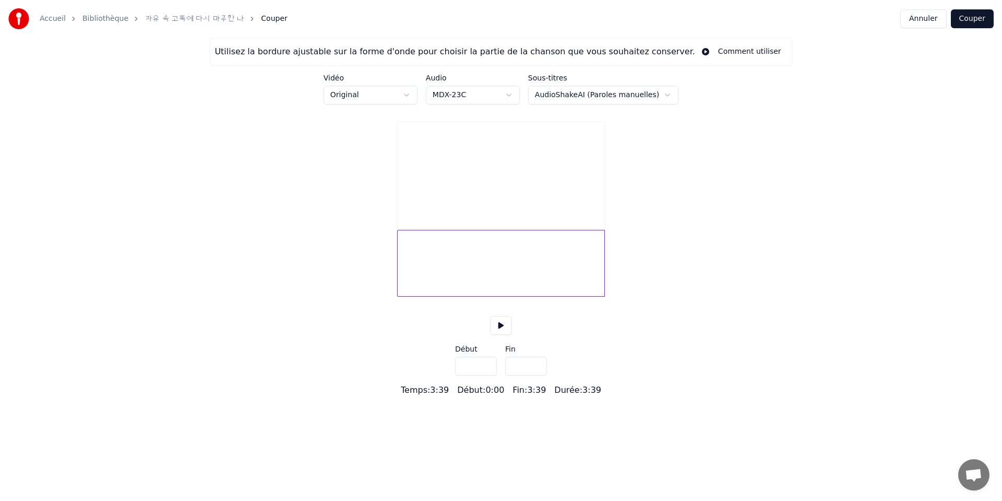
click at [916, 20] on button "Annuler" at bounding box center [924, 18] width 46 height 19
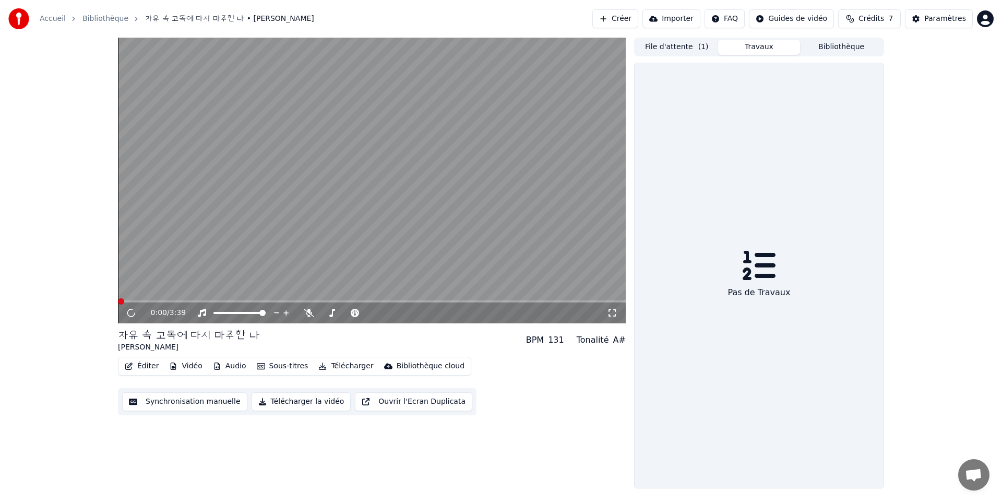
click at [153, 368] on button "Éditer" at bounding box center [142, 366] width 42 height 15
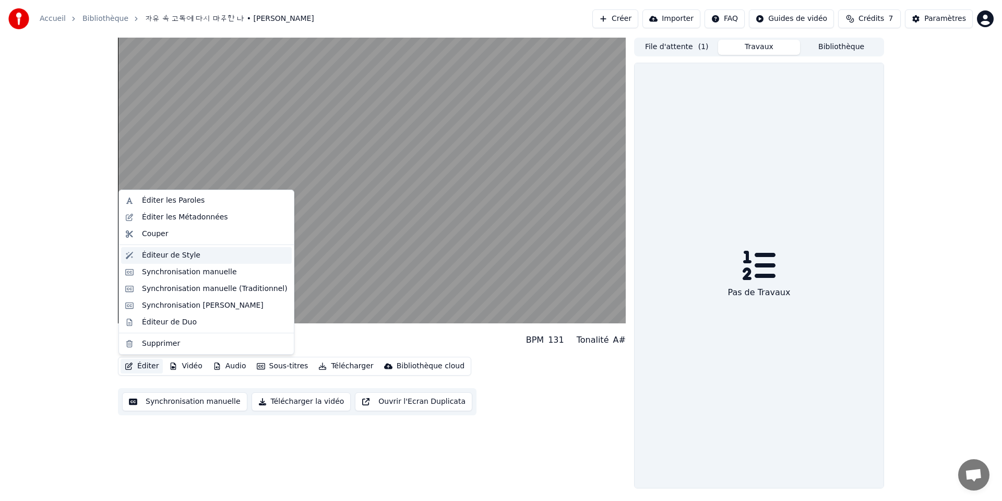
click at [186, 259] on div "Éditeur de Style" at bounding box center [171, 255] width 58 height 10
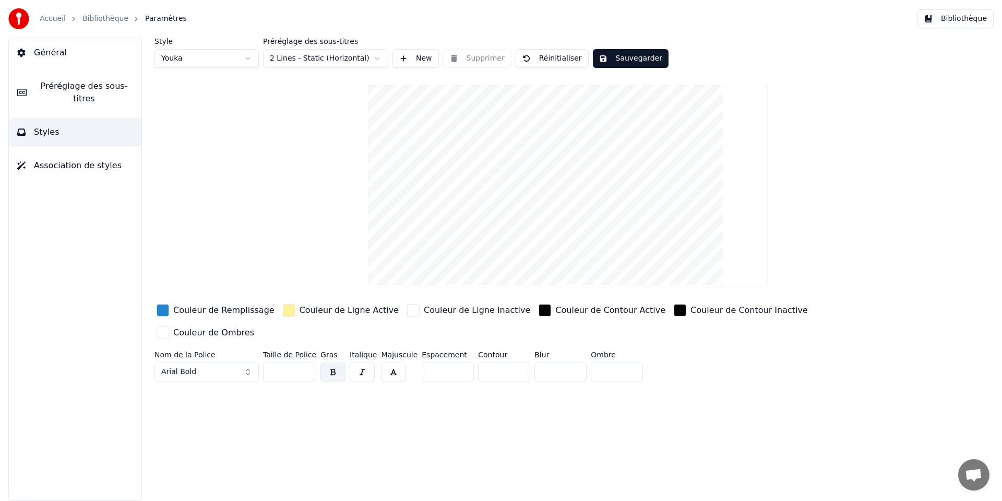
click at [77, 165] on span "Association de styles" at bounding box center [78, 165] width 88 height 13
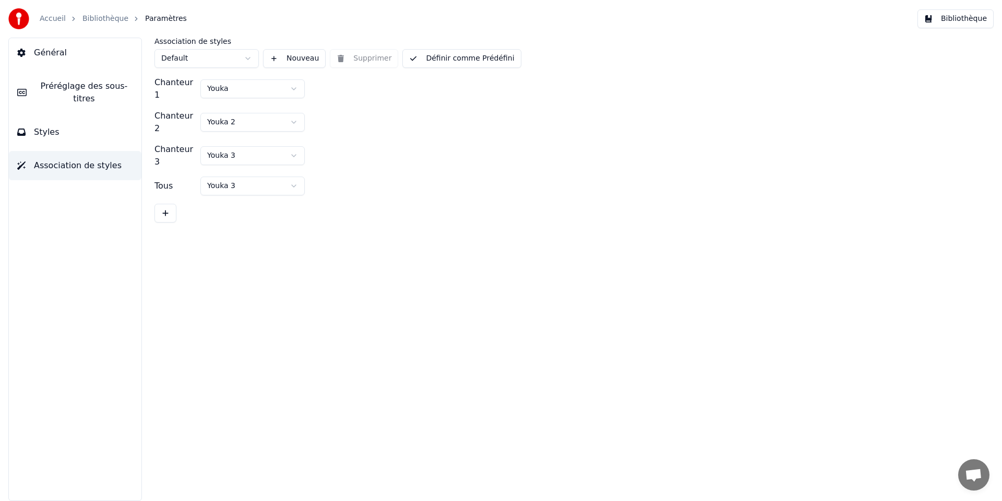
click at [71, 125] on button "Styles" at bounding box center [75, 131] width 133 height 29
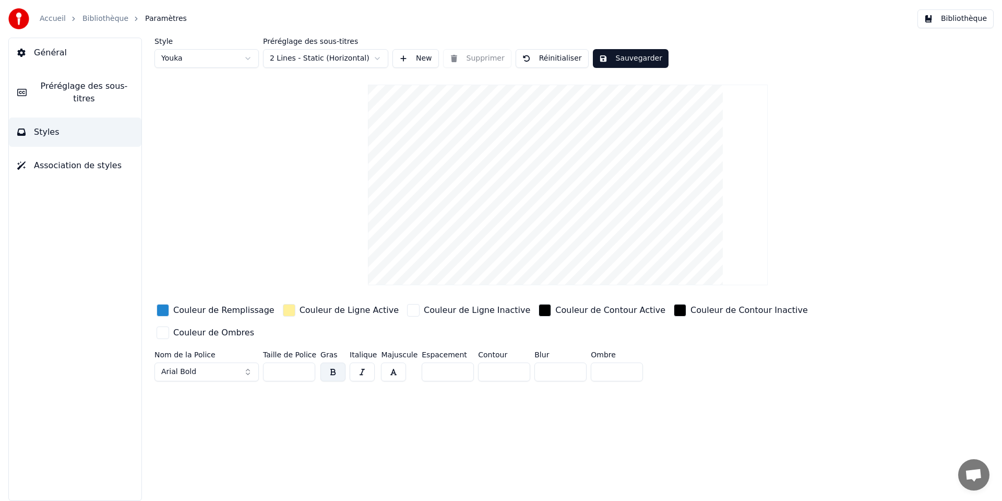
click at [75, 104] on span "Préréglage des sous-titres" at bounding box center [84, 92] width 98 height 25
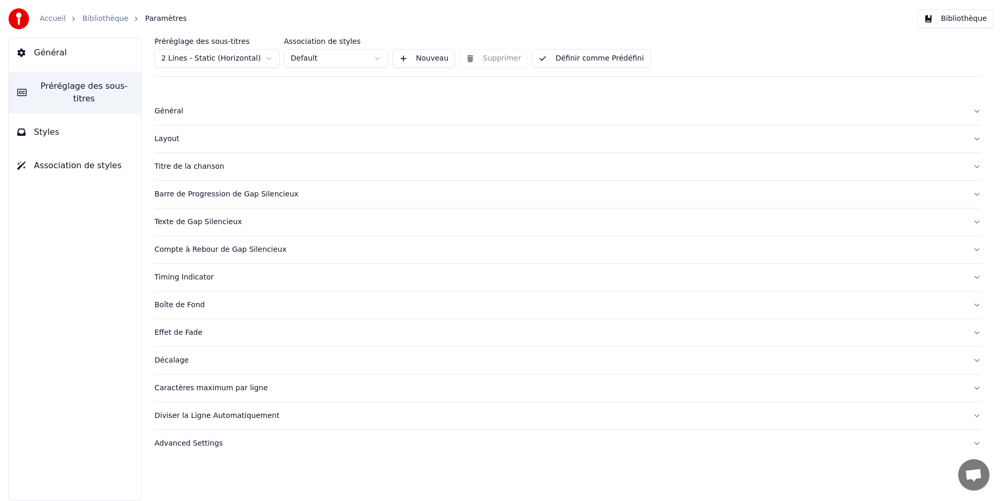
click at [175, 138] on div "Layout" at bounding box center [560, 139] width 810 height 10
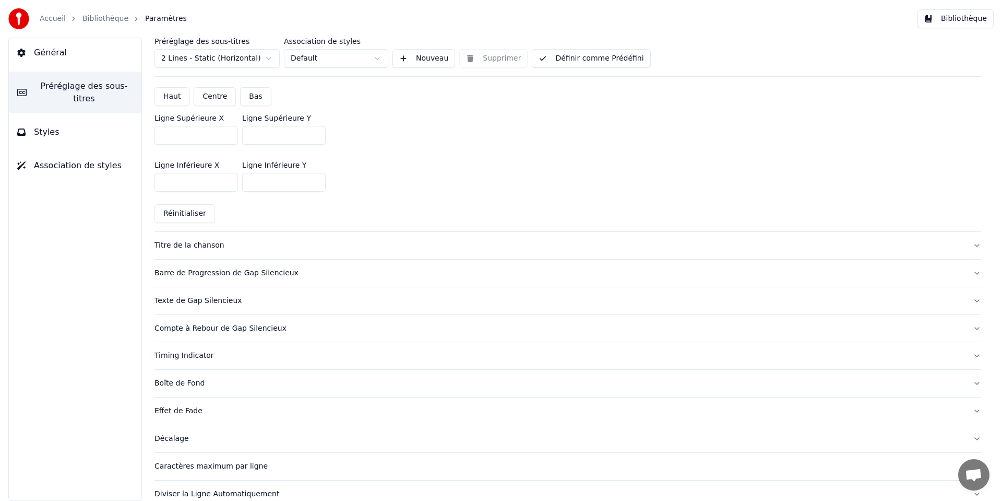
scroll to position [361, 0]
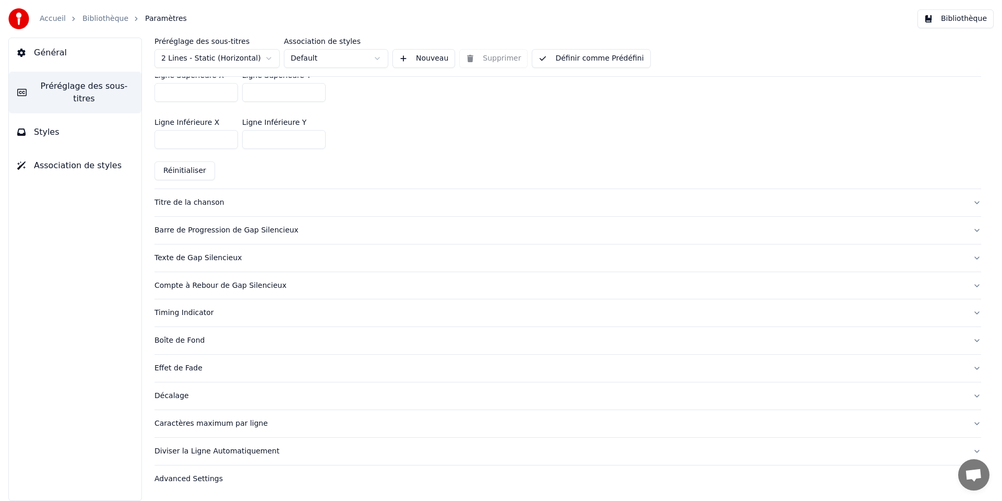
click at [192, 476] on div "Advanced Settings" at bounding box center [560, 479] width 810 height 10
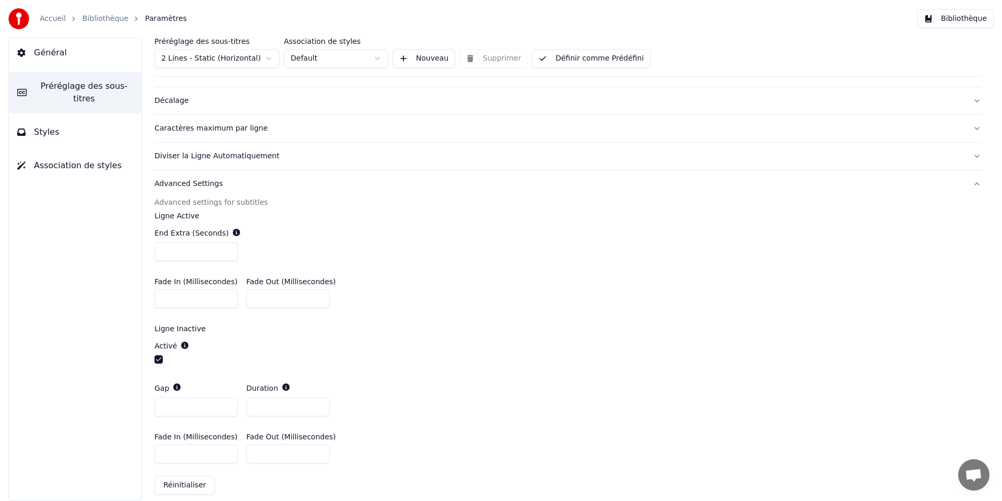
scroll to position [269, 0]
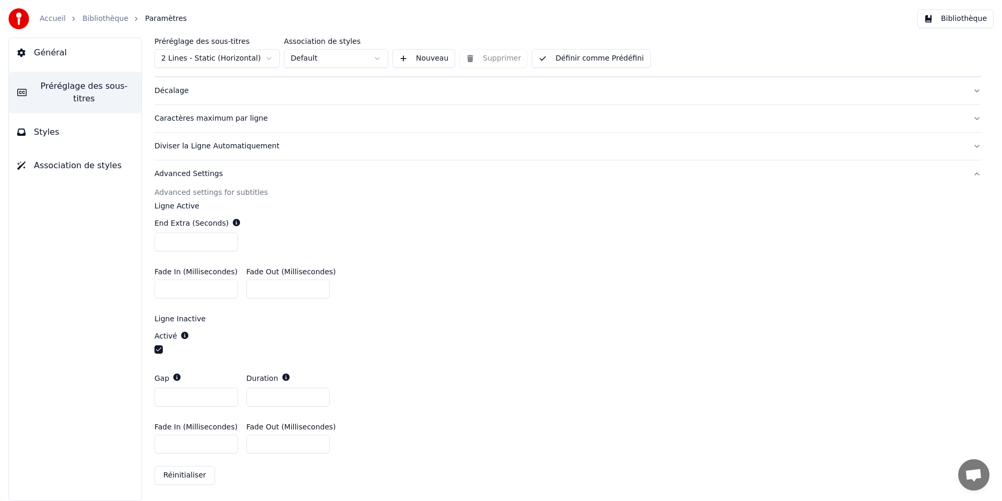
click at [102, 17] on link "Bibliothèque" at bounding box center [105, 19] width 46 height 10
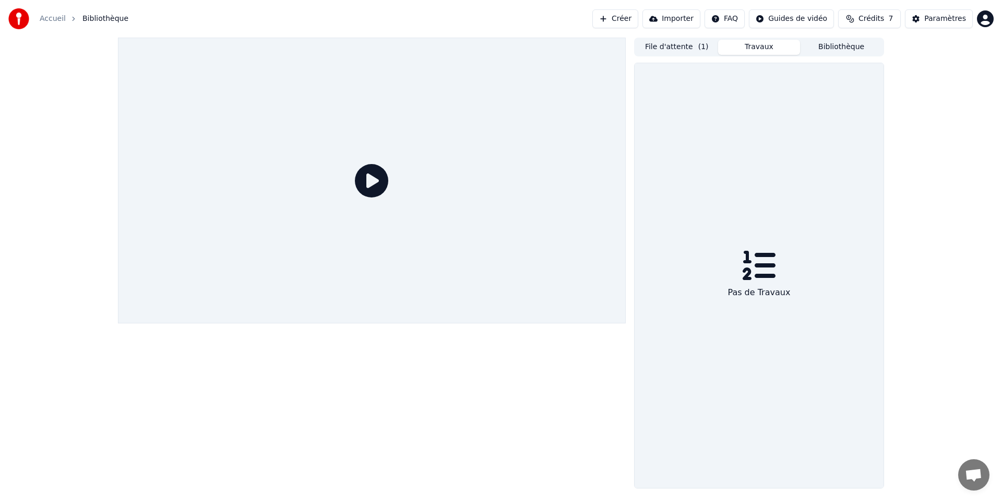
click at [375, 183] on icon at bounding box center [371, 180] width 33 height 33
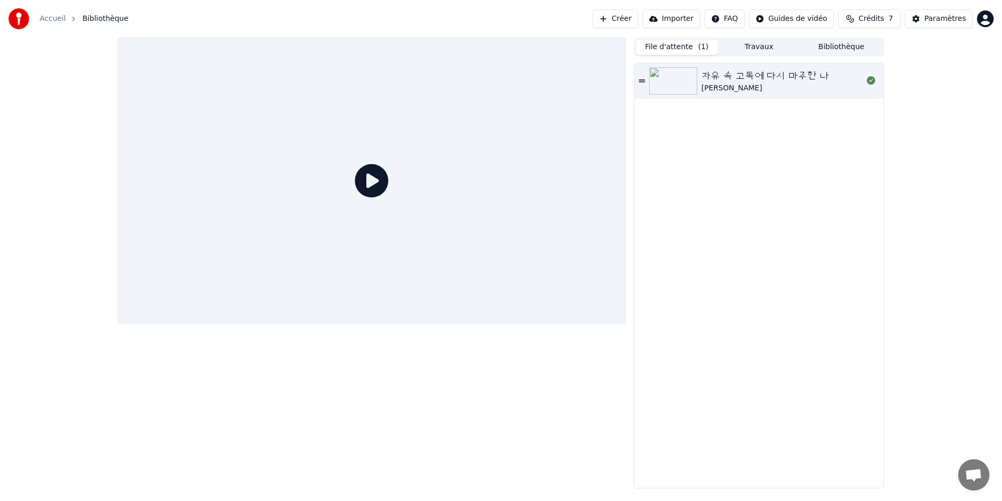
click at [700, 49] on span "( 1 )" at bounding box center [704, 47] width 10 height 10
click at [726, 86] on div "[PERSON_NAME]" at bounding box center [766, 88] width 128 height 10
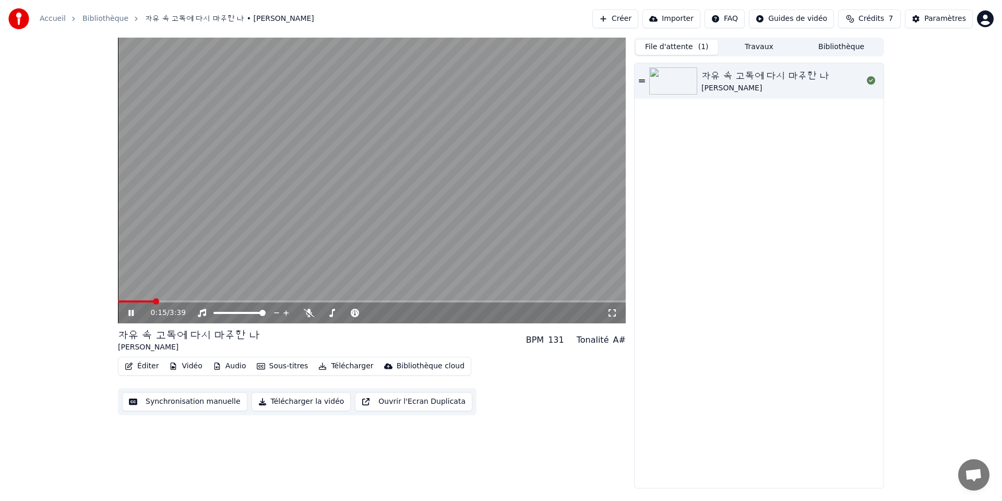
click at [133, 313] on icon at bounding box center [130, 313] width 5 height 6
click at [930, 22] on div "Paramètres" at bounding box center [946, 19] width 42 height 10
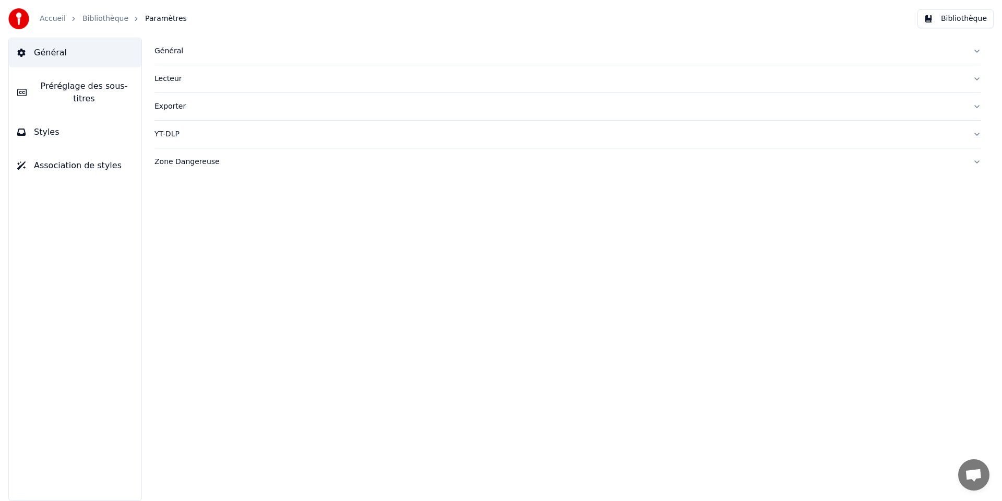
click at [82, 173] on button "Association de styles" at bounding box center [75, 165] width 133 height 29
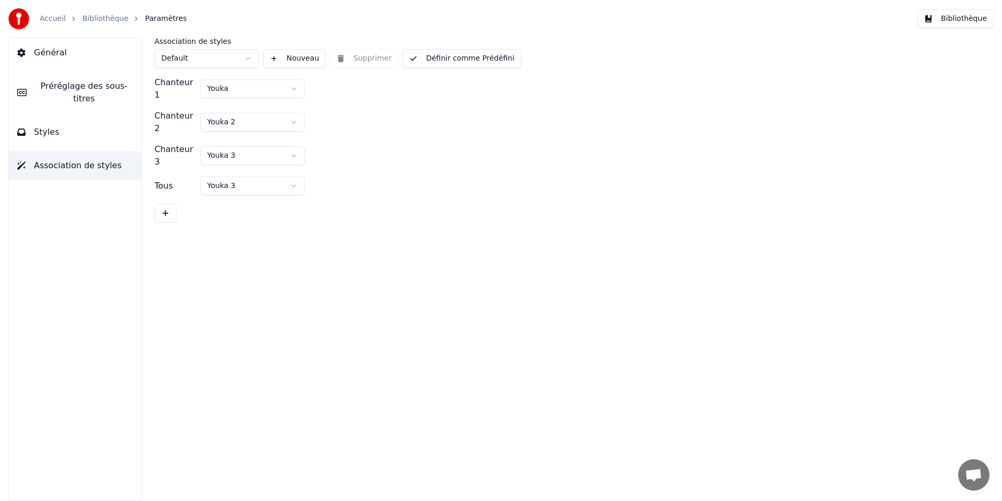
click at [56, 137] on span "Styles" at bounding box center [47, 132] width 26 height 13
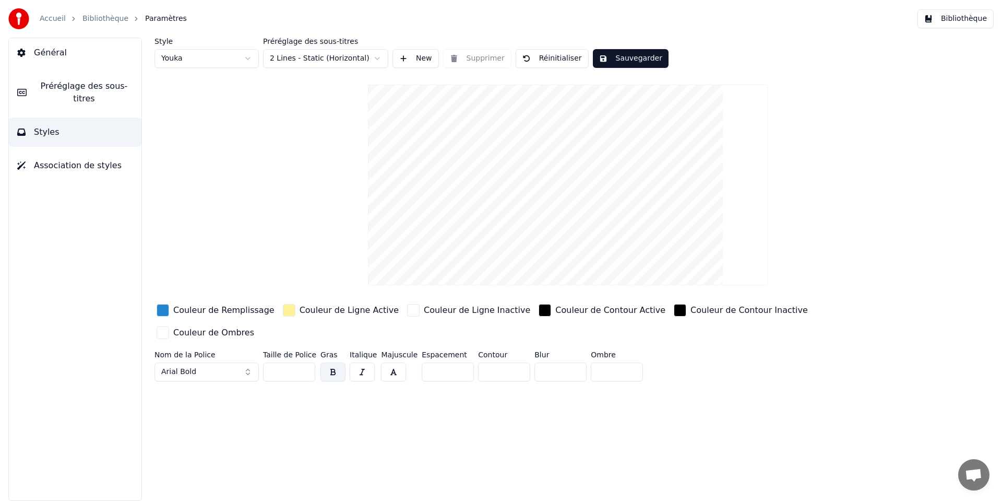
click at [85, 52] on button "Général" at bounding box center [75, 52] width 133 height 29
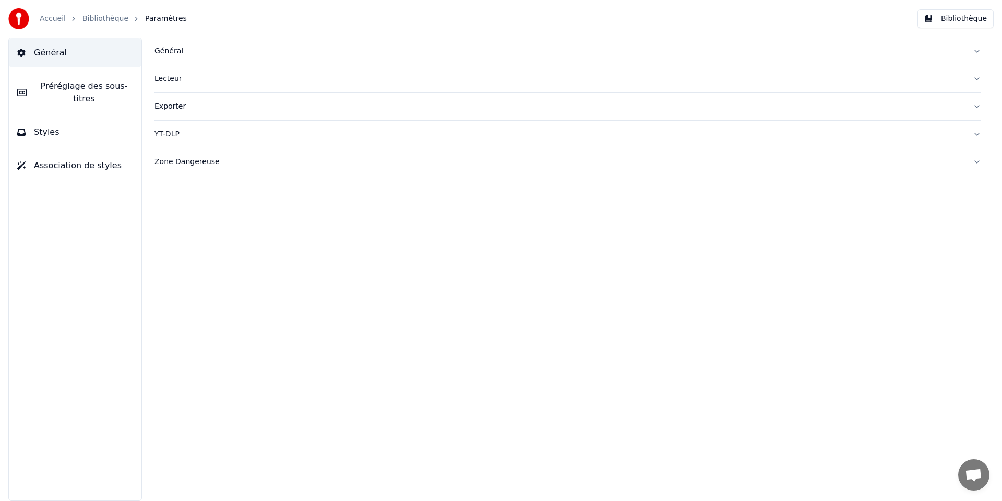
click at [193, 77] on div "Lecteur" at bounding box center [560, 79] width 810 height 10
click at [180, 261] on div "Zone Dangereuse" at bounding box center [560, 256] width 810 height 10
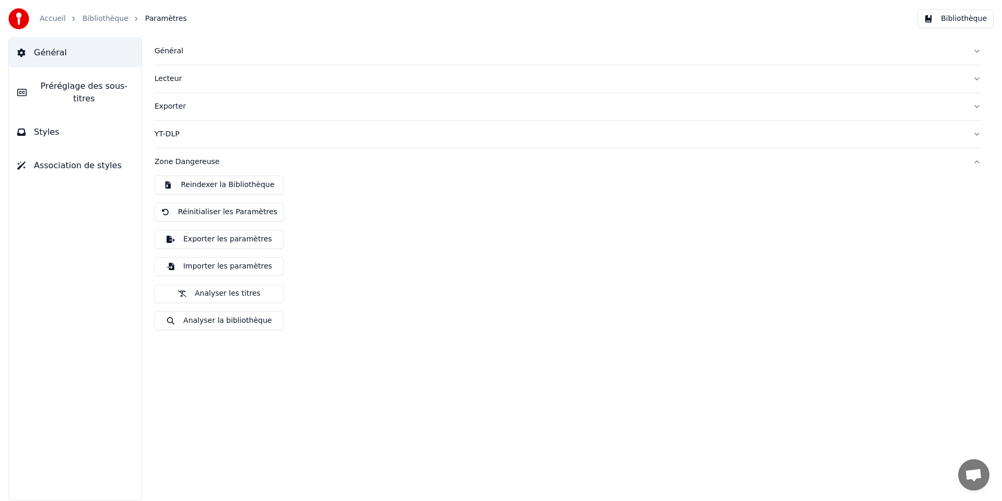
click at [174, 138] on div "YT-DLP" at bounding box center [560, 134] width 810 height 10
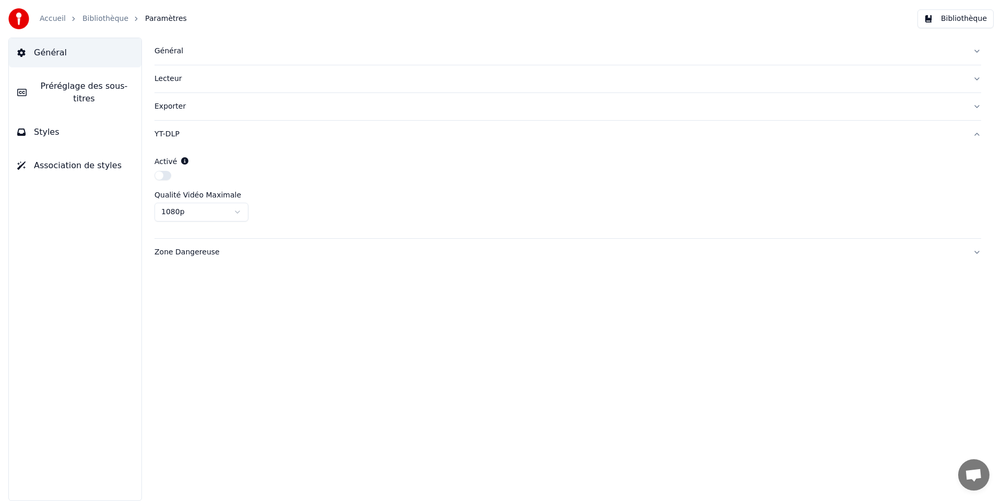
click at [171, 106] on div "Exporter" at bounding box center [560, 106] width 810 height 10
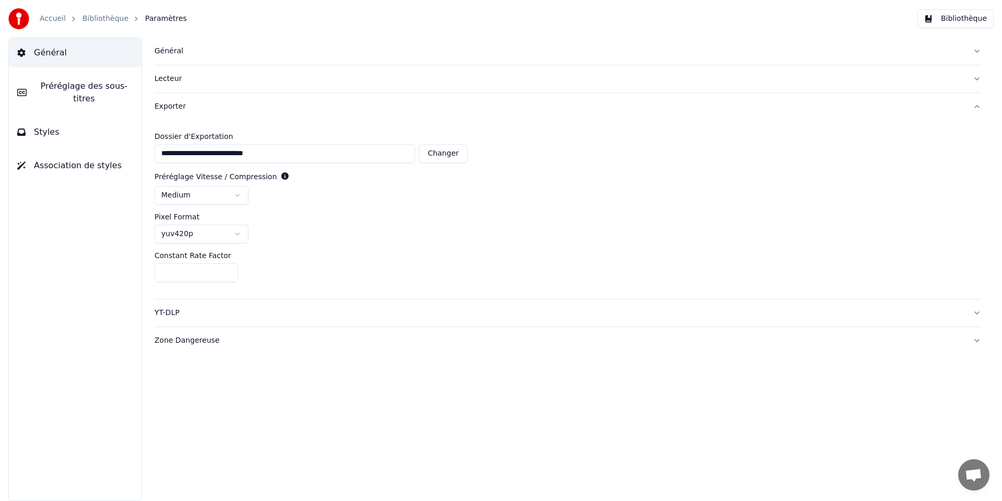
click at [171, 84] on div "Lecteur" at bounding box center [560, 79] width 810 height 10
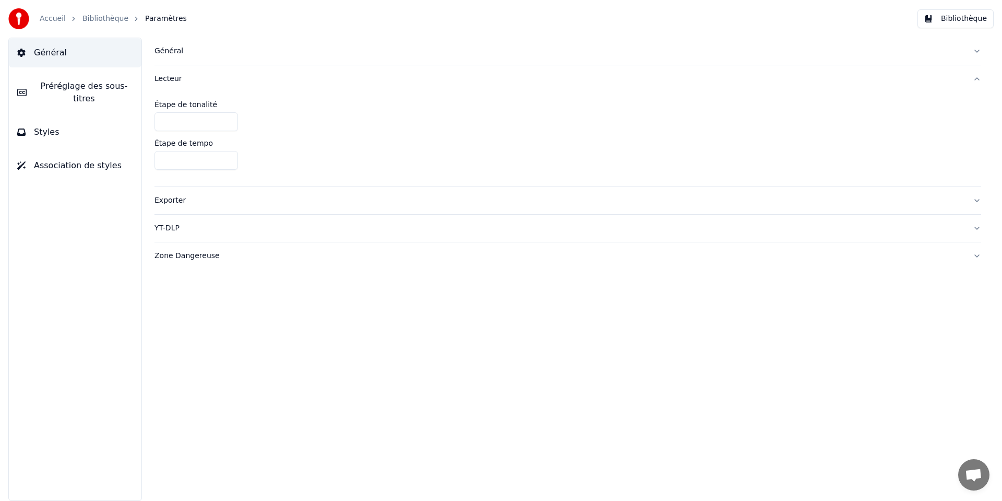
click at [173, 55] on div "Général" at bounding box center [560, 51] width 810 height 10
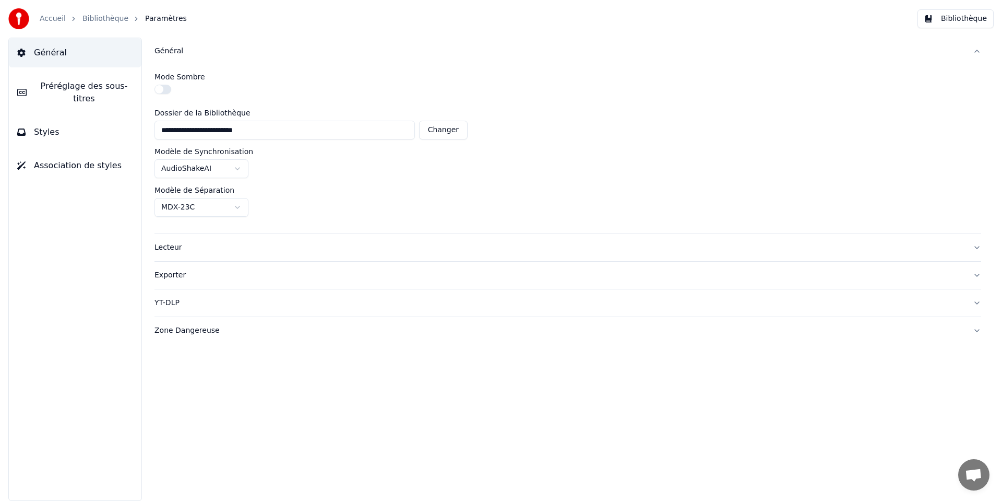
click at [55, 134] on span "Styles" at bounding box center [47, 132] width 26 height 13
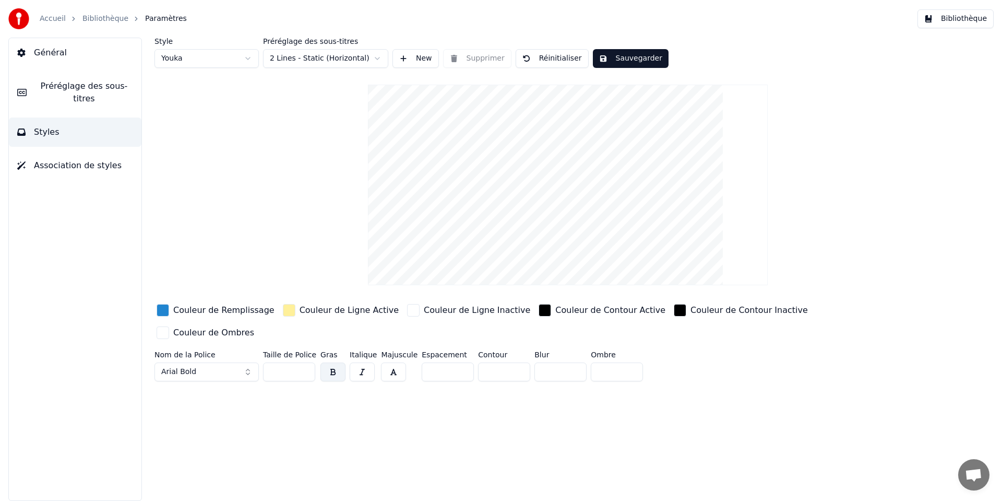
click at [103, 19] on link "Bibliothèque" at bounding box center [105, 19] width 46 height 10
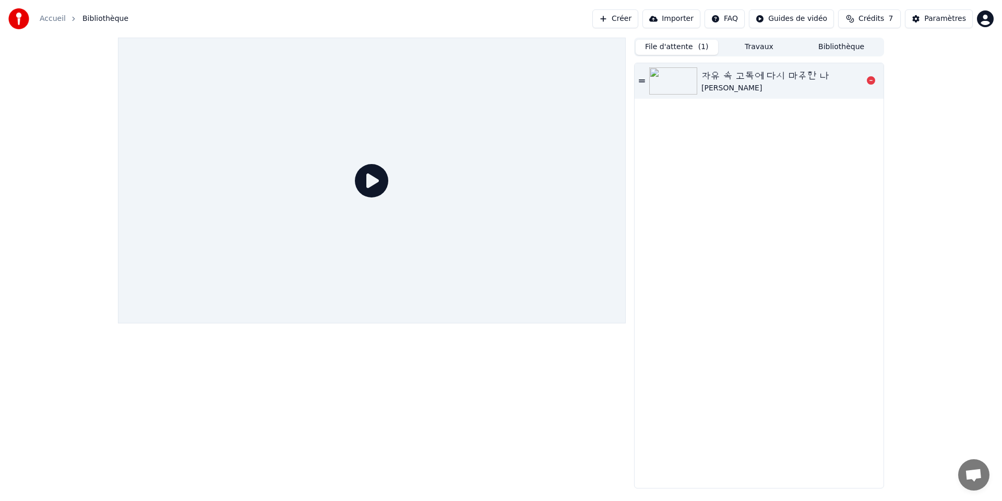
click at [742, 80] on div "자유 속 고독에 다시 마주한 나" at bounding box center [766, 75] width 128 height 15
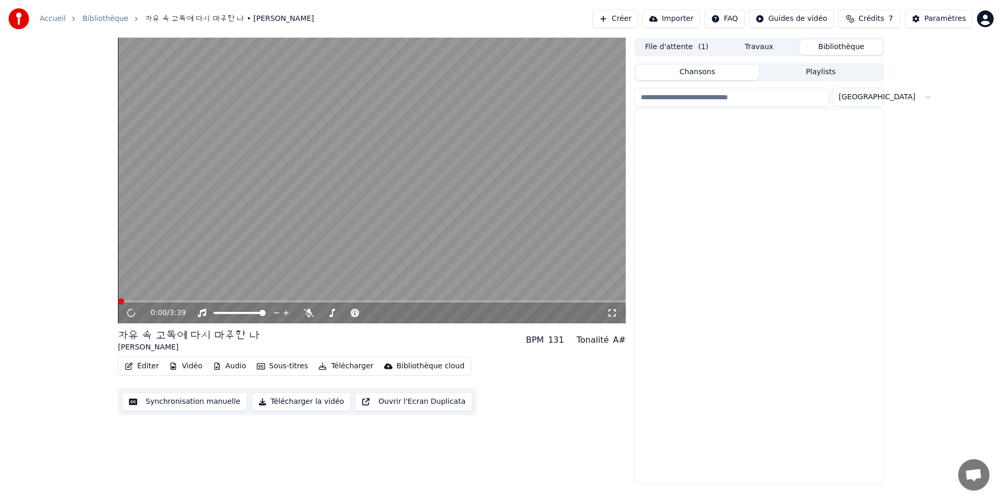
click at [849, 50] on button "Bibliothèque" at bounding box center [841, 47] width 82 height 15
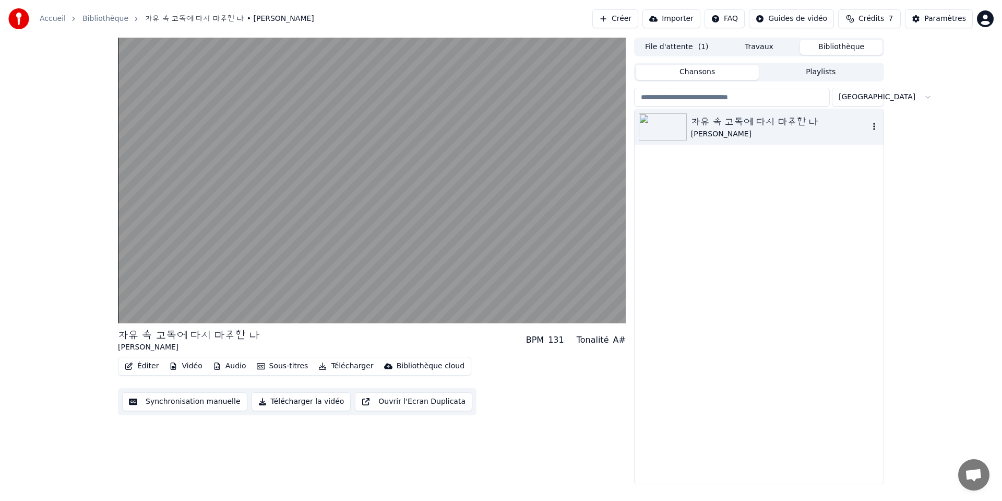
click at [805, 125] on div "자유 속 고독에 다시 마주한 나" at bounding box center [780, 121] width 178 height 15
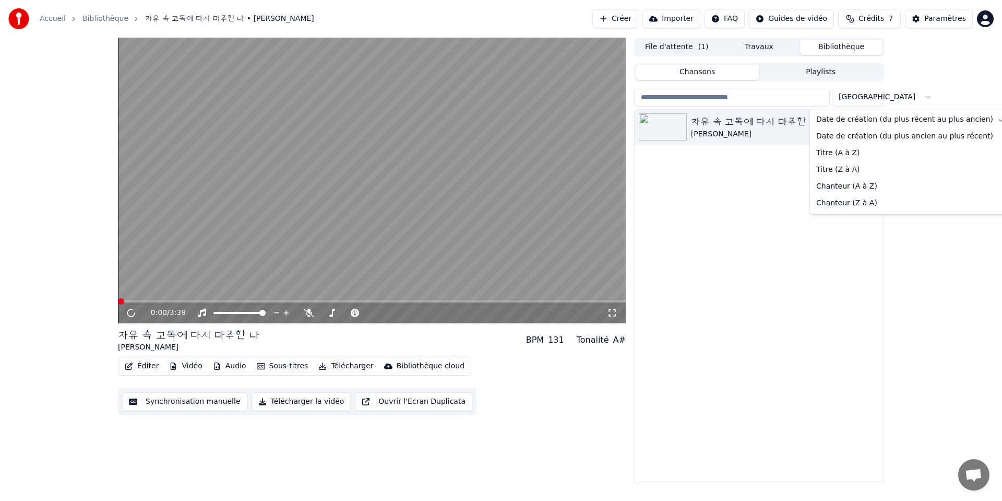
click at [872, 94] on html "Accueil Bibliothèque 자유 속 고독에 다시 마주한 나 • FlorYann K Créer Import…" at bounding box center [501, 250] width 1002 height 501
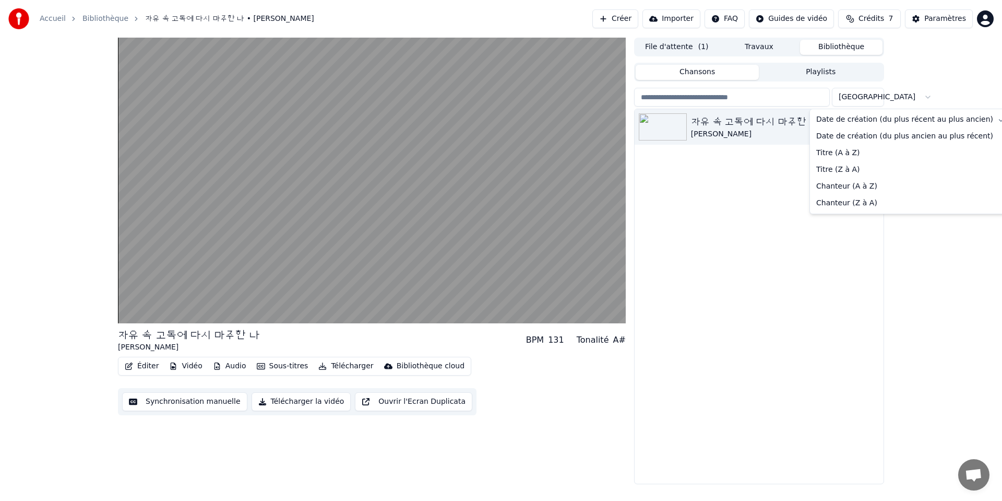
click at [872, 94] on html "Accueil Bibliothèque 자유 속 고독에 다시 마주한 나 • FlorYann K Créer Import…" at bounding box center [501, 250] width 1002 height 501
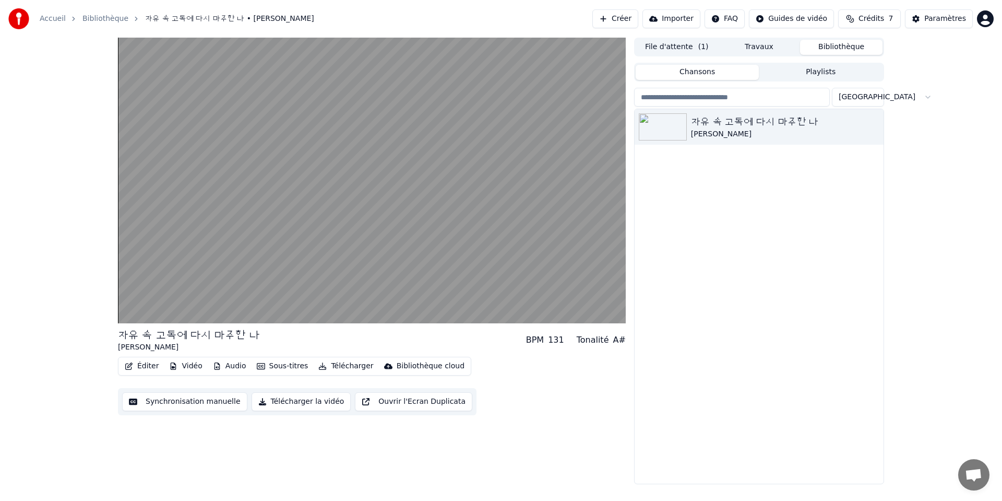
click at [639, 399] on div "자유 속 고독에 다시 마주한 나 FlorYann K" at bounding box center [759, 296] width 249 height 374
click at [773, 291] on div "자유 속 고독에 다시 마주한 나 FlorYann K" at bounding box center [759, 296] width 249 height 374
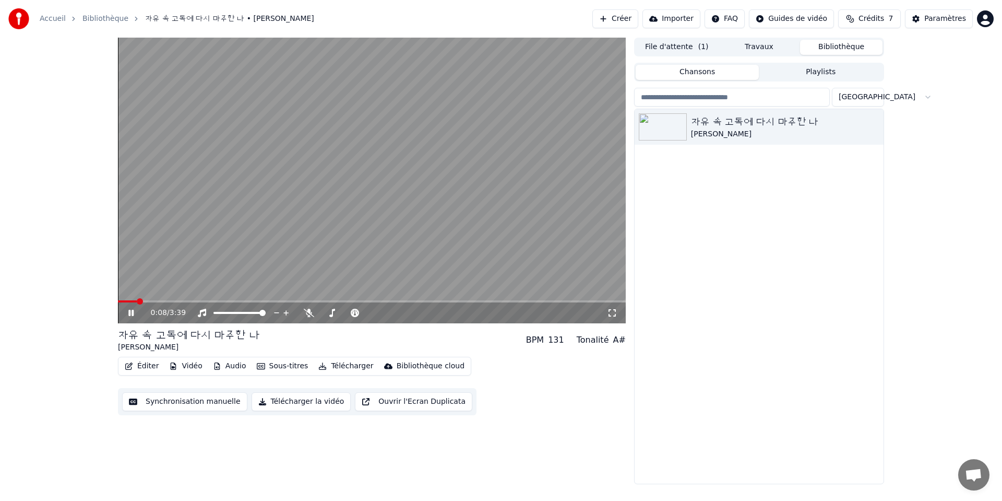
click at [134, 314] on icon at bounding box center [138, 313] width 25 height 8
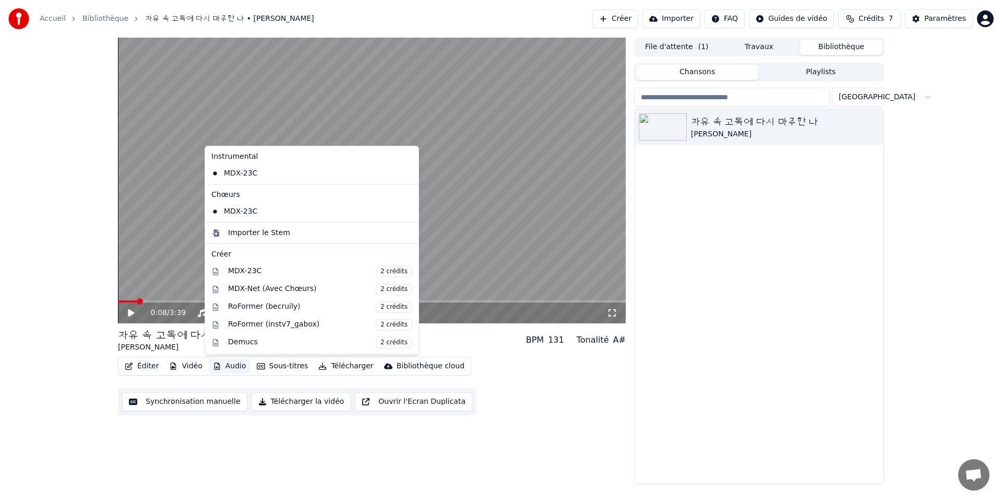
click at [237, 368] on button "Audio" at bounding box center [230, 366] width 42 height 15
click at [283, 231] on div "Importer le Stem" at bounding box center [259, 233] width 62 height 10
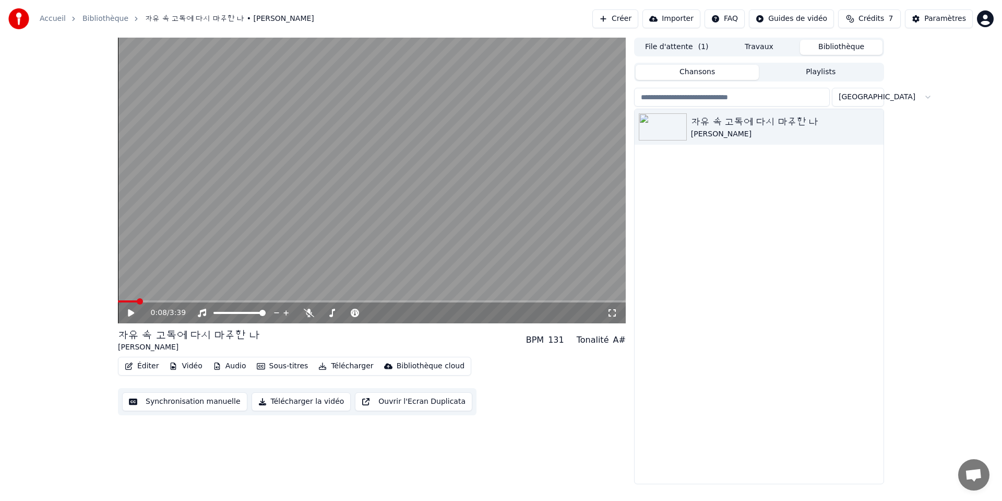
click at [237, 369] on button "Audio" at bounding box center [230, 366] width 42 height 15
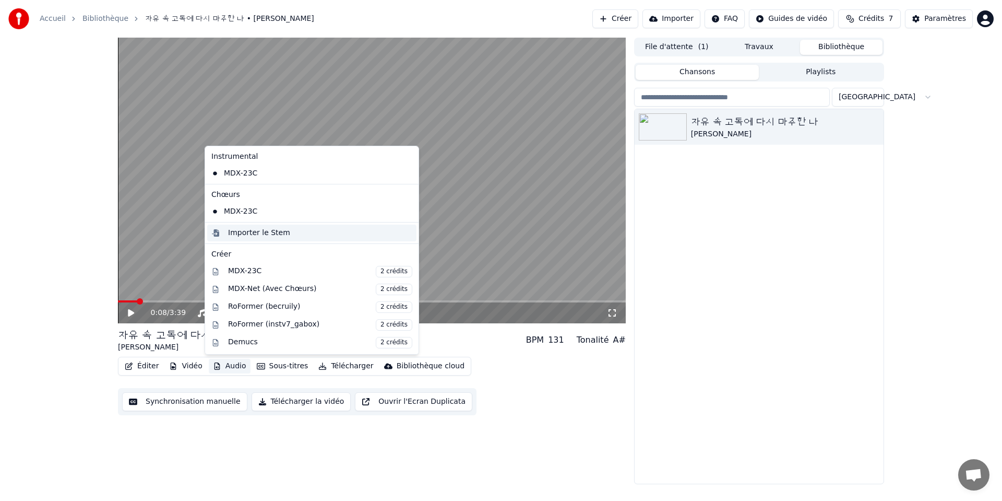
click at [278, 235] on div "Importer le Stem" at bounding box center [259, 233] width 62 height 10
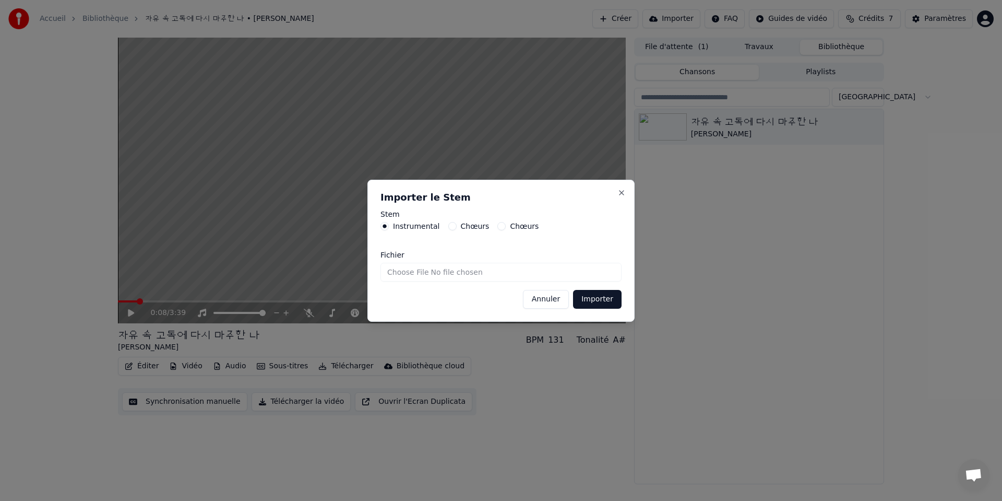
click at [423, 274] on input "Fichier" at bounding box center [501, 272] width 241 height 19
type input "**********"
click at [601, 300] on button "Importer" at bounding box center [597, 299] width 49 height 19
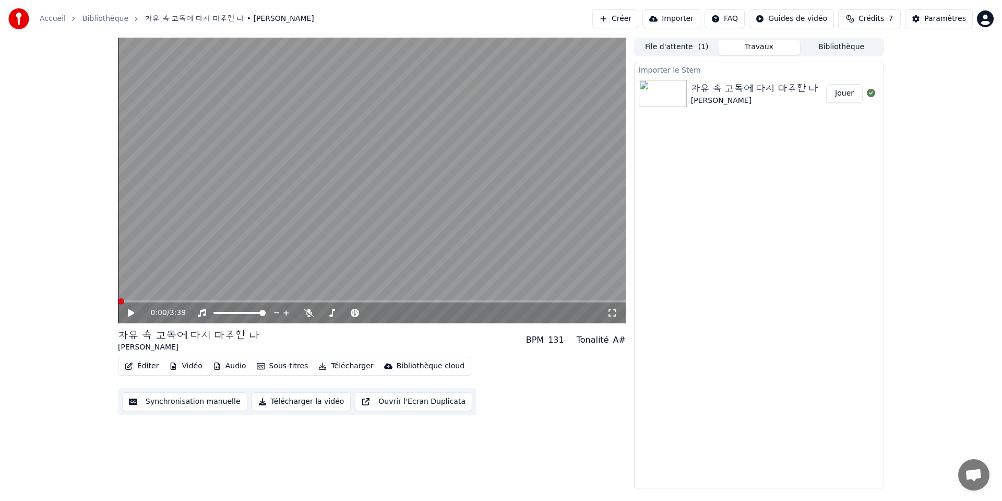
click at [118, 304] on span at bounding box center [121, 301] width 6 height 6
click at [132, 312] on icon at bounding box center [131, 312] width 6 height 7
click at [129, 310] on icon at bounding box center [130, 313] width 5 height 6
click at [853, 96] on button "Jouer" at bounding box center [844, 93] width 37 height 19
click at [325, 188] on video at bounding box center [372, 181] width 508 height 286
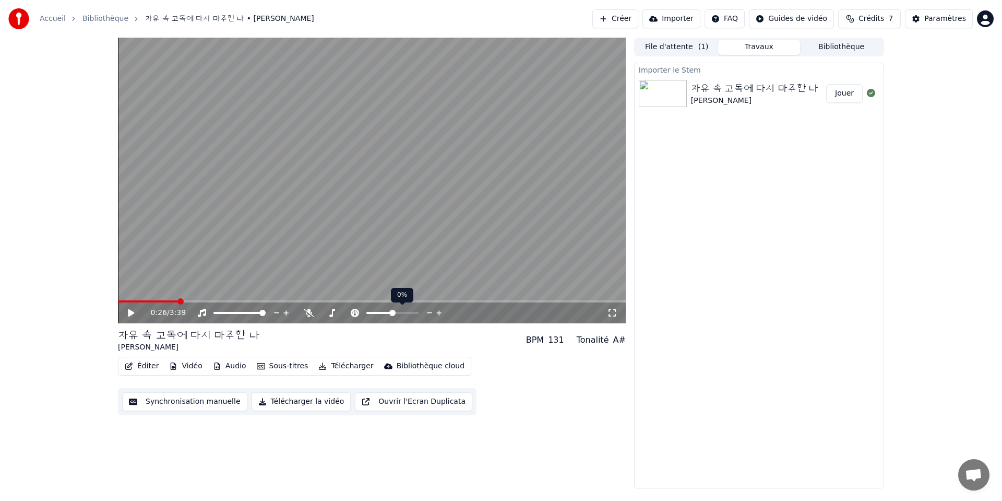
click at [392, 313] on span at bounding box center [392, 313] width 6 height 6
click at [214, 316] on span at bounding box center [217, 313] width 6 height 6
click at [127, 315] on icon at bounding box center [138, 313] width 25 height 8
click at [131, 315] on icon at bounding box center [138, 313] width 25 height 8
click at [243, 314] on span at bounding box center [240, 313] width 52 height 2
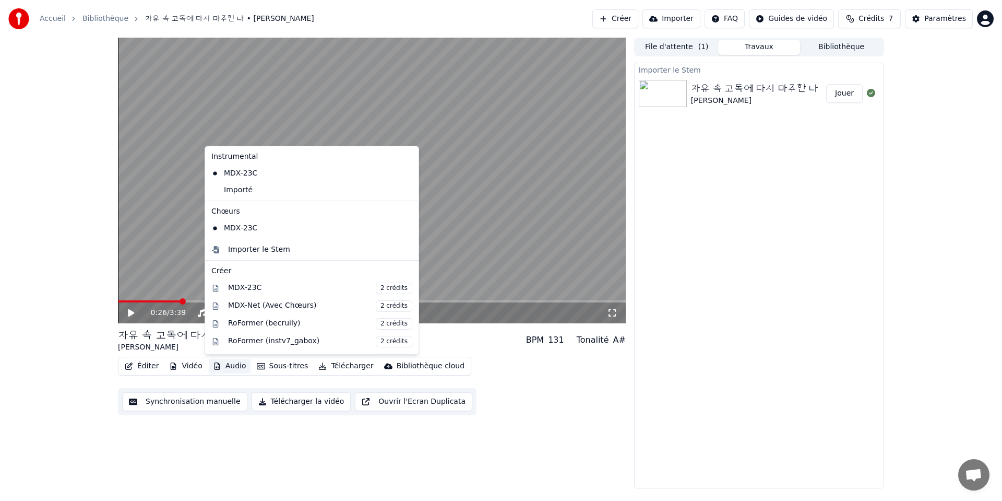
click at [231, 365] on button "Audio" at bounding box center [230, 366] width 42 height 15
click at [252, 183] on div "Importé" at bounding box center [304, 190] width 194 height 17
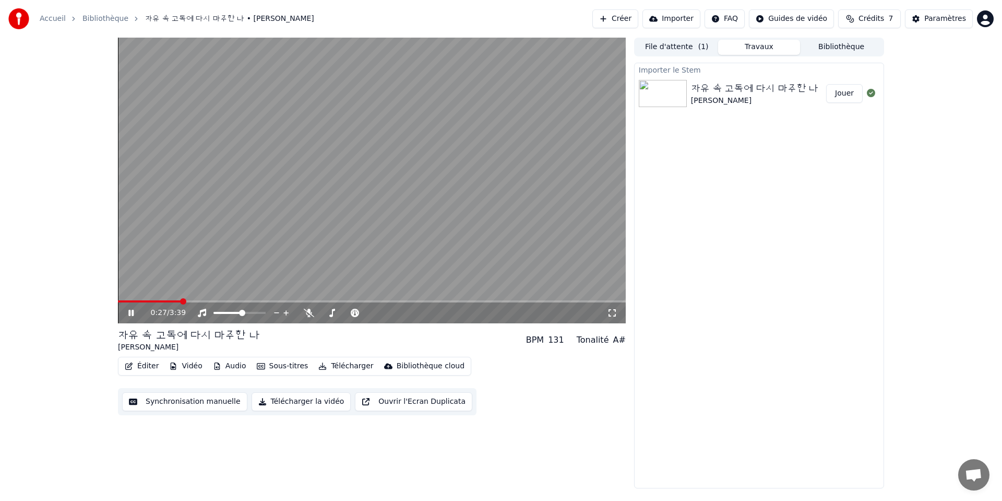
click at [132, 312] on icon at bounding box center [138, 313] width 25 height 8
click at [118, 301] on span at bounding box center [121, 301] width 6 height 6
click at [127, 316] on icon at bounding box center [138, 313] width 25 height 8
click at [266, 316] on span at bounding box center [262, 313] width 6 height 6
click at [164, 400] on button "Synchronisation manuelle" at bounding box center [184, 401] width 125 height 19
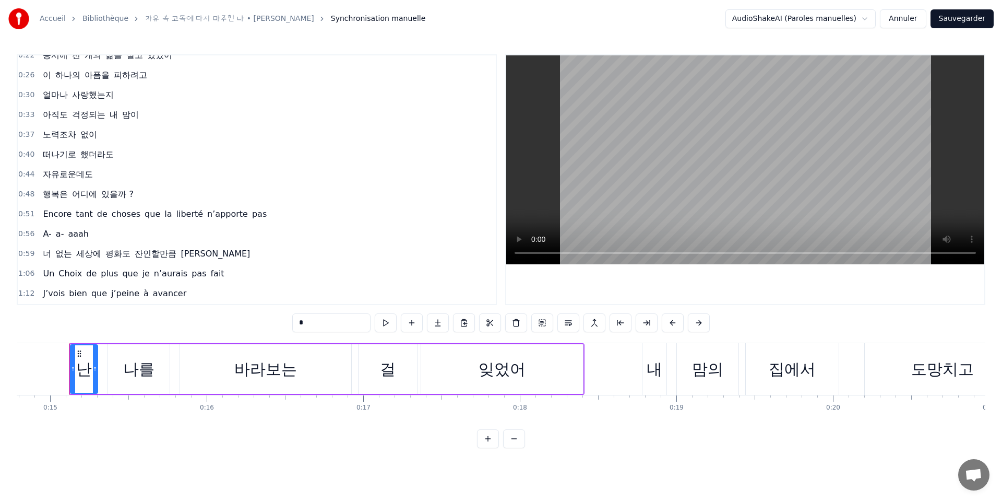
scroll to position [149, 0]
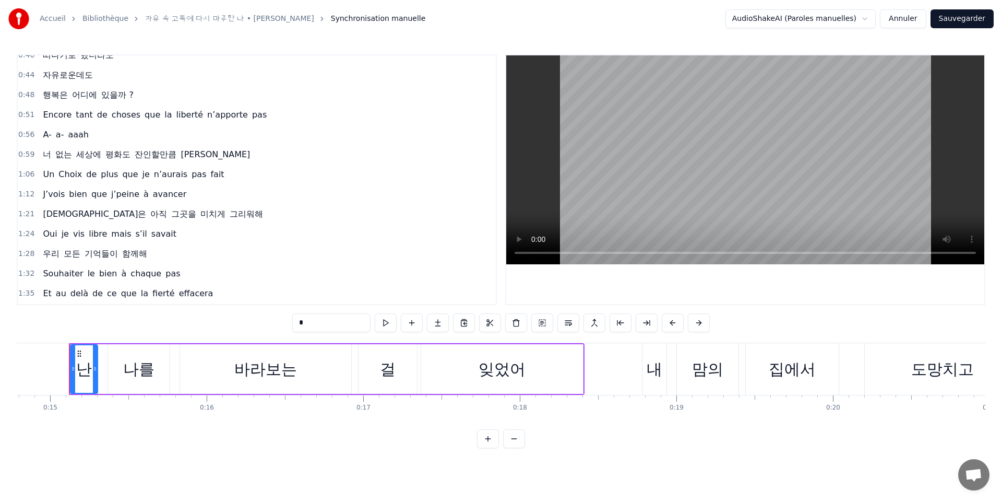
click at [56, 193] on span "J’vois" at bounding box center [54, 194] width 24 height 12
type input "******"
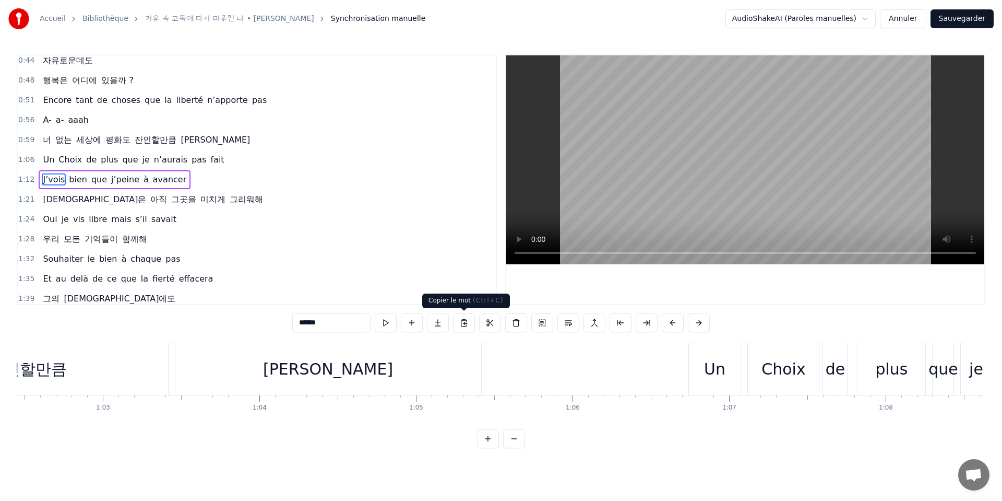
scroll to position [0, 11297]
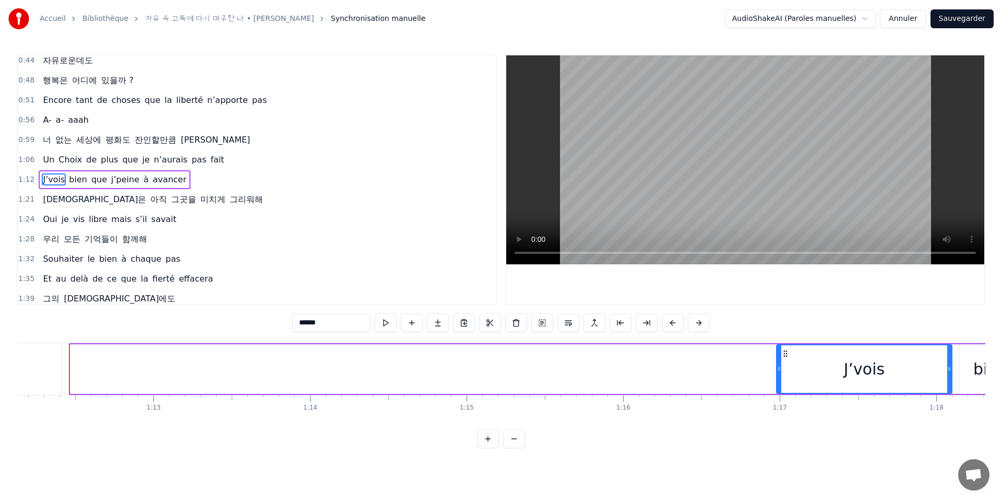
drag, startPoint x: 72, startPoint y: 372, endPoint x: 778, endPoint y: 391, distance: 706.6
click at [778, 391] on div at bounding box center [779, 369] width 4 height 48
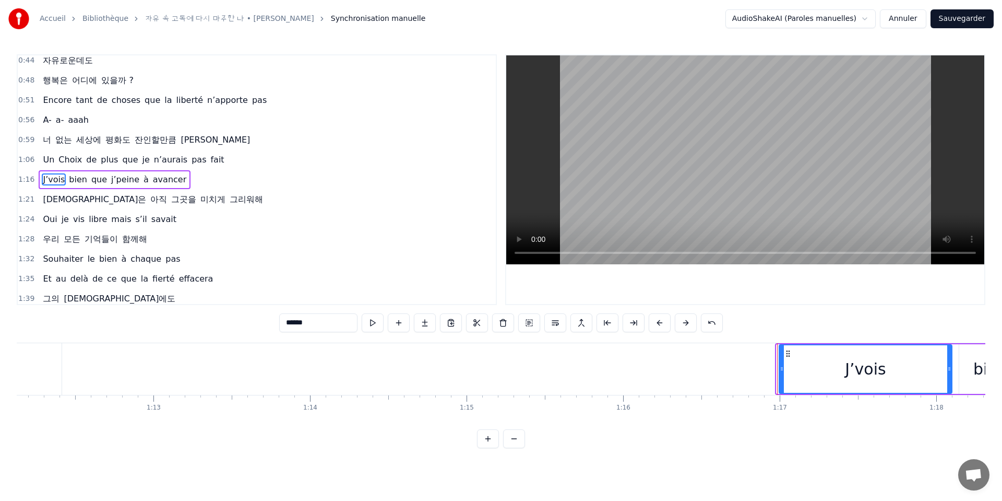
click at [783, 380] on div at bounding box center [782, 369] width 4 height 48
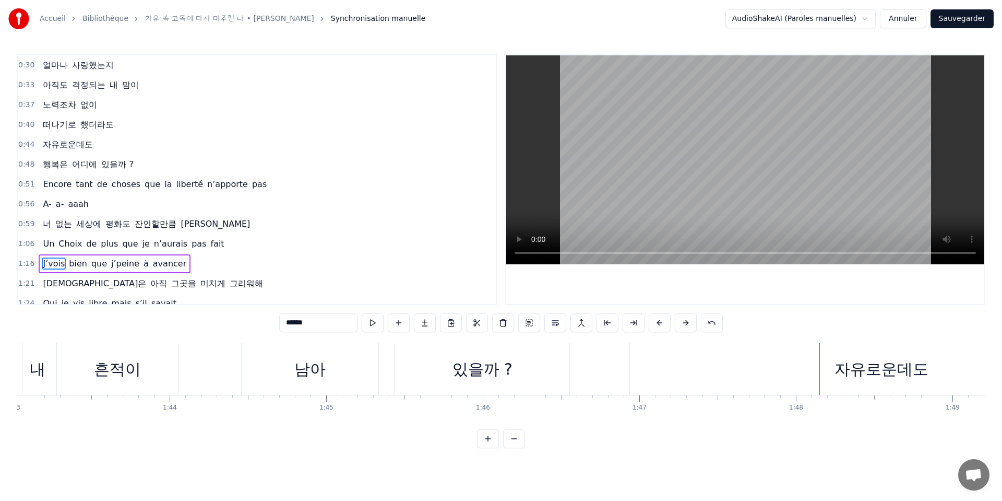
scroll to position [0, 0]
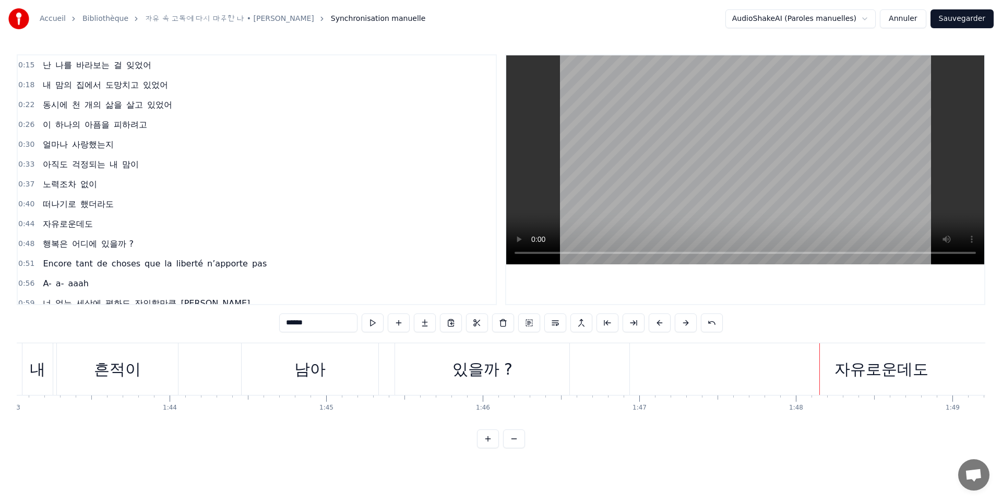
click at [77, 228] on span "자유로운데도" at bounding box center [68, 224] width 52 height 12
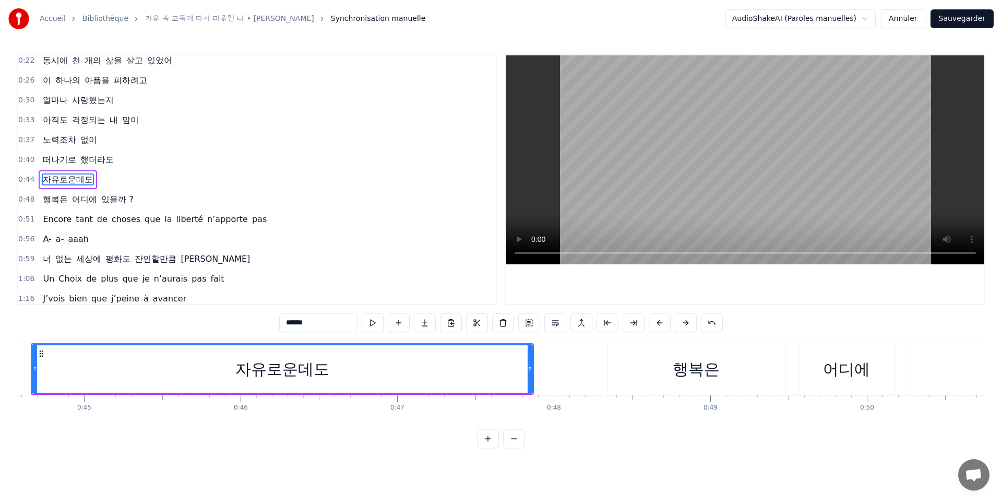
scroll to position [0, 6943]
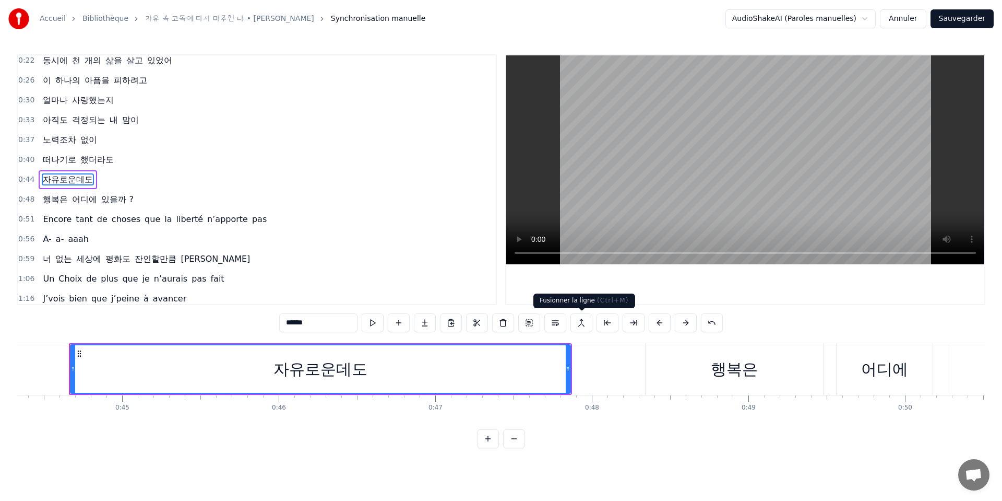
click at [582, 324] on button at bounding box center [582, 322] width 22 height 19
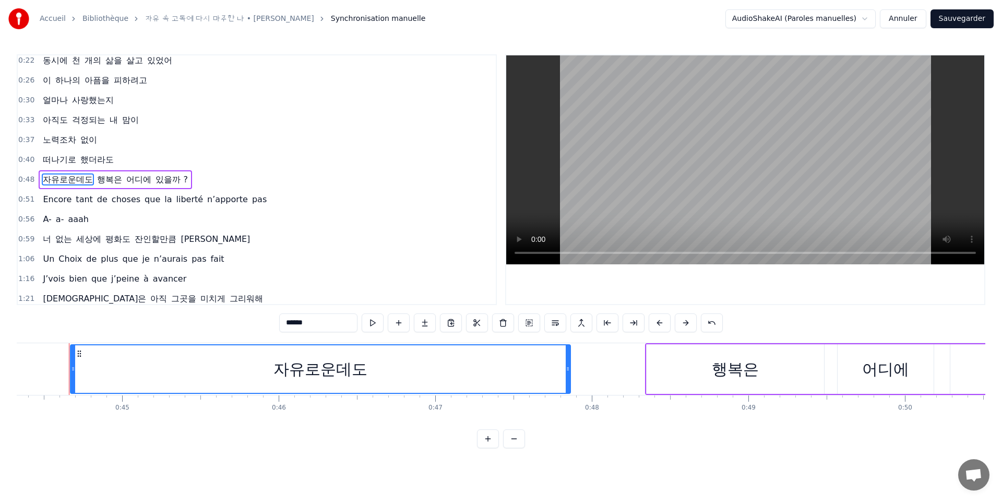
click at [94, 158] on span "했더라도" at bounding box center [97, 159] width 36 height 12
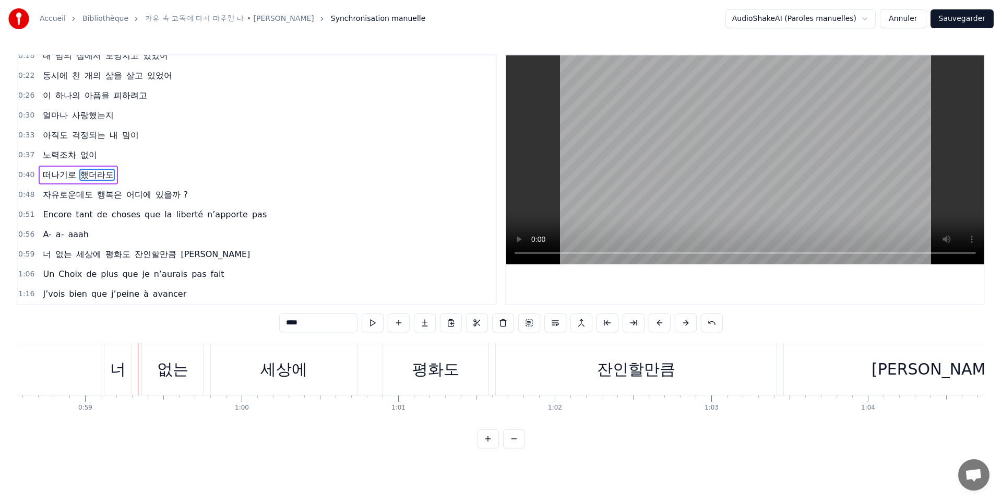
scroll to position [0, 9198]
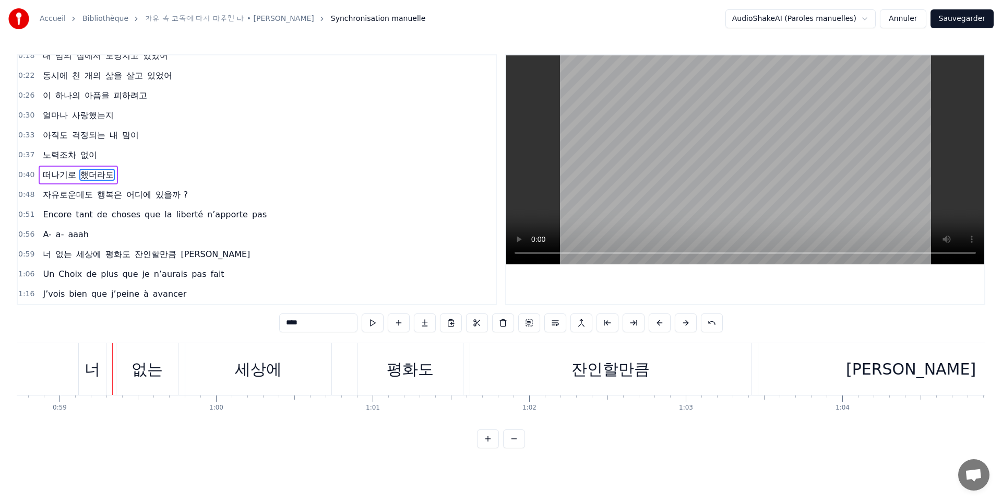
click at [144, 217] on span "que" at bounding box center [153, 214] width 18 height 12
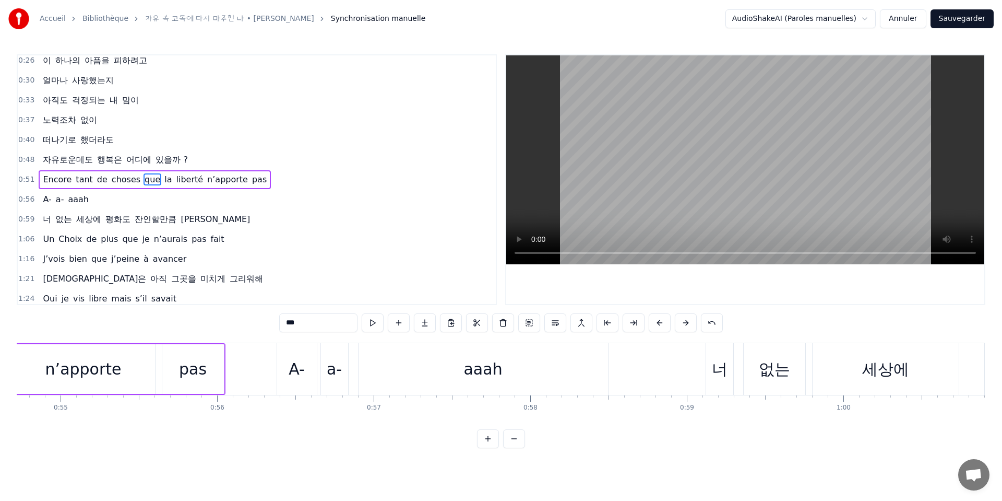
scroll to position [0, 8346]
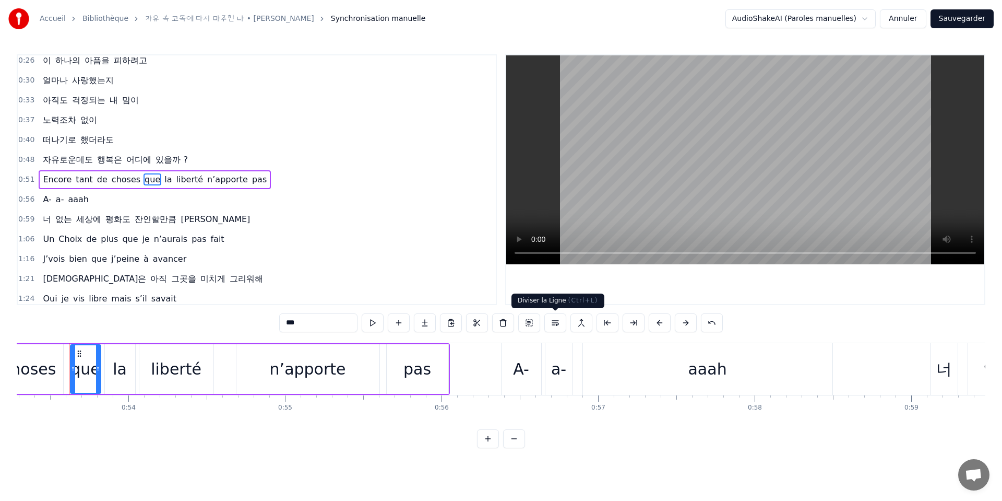
click at [552, 326] on button at bounding box center [556, 322] width 22 height 19
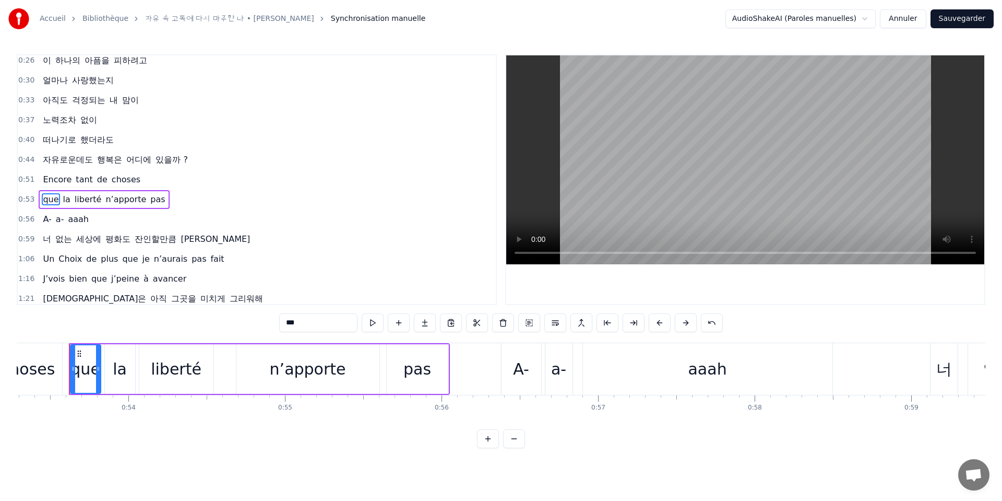
scroll to position [84, 0]
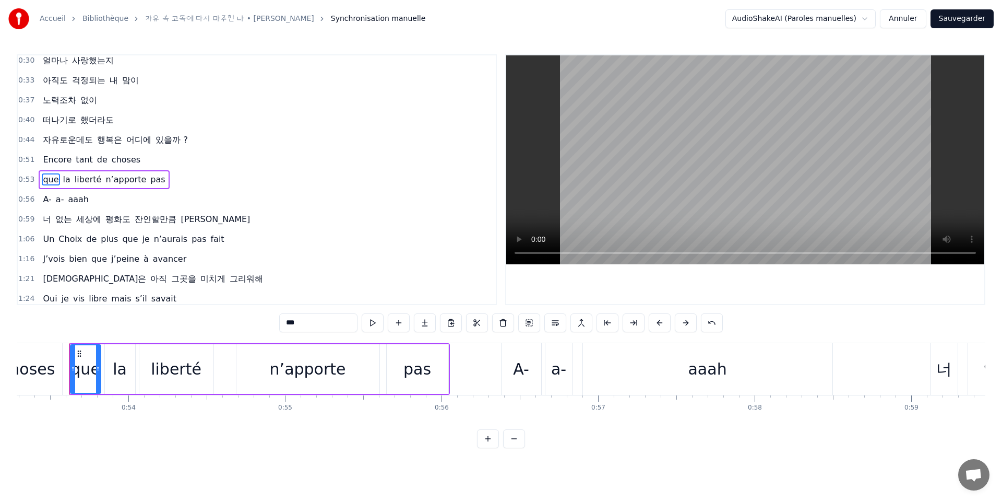
click at [123, 162] on span "choses" at bounding box center [126, 159] width 31 height 12
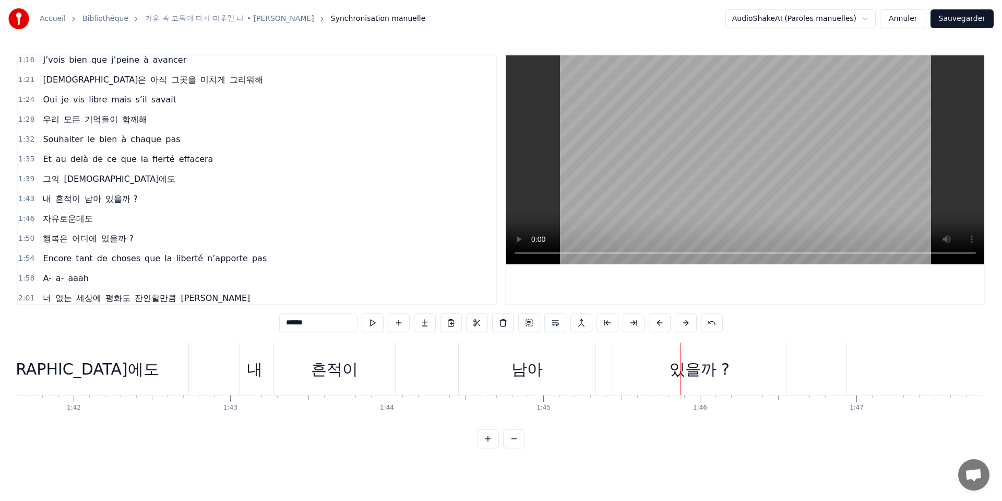
scroll to position [286, 0]
click at [78, 216] on span "자유로운데도" at bounding box center [68, 216] width 52 height 12
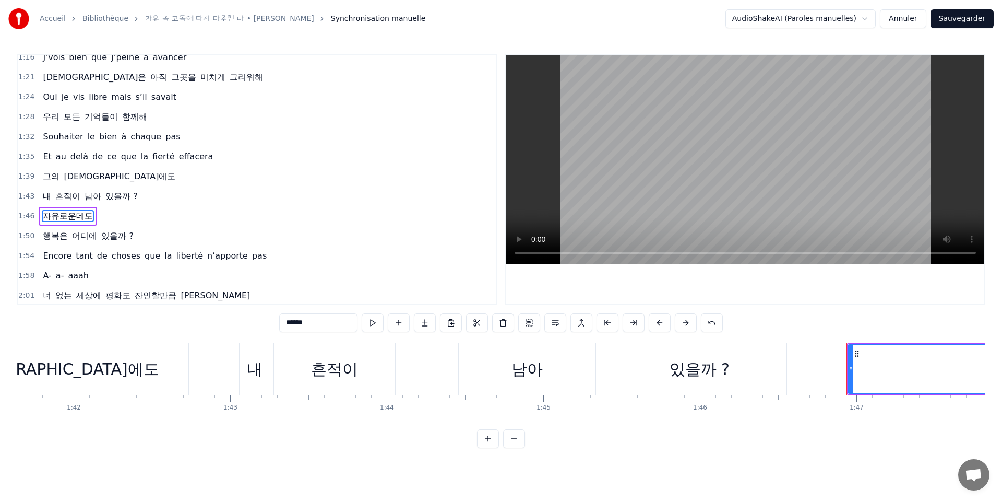
scroll to position [322, 0]
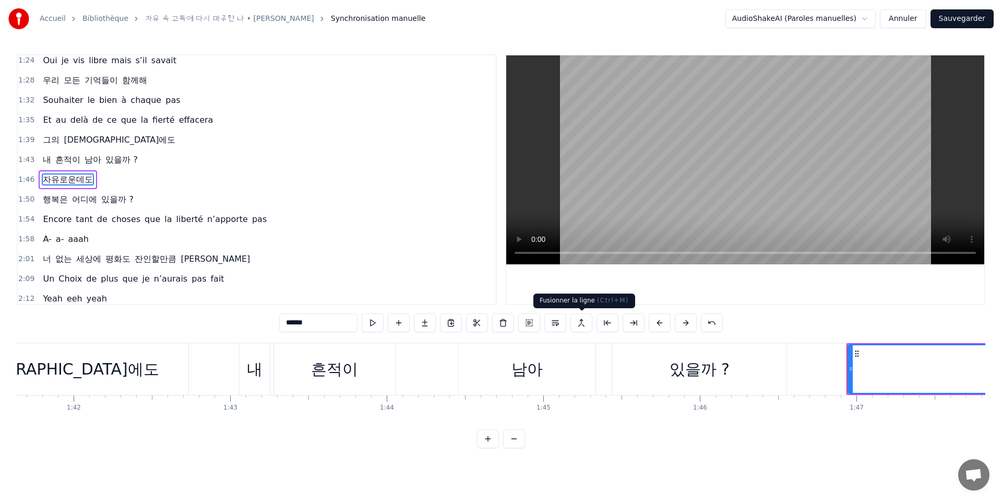
click at [579, 325] on button at bounding box center [582, 322] width 22 height 19
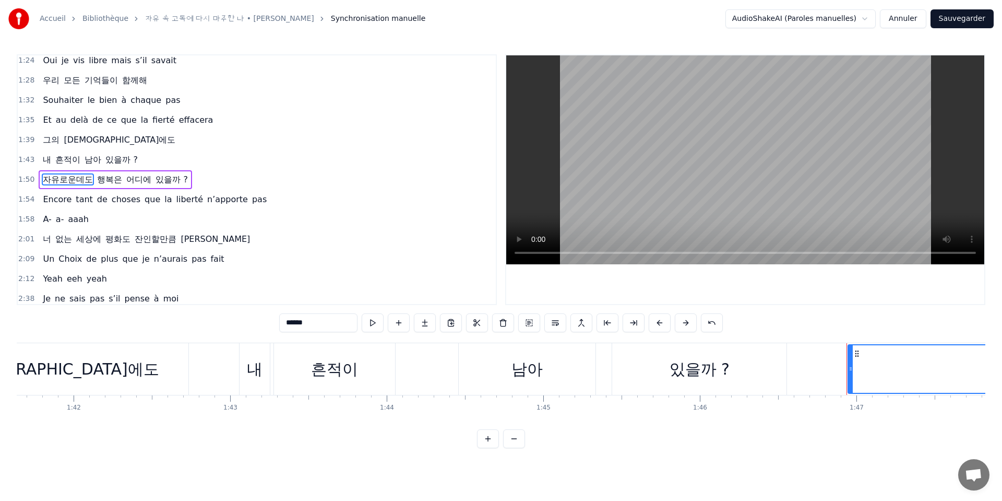
click at [48, 159] on span "내" at bounding box center [47, 159] width 10 height 12
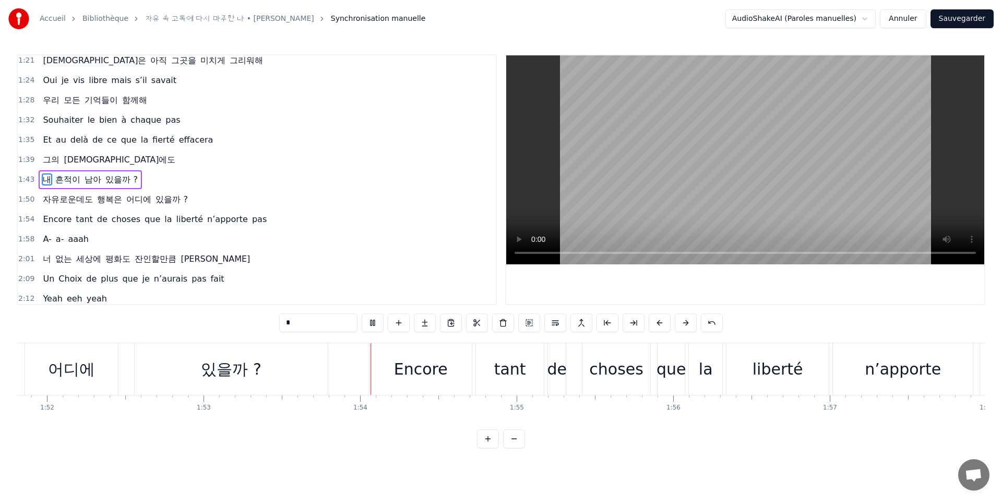
scroll to position [0, 17719]
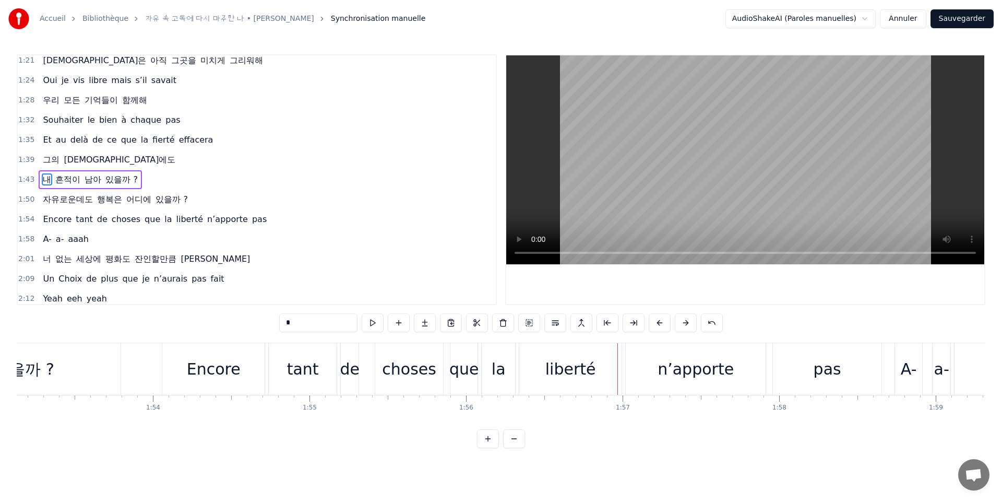
click at [144, 218] on span "que" at bounding box center [153, 219] width 18 height 12
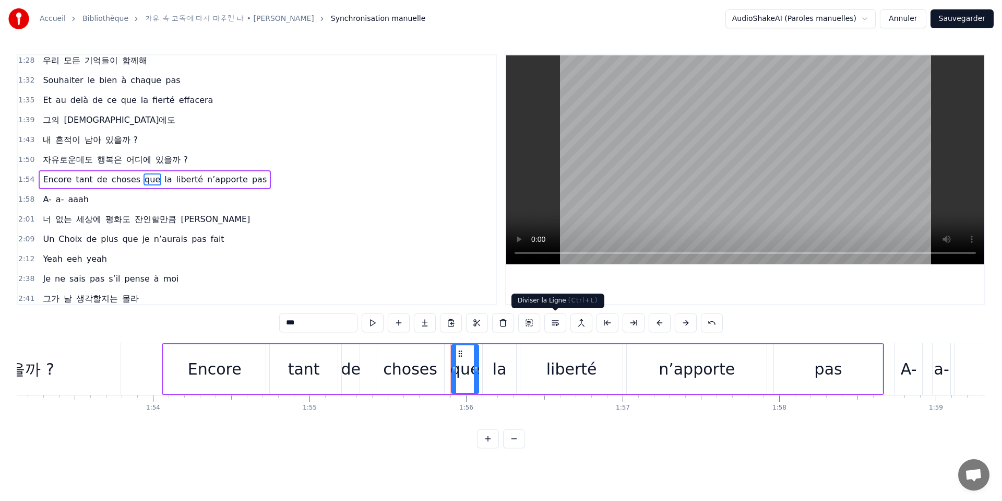
click at [550, 323] on button at bounding box center [556, 322] width 22 height 19
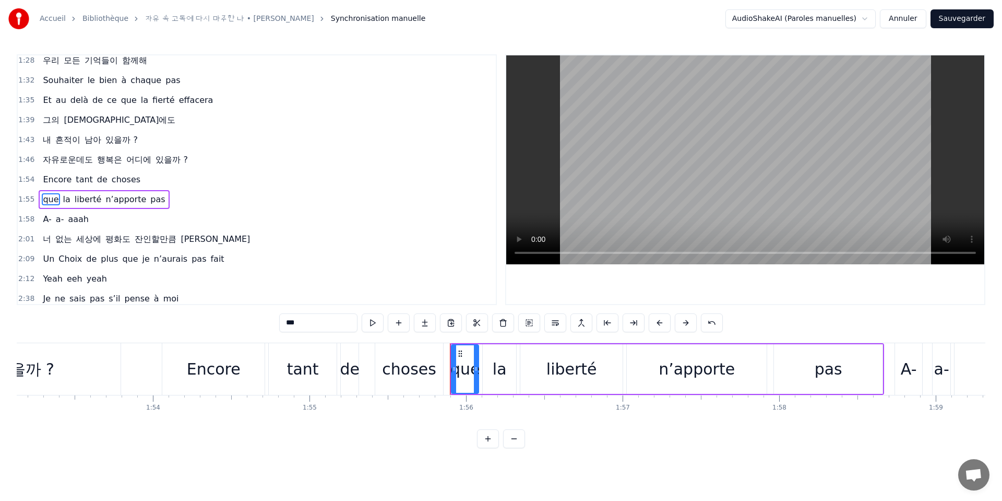
scroll to position [362, 0]
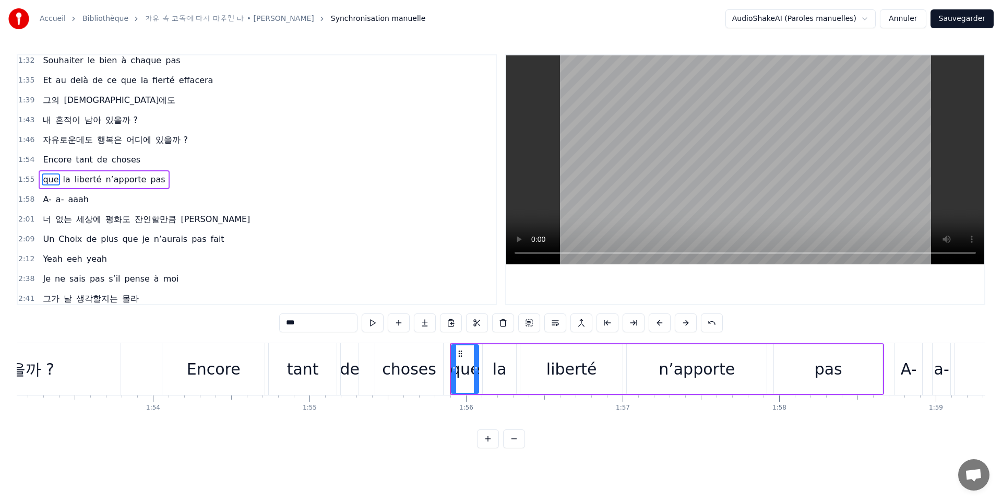
click at [55, 159] on span "Encore" at bounding box center [57, 159] width 31 height 12
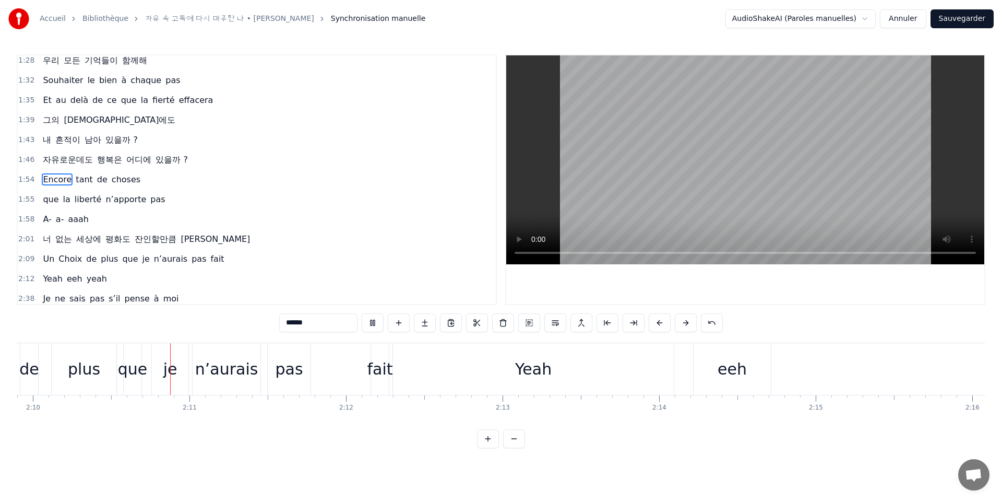
scroll to position [0, 20345]
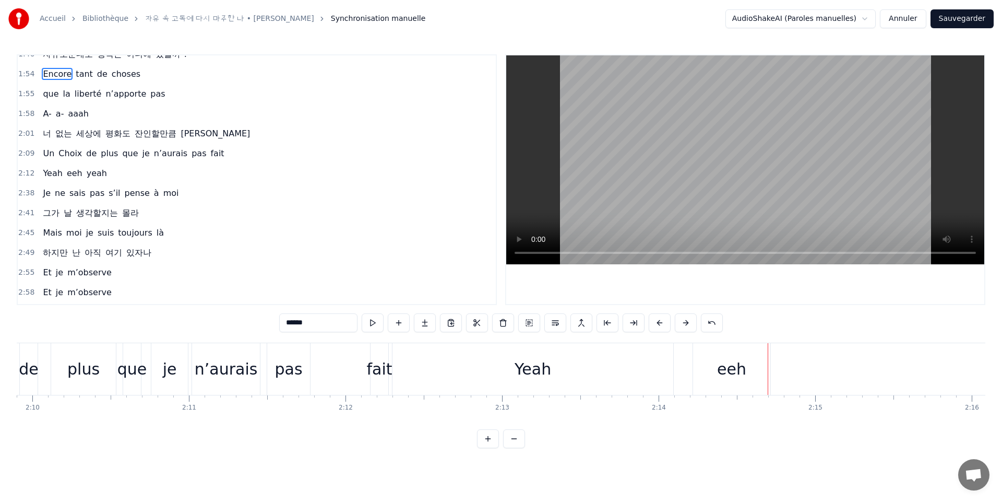
click at [44, 178] on span "Yeah" at bounding box center [52, 173] width 21 height 12
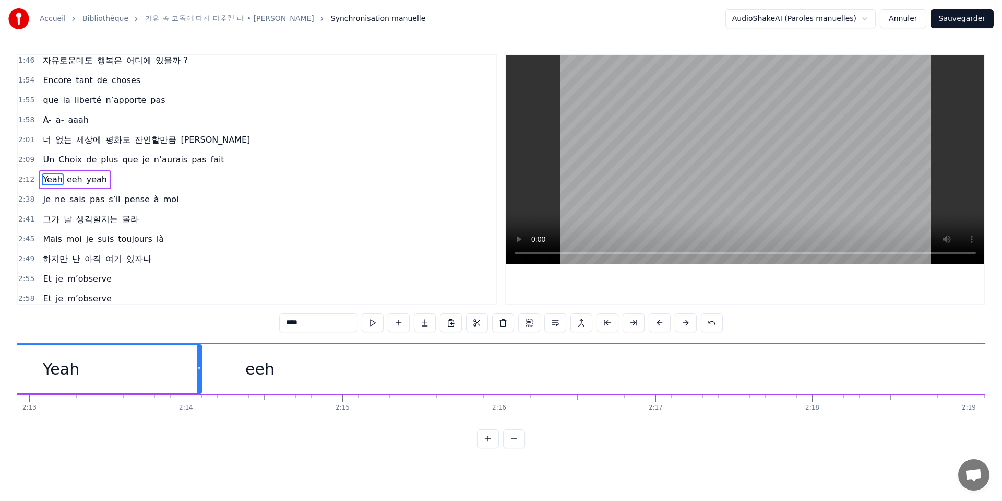
scroll to position [0, 20781]
click at [264, 373] on div "eeh" at bounding box center [296, 369] width 77 height 50
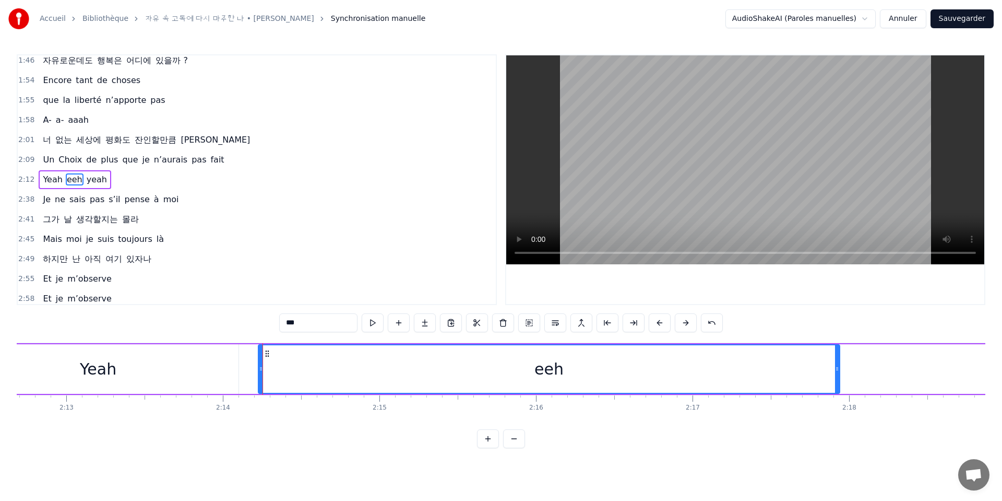
drag, startPoint x: 335, startPoint y: 377, endPoint x: 907, endPoint y: 370, distance: 572.2
click at [840, 370] on div at bounding box center [837, 369] width 4 height 48
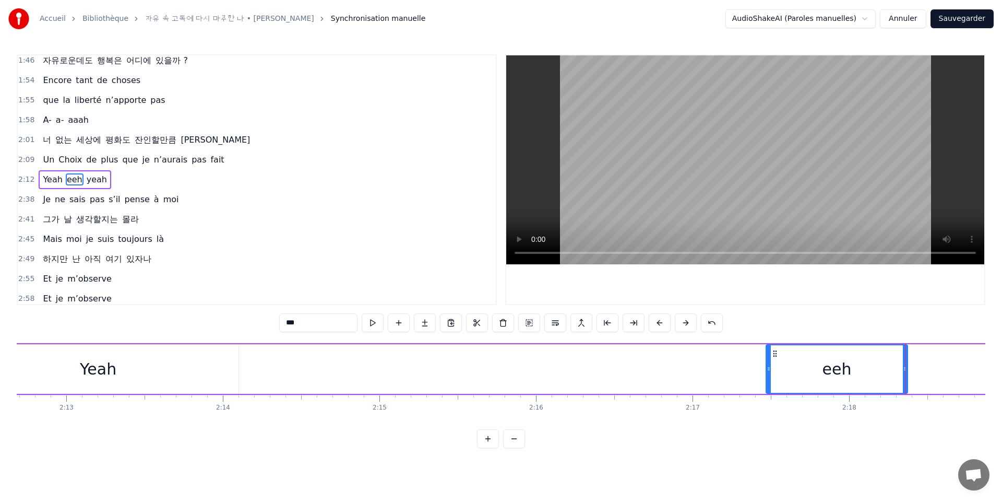
drag, startPoint x: 261, startPoint y: 373, endPoint x: 769, endPoint y: 381, distance: 508.6
click at [769, 381] on div at bounding box center [769, 369] width 4 height 48
click at [177, 364] on div "Yeah" at bounding box center [98, 369] width 281 height 50
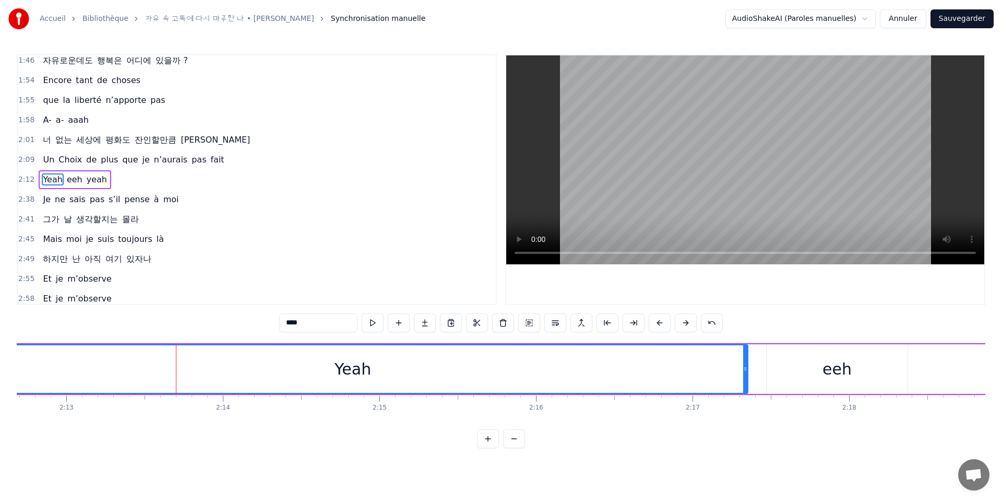
drag, startPoint x: 238, startPoint y: 370, endPoint x: 748, endPoint y: 386, distance: 510.9
click at [748, 386] on div at bounding box center [745, 369] width 4 height 48
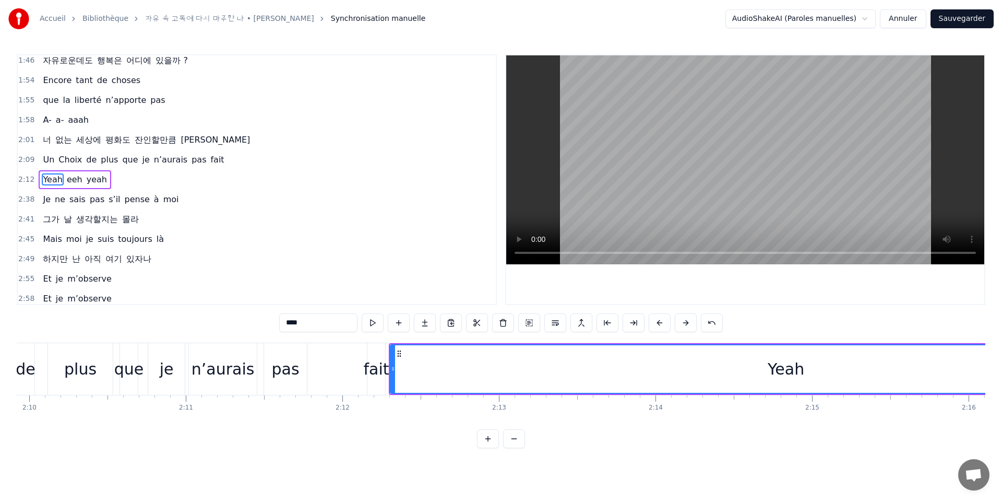
scroll to position [0, 20386]
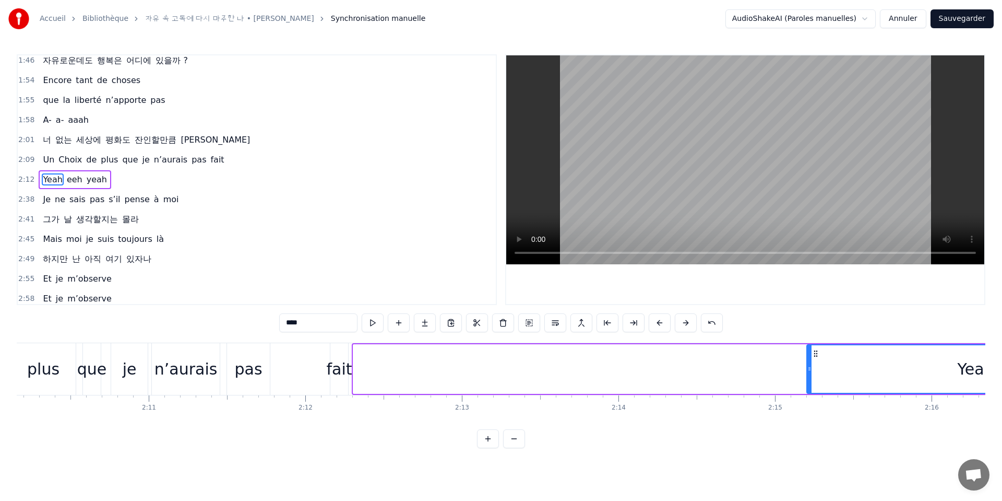
drag, startPoint x: 357, startPoint y: 370, endPoint x: 834, endPoint y: 373, distance: 477.2
click at [812, 373] on div at bounding box center [810, 369] width 4 height 48
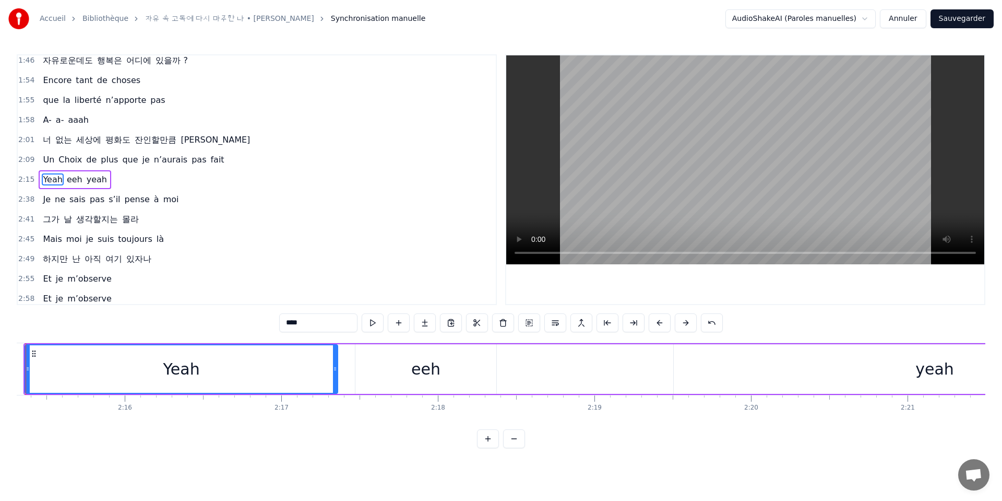
scroll to position [0, 21137]
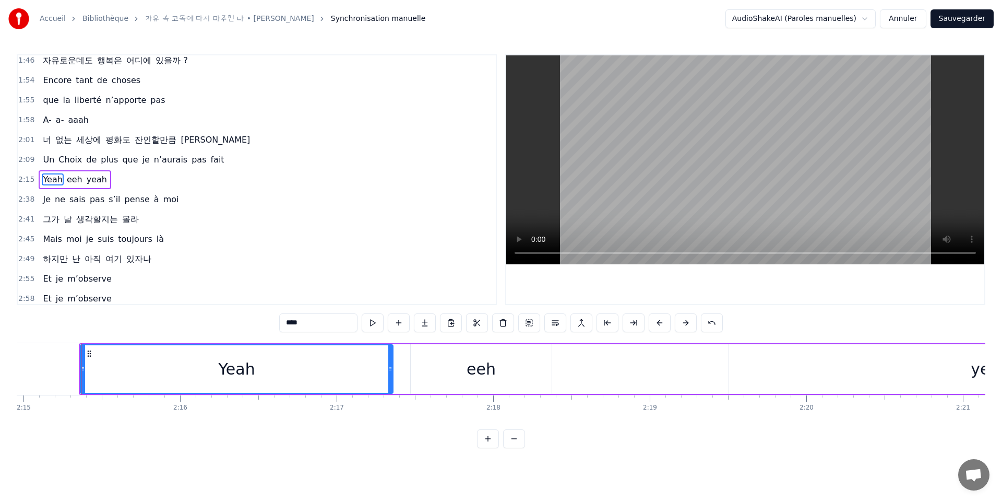
click at [470, 374] on div "eeh" at bounding box center [481, 368] width 29 height 23
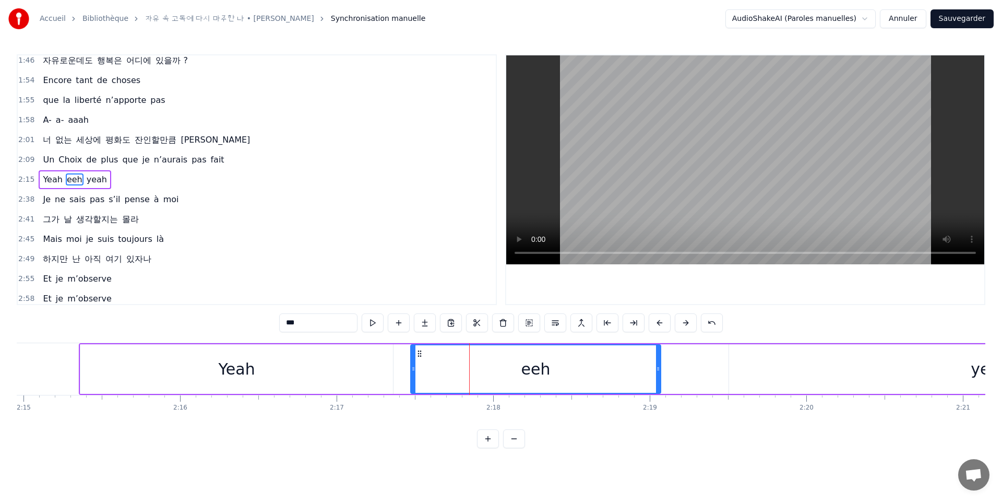
drag, startPoint x: 550, startPoint y: 373, endPoint x: 661, endPoint y: 375, distance: 111.2
click at [660, 375] on div at bounding box center [658, 369] width 4 height 48
click at [751, 368] on div "yeah" at bounding box center [990, 369] width 522 height 50
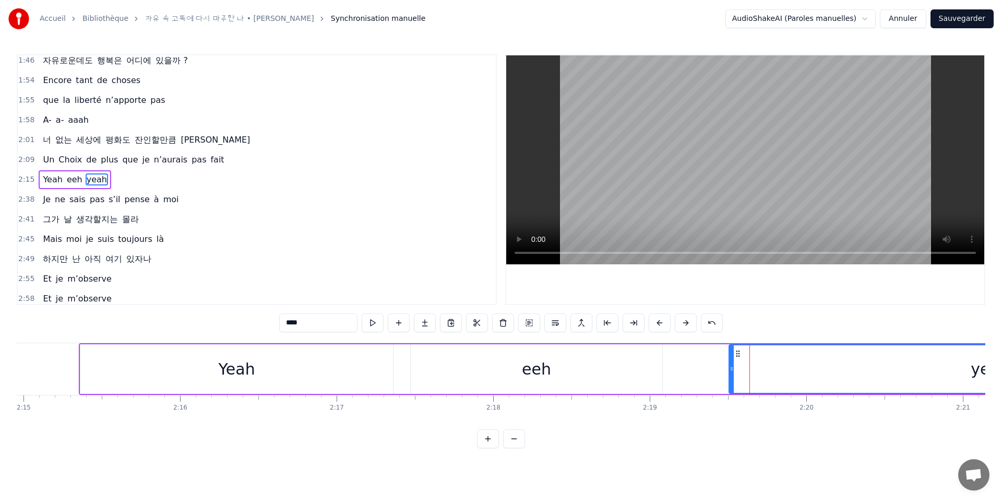
click at [613, 372] on div "eeh" at bounding box center [537, 369] width 252 height 50
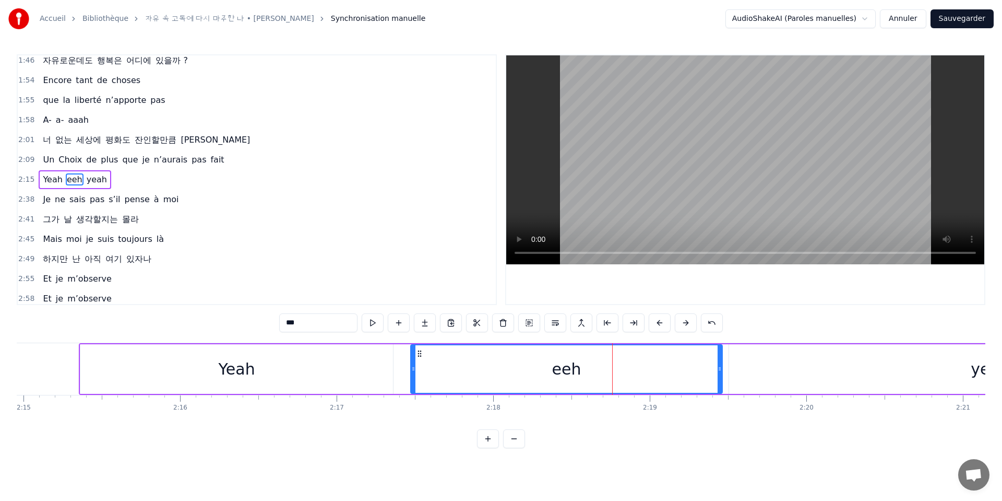
drag, startPoint x: 661, startPoint y: 368, endPoint x: 720, endPoint y: 367, distance: 59.0
click at [720, 367] on icon at bounding box center [720, 368] width 4 height 8
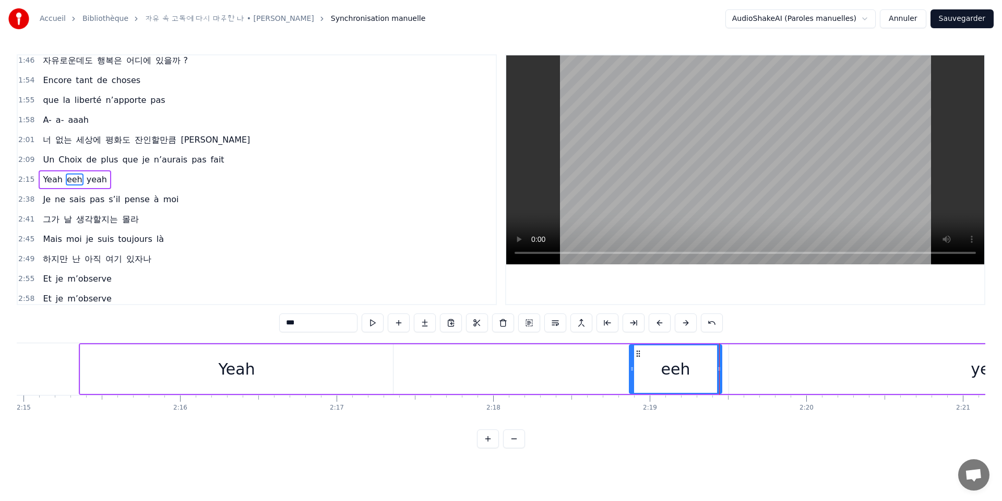
drag, startPoint x: 415, startPoint y: 367, endPoint x: 633, endPoint y: 376, distance: 218.4
click at [633, 376] on div at bounding box center [632, 369] width 4 height 48
click at [315, 383] on div "Yeah" at bounding box center [236, 369] width 313 height 50
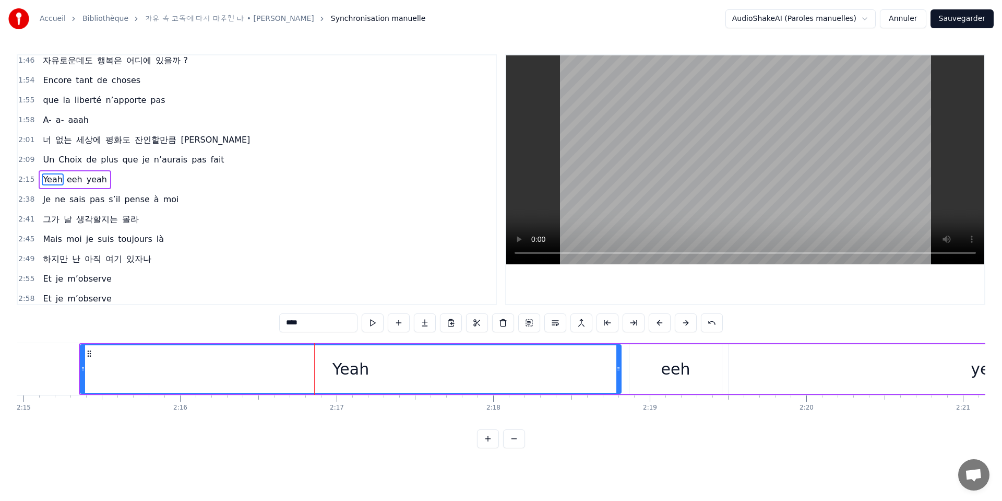
drag, startPoint x: 405, startPoint y: 374, endPoint x: 620, endPoint y: 372, distance: 214.6
click at [620, 372] on icon at bounding box center [619, 368] width 4 height 8
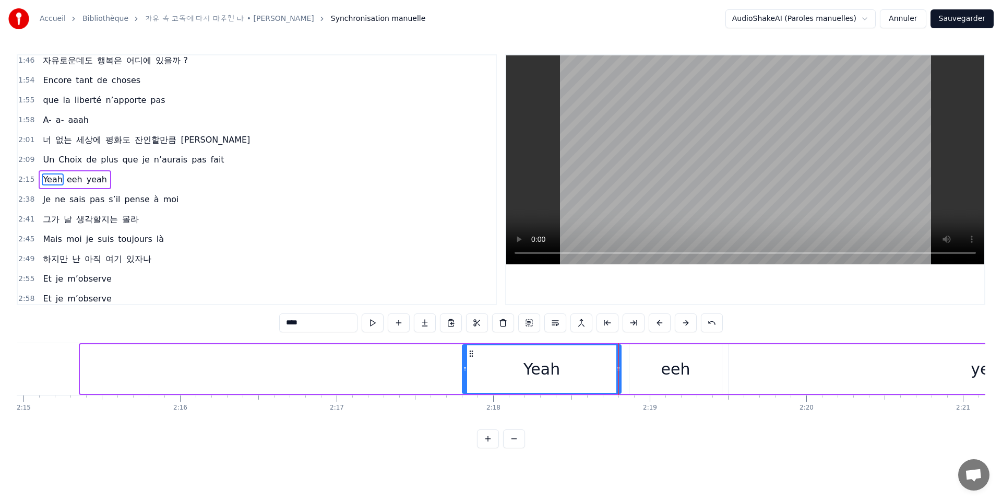
drag, startPoint x: 82, startPoint y: 372, endPoint x: 495, endPoint y: 399, distance: 414.3
click at [495, 399] on div "난 나를 바라보는 걸 잊었어 내 맘의 집에서 도망치고 있었어 동시에 천 개의 삶을 살고 있었어 이 하나의 아픔을 피하려고 얼마나 사랑했는지 아…" at bounding box center [501, 381] width 969 height 78
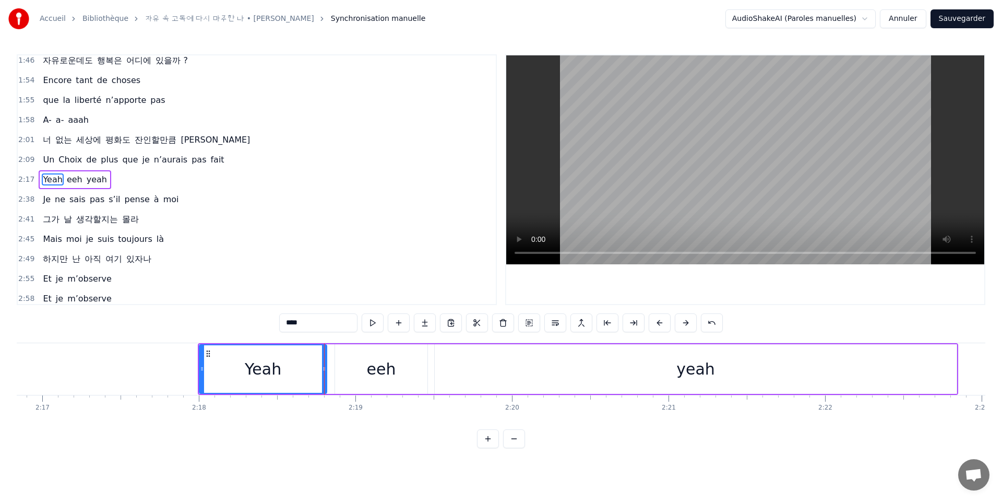
scroll to position [0, 21432]
click at [551, 376] on div "yeah" at bounding box center [696, 369] width 522 height 50
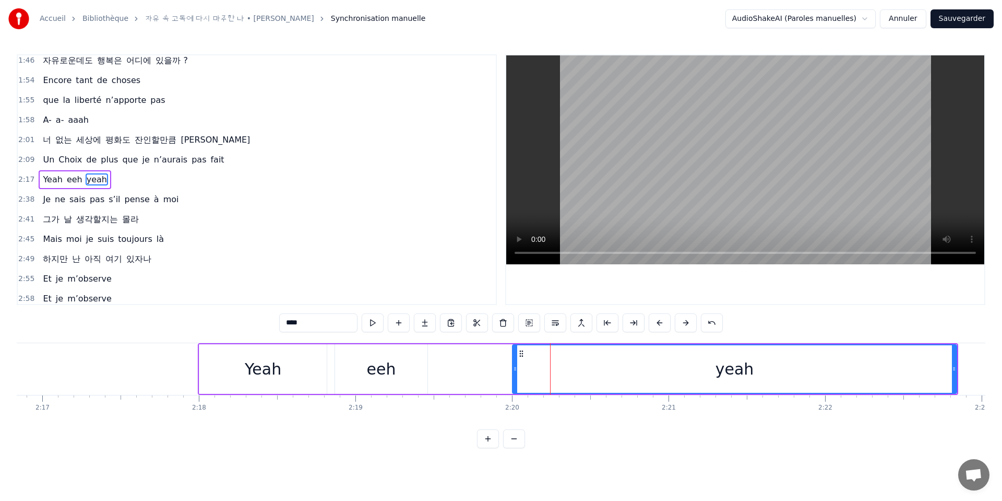
drag, startPoint x: 440, startPoint y: 369, endPoint x: 515, endPoint y: 373, distance: 75.3
click at [515, 373] on div at bounding box center [515, 369] width 4 height 48
click at [409, 370] on div "eeh" at bounding box center [381, 369] width 92 height 50
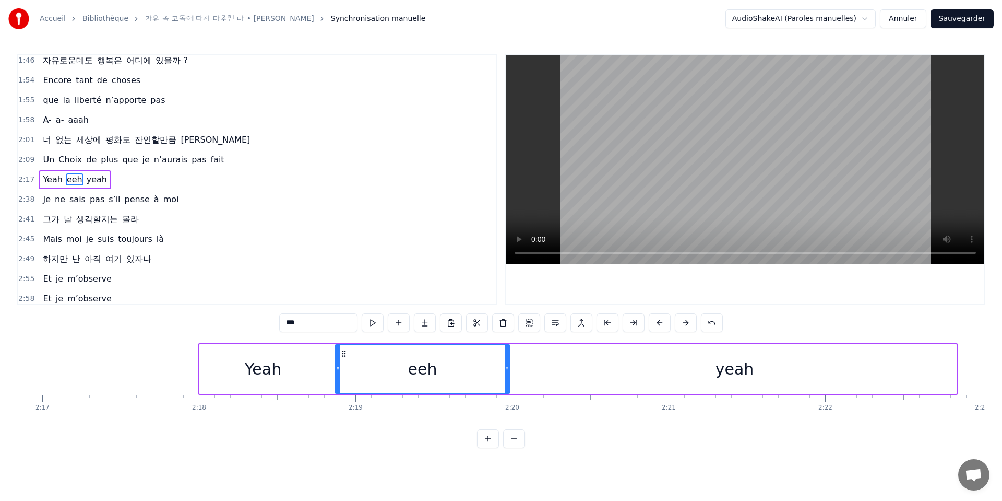
drag, startPoint x: 426, startPoint y: 367, endPoint x: 487, endPoint y: 371, distance: 60.7
click at [507, 369] on icon at bounding box center [507, 368] width 4 height 8
drag, startPoint x: 345, startPoint y: 370, endPoint x: 443, endPoint y: 371, distance: 98.2
click at [447, 371] on icon at bounding box center [447, 368] width 4 height 8
click at [321, 372] on div "Yeah" at bounding box center [262, 369] width 127 height 50
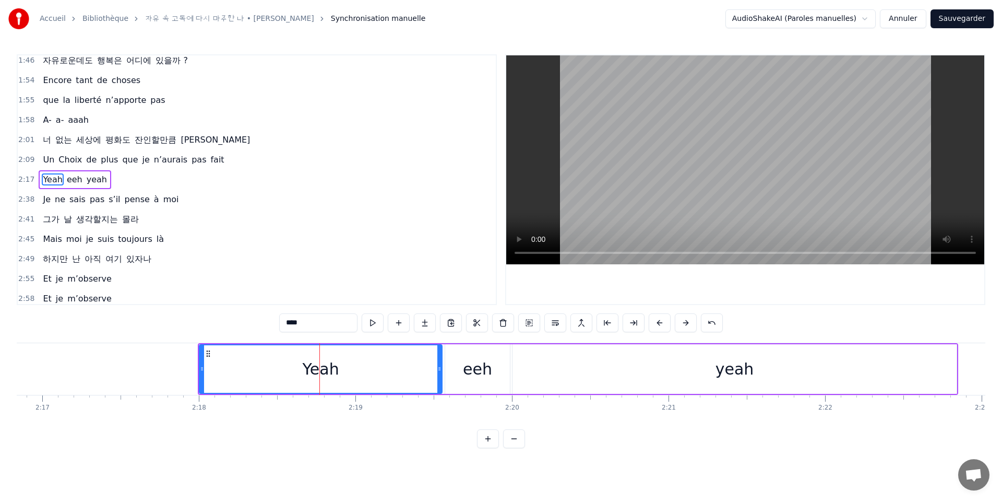
drag, startPoint x: 325, startPoint y: 373, endPoint x: 440, endPoint y: 373, distance: 114.9
click at [440, 373] on div at bounding box center [440, 369] width 4 height 48
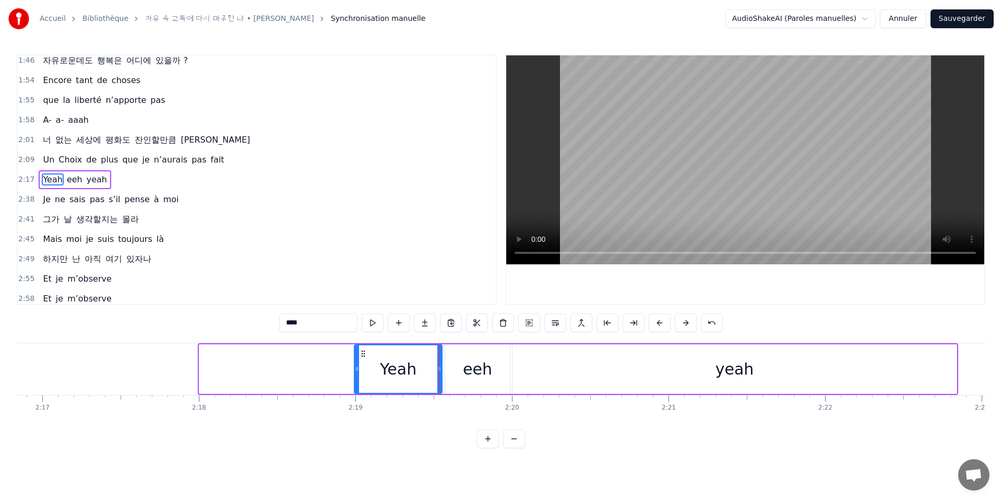
drag, startPoint x: 202, startPoint y: 376, endPoint x: 357, endPoint y: 382, distance: 155.2
click at [357, 382] on div at bounding box center [357, 369] width 4 height 48
click at [209, 158] on span "fait" at bounding box center [217, 159] width 16 height 12
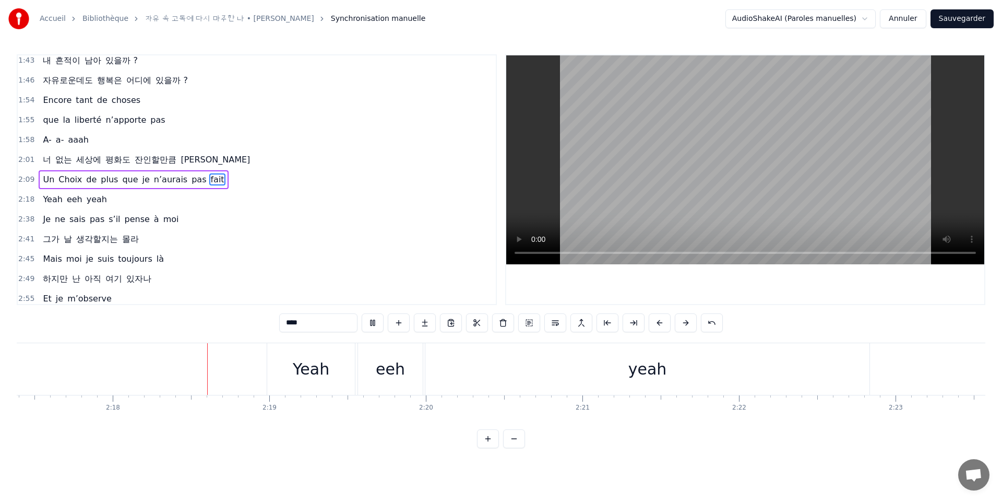
scroll to position [0, 21550]
click at [469, 376] on div "yeah" at bounding box center [616, 369] width 444 height 52
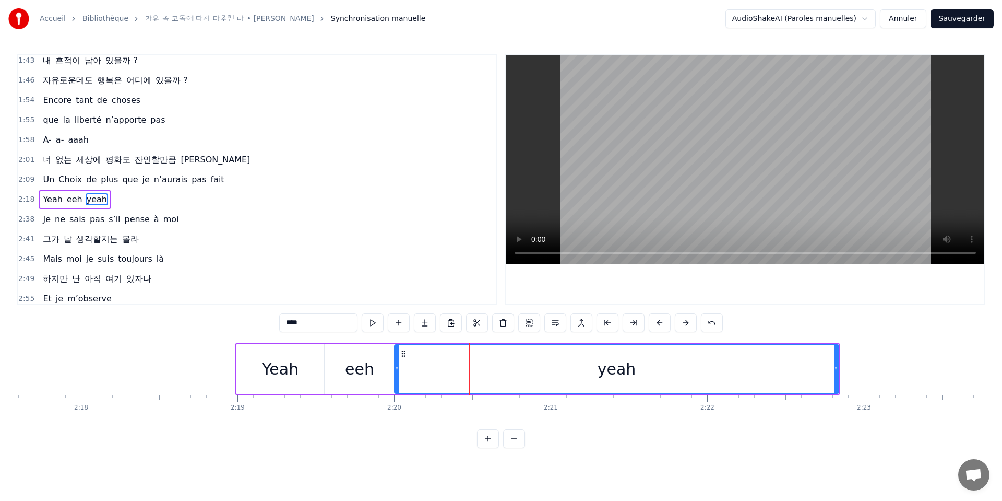
scroll to position [441, 0]
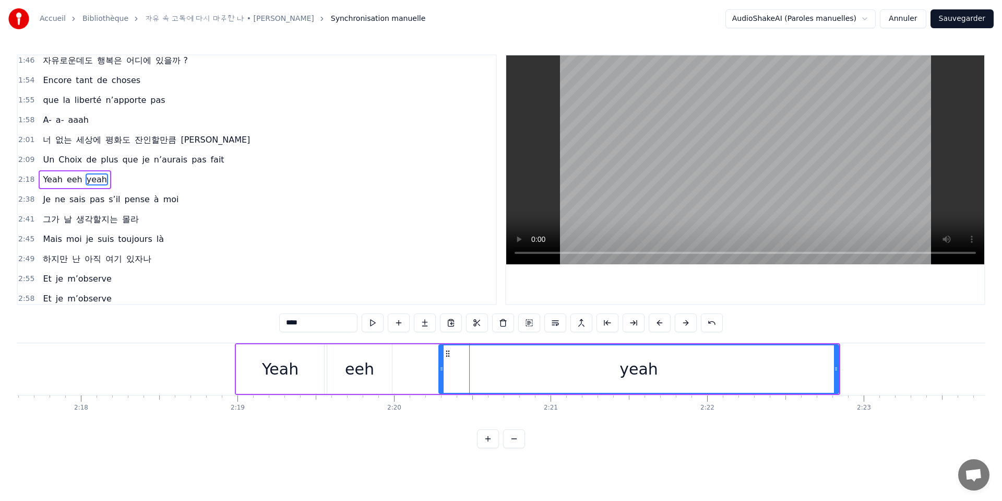
drag, startPoint x: 398, startPoint y: 374, endPoint x: 442, endPoint y: 371, distance: 43.9
click at [442, 371] on div at bounding box center [442, 369] width 4 height 48
click at [365, 374] on div "eeh" at bounding box center [359, 368] width 29 height 23
type input "***"
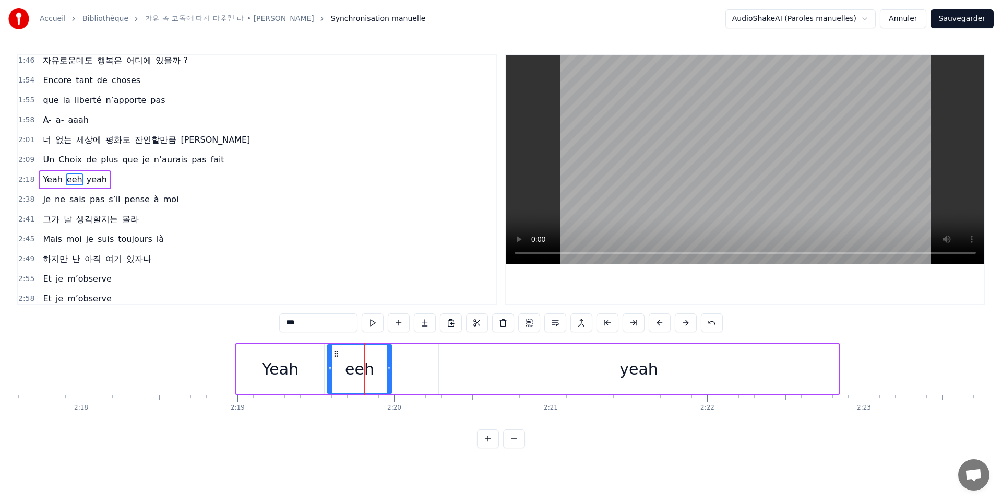
drag, startPoint x: 392, startPoint y: 372, endPoint x: 400, endPoint y: 373, distance: 8.9
click at [403, 372] on div "Yeah eeh yeah" at bounding box center [538, 369] width 606 height 52
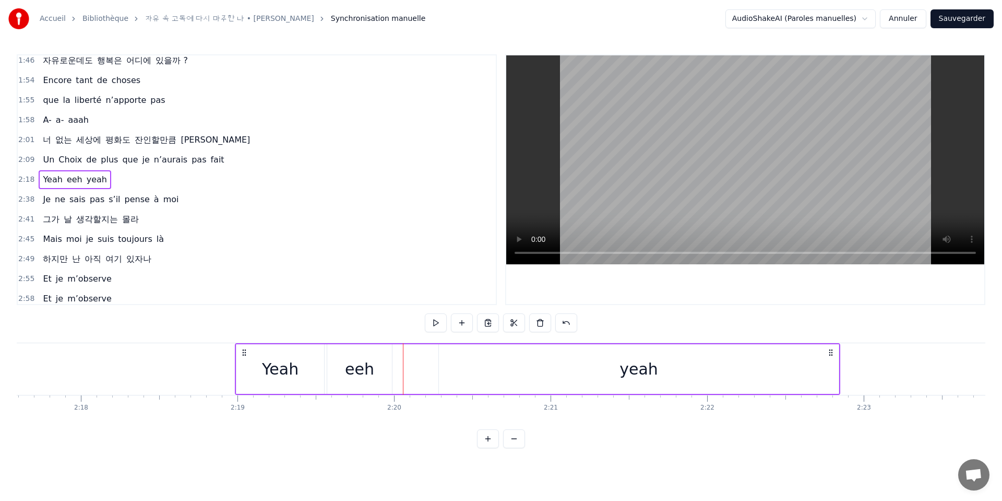
click at [384, 372] on div "eeh" at bounding box center [359, 369] width 65 height 50
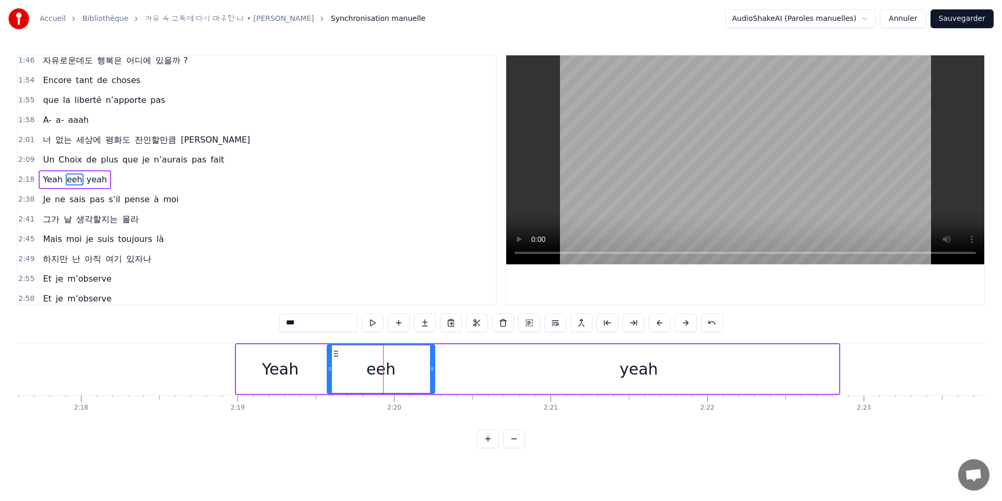
drag, startPoint x: 391, startPoint y: 373, endPoint x: 434, endPoint y: 376, distance: 42.9
click at [434, 376] on div at bounding box center [432, 369] width 4 height 48
drag, startPoint x: 329, startPoint y: 369, endPoint x: 350, endPoint y: 373, distance: 21.8
click at [353, 372] on icon at bounding box center [354, 368] width 4 height 8
click at [299, 379] on div "Yeah" at bounding box center [281, 369] width 88 height 50
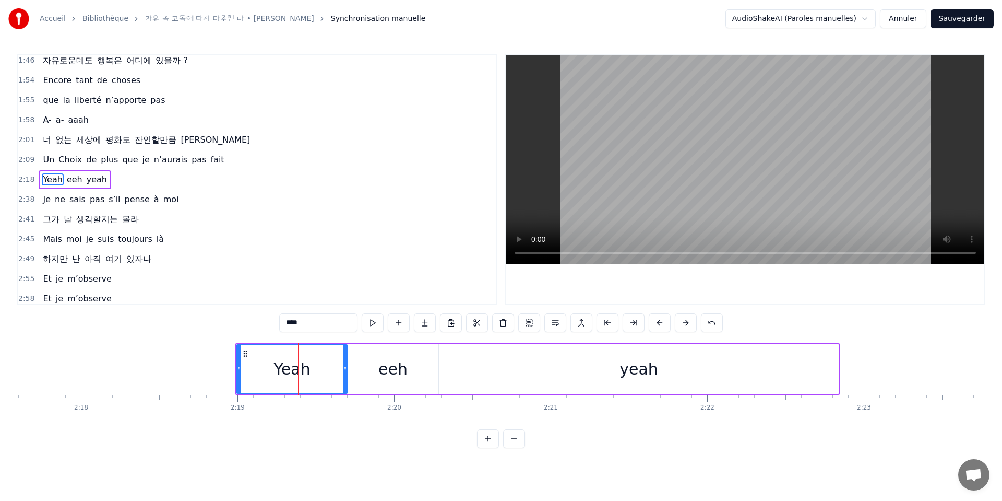
drag, startPoint x: 323, startPoint y: 373, endPoint x: 347, endPoint y: 372, distance: 24.0
click at [347, 372] on div at bounding box center [345, 369] width 4 height 48
click at [360, 374] on div "eeh" at bounding box center [393, 369] width 84 height 50
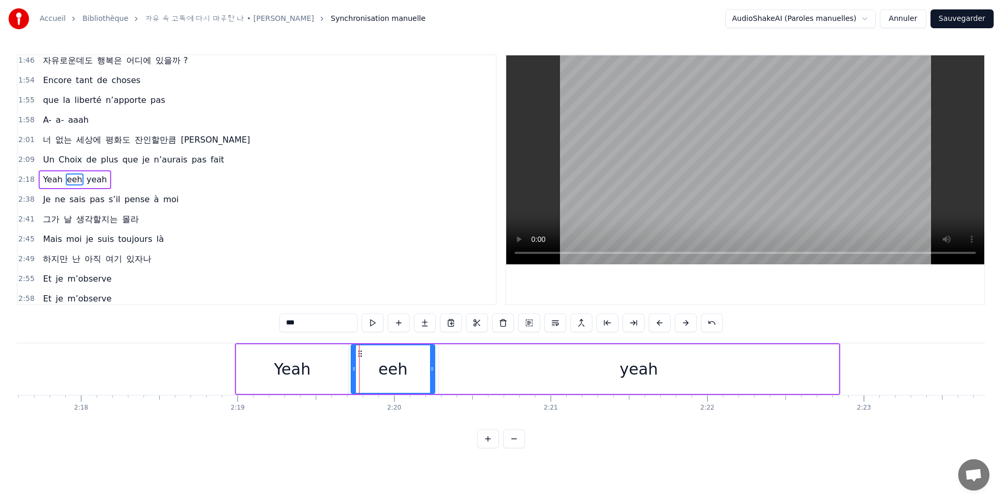
click at [247, 370] on div "Yeah" at bounding box center [293, 369] width 112 height 50
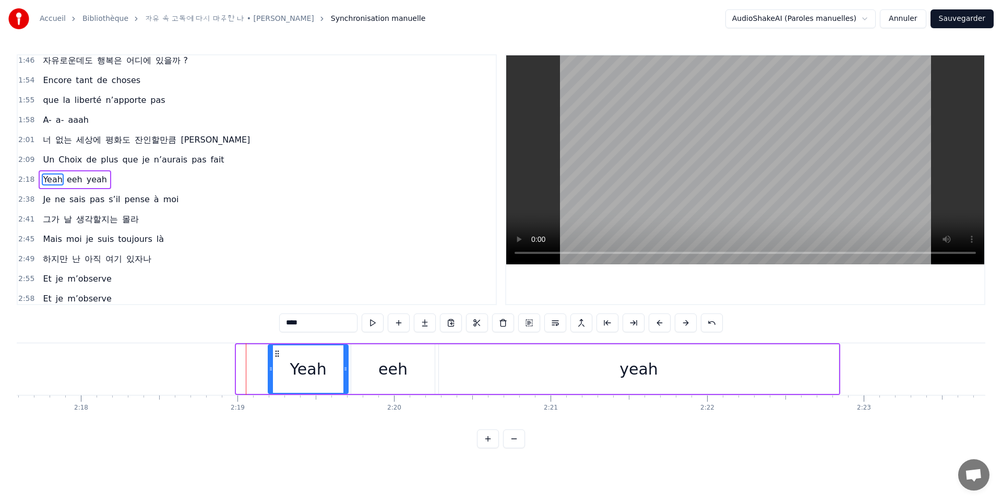
drag, startPoint x: 238, startPoint y: 369, endPoint x: 269, endPoint y: 374, distance: 32.4
click at [269, 374] on div at bounding box center [271, 369] width 4 height 48
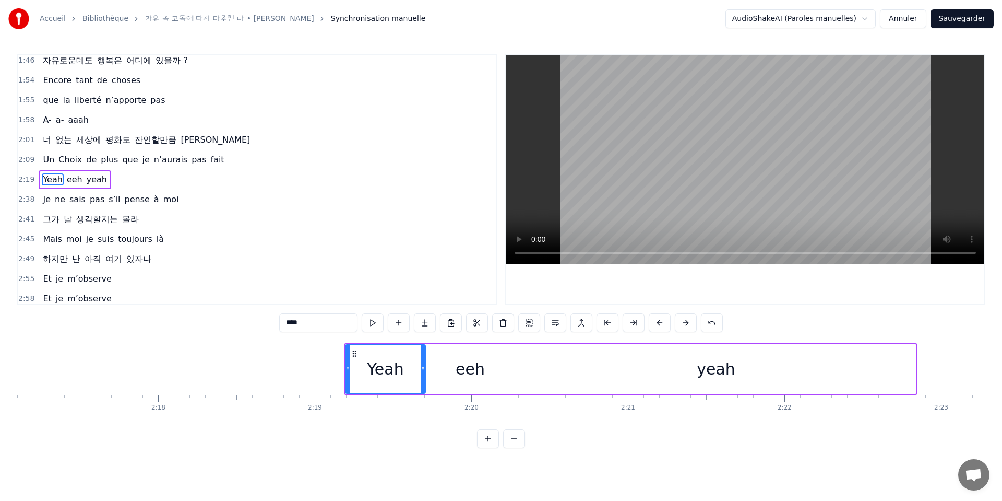
scroll to position [0, 21417]
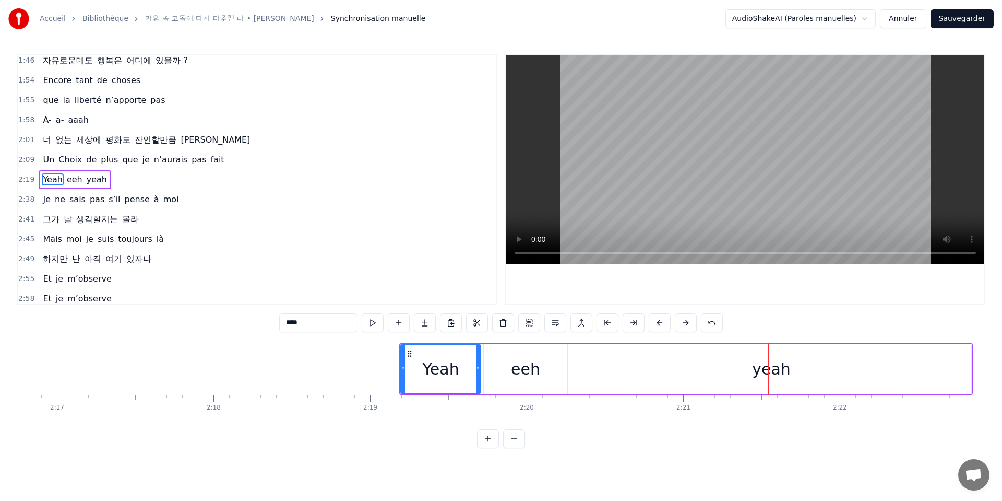
click at [682, 371] on div "yeah" at bounding box center [772, 369] width 400 height 50
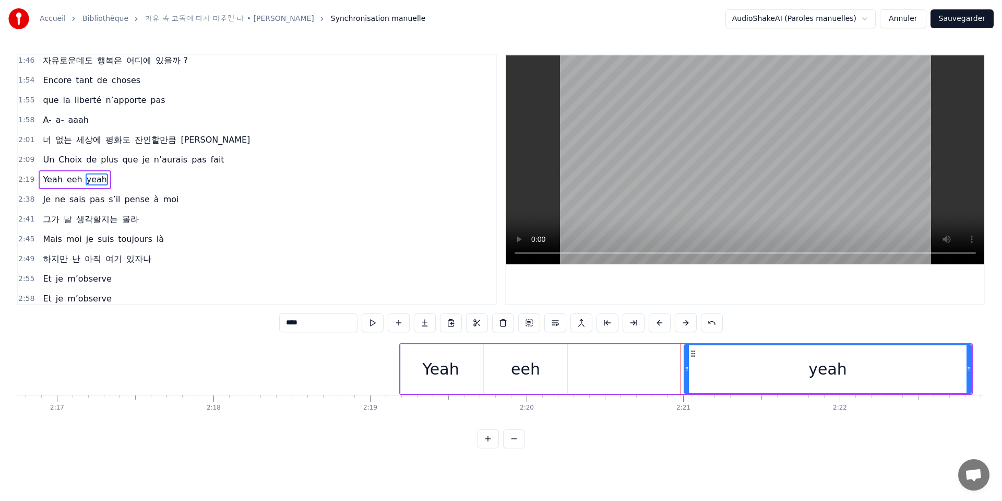
drag, startPoint x: 576, startPoint y: 368, endPoint x: 687, endPoint y: 364, distance: 111.3
click at [687, 364] on icon at bounding box center [687, 368] width 4 height 8
click at [553, 372] on div "eeh" at bounding box center [526, 369] width 84 height 50
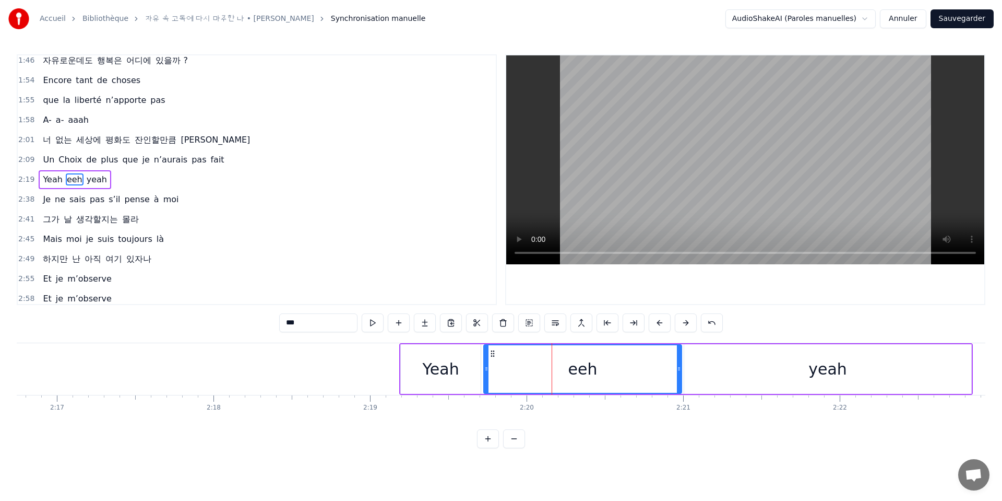
drag, startPoint x: 565, startPoint y: 371, endPoint x: 680, endPoint y: 367, distance: 114.9
click at [680, 367] on icon at bounding box center [679, 368] width 4 height 8
drag, startPoint x: 487, startPoint y: 373, endPoint x: 532, endPoint y: 375, distance: 44.9
click at [532, 375] on div at bounding box center [531, 369] width 4 height 48
click at [458, 374] on div "Yeah" at bounding box center [441, 369] width 80 height 50
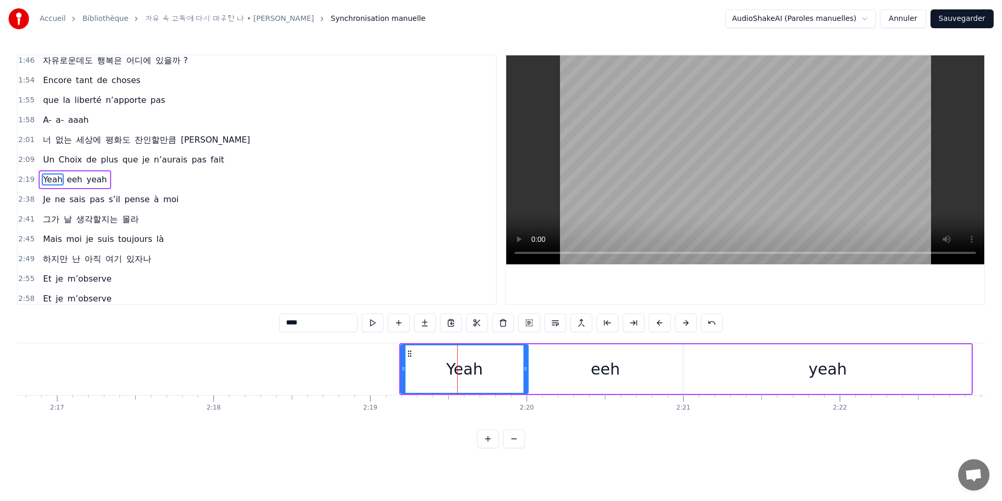
drag, startPoint x: 479, startPoint y: 371, endPoint x: 527, endPoint y: 370, distance: 47.5
click at [527, 370] on icon at bounding box center [526, 368] width 4 height 8
click at [209, 159] on span "fait" at bounding box center [217, 159] width 16 height 12
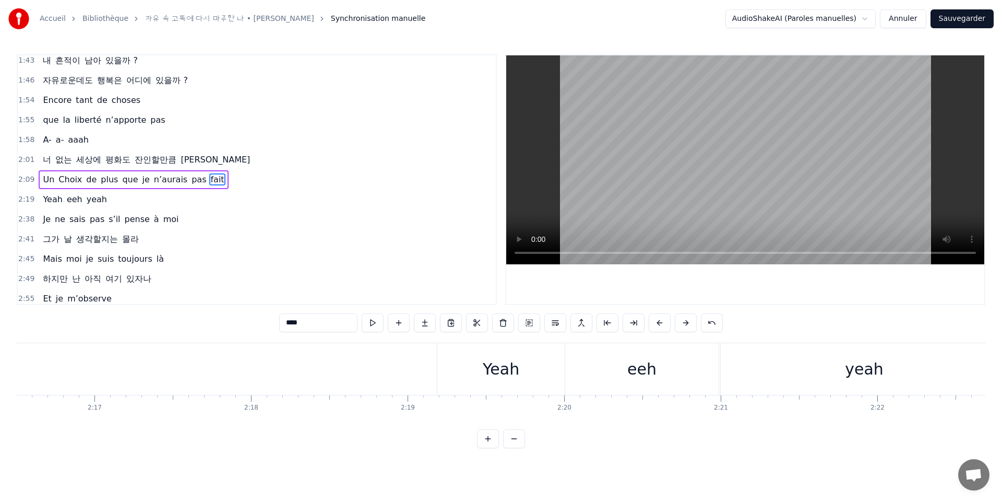
scroll to position [0, 21361]
click at [592, 370] on div "eeh" at bounding box center [660, 369] width 153 height 52
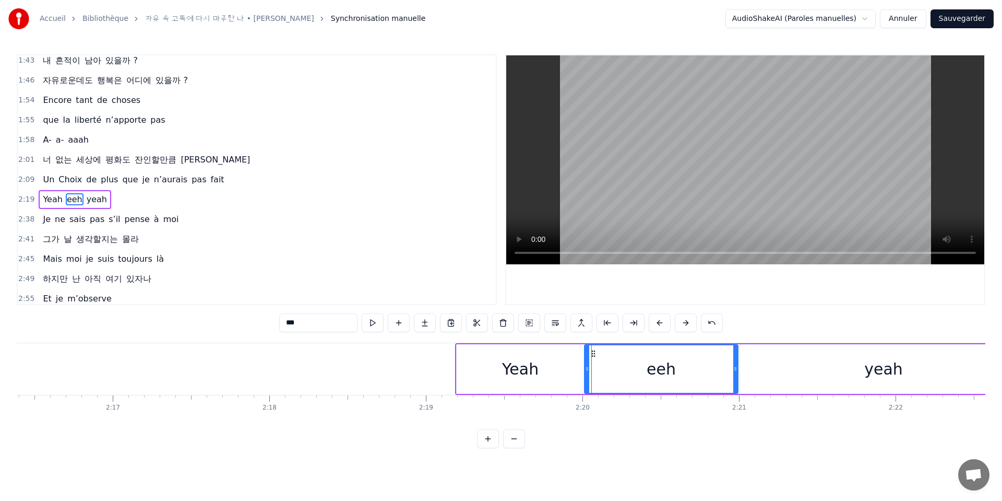
scroll to position [441, 0]
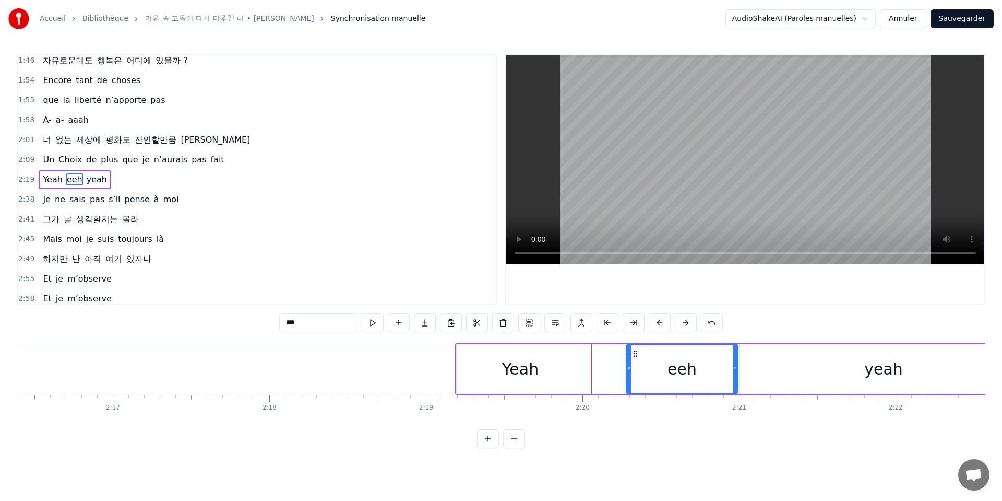
drag, startPoint x: 588, startPoint y: 368, endPoint x: 630, endPoint y: 365, distance: 41.8
click at [630, 365] on icon at bounding box center [629, 368] width 4 height 8
click at [578, 375] on div "Yeah" at bounding box center [520, 369] width 127 height 50
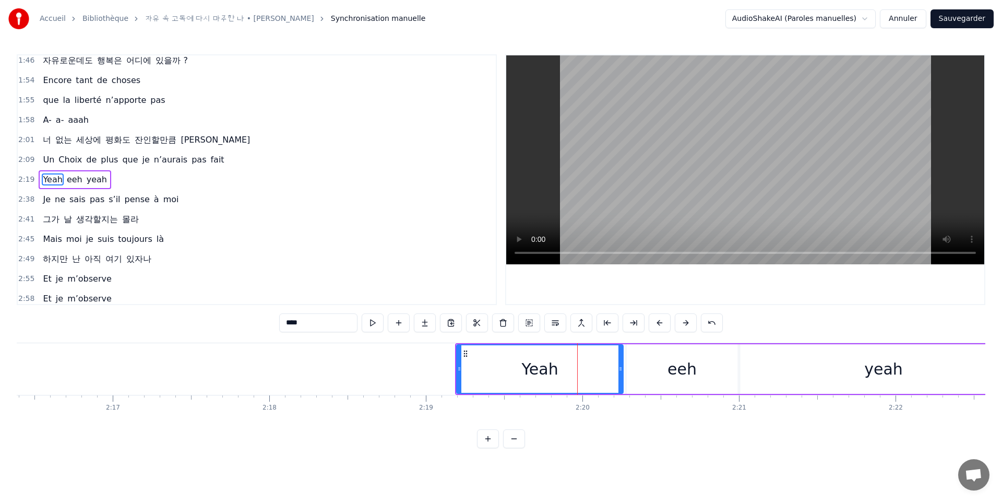
drag, startPoint x: 583, startPoint y: 372, endPoint x: 622, endPoint y: 369, distance: 39.3
click at [622, 369] on icon at bounding box center [621, 368] width 4 height 8
click at [784, 371] on div "yeah" at bounding box center [883, 369] width 287 height 50
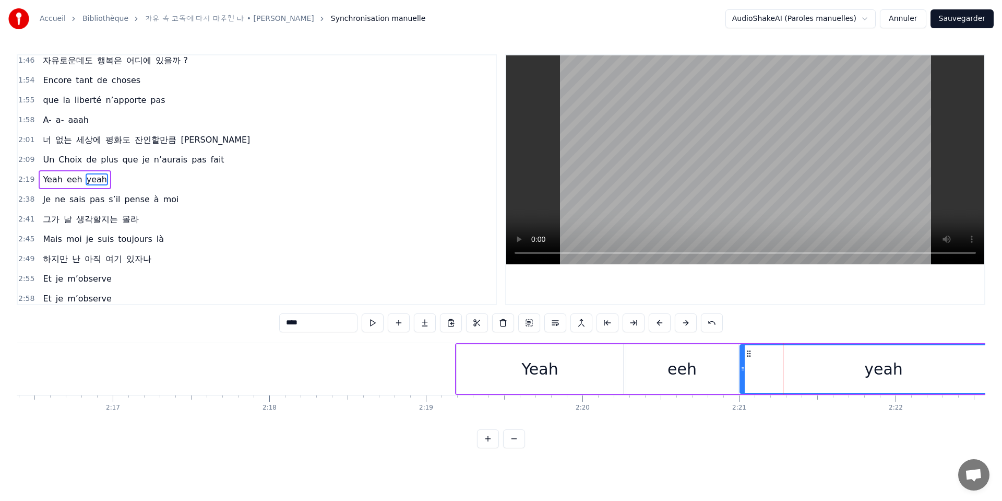
click at [545, 365] on div "Yeah" at bounding box center [540, 368] width 37 height 23
type input "****"
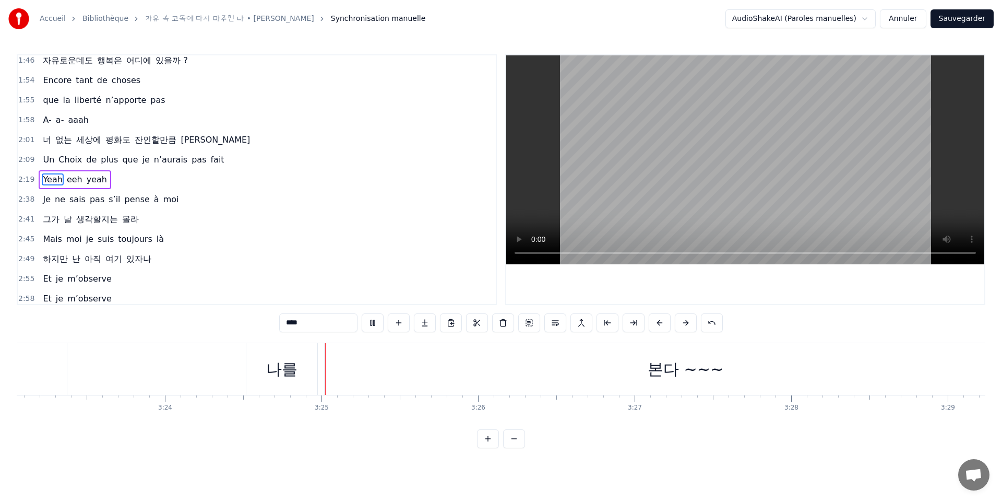
scroll to position [0, 31984]
click at [975, 20] on button "Sauvegarder" at bounding box center [962, 18] width 63 height 19
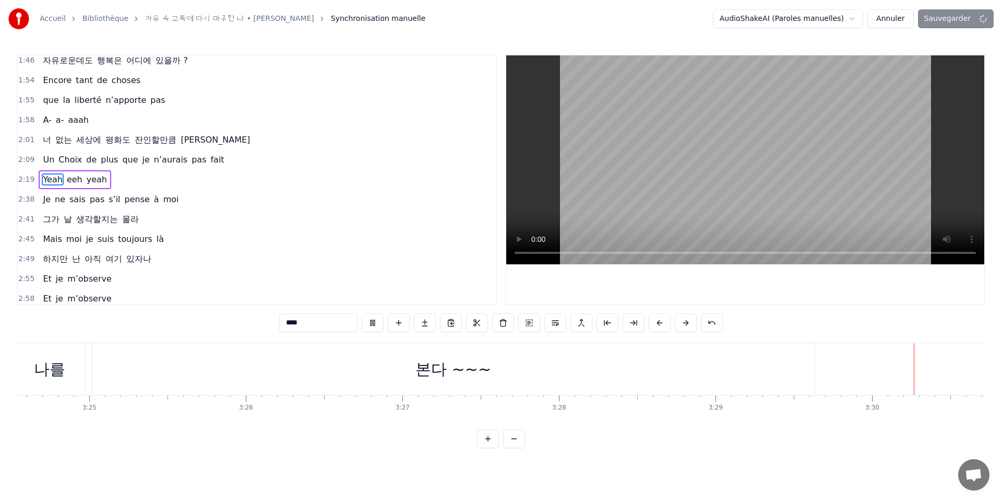
scroll to position [0, 32140]
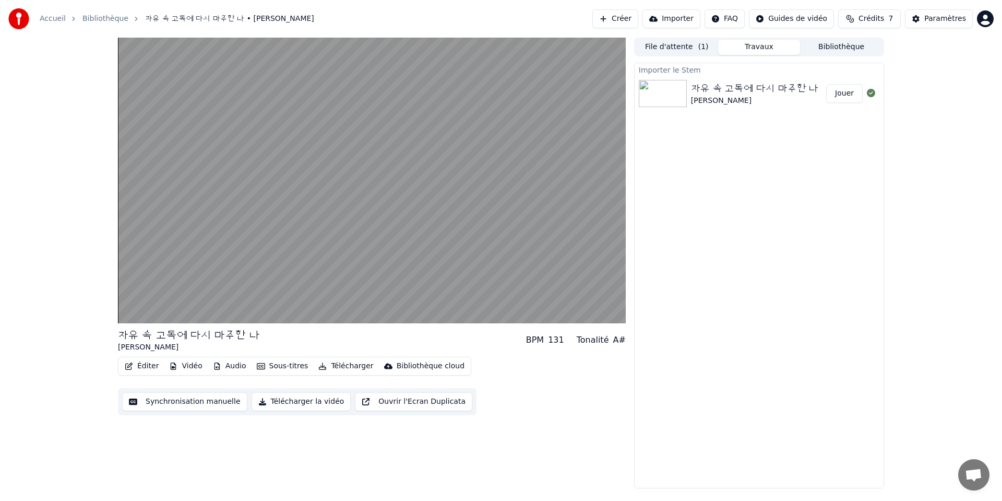
click at [224, 368] on button "Audio" at bounding box center [230, 366] width 42 height 15
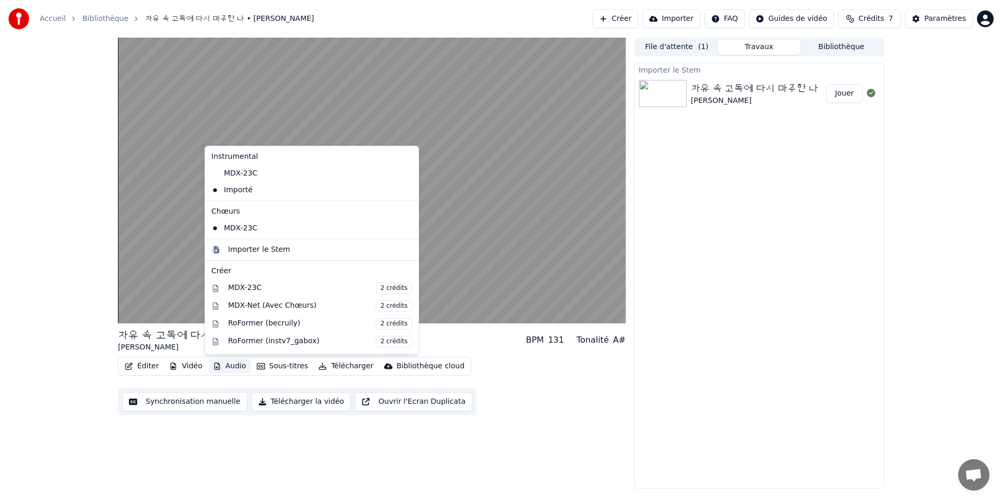
click at [756, 408] on div "Importer le Stem 자유 속 고독에 다시 마주한 나 FlorYann K Jouer" at bounding box center [759, 275] width 250 height 425
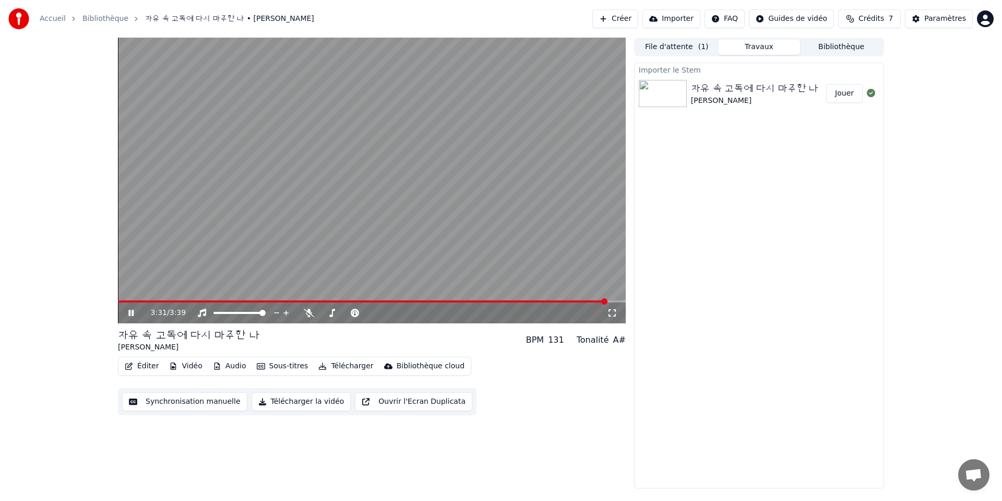
click at [133, 310] on icon at bounding box center [130, 313] width 5 height 6
click at [191, 403] on button "Synchronisation manuelle" at bounding box center [184, 401] width 125 height 19
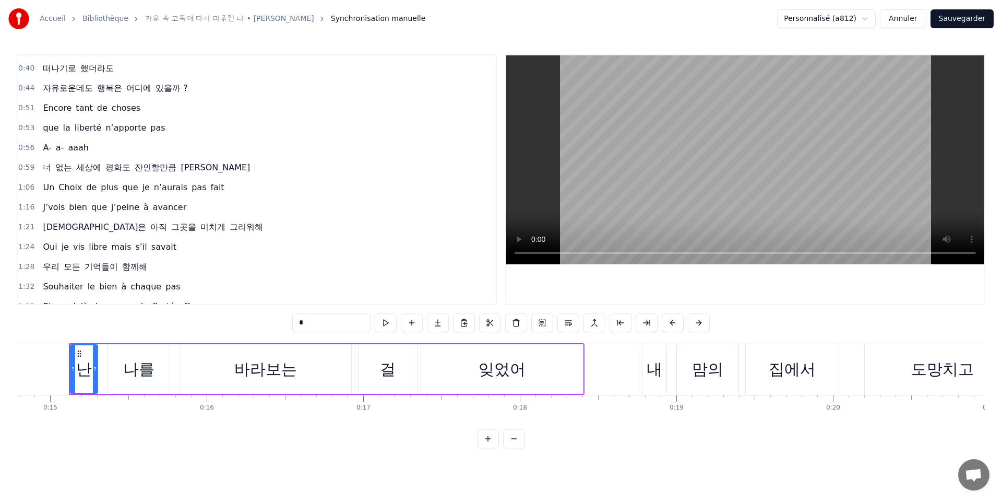
scroll to position [138, 0]
click at [57, 204] on span "J’vois" at bounding box center [54, 205] width 24 height 12
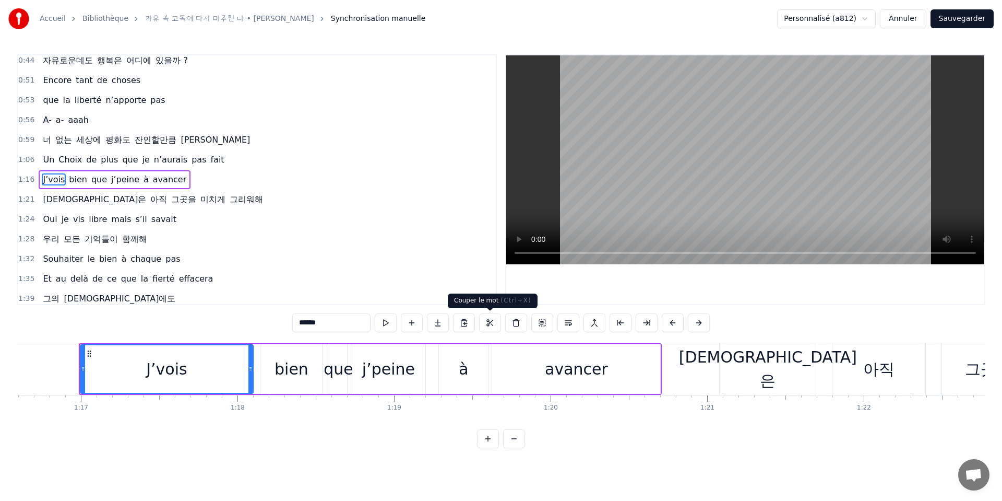
scroll to position [0, 12006]
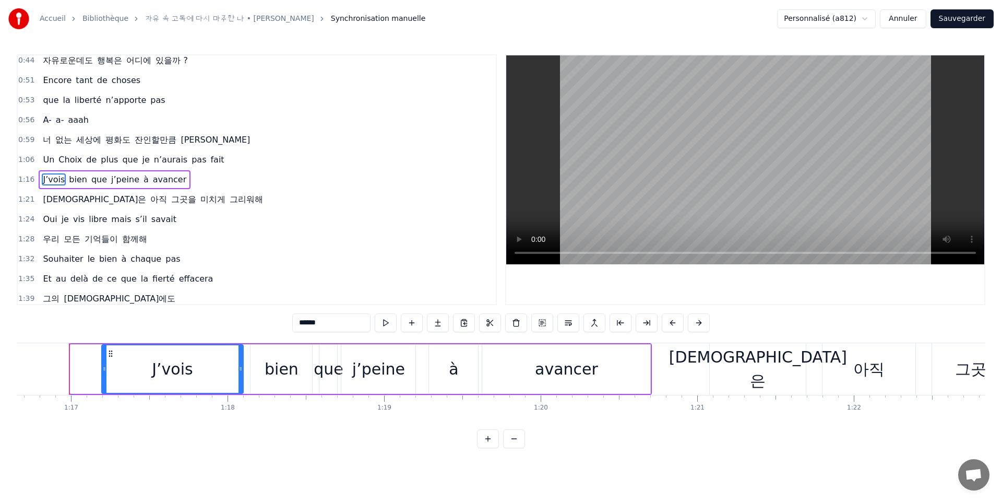
drag, startPoint x: 71, startPoint y: 369, endPoint x: 102, endPoint y: 374, distance: 31.8
click at [102, 374] on div at bounding box center [104, 369] width 4 height 48
click at [209, 159] on span "fait" at bounding box center [217, 159] width 16 height 12
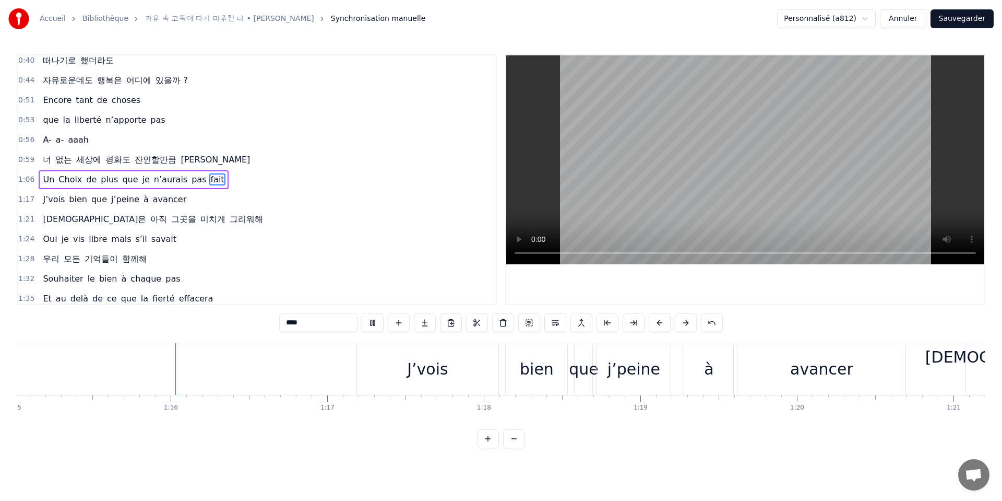
scroll to position [0, 11752]
click at [42, 241] on span "Oui" at bounding box center [50, 239] width 16 height 12
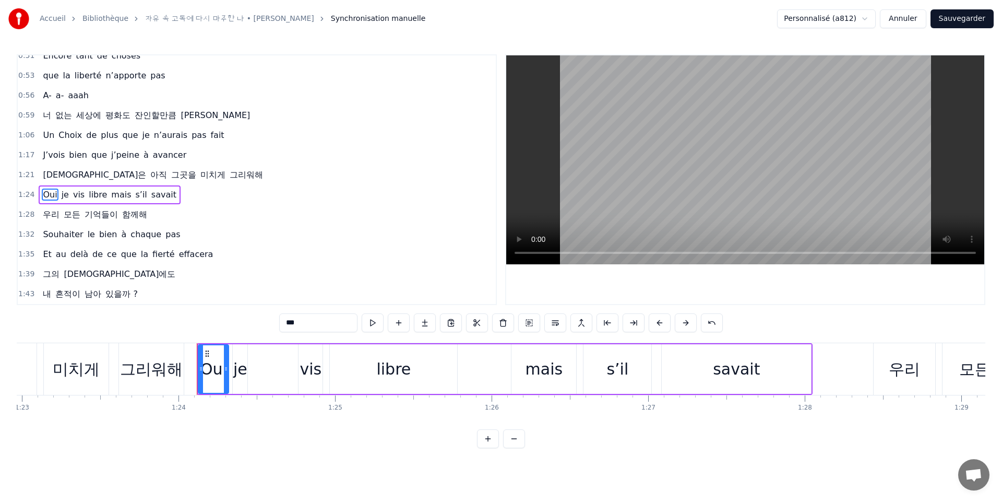
scroll to position [0, 13122]
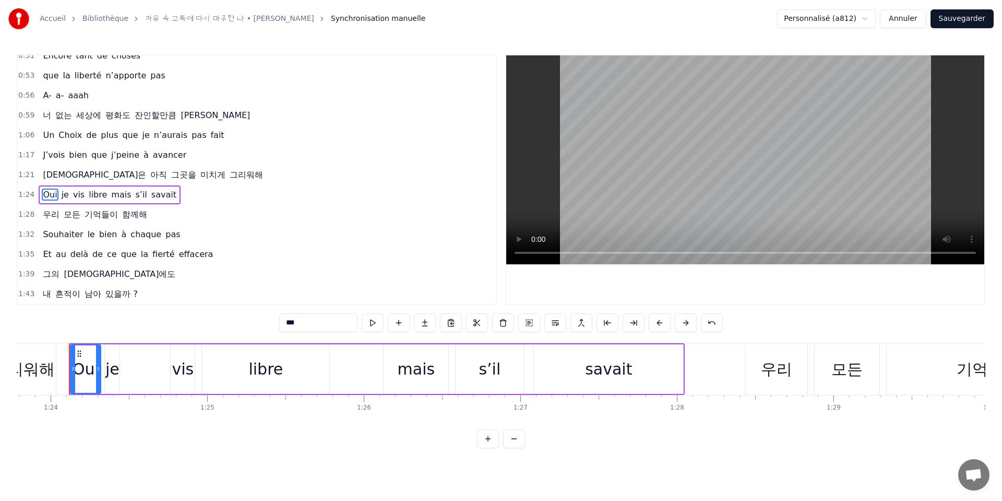
click at [229, 174] on span "그리워해" at bounding box center [247, 175] width 36 height 12
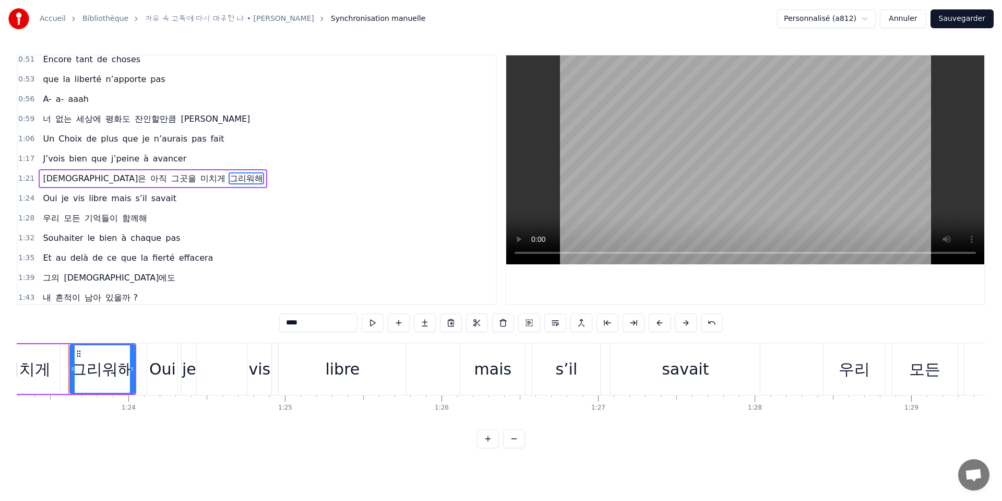
scroll to position [0, 13044]
click at [159, 369] on div "Oui" at bounding box center [163, 368] width 27 height 23
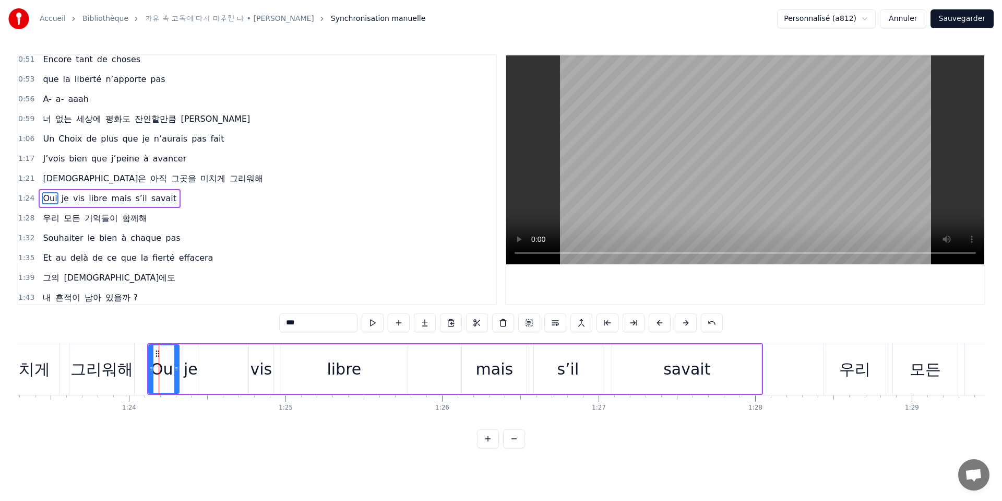
scroll to position [203, 0]
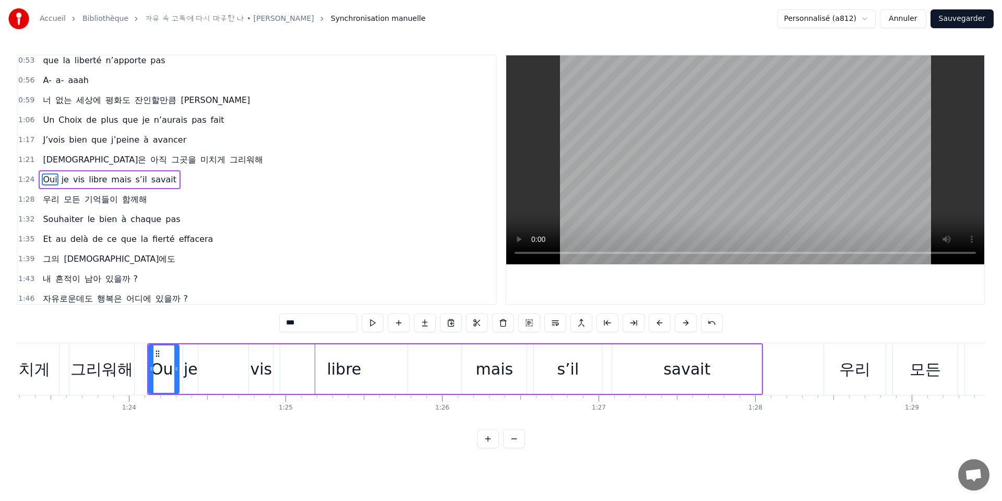
click at [378, 372] on div "libre" at bounding box center [343, 369] width 127 height 50
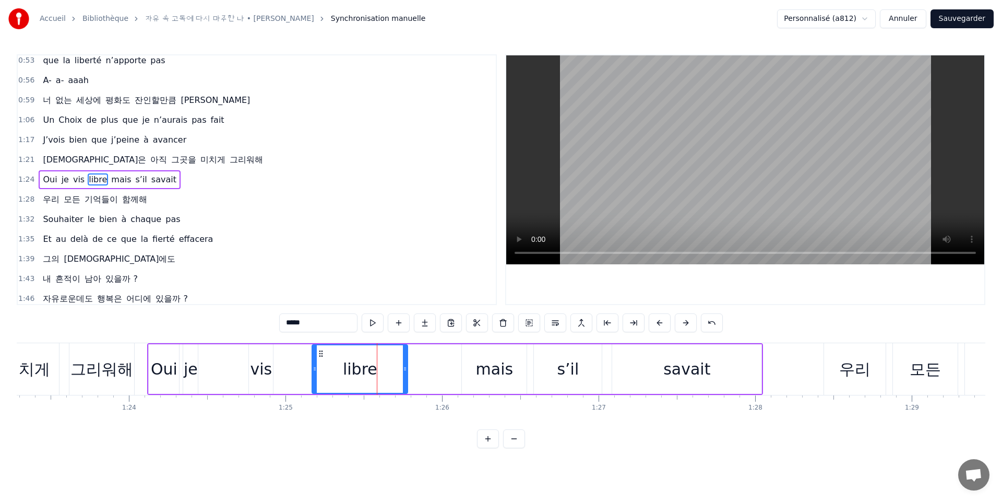
drag, startPoint x: 283, startPoint y: 369, endPoint x: 315, endPoint y: 369, distance: 31.8
click at [315, 369] on icon at bounding box center [315, 368] width 4 height 8
click at [261, 372] on div "vis" at bounding box center [262, 368] width 22 height 23
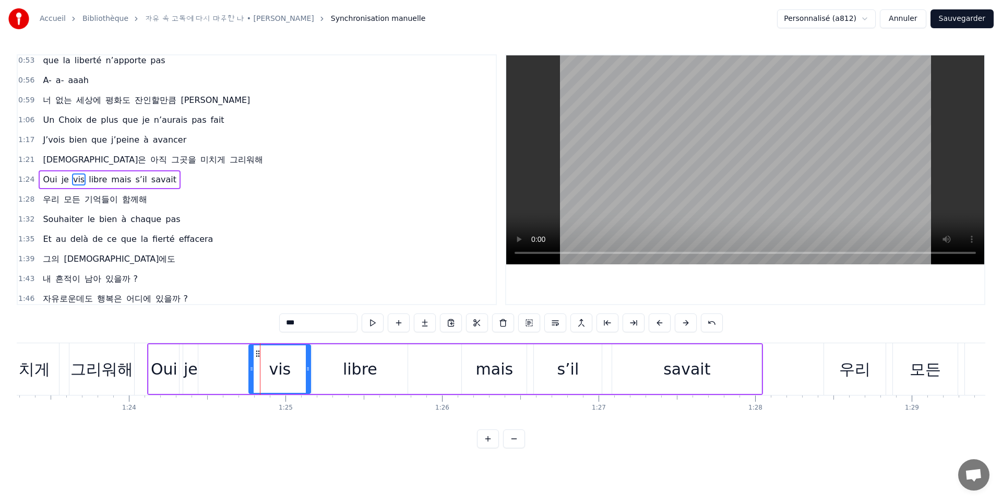
drag, startPoint x: 270, startPoint y: 371, endPoint x: 307, endPoint y: 371, distance: 37.1
click at [308, 371] on icon at bounding box center [308, 368] width 4 height 8
drag, startPoint x: 253, startPoint y: 370, endPoint x: 273, endPoint y: 371, distance: 19.9
click at [273, 371] on icon at bounding box center [272, 368] width 4 height 8
click at [192, 371] on div "je" at bounding box center [191, 368] width 14 height 23
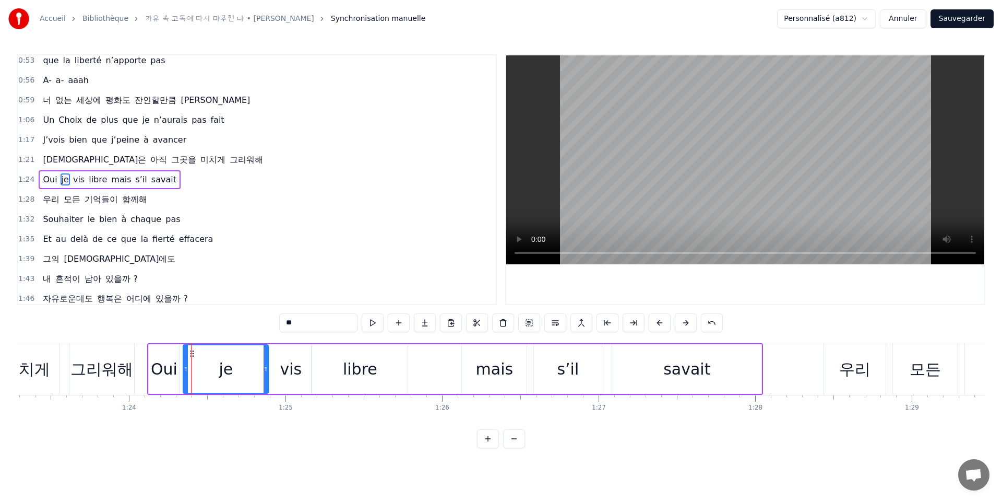
drag, startPoint x: 197, startPoint y: 370, endPoint x: 267, endPoint y: 377, distance: 70.9
click at [267, 377] on div at bounding box center [266, 369] width 4 height 48
drag, startPoint x: 186, startPoint y: 370, endPoint x: 237, endPoint y: 374, distance: 50.8
click at [237, 374] on div at bounding box center [236, 369] width 4 height 48
click at [164, 372] on div "Oui" at bounding box center [164, 368] width 27 height 23
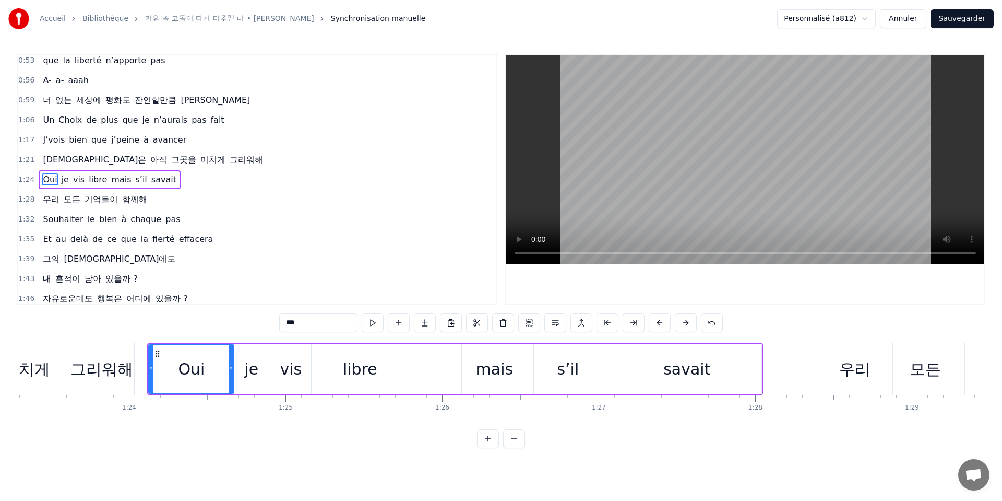
drag, startPoint x: 178, startPoint y: 372, endPoint x: 231, endPoint y: 377, distance: 54.0
click at [232, 377] on div at bounding box center [231, 369] width 4 height 48
drag, startPoint x: 151, startPoint y: 371, endPoint x: 185, endPoint y: 375, distance: 34.2
click at [185, 375] on div at bounding box center [184, 369] width 4 height 48
click at [124, 370] on div "그리워해" at bounding box center [101, 368] width 63 height 23
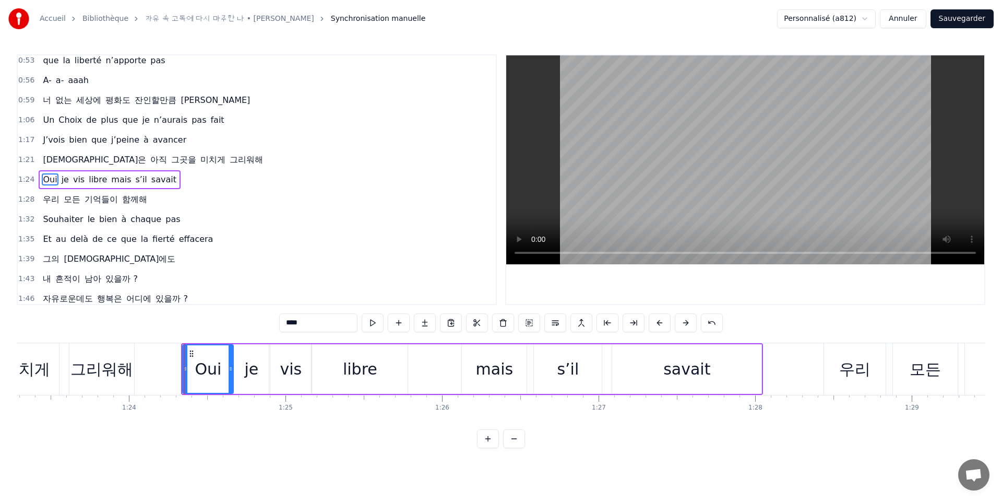
scroll to position [183, 0]
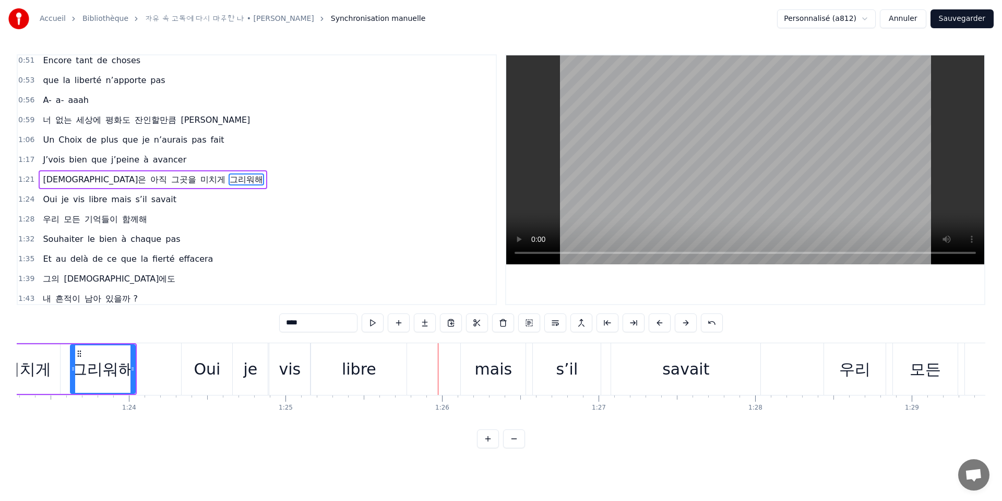
click at [199, 181] on span "미치게" at bounding box center [212, 179] width 27 height 12
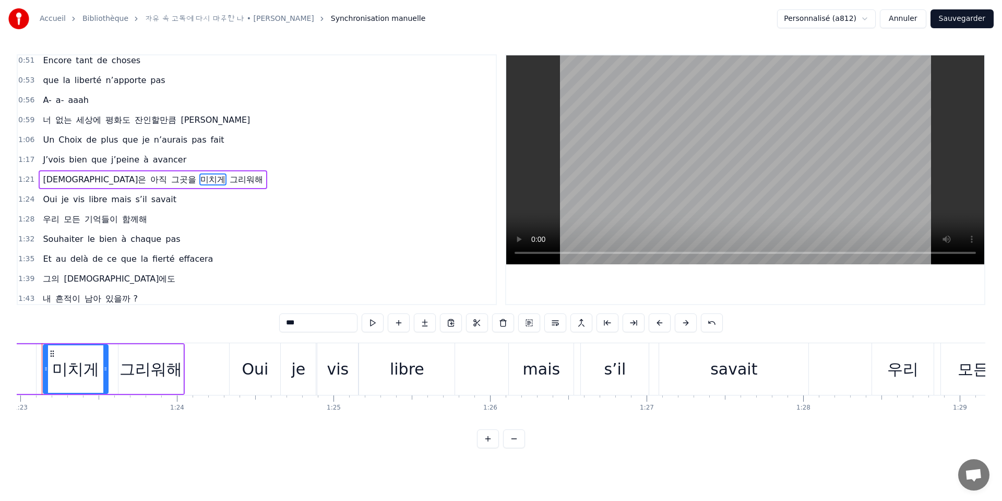
scroll to position [0, 12969]
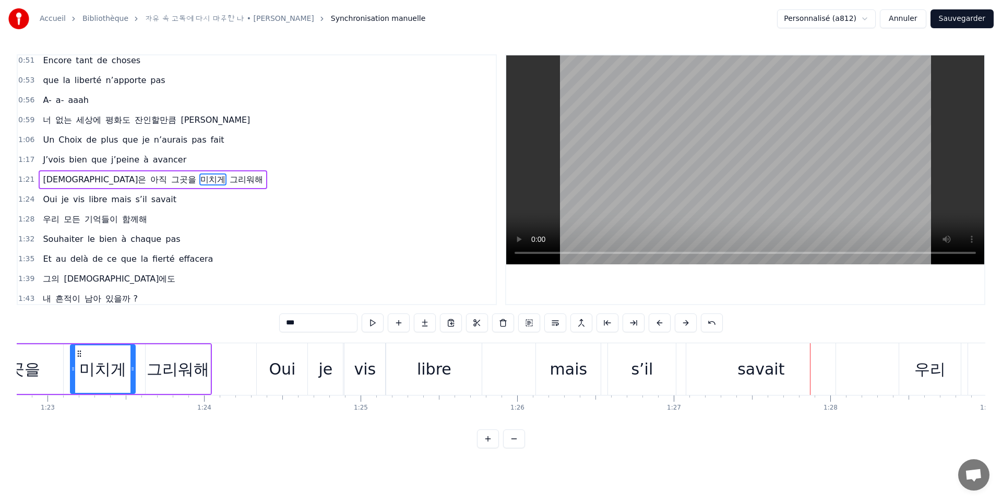
click at [47, 177] on span "[DEMOGRAPHIC_DATA]은" at bounding box center [94, 179] width 105 height 12
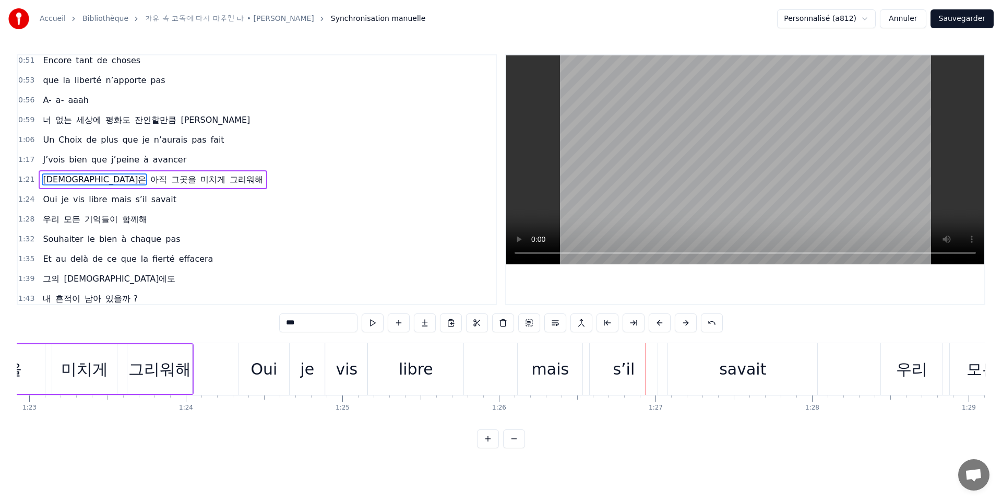
scroll to position [0, 12950]
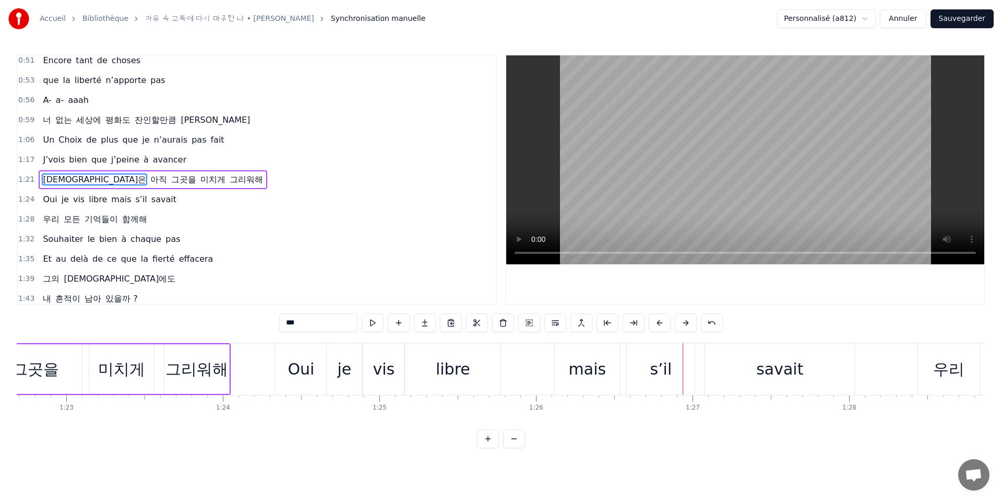
click at [302, 376] on div "Oui" at bounding box center [301, 368] width 27 height 23
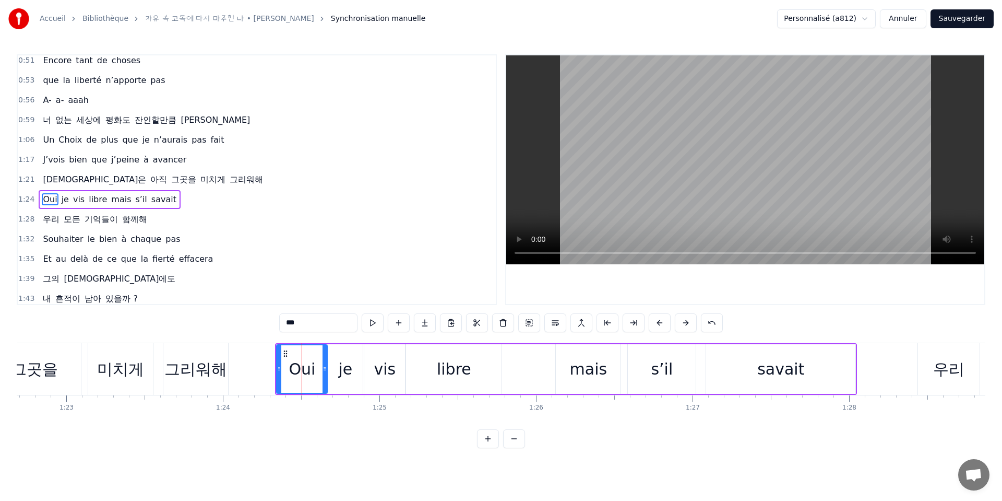
scroll to position [203, 0]
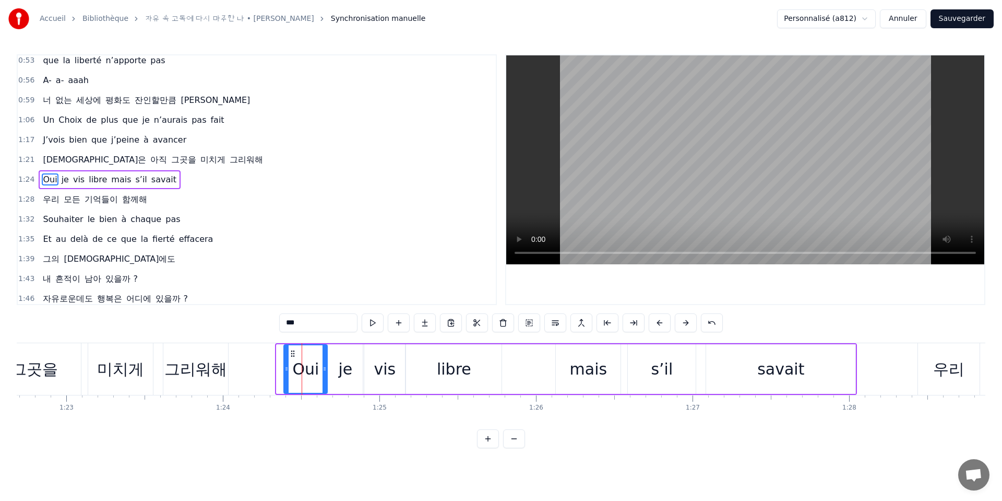
drag, startPoint x: 279, startPoint y: 371, endPoint x: 287, endPoint y: 370, distance: 7.3
click at [287, 370] on icon at bounding box center [287, 368] width 4 height 8
click at [51, 156] on span "[DEMOGRAPHIC_DATA]은" at bounding box center [94, 159] width 105 height 12
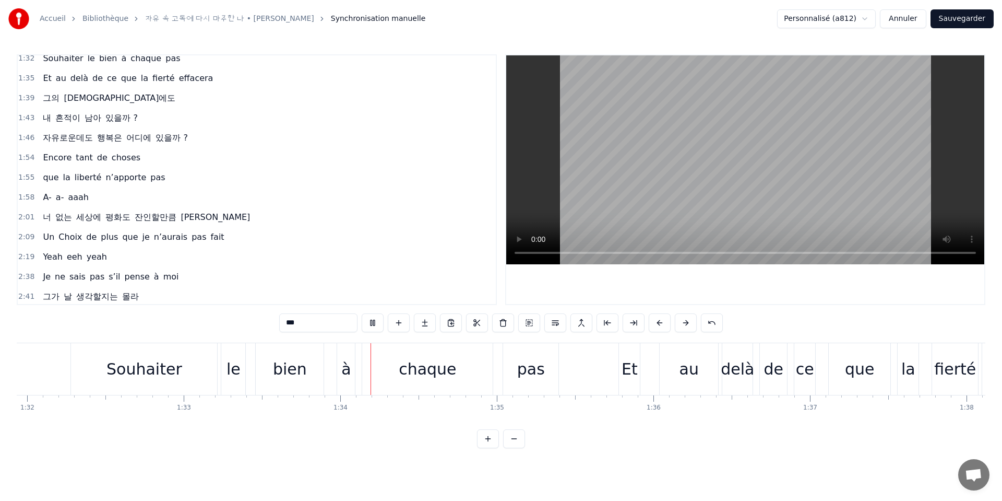
scroll to position [366, 0]
click at [53, 253] on span "Yeah" at bounding box center [52, 255] width 21 height 12
type input "****"
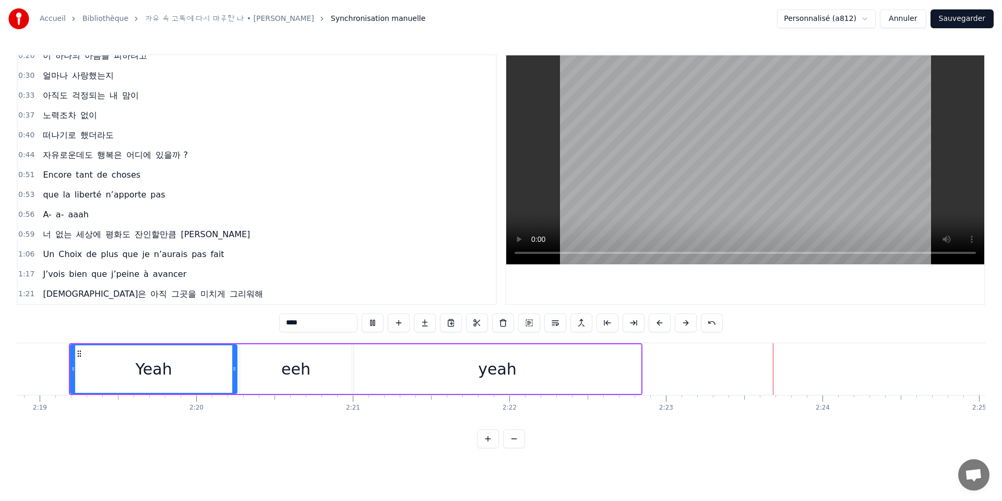
scroll to position [0, 0]
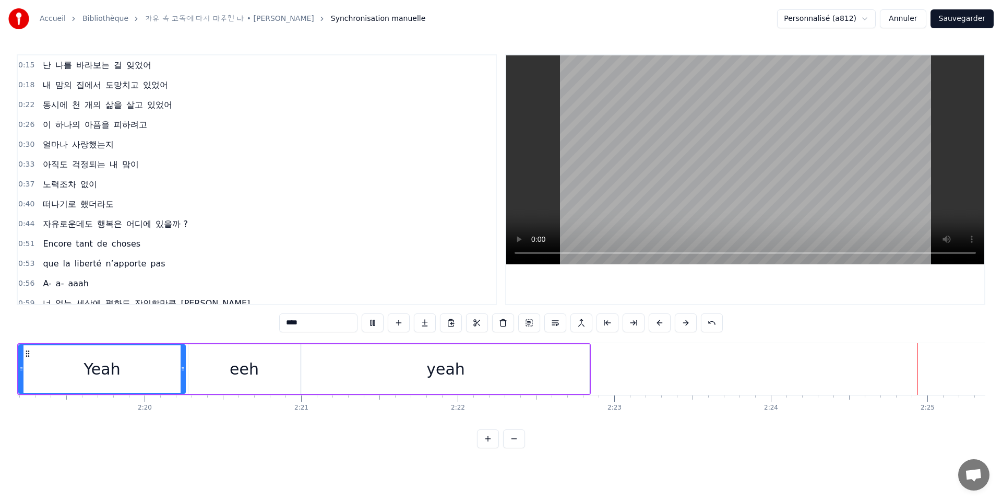
click at [45, 57] on div "난 나를 바라보는 걸 잊었어" at bounding box center [97, 65] width 117 height 19
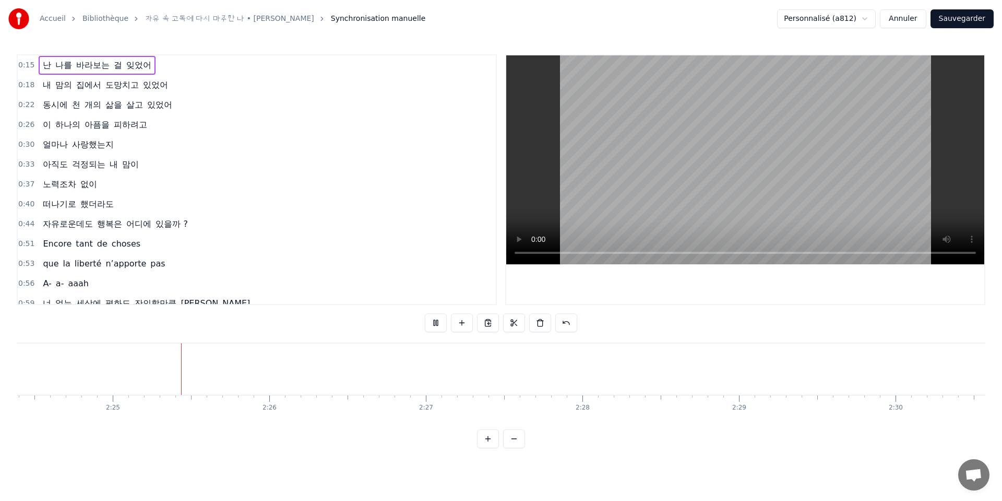
click at [45, 61] on span "난" at bounding box center [47, 65] width 10 height 12
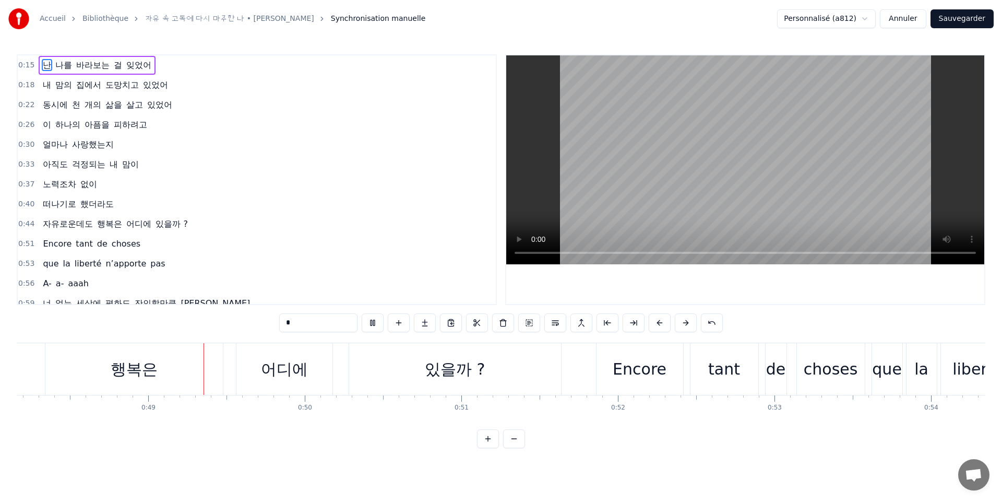
scroll to position [0, 7579]
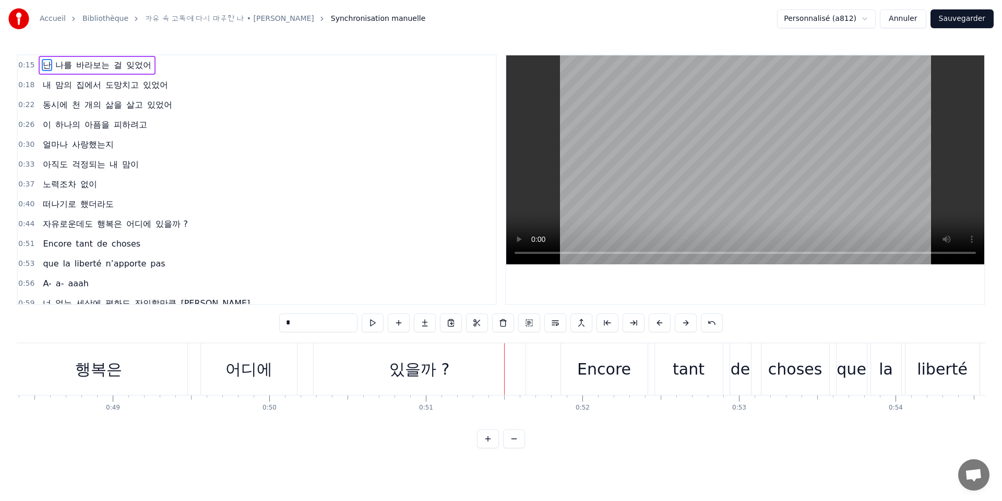
click at [104, 224] on span "행복은" at bounding box center [109, 224] width 27 height 12
type input "***"
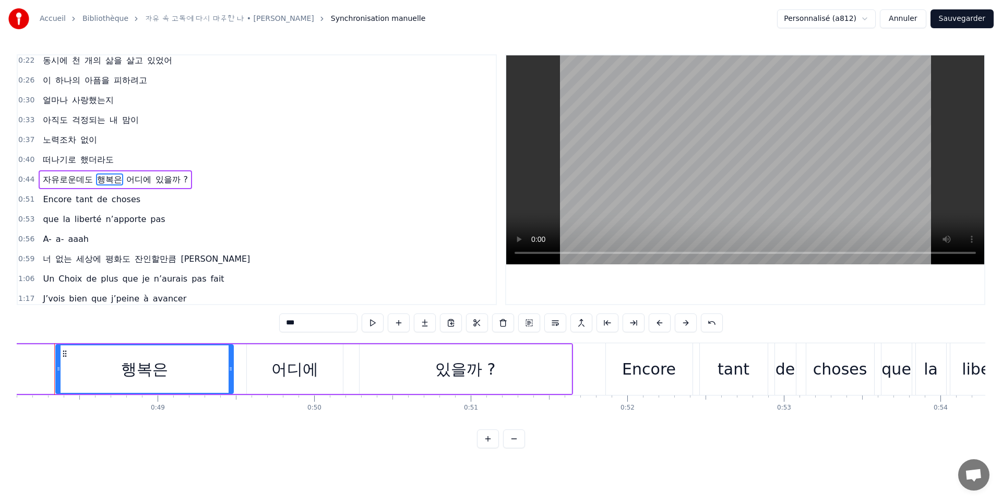
scroll to position [0, 7519]
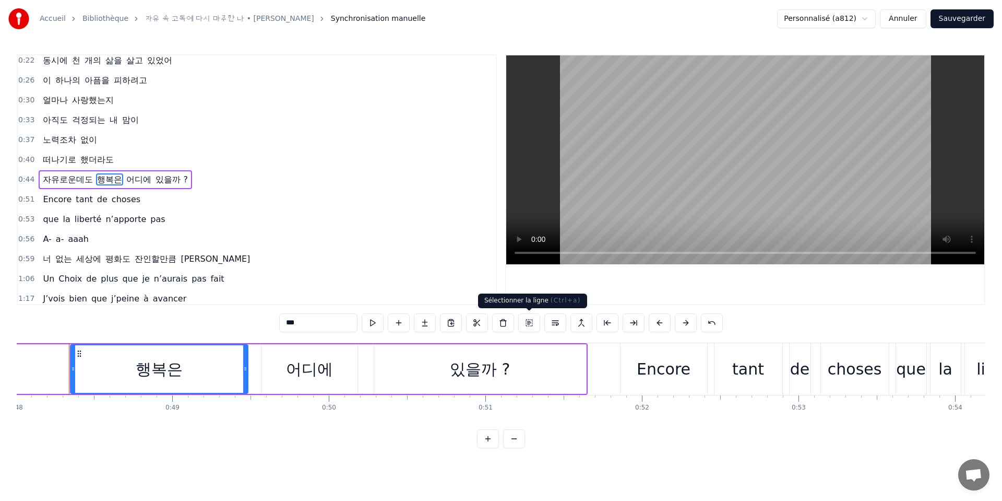
click at [536, 324] on button at bounding box center [529, 322] width 22 height 19
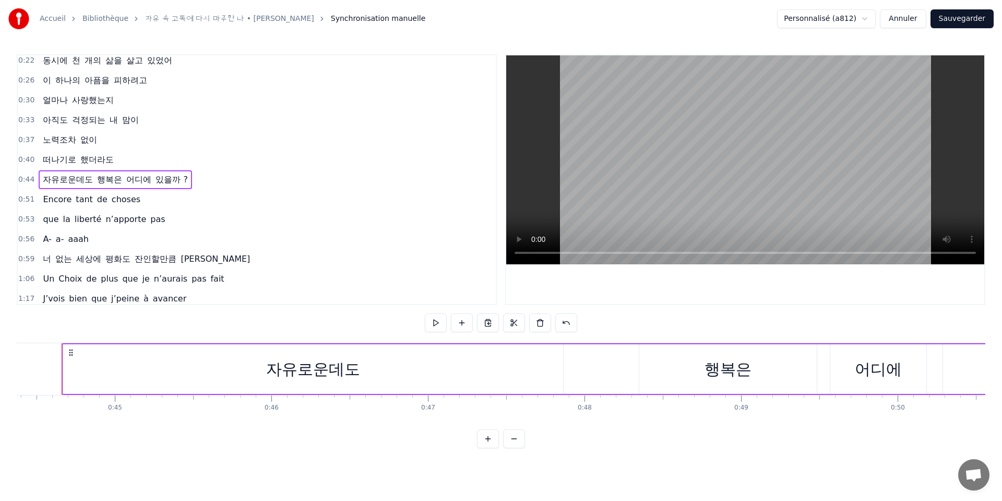
scroll to position [0, 6943]
click at [102, 180] on span "행복은" at bounding box center [109, 179] width 27 height 12
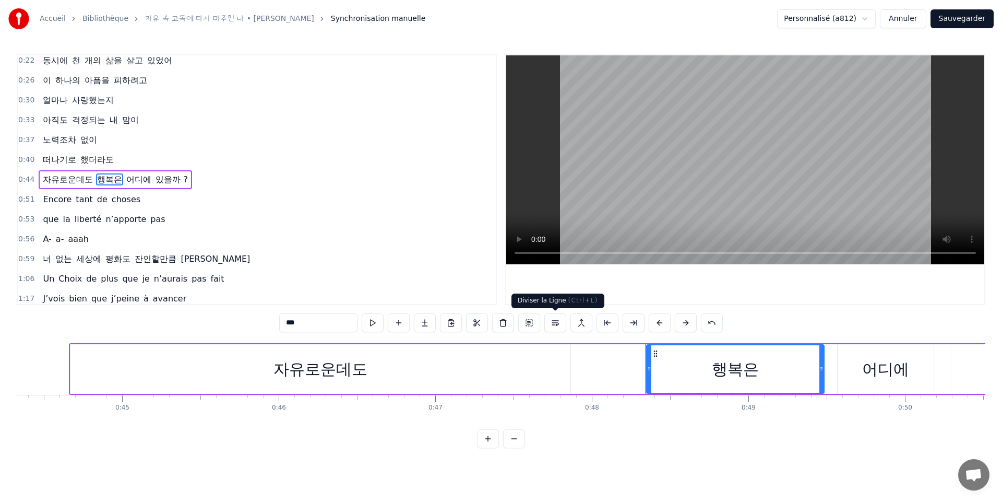
click at [555, 323] on button at bounding box center [556, 322] width 22 height 19
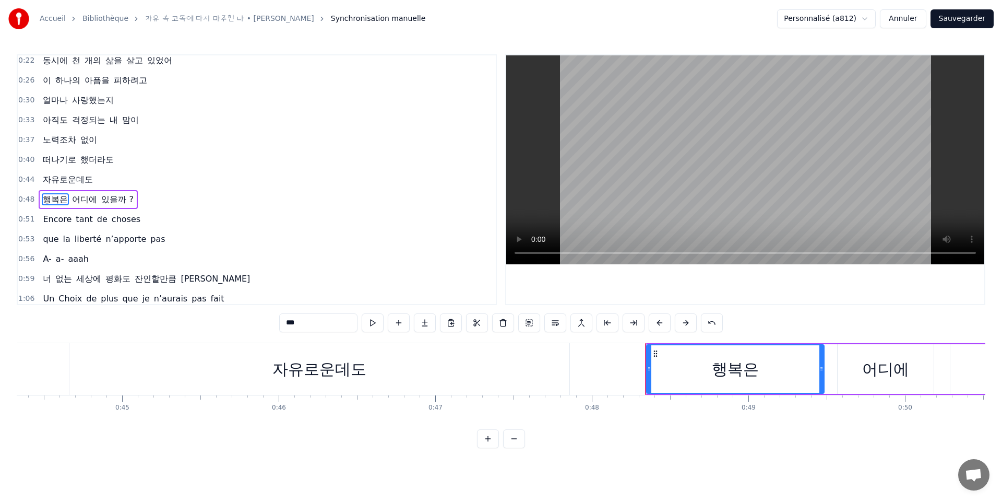
scroll to position [64, 0]
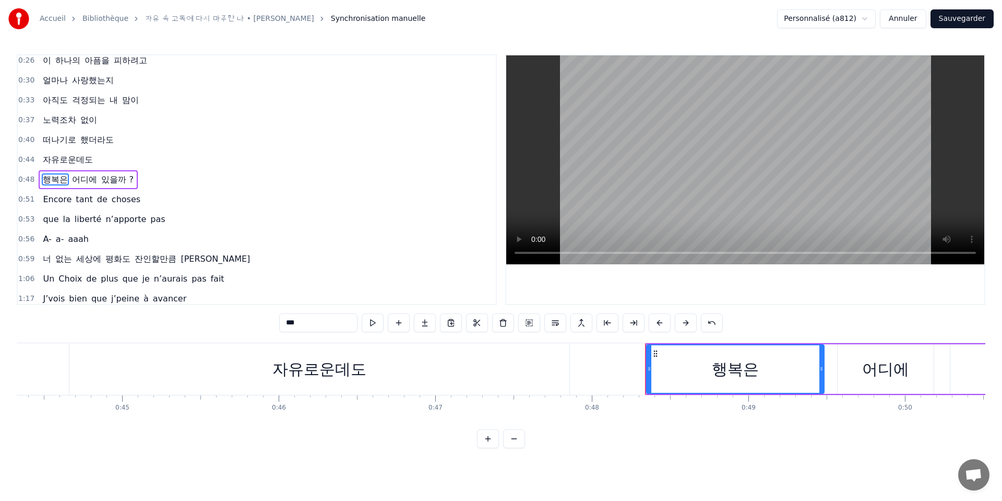
click at [55, 137] on span "떠나기로" at bounding box center [60, 140] width 36 height 12
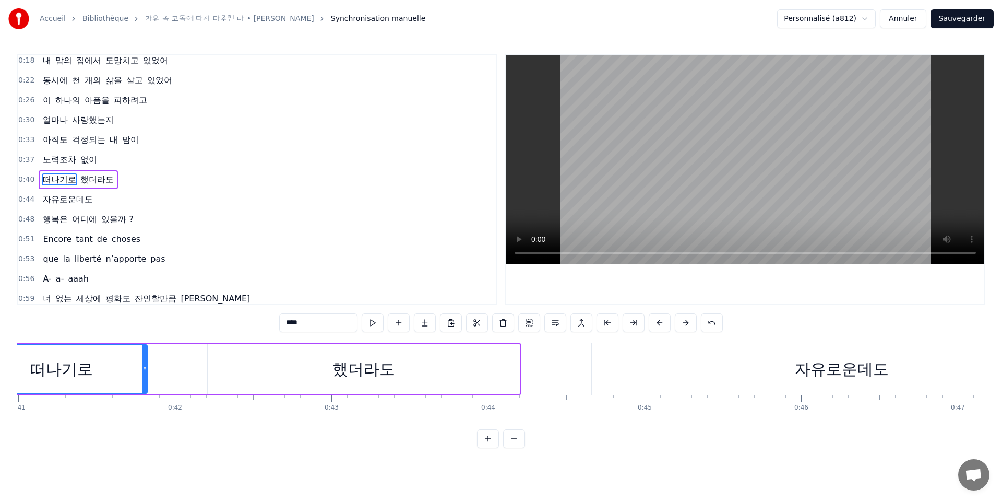
scroll to position [0, 6326]
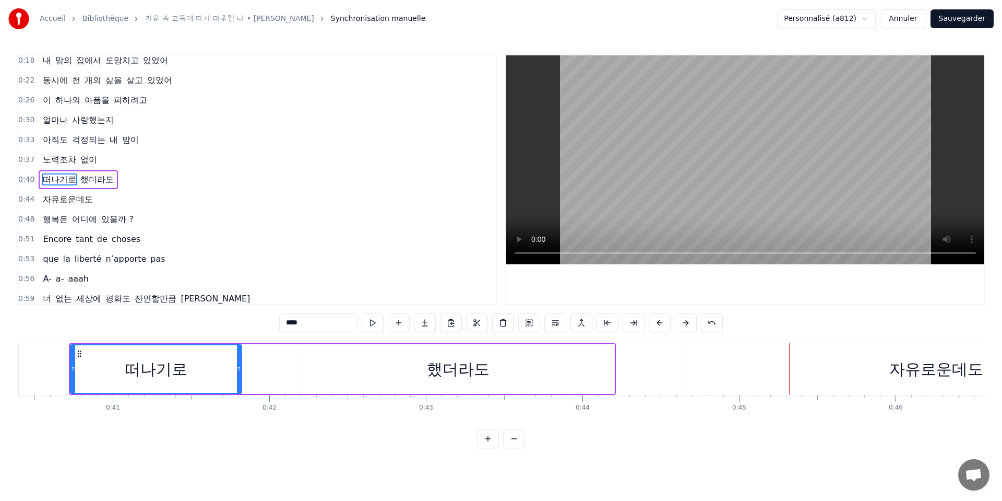
click at [76, 199] on span "자유로운데도" at bounding box center [68, 199] width 52 height 12
type input "******"
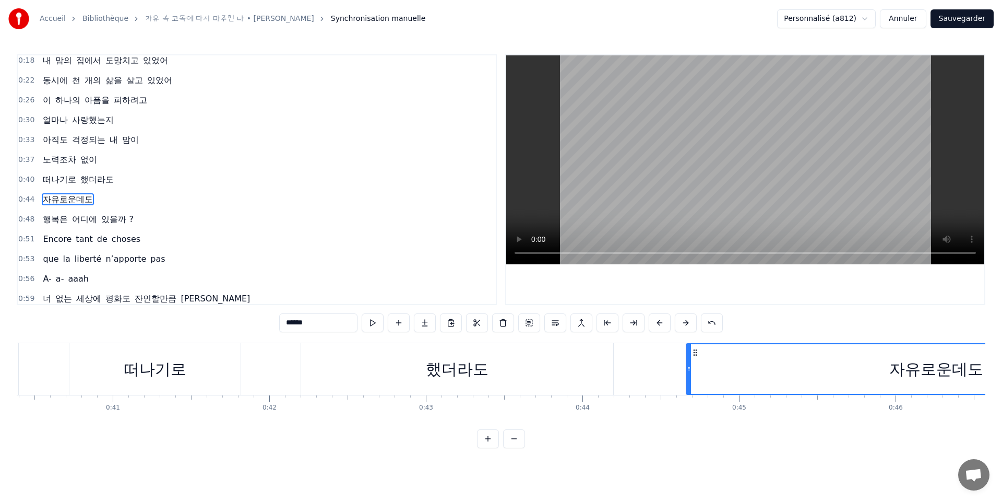
scroll to position [44, 0]
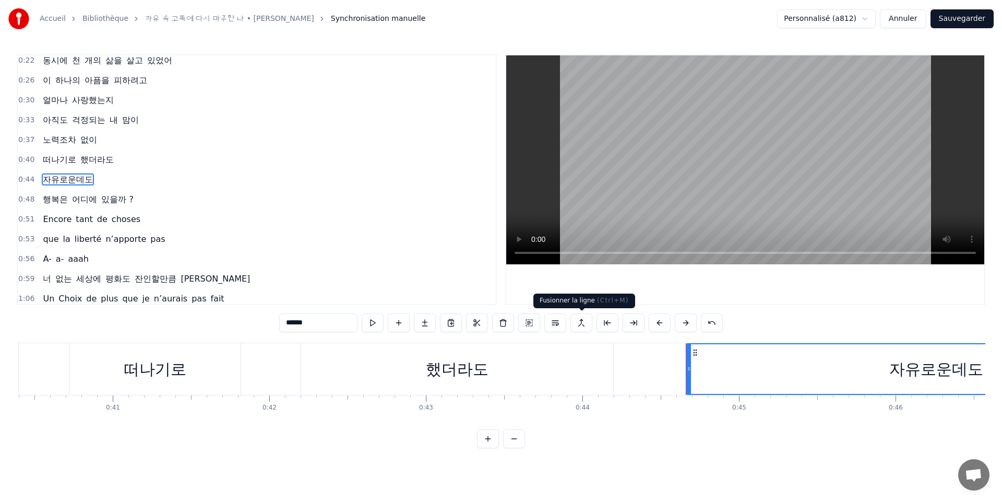
click at [579, 324] on button at bounding box center [582, 322] width 22 height 19
click at [583, 324] on button at bounding box center [582, 322] width 22 height 19
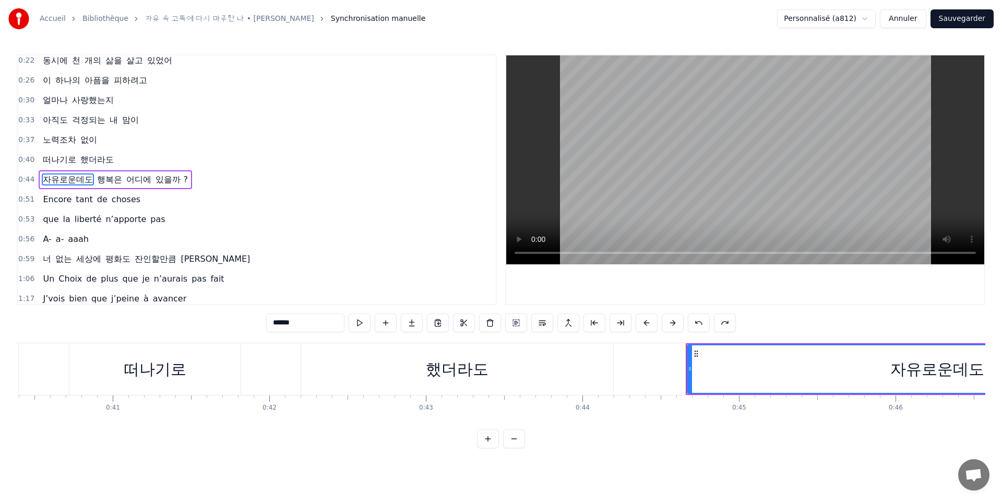
click at [43, 160] on span "떠나기로" at bounding box center [60, 159] width 36 height 12
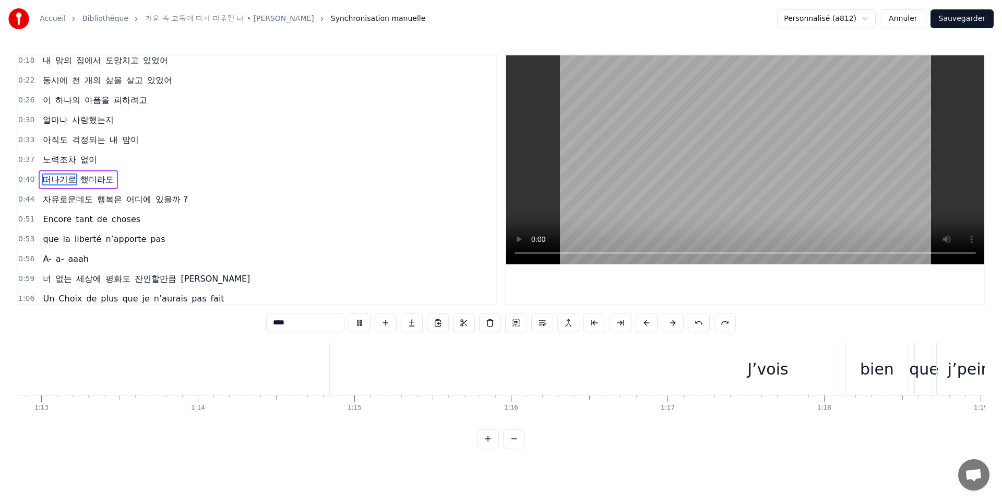
scroll to position [0, 11592]
click at [49, 279] on span "너" at bounding box center [47, 279] width 10 height 12
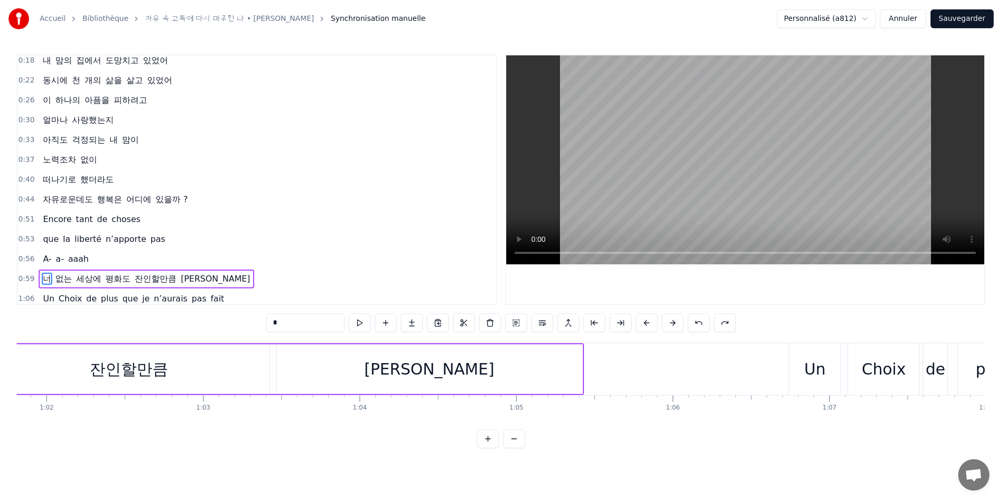
scroll to position [0, 9207]
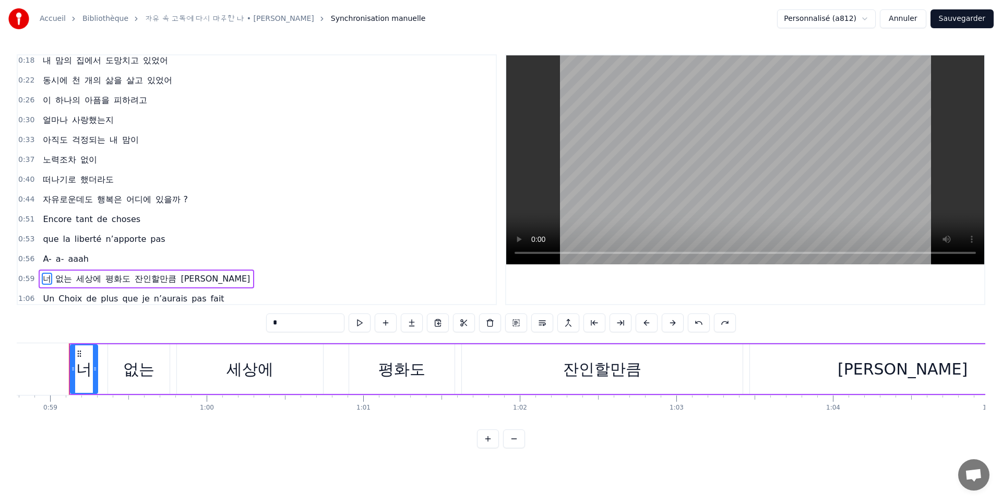
click at [110, 280] on span "평화도" at bounding box center [117, 279] width 27 height 12
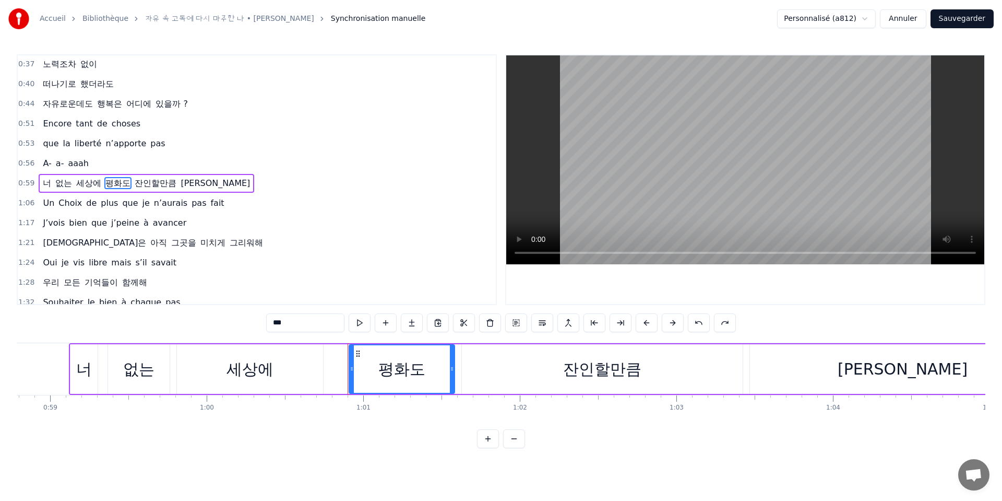
scroll to position [124, 0]
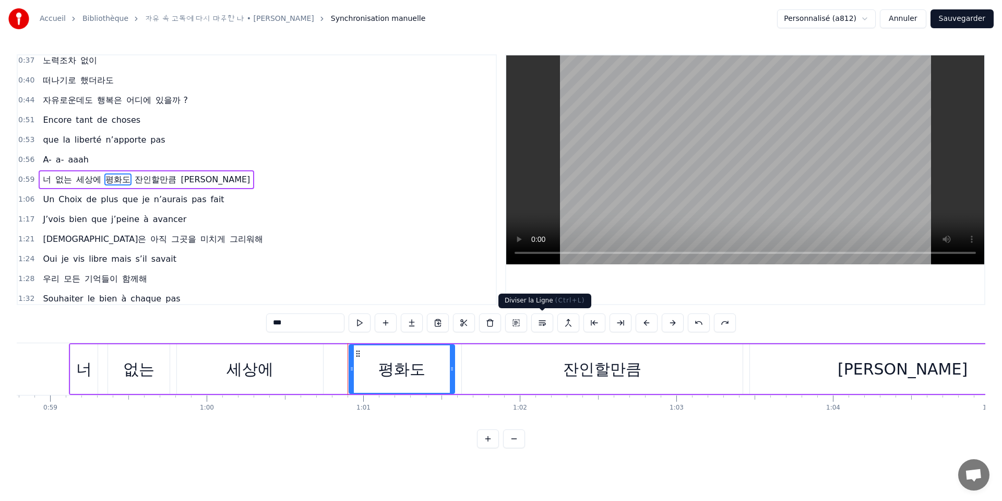
click at [541, 320] on button at bounding box center [542, 322] width 22 height 19
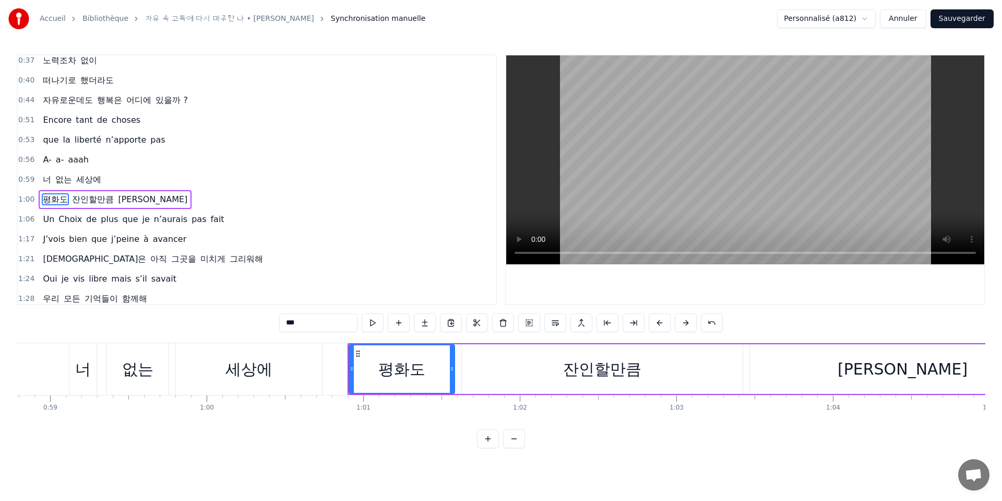
scroll to position [144, 0]
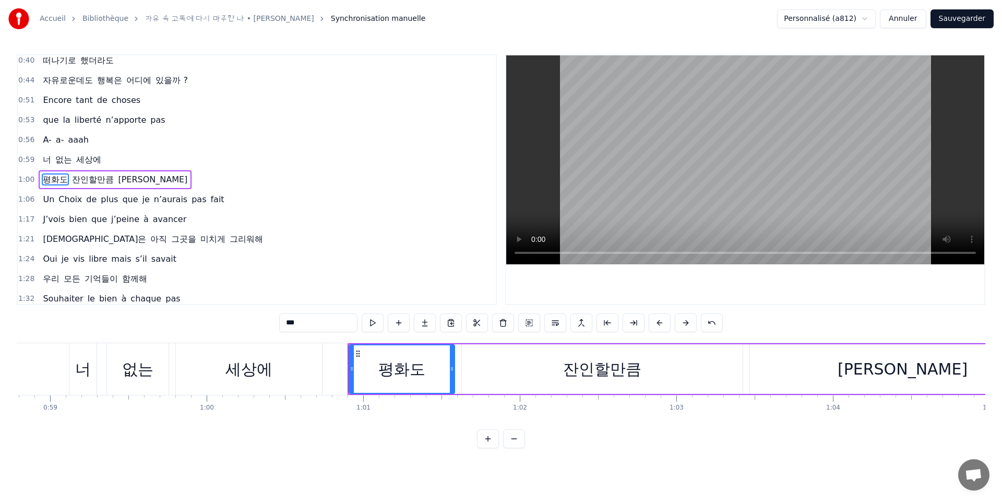
click at [46, 160] on span "너" at bounding box center [47, 159] width 10 height 12
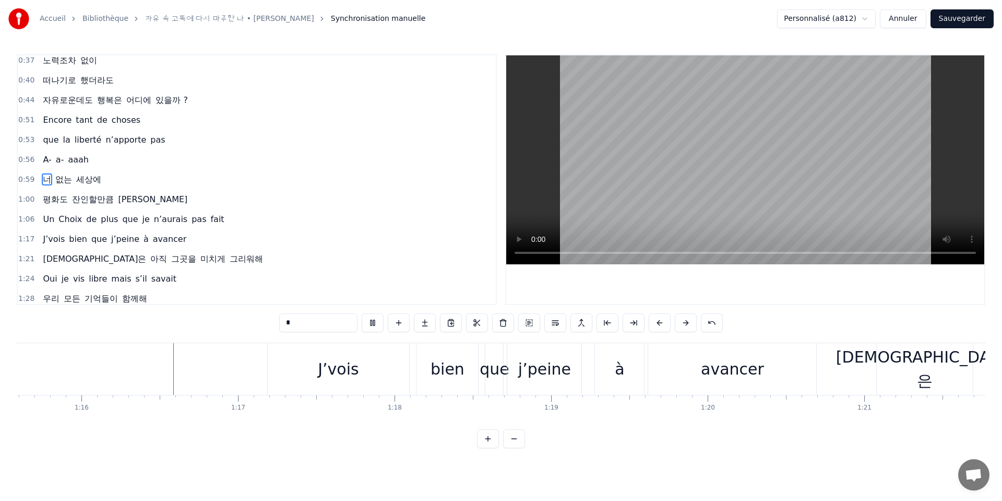
scroll to position [0, 11839]
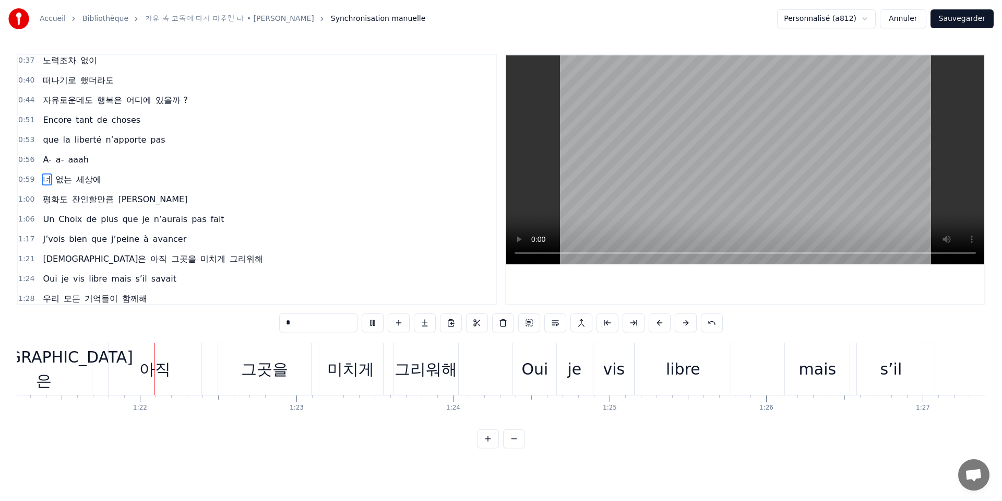
click at [209, 223] on span "fait" at bounding box center [217, 219] width 16 height 12
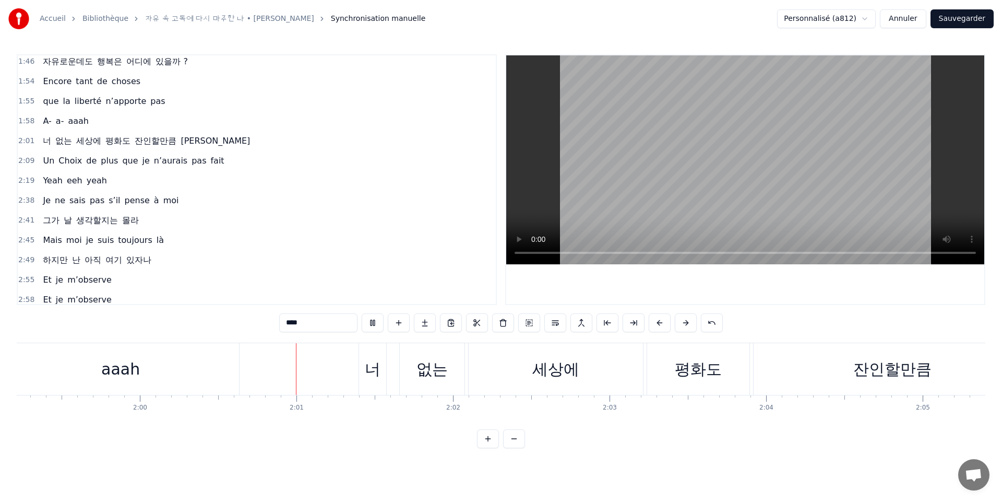
scroll to position [0, 18803]
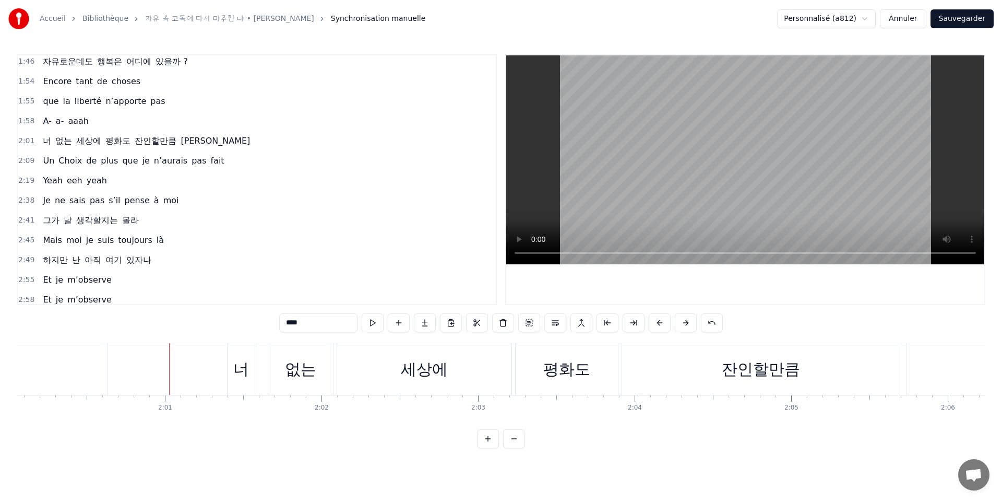
click at [116, 142] on span "평화도" at bounding box center [117, 141] width 27 height 12
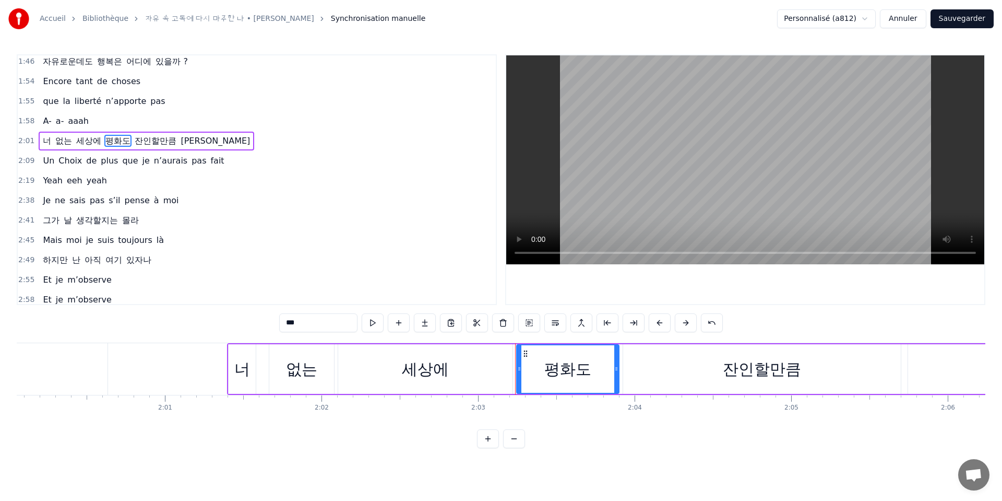
scroll to position [421, 0]
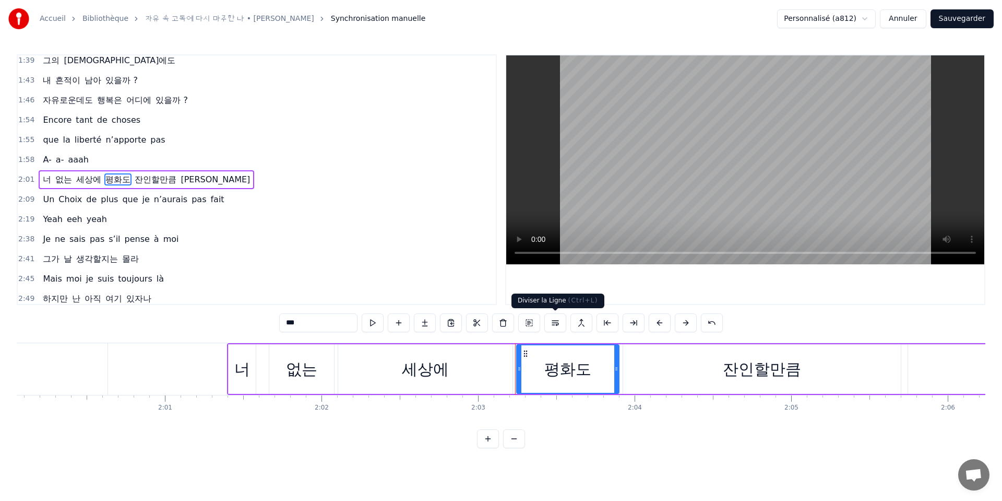
click at [558, 324] on button at bounding box center [556, 322] width 22 height 19
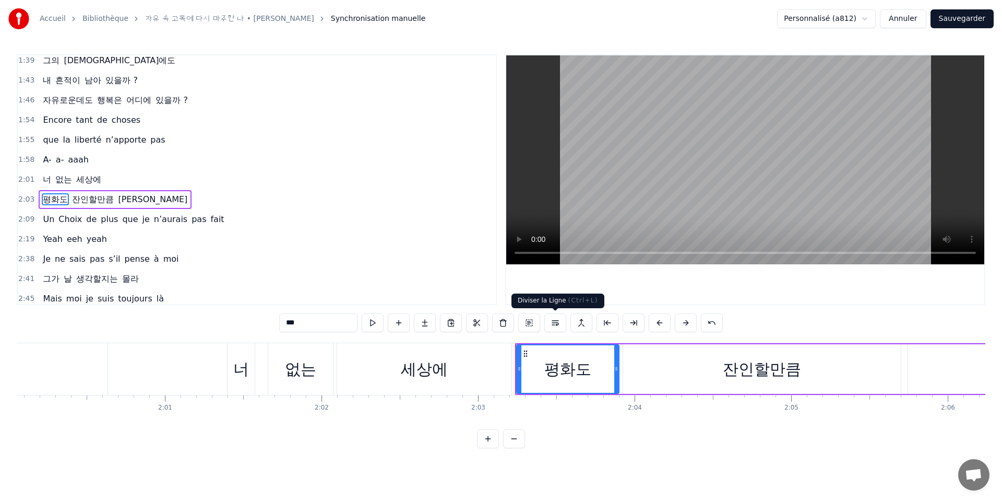
scroll to position [441, 0]
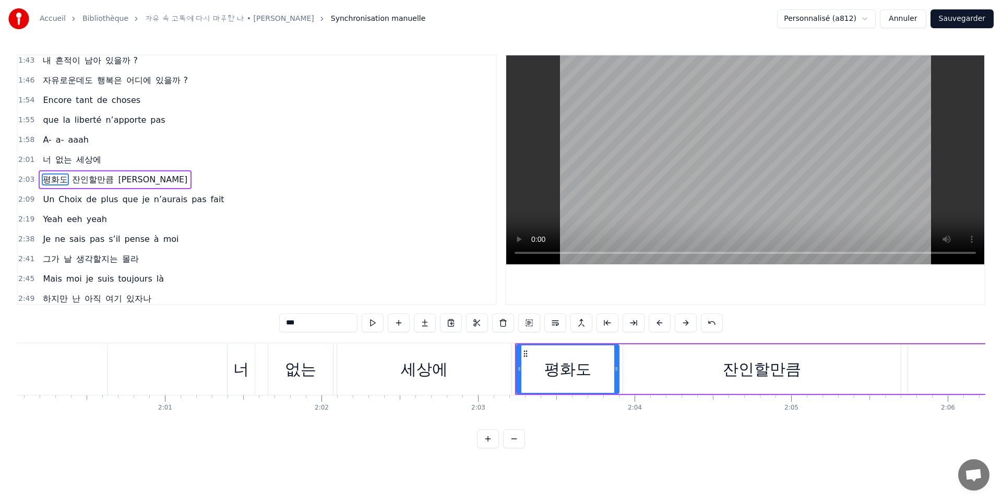
click at [45, 159] on span "너" at bounding box center [47, 159] width 10 height 12
type input "*"
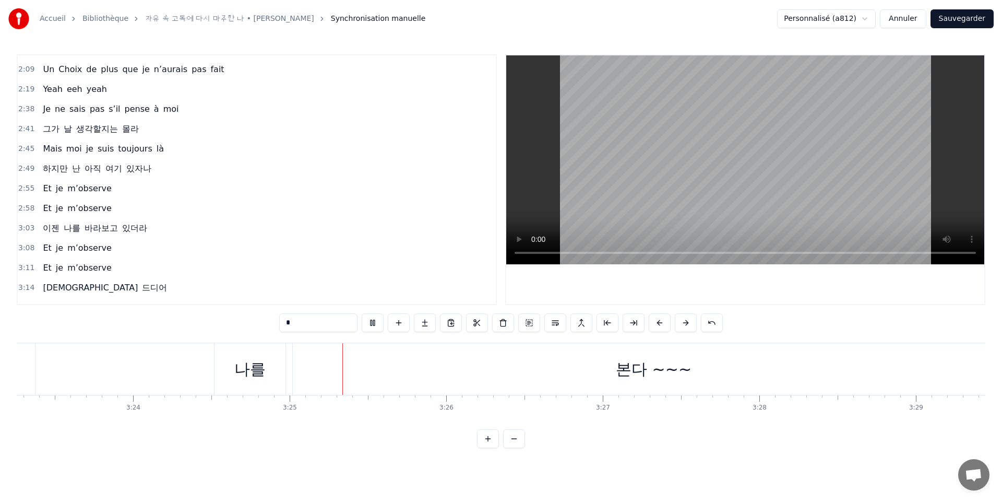
scroll to position [0, 32017]
click at [966, 20] on button "Sauvegarder" at bounding box center [962, 18] width 63 height 19
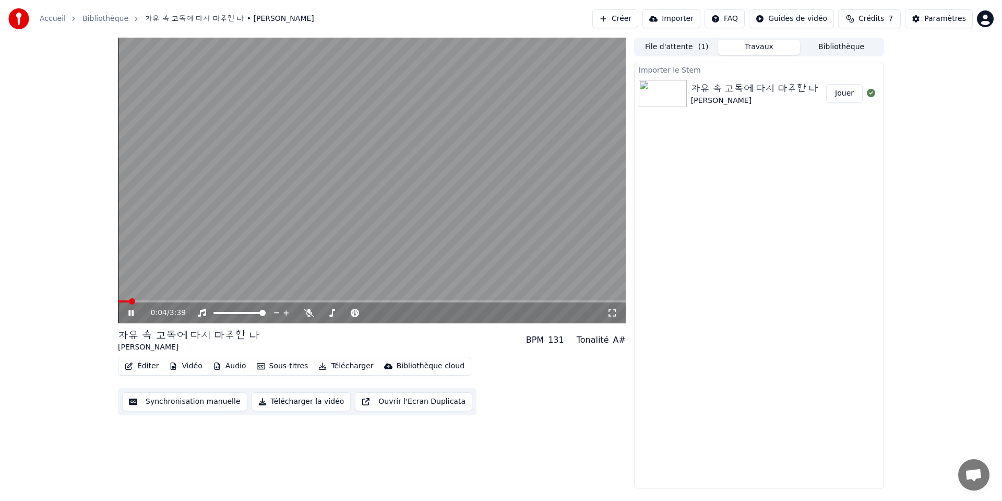
click at [615, 317] on div "0:04 / 3:39" at bounding box center [372, 313] width 500 height 10
click at [613, 314] on icon at bounding box center [612, 313] width 10 height 8
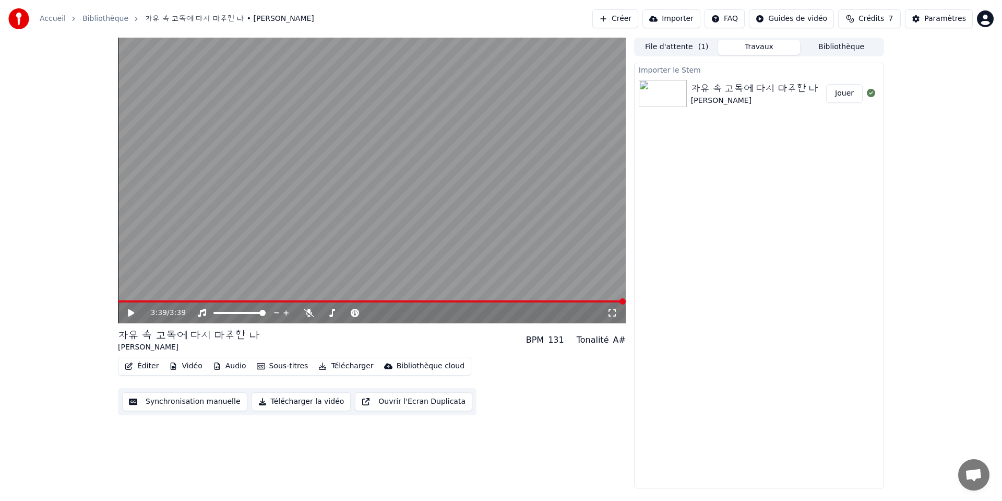
click at [347, 367] on button "Télécharger" at bounding box center [345, 366] width 63 height 15
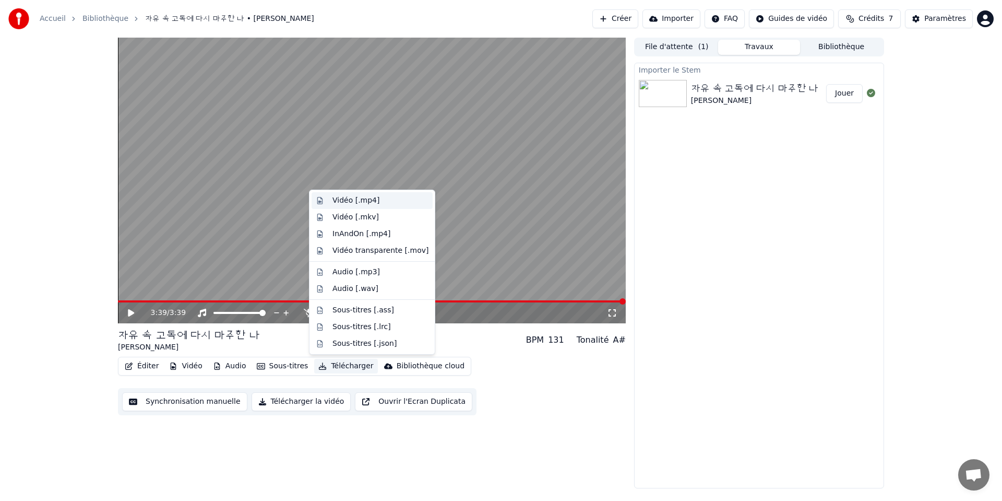
click at [358, 203] on div "Vidéo [.mp4]" at bounding box center [356, 200] width 47 height 10
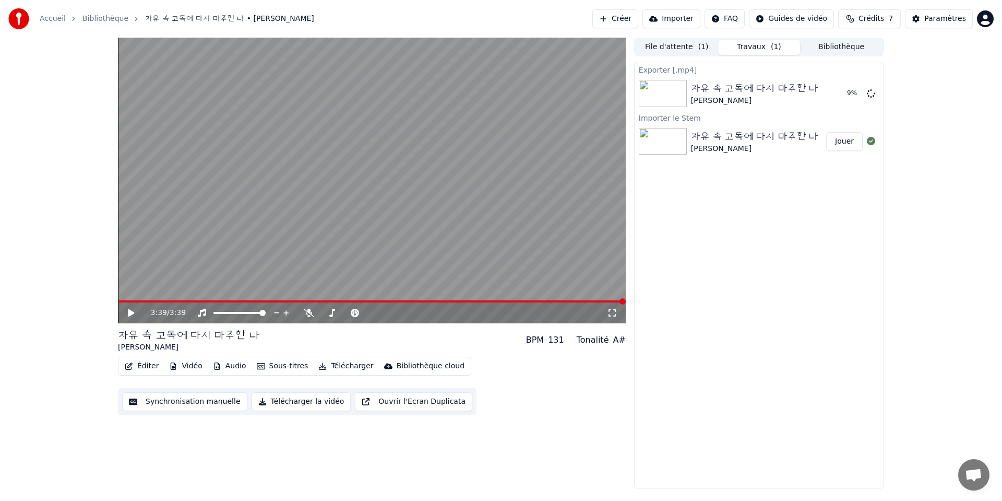
click at [329, 366] on button "Télécharger" at bounding box center [345, 366] width 63 height 15
click at [115, 471] on div "3:39 / 3:39 자유 속 고독에 다시 마주한 나 FlorYann K BPM 131 Tonalité A# Édi…" at bounding box center [501, 263] width 783 height 451
click at [847, 93] on button "Afficher" at bounding box center [840, 93] width 46 height 19
click at [93, 22] on link "Bibliothèque" at bounding box center [105, 19] width 46 height 10
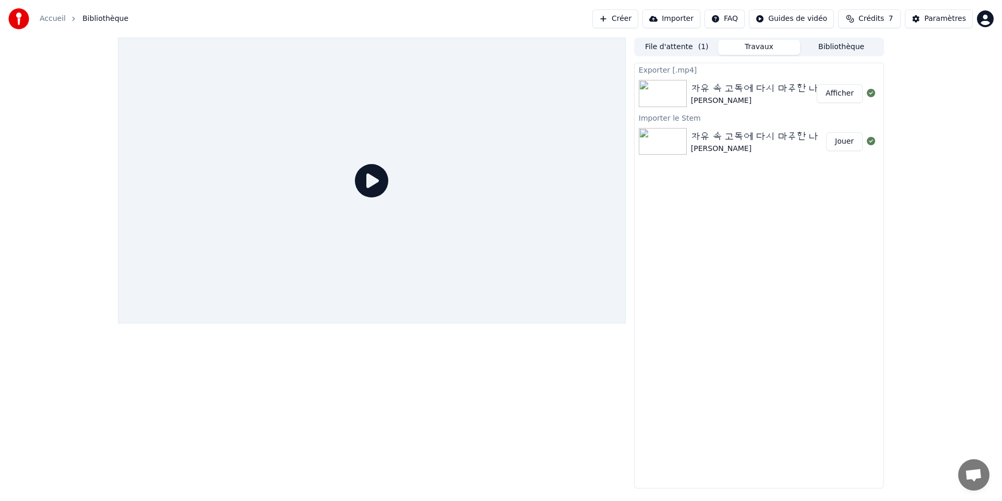
click at [93, 19] on span "Bibliothèque" at bounding box center [105, 19] width 46 height 10
click at [752, 45] on button "Travaux" at bounding box center [759, 47] width 82 height 15
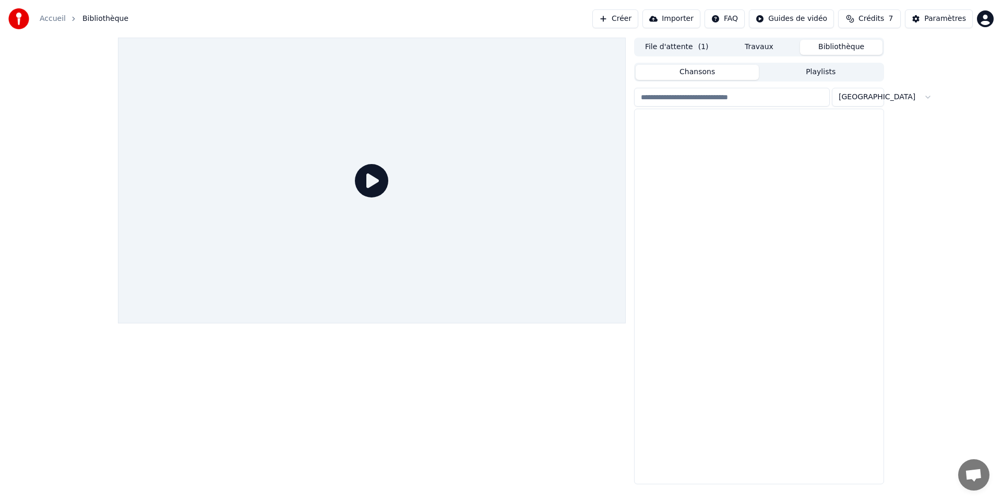
click at [823, 47] on button "Bibliothèque" at bounding box center [841, 47] width 82 height 15
click at [771, 48] on button "Travaux" at bounding box center [759, 47] width 82 height 15
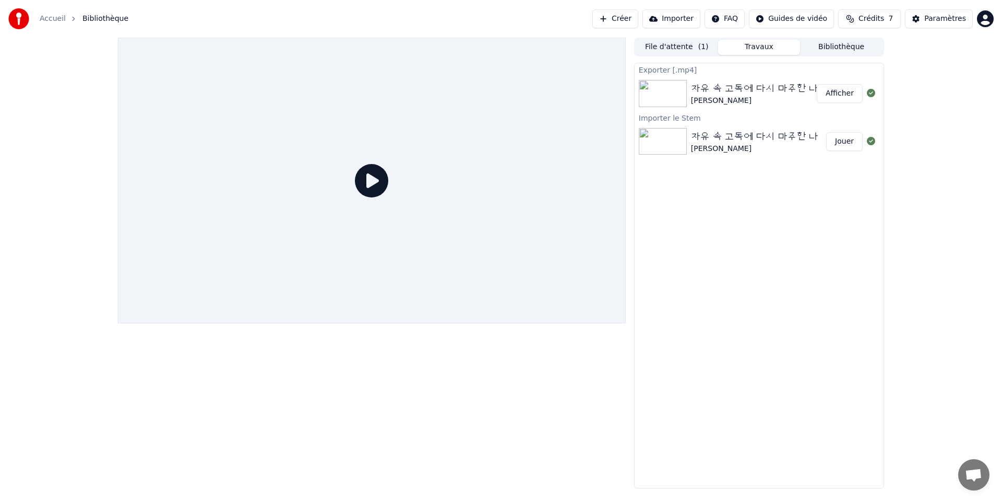
click at [849, 49] on button "Bibliothèque" at bounding box center [841, 47] width 82 height 15
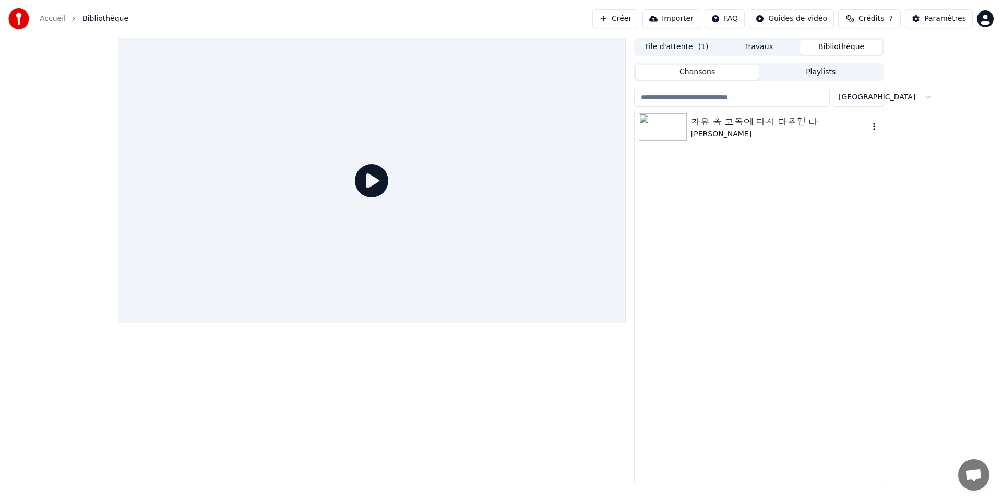
click at [787, 121] on div "자유 속 고독에 다시 마주한 나" at bounding box center [780, 121] width 178 height 15
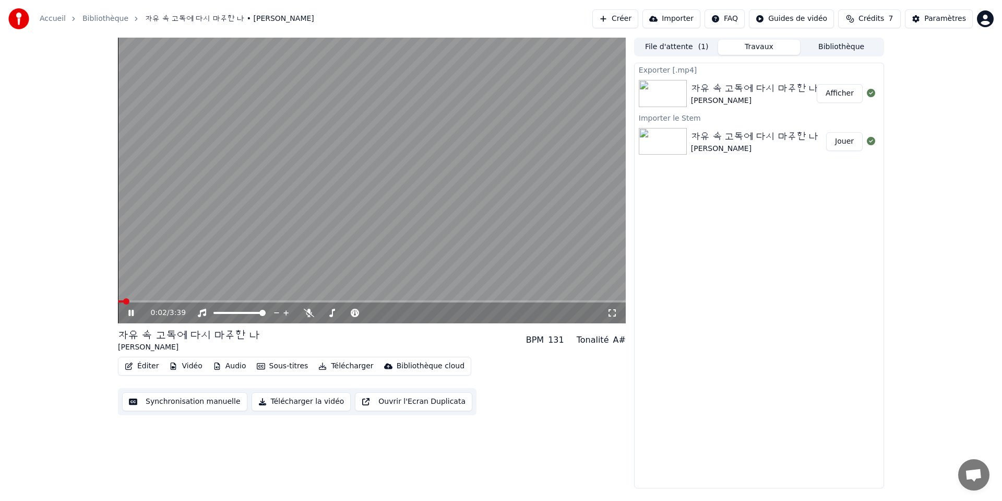
click at [762, 53] on button "Travaux" at bounding box center [759, 47] width 82 height 15
click at [848, 45] on button "Bibliothèque" at bounding box center [841, 47] width 82 height 15
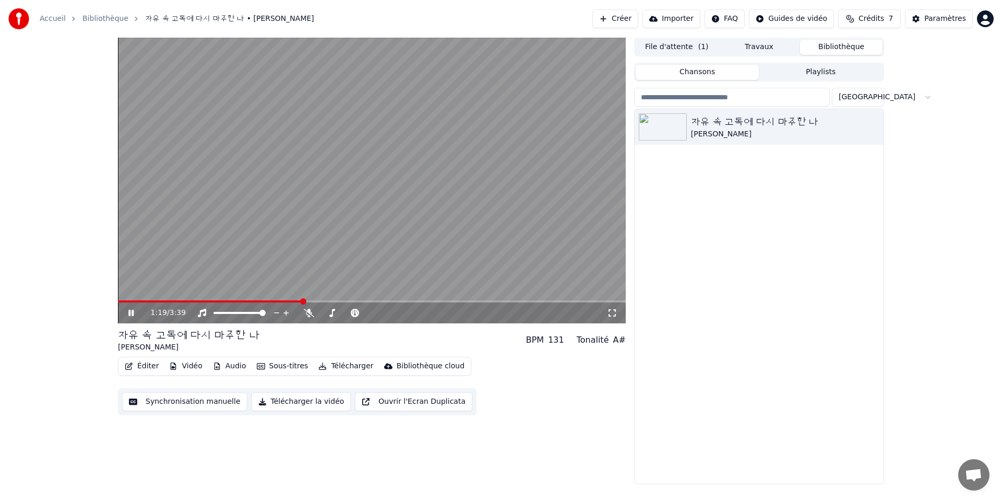
click at [128, 314] on icon at bounding box center [138, 313] width 25 height 8
